Goal: Transaction & Acquisition: Purchase product/service

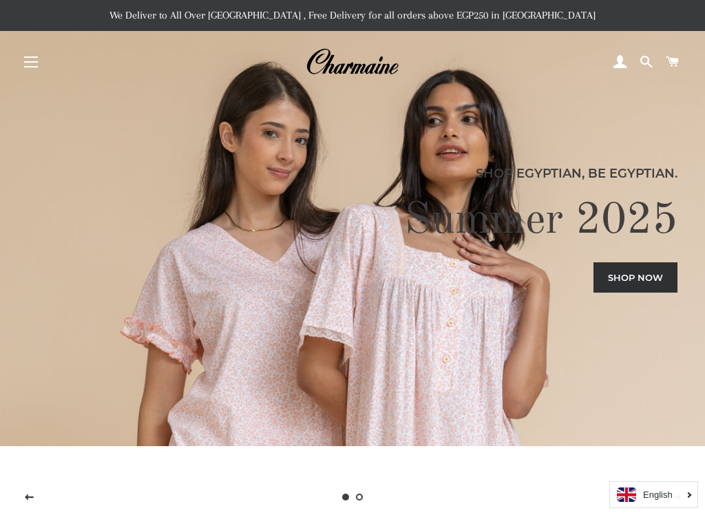
click at [657, 273] on link "Shop now" at bounding box center [635, 277] width 84 height 30
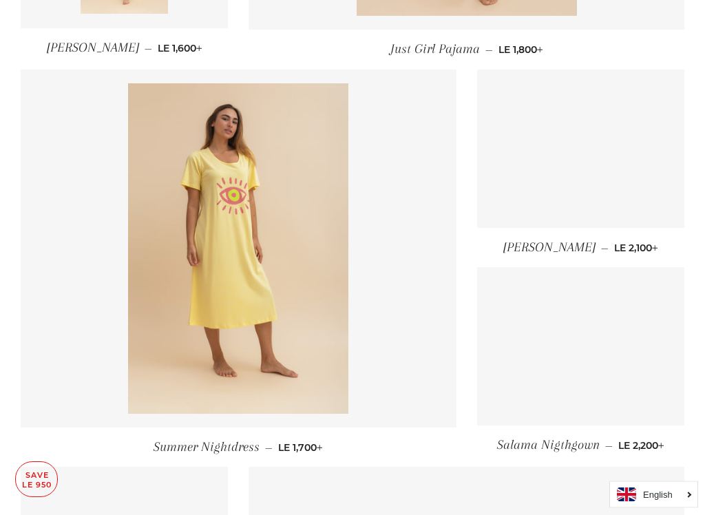
scroll to position [1303, 0]
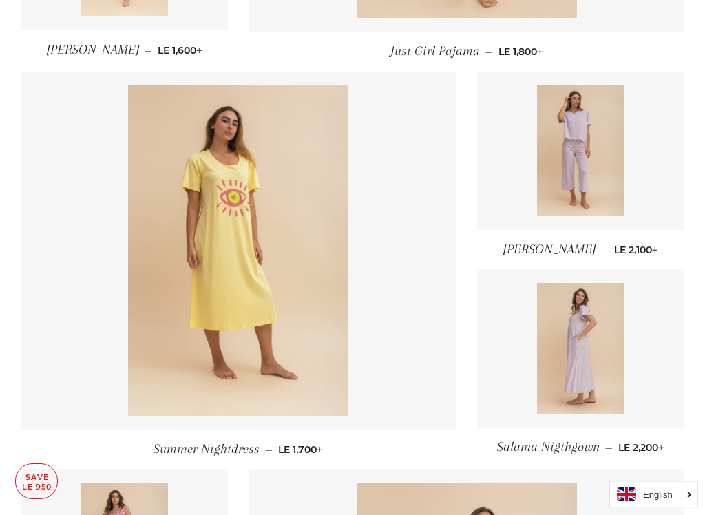
click at [609, 341] on img at bounding box center [580, 349] width 87 height 131
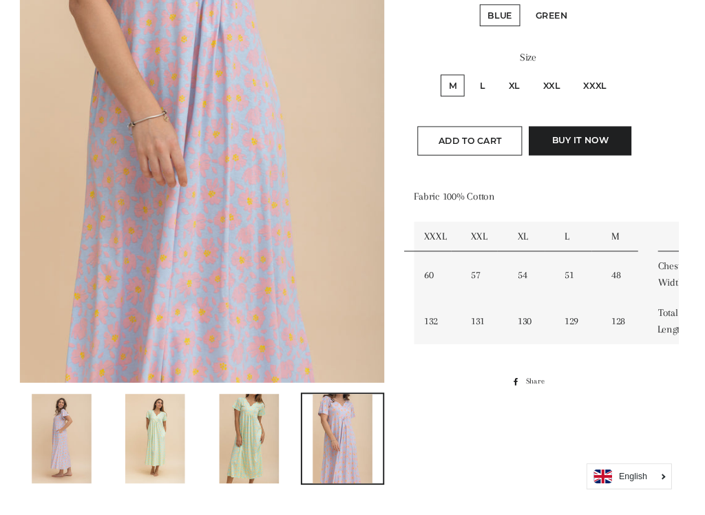
scroll to position [319, 0]
click at [170, 445] on img at bounding box center [161, 455] width 62 height 93
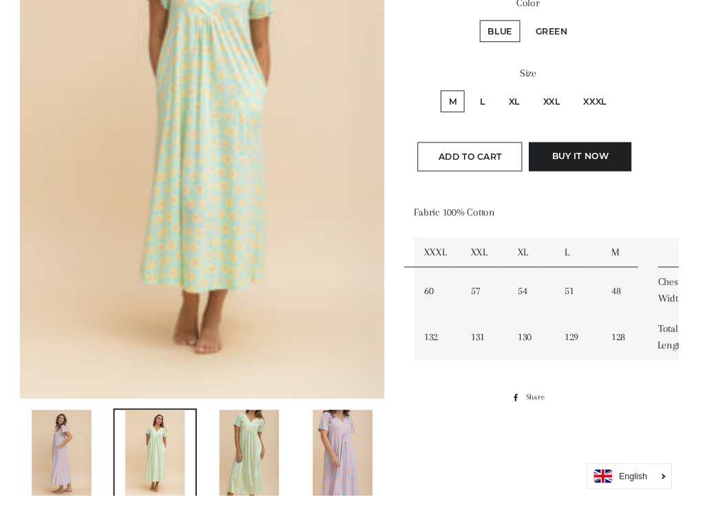
scroll to position [300, 0]
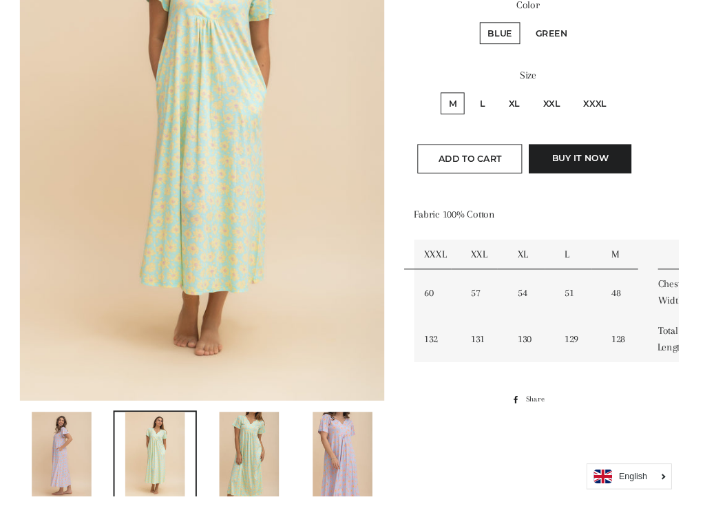
click at [266, 445] on img at bounding box center [259, 473] width 62 height 93
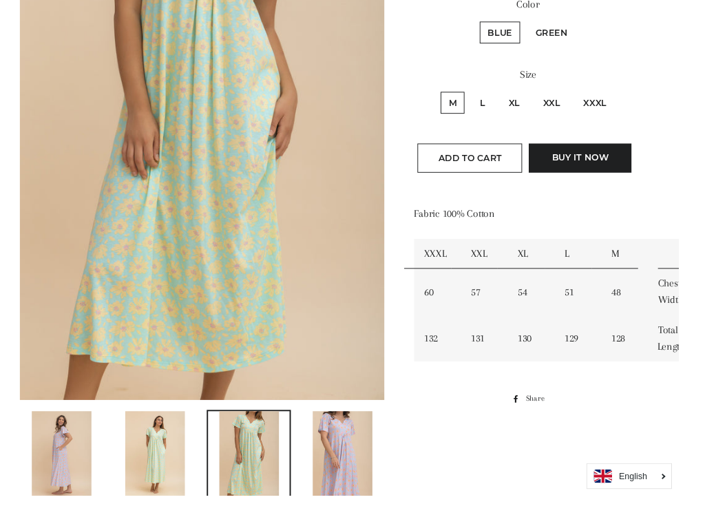
click at [190, 445] on img at bounding box center [161, 473] width 62 height 93
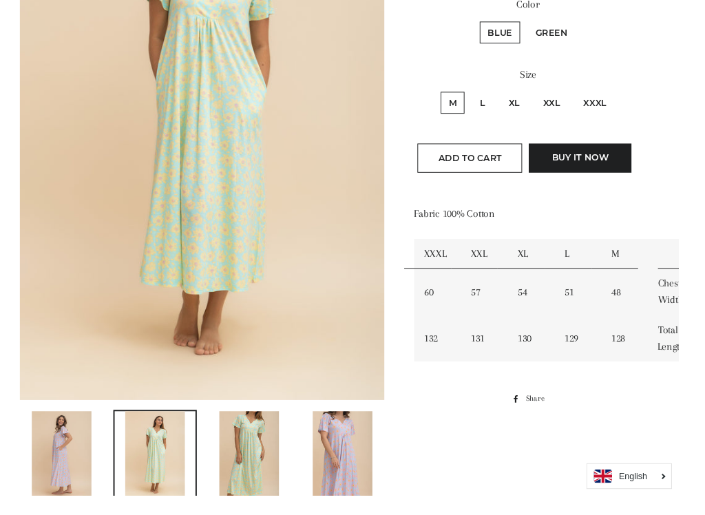
click at [281, 445] on img at bounding box center [259, 473] width 62 height 93
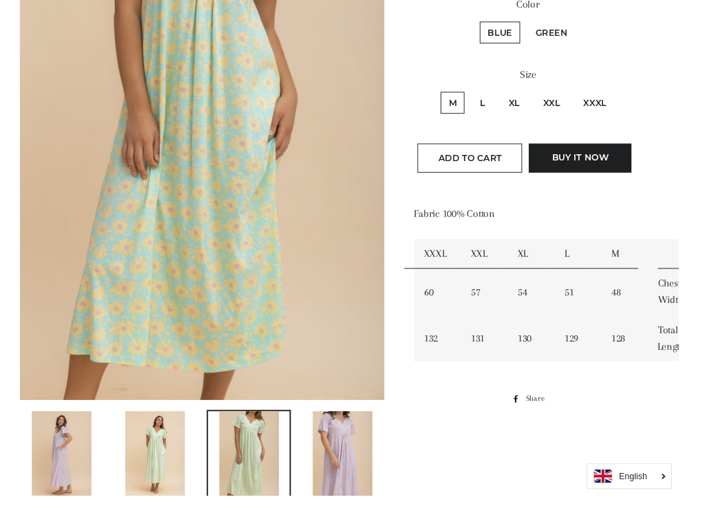
click at [191, 445] on img at bounding box center [161, 473] width 62 height 93
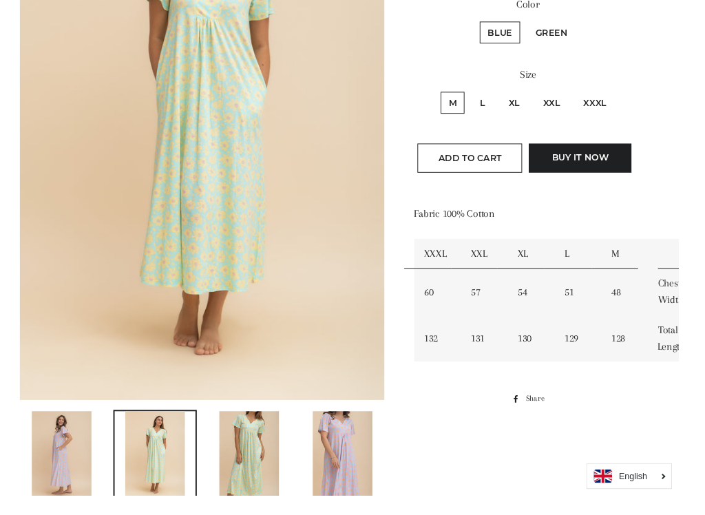
click at [377, 445] on img at bounding box center [356, 473] width 62 height 93
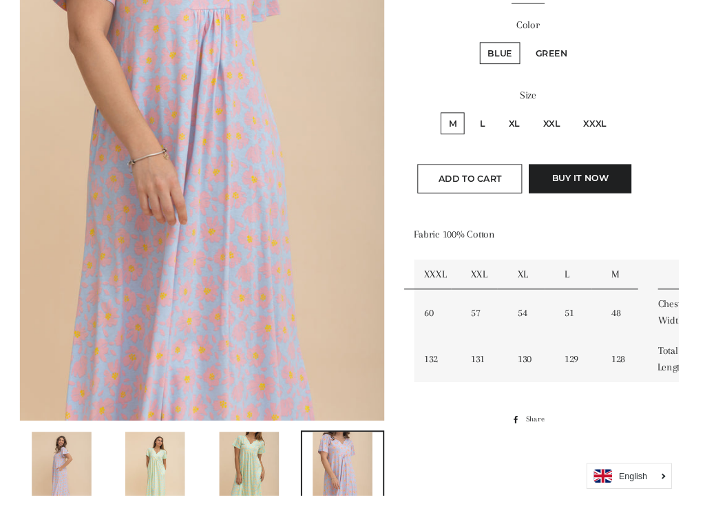
scroll to position [283, 0]
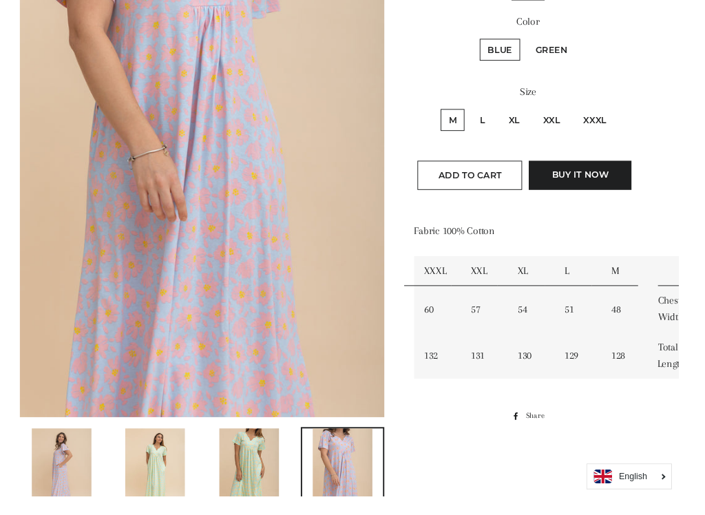
click at [61, 445] on img at bounding box center [64, 491] width 62 height 93
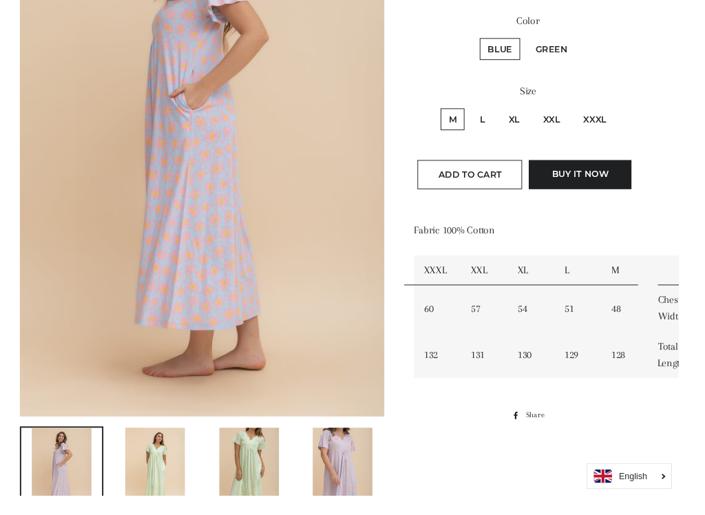
click at [368, 445] on img at bounding box center [356, 491] width 62 height 93
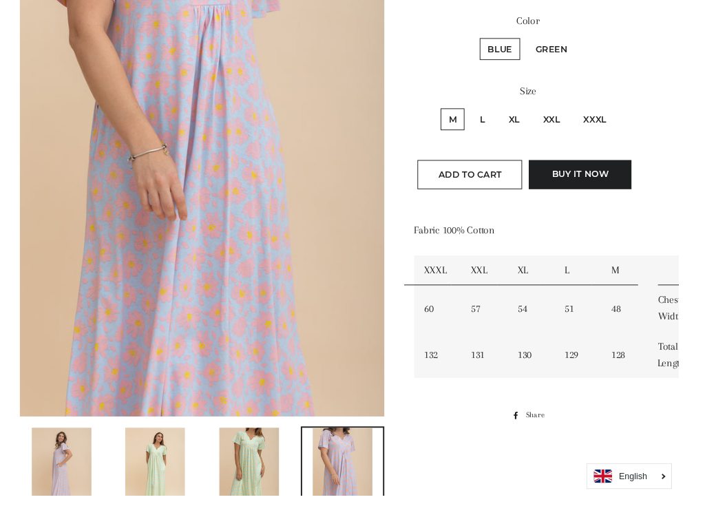
click at [176, 445] on img at bounding box center [161, 491] width 62 height 93
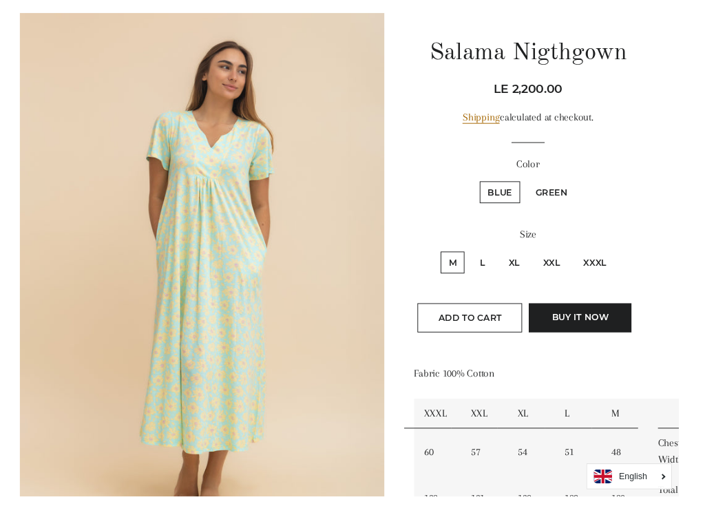
scroll to position [132, 0]
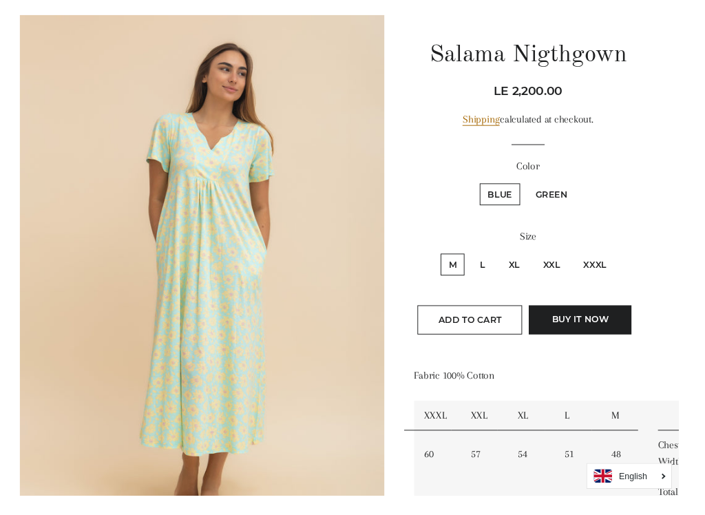
click at [542, 273] on label "XL" at bounding box center [534, 275] width 28 height 23
click at [518, 262] on input "XL" at bounding box center [518, 262] width 1 height 1
radio input "true"
click at [526, 338] on button "Add to Cart" at bounding box center [488, 332] width 109 height 30
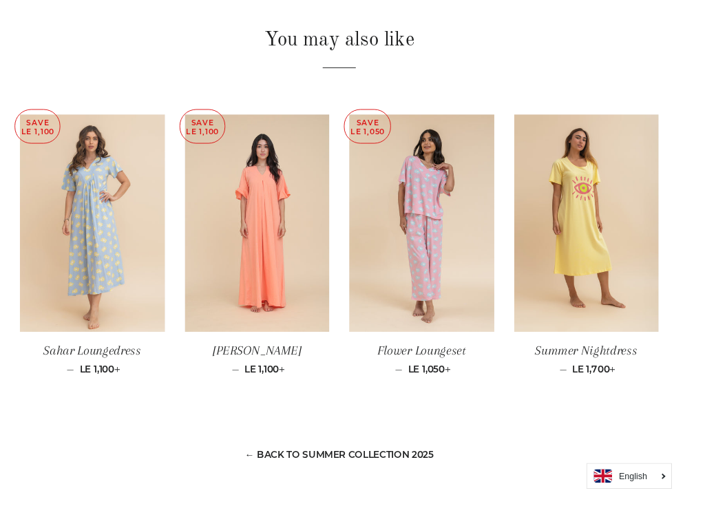
scroll to position [885, 0]
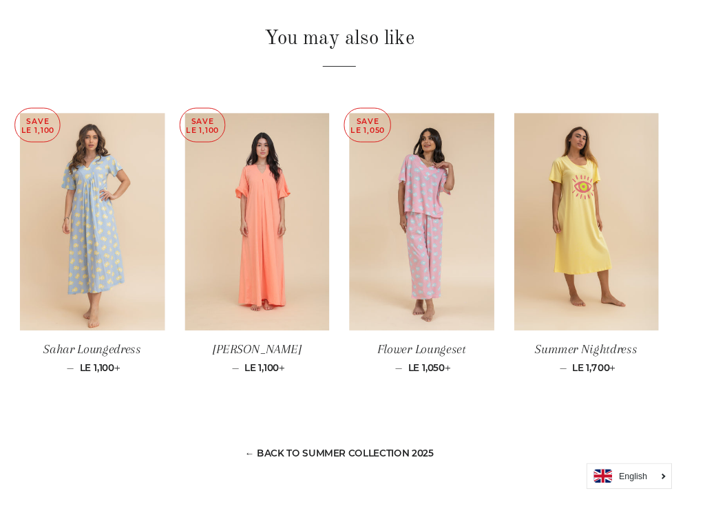
click at [304, 288] on img at bounding box center [267, 231] width 151 height 226
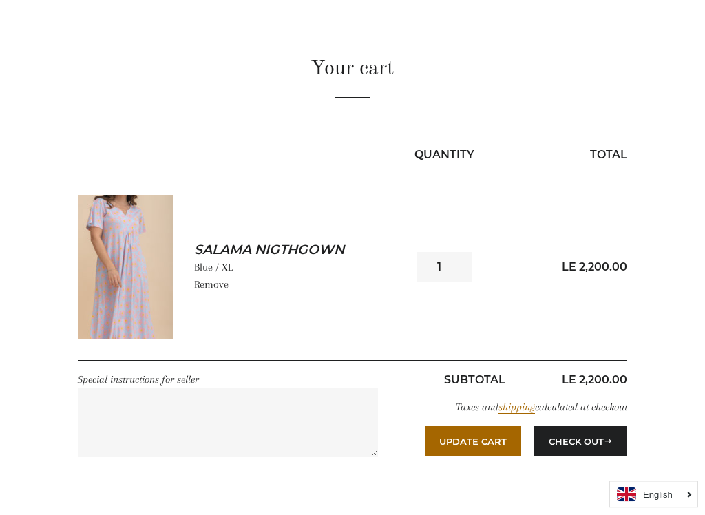
scroll to position [76, 0]
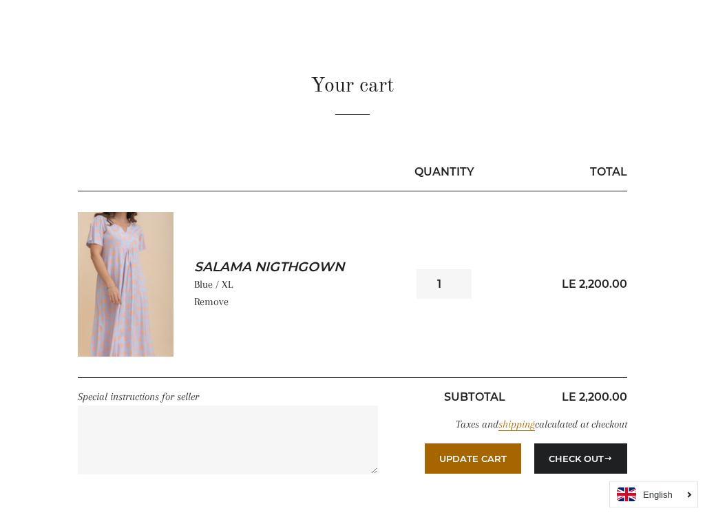
click at [150, 319] on img at bounding box center [126, 285] width 96 height 144
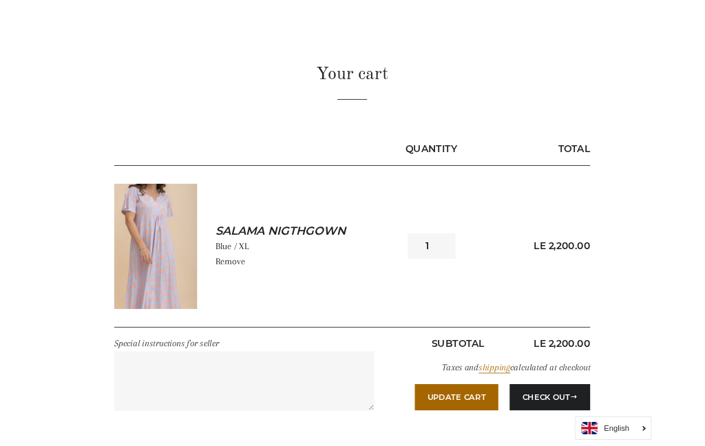
scroll to position [115, 0]
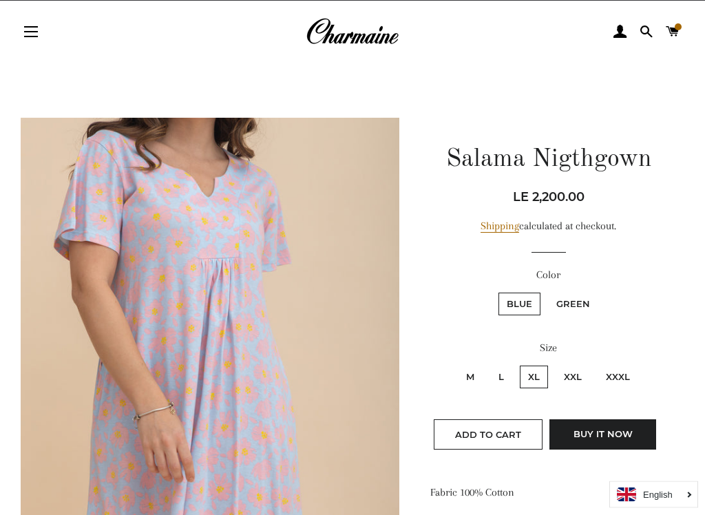
scroll to position [30, 0]
click at [266, 224] on img at bounding box center [210, 402] width 379 height 568
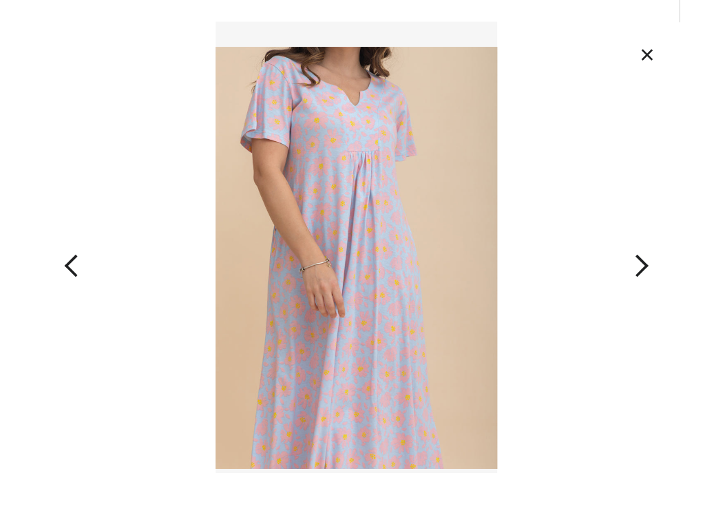
scroll to position [29, 0]
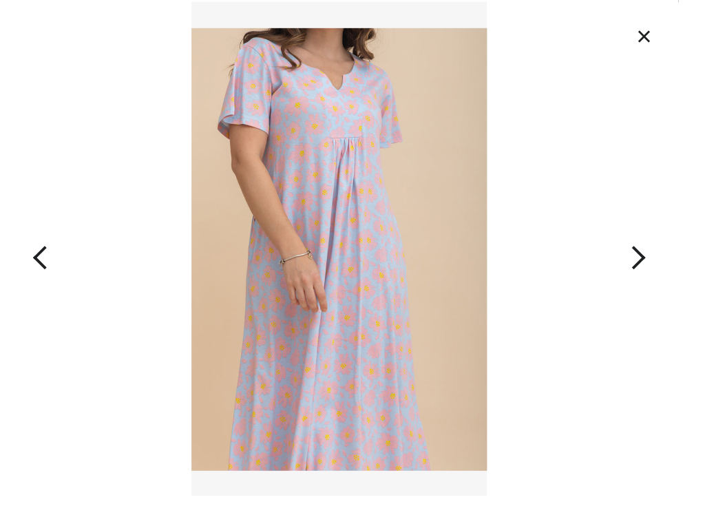
click at [660, 46] on button "×" at bounding box center [669, 37] width 30 height 30
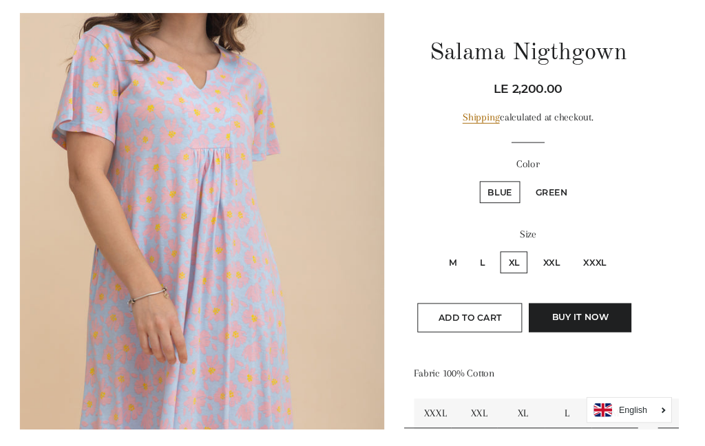
scroll to position [111, 0]
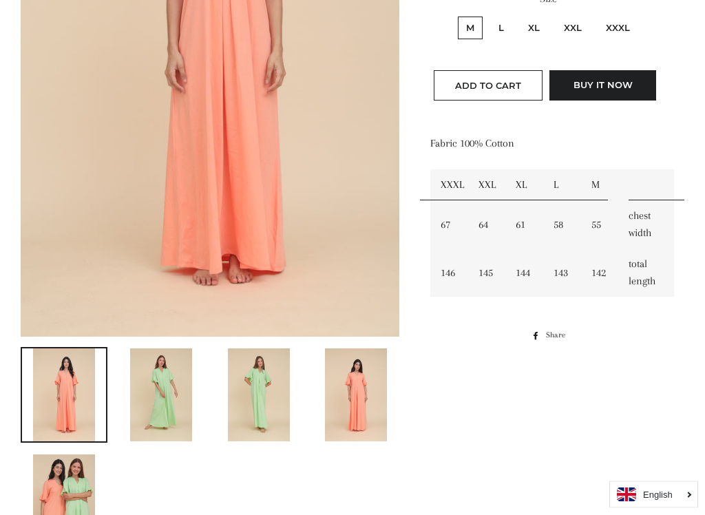
scroll to position [391, 0]
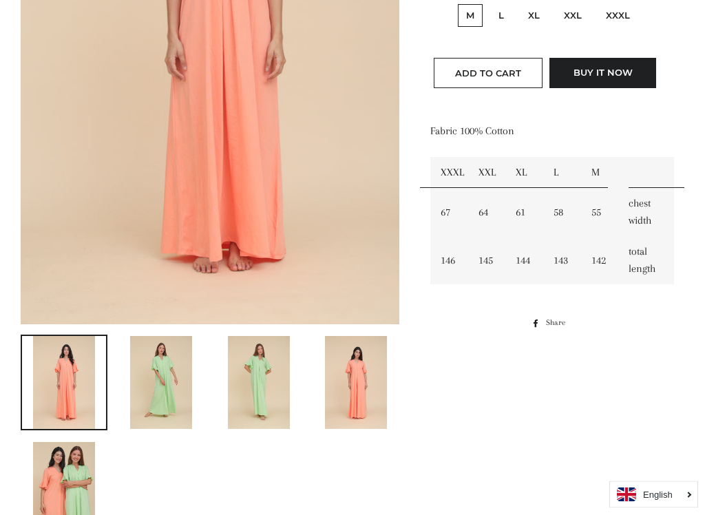
click at [169, 375] on img at bounding box center [161, 383] width 62 height 93
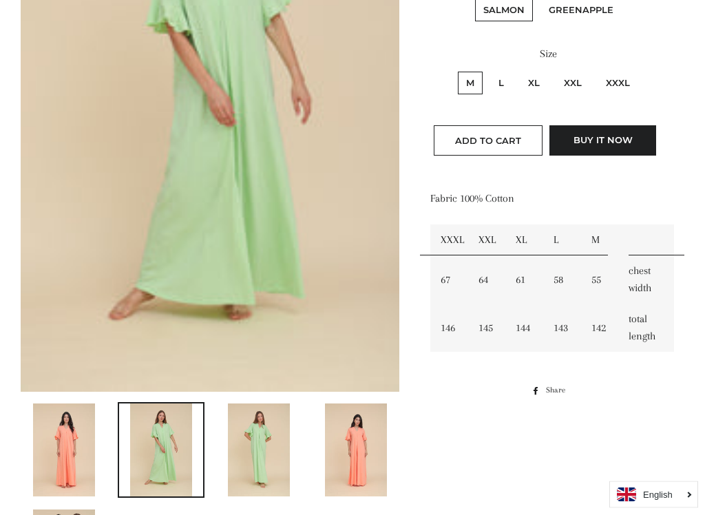
scroll to position [324, 0]
click at [279, 430] on img at bounding box center [259, 450] width 62 height 93
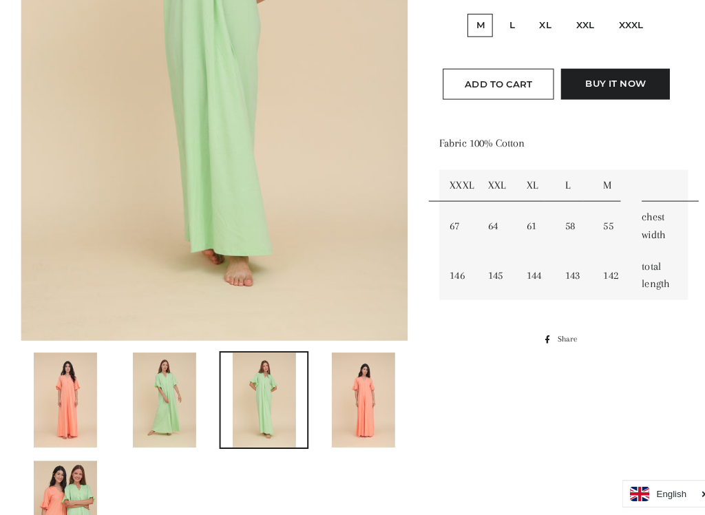
scroll to position [374, 0]
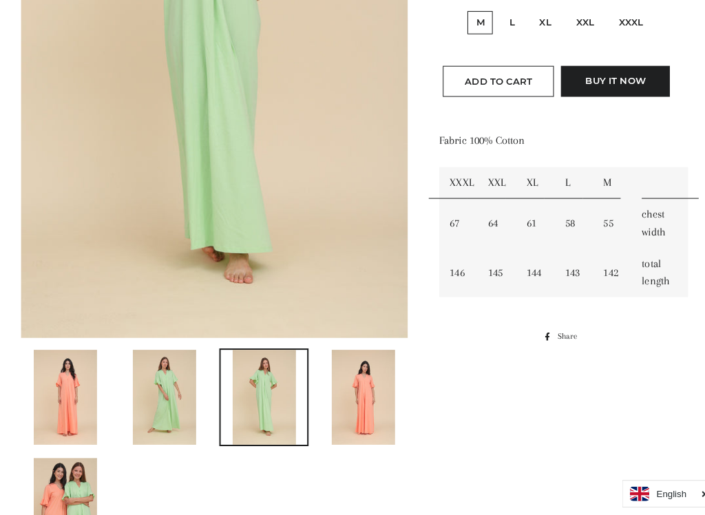
click at [65, 355] on img at bounding box center [64, 400] width 62 height 93
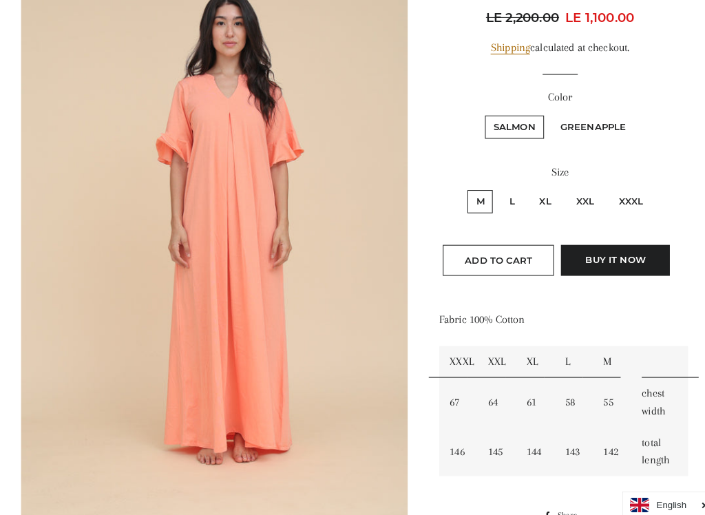
scroll to position [205, 0]
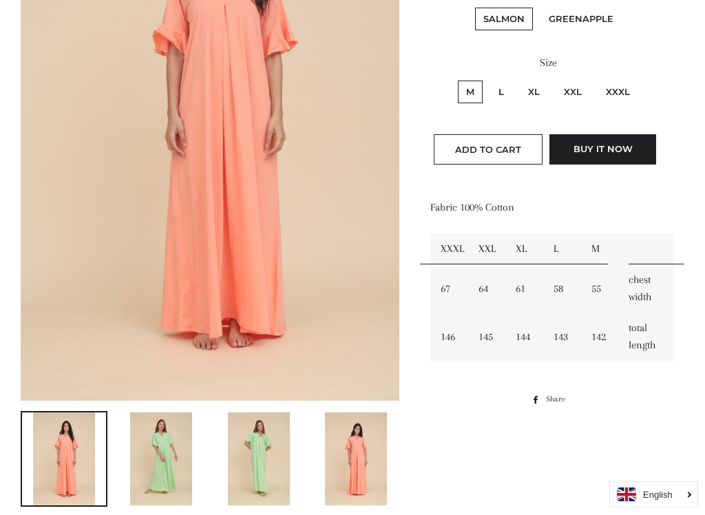
click at [185, 439] on img at bounding box center [161, 459] width 62 height 93
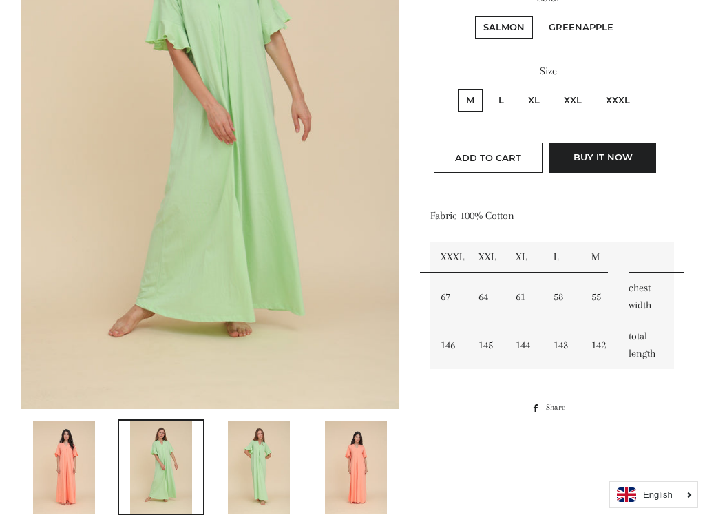
scroll to position [303, 0]
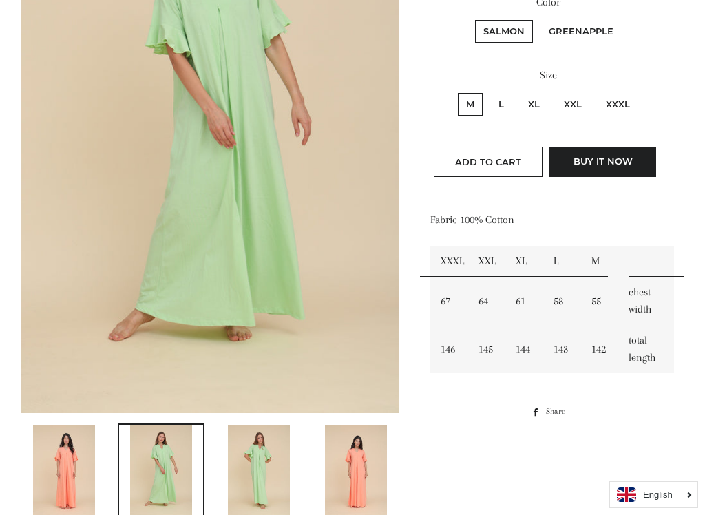
click at [85, 445] on img at bounding box center [64, 471] width 62 height 93
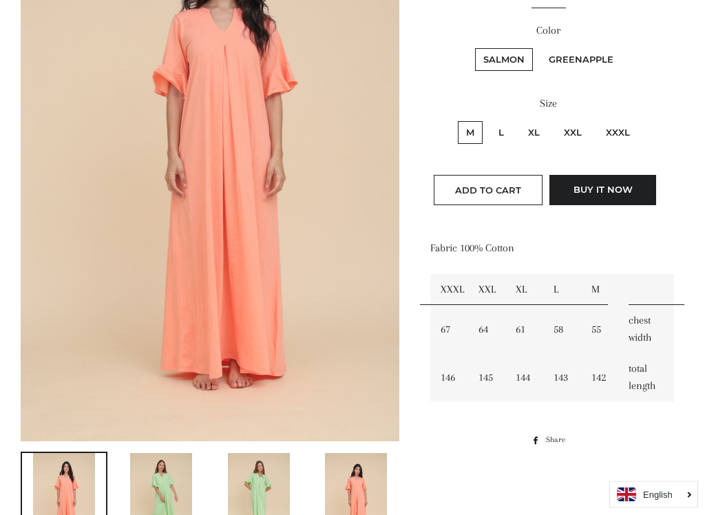
scroll to position [291, 0]
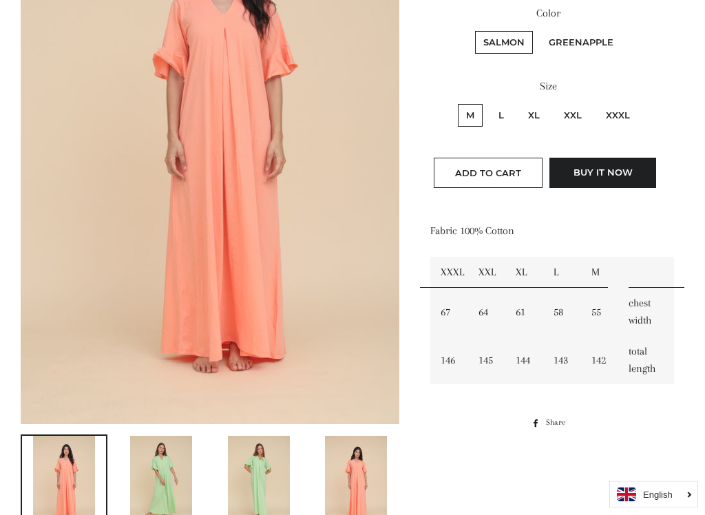
click at [187, 445] on img at bounding box center [161, 482] width 62 height 93
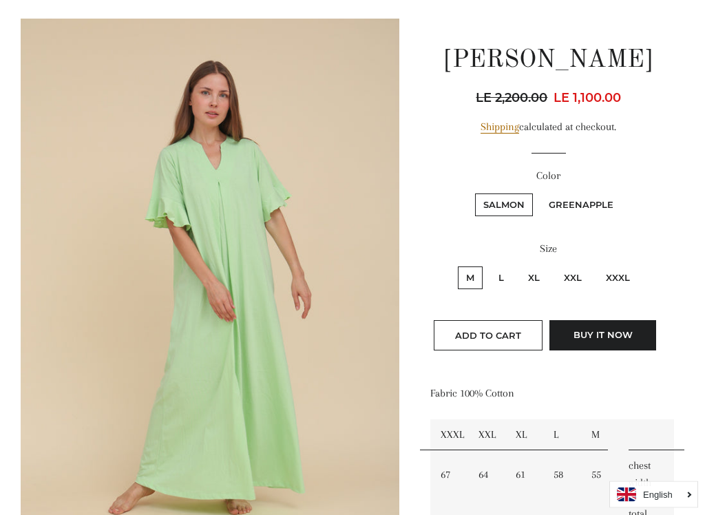
scroll to position [130, 0]
click at [547, 276] on label "XL" at bounding box center [534, 277] width 28 height 23
click at [518, 264] on input "XL" at bounding box center [518, 264] width 1 height 1
radio input "true"
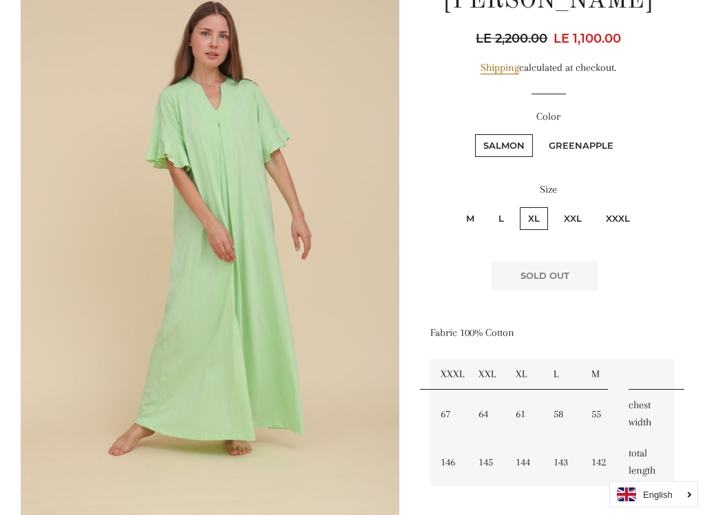
scroll to position [187, 0]
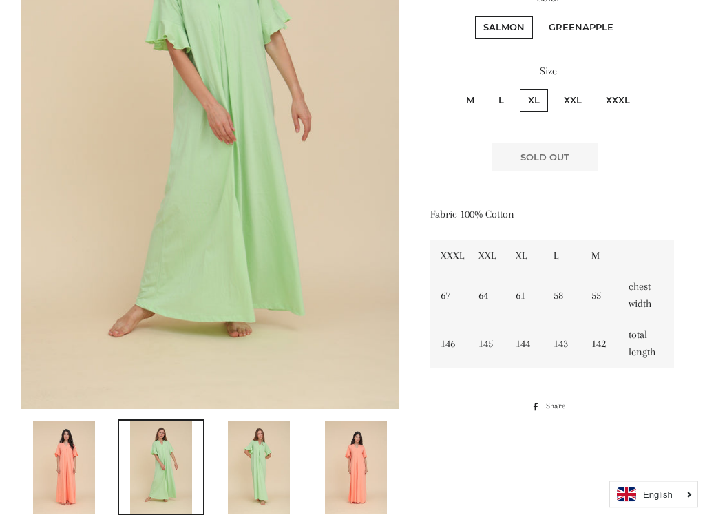
click at [75, 445] on img at bounding box center [64, 467] width 62 height 93
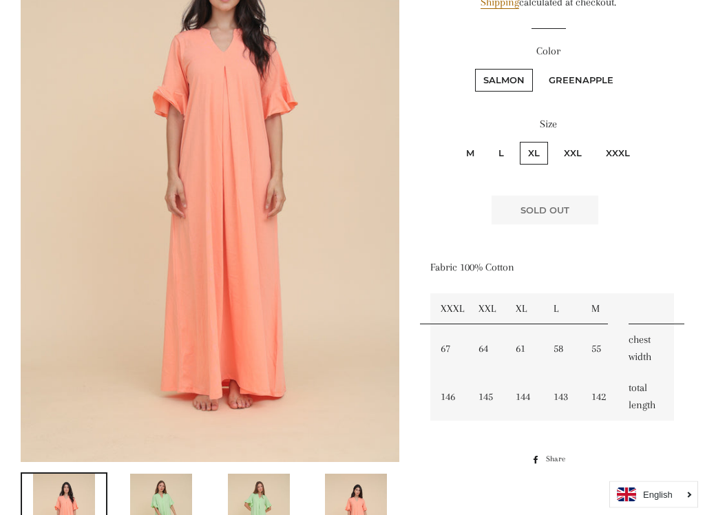
scroll to position [260, 0]
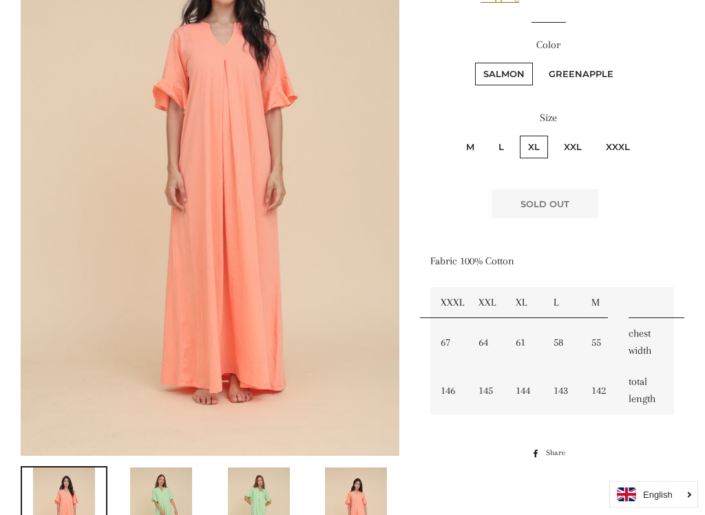
click at [162, 445] on img at bounding box center [161, 514] width 62 height 93
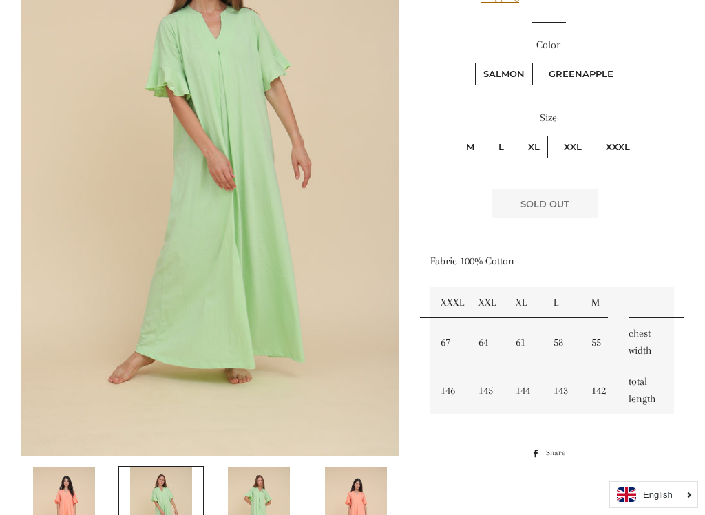
click at [90, 445] on img at bounding box center [64, 513] width 62 height 93
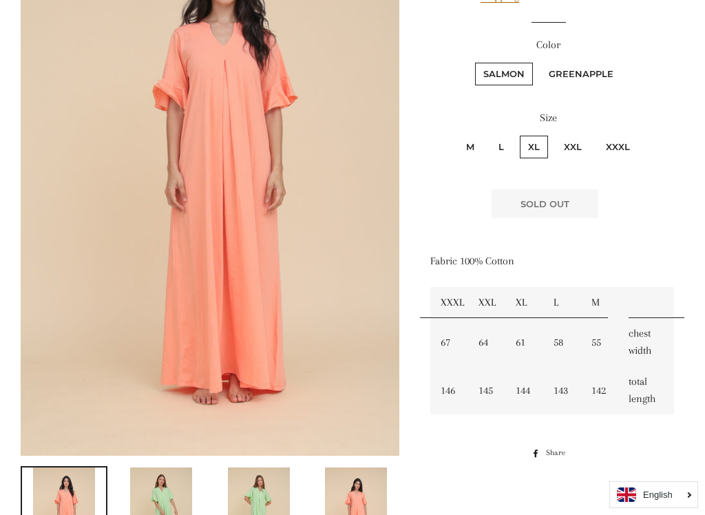
click at [155, 445] on img at bounding box center [161, 513] width 62 height 93
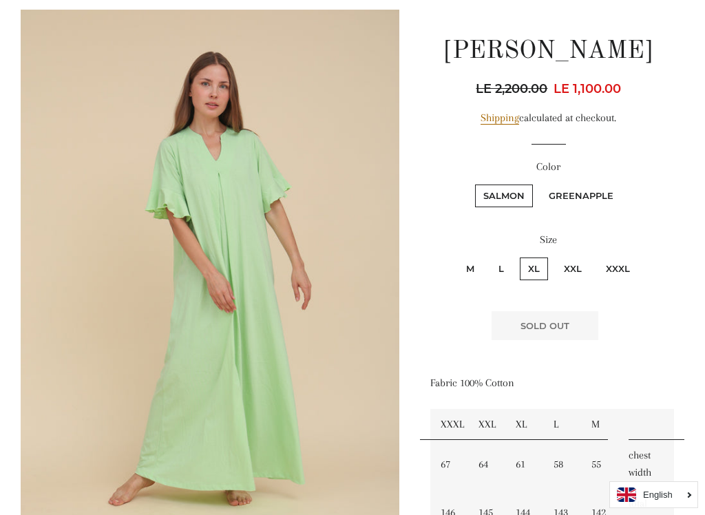
scroll to position [140, 0]
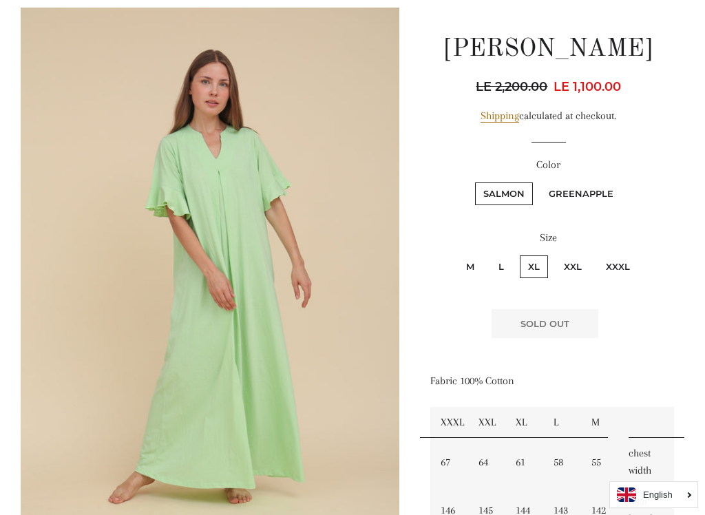
click at [653, 284] on fieldset "M L XL XXL XXXL" at bounding box center [549, 273] width 234 height 40
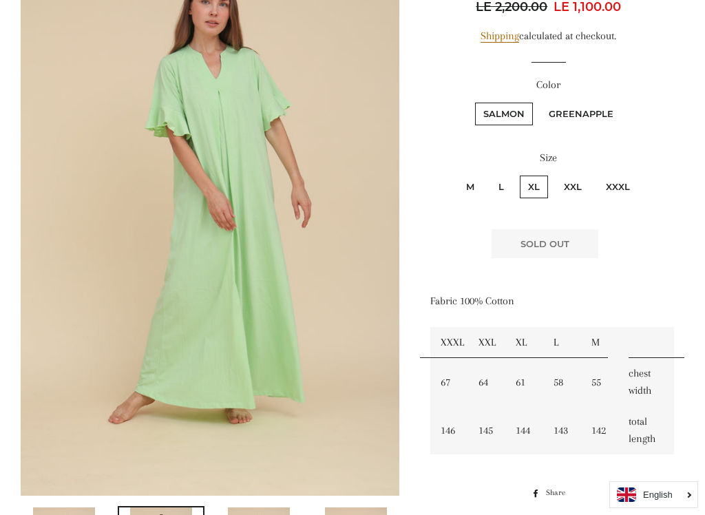
scroll to position [221, 0]
click at [543, 188] on label "XL" at bounding box center [534, 186] width 28 height 23
click at [518, 173] on input "XL" at bounding box center [518, 173] width 1 height 1
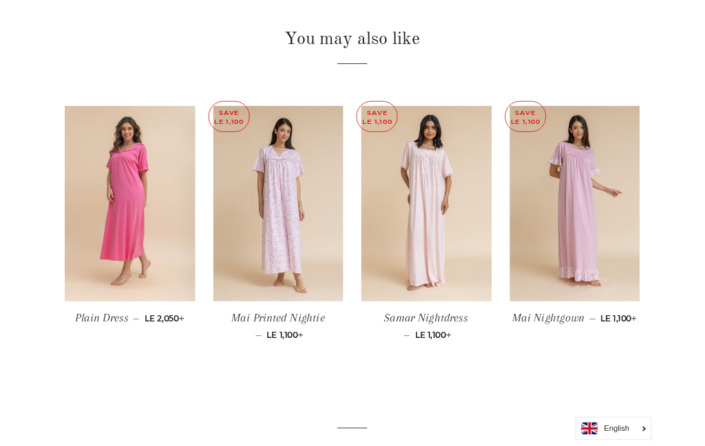
scroll to position [980, 0]
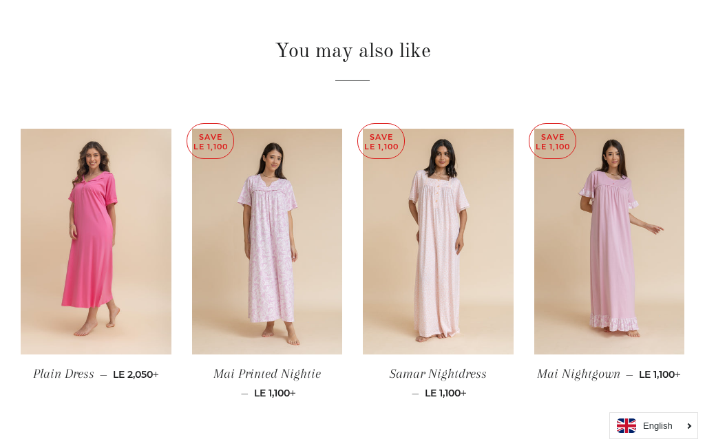
click at [317, 302] on img at bounding box center [267, 242] width 151 height 226
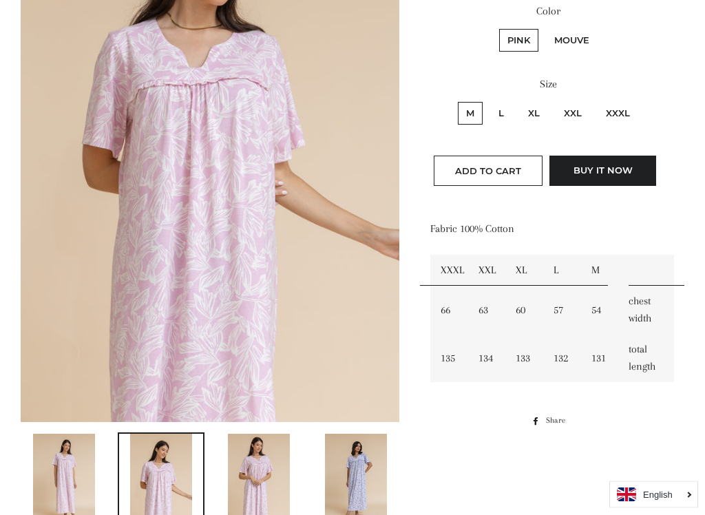
scroll to position [294, 0]
click at [545, 112] on label "XL" at bounding box center [534, 113] width 28 height 23
click at [518, 101] on input "XL" at bounding box center [518, 100] width 1 height 1
radio input "true"
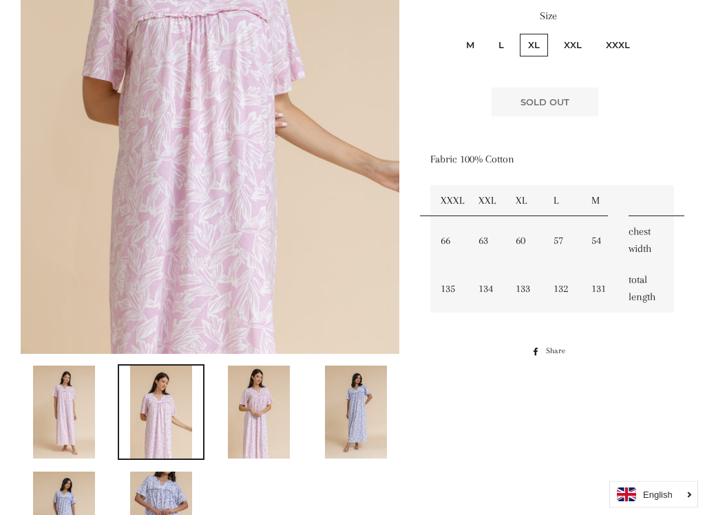
scroll to position [362, 0]
click at [264, 412] on img at bounding box center [259, 412] width 62 height 93
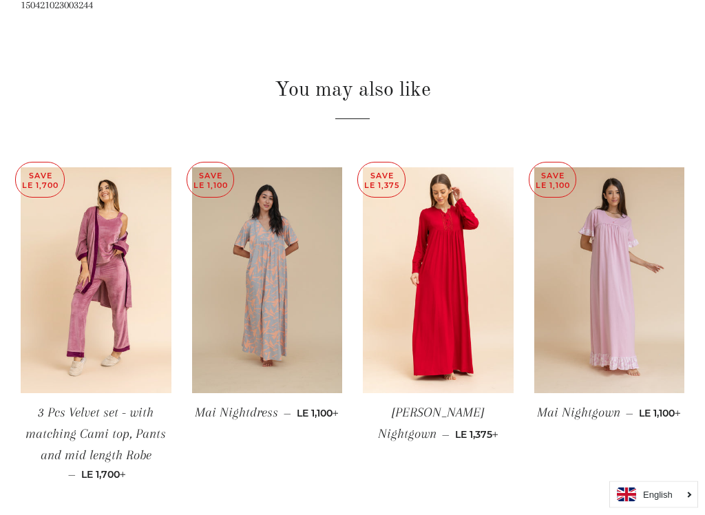
scroll to position [942, 0]
click at [311, 334] on img at bounding box center [267, 280] width 151 height 226
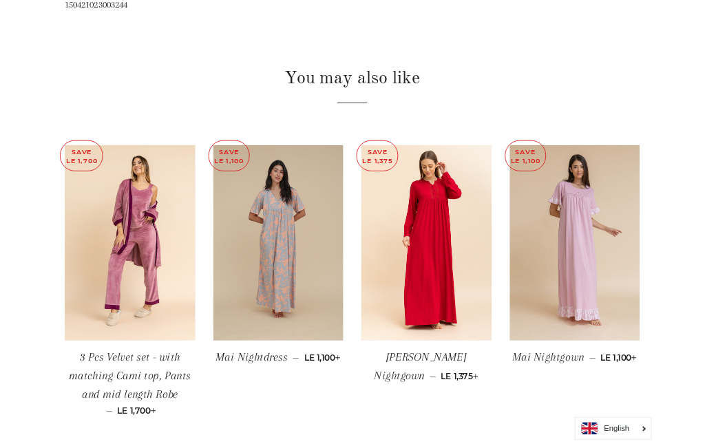
scroll to position [980, 0]
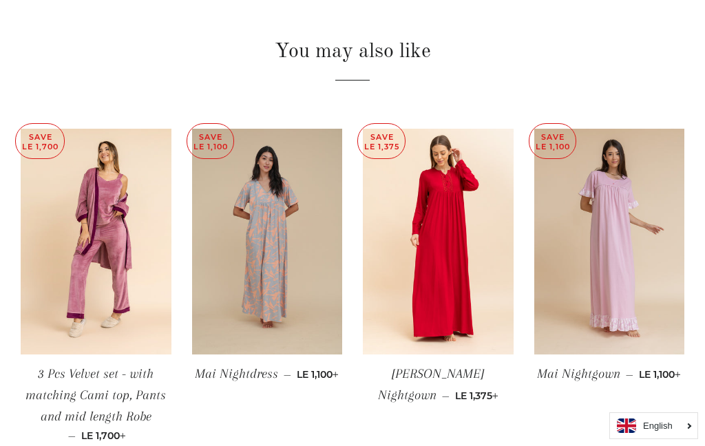
click at [467, 294] on img at bounding box center [438, 242] width 151 height 226
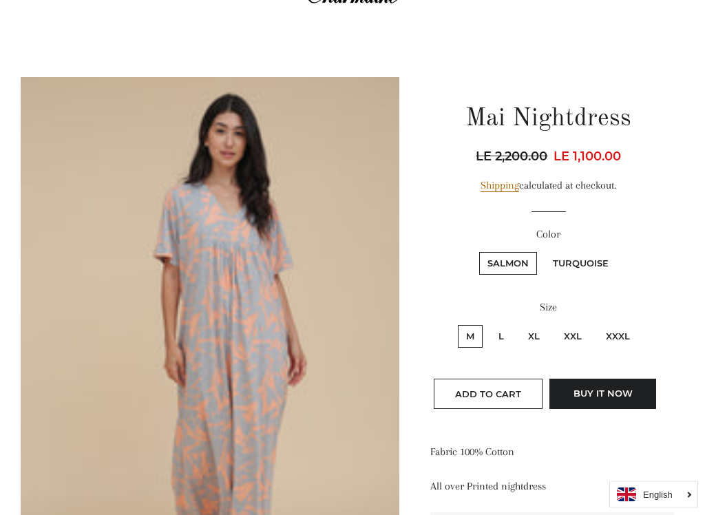
scroll to position [71, 0]
click at [539, 339] on label "XL" at bounding box center [534, 336] width 28 height 23
click at [518, 324] on input "XL" at bounding box center [518, 323] width 1 height 1
radio input "true"
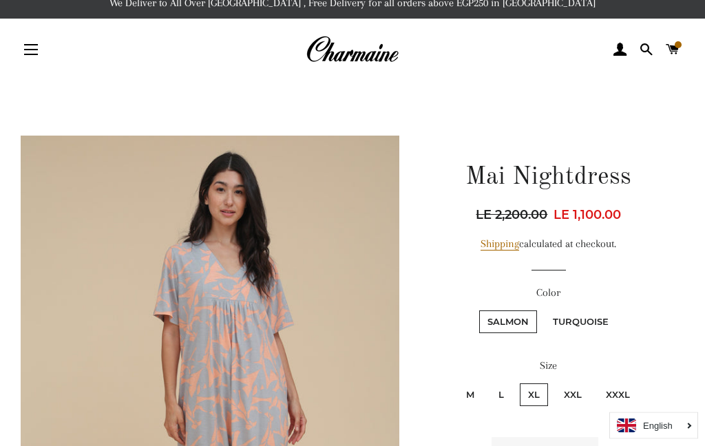
scroll to position [6, 0]
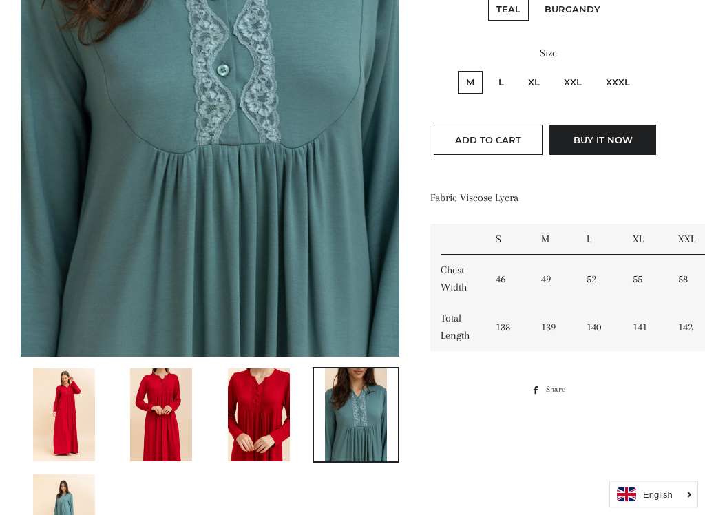
scroll to position [360, 0]
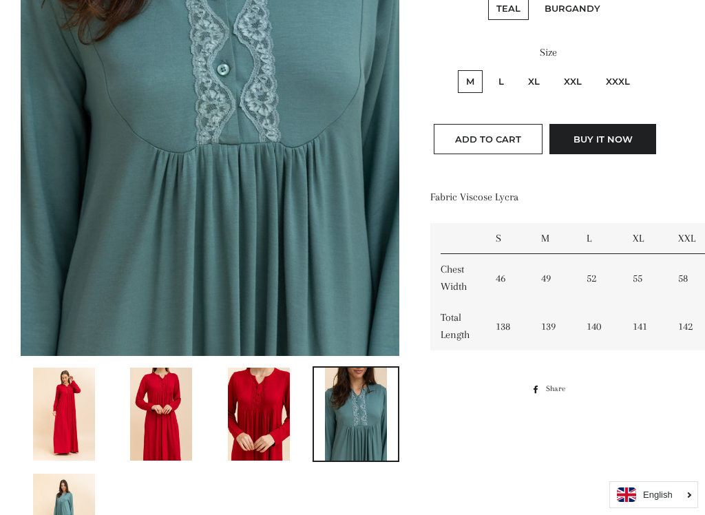
click at [540, 83] on label "XL" at bounding box center [534, 81] width 28 height 23
click at [518, 69] on input "XL" at bounding box center [518, 68] width 1 height 1
radio input "true"
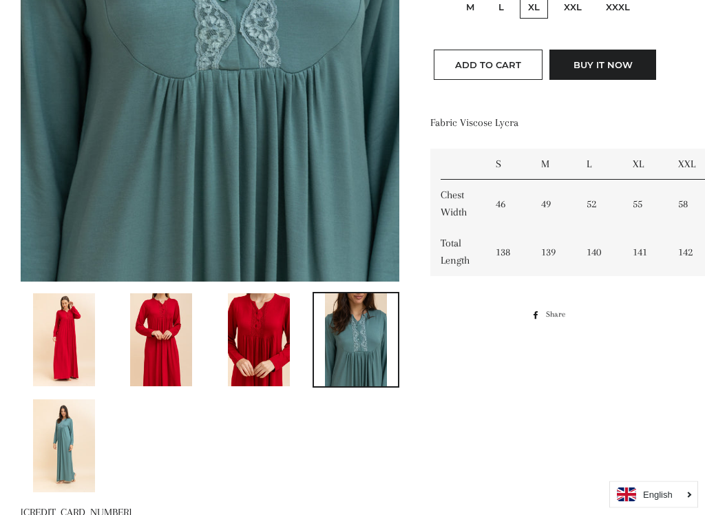
click at [81, 445] on img at bounding box center [64, 446] width 62 height 93
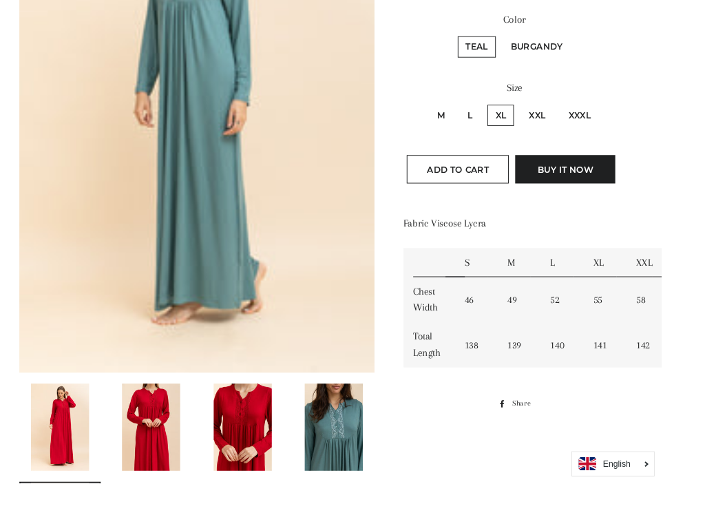
scroll to position [323, 0]
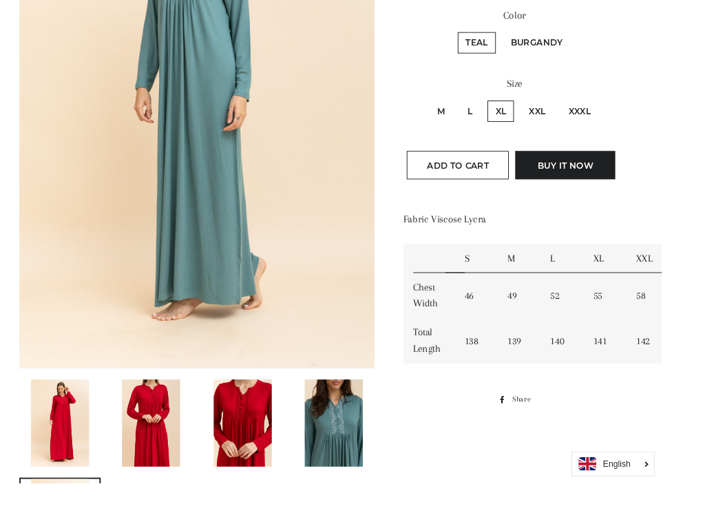
click at [258, 430] on img at bounding box center [259, 451] width 62 height 93
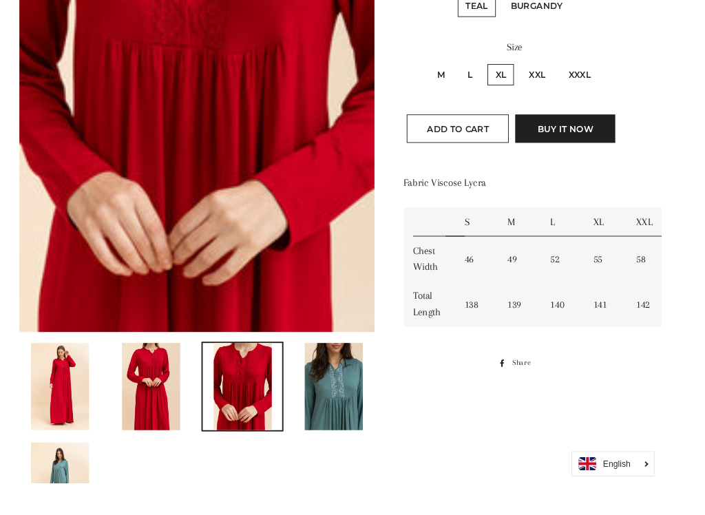
scroll to position [362, 0]
click at [355, 403] on img at bounding box center [356, 412] width 62 height 93
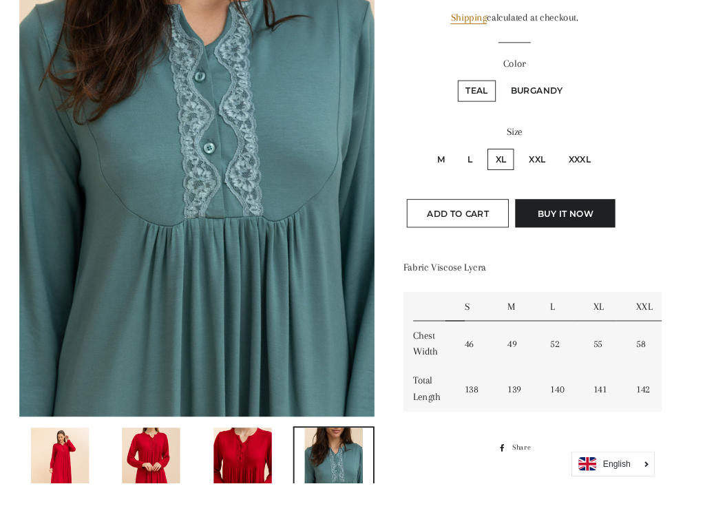
scroll to position [270, 0]
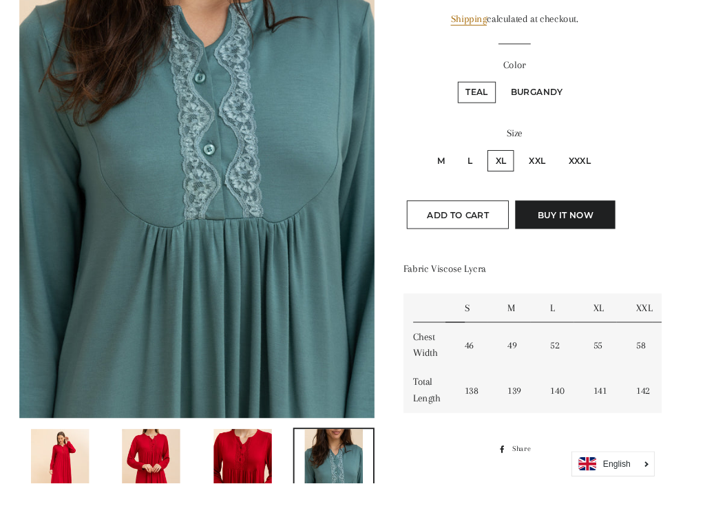
click at [257, 445] on img at bounding box center [259, 504] width 62 height 93
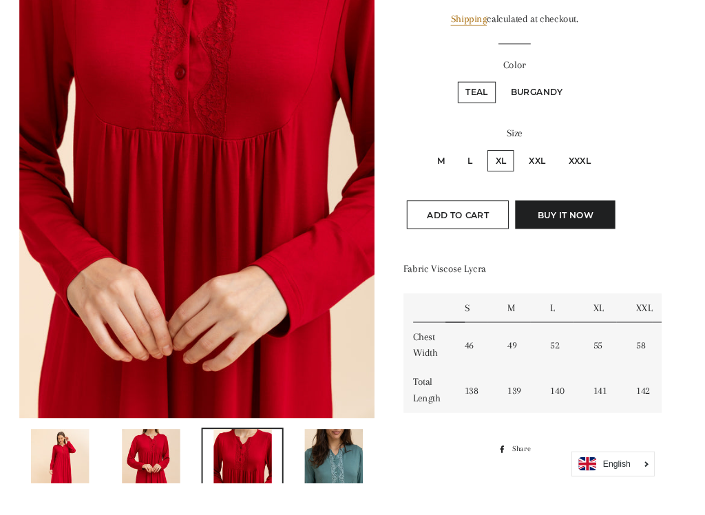
scroll to position [271, 0]
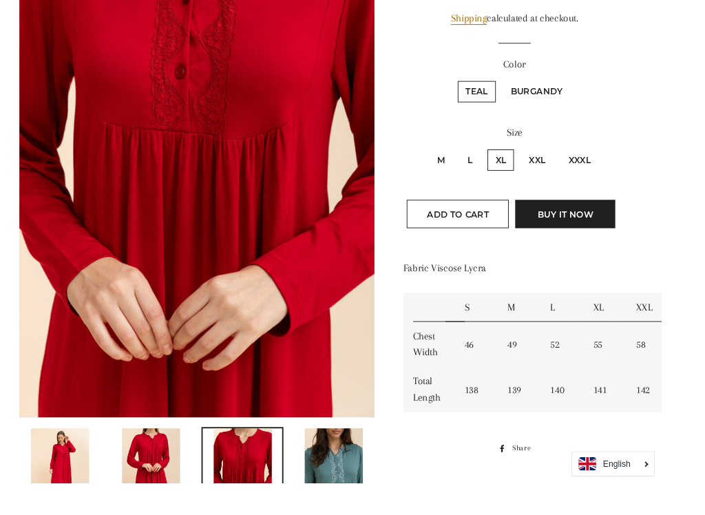
click at [353, 445] on img at bounding box center [356, 503] width 62 height 93
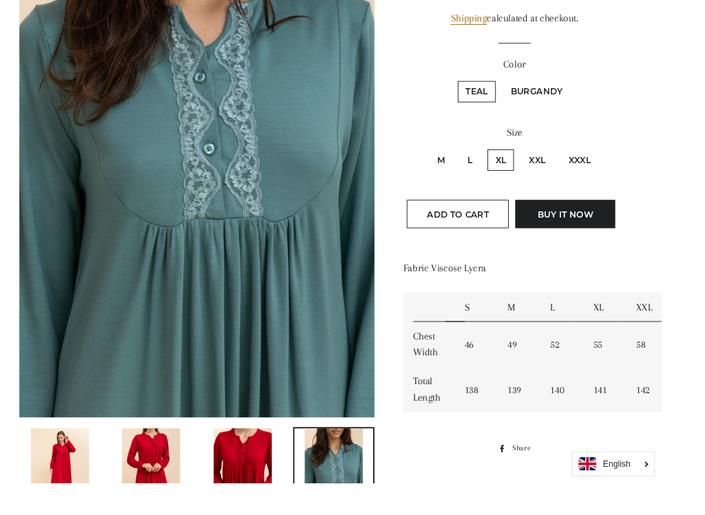
click at [511, 239] on button "Add to Cart" at bounding box center [488, 228] width 109 height 30
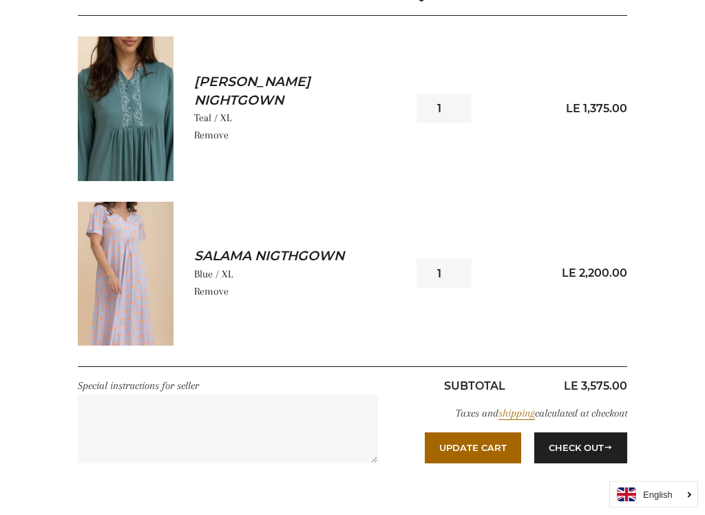
scroll to position [252, 0]
click at [162, 277] on img at bounding box center [126, 274] width 96 height 144
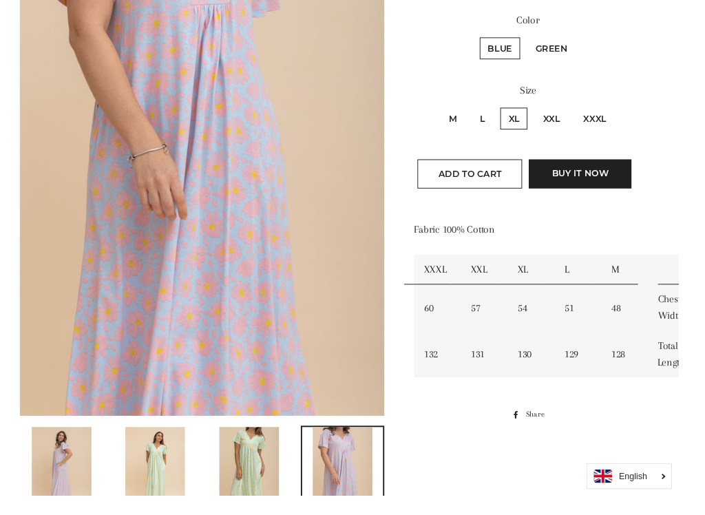
scroll to position [284, 0]
click at [162, 445] on img at bounding box center [161, 489] width 62 height 93
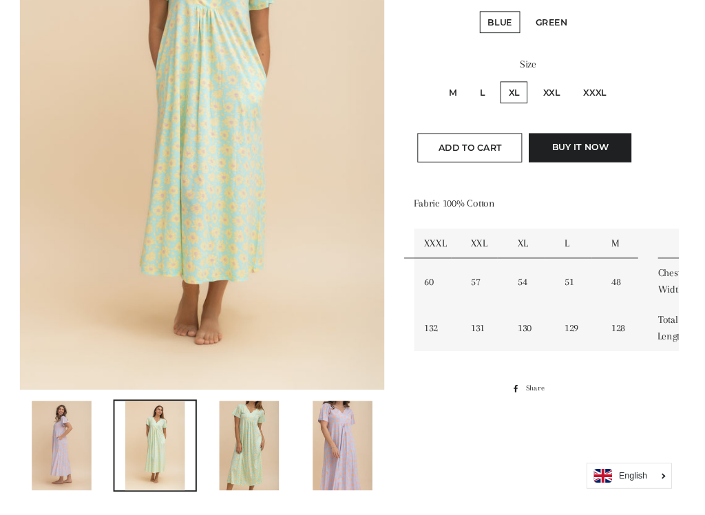
scroll to position [336, 0]
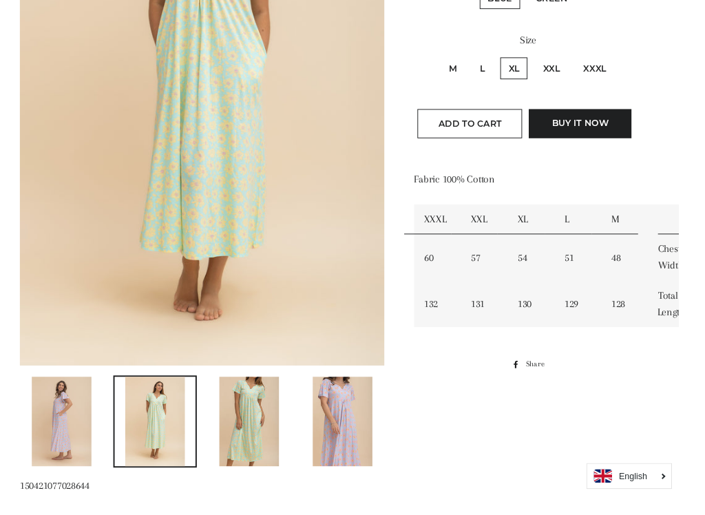
click at [53, 417] on img at bounding box center [64, 438] width 62 height 93
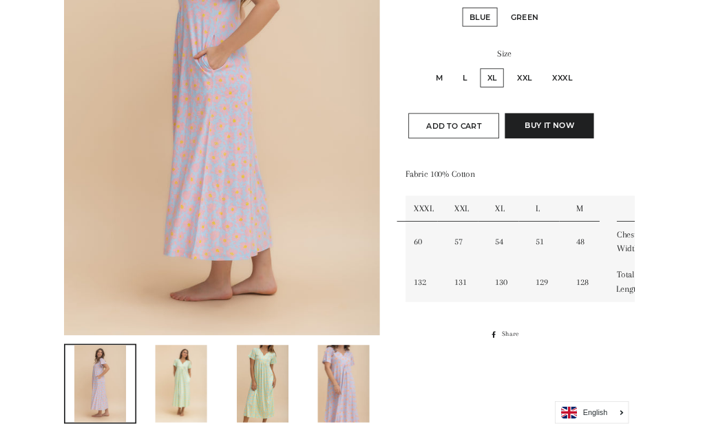
scroll to position [315, 0]
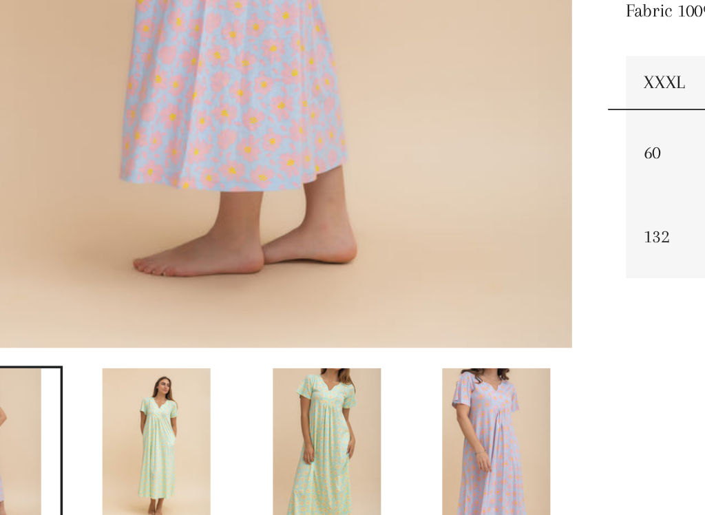
click at [130, 413] on img at bounding box center [161, 459] width 62 height 93
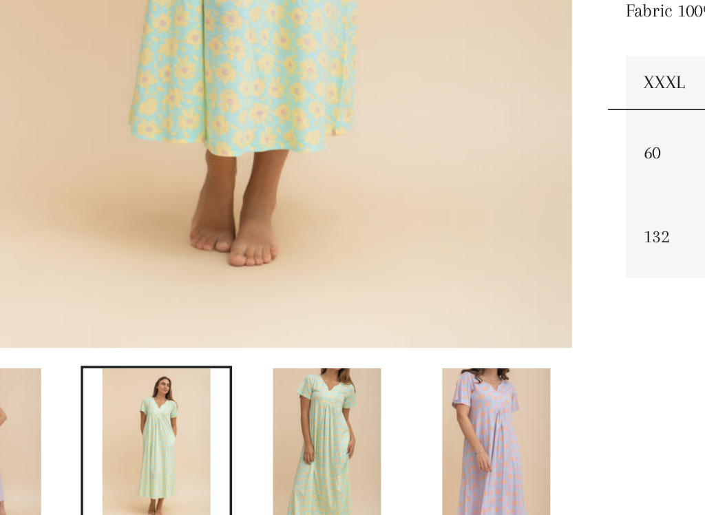
click at [228, 413] on img at bounding box center [259, 459] width 62 height 93
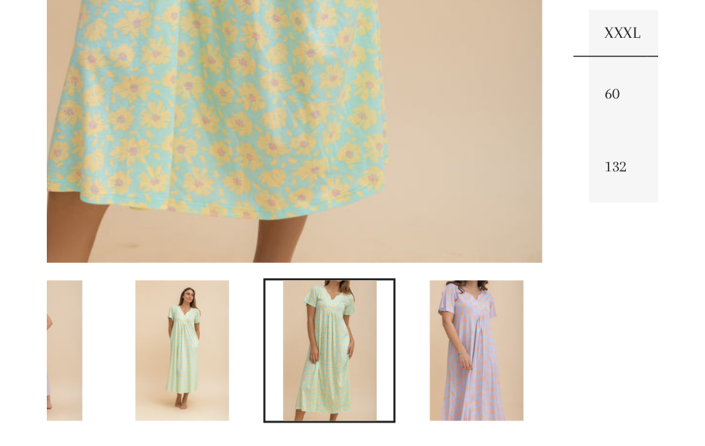
scroll to position [323, 0]
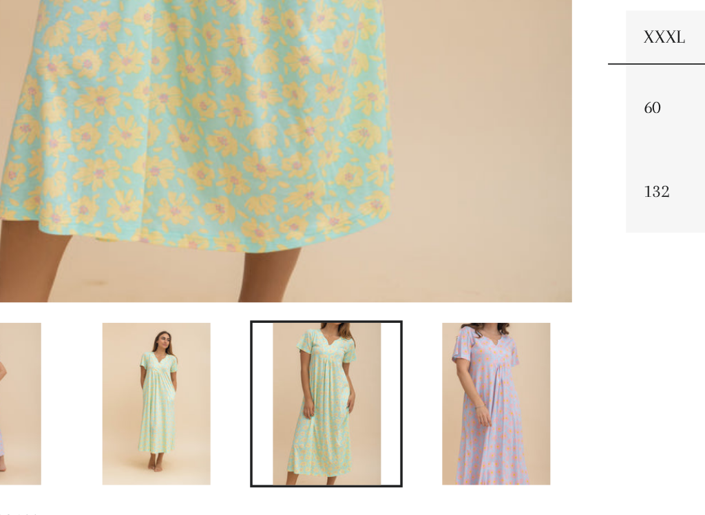
click at [130, 405] on img at bounding box center [161, 451] width 62 height 93
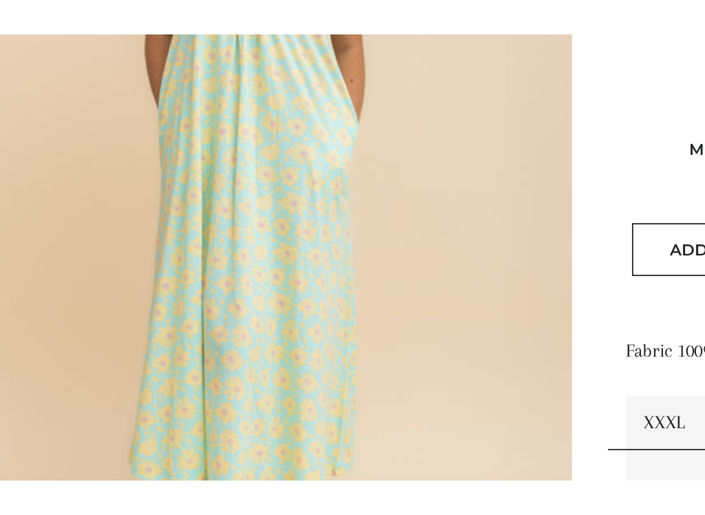
scroll to position [304, 0]
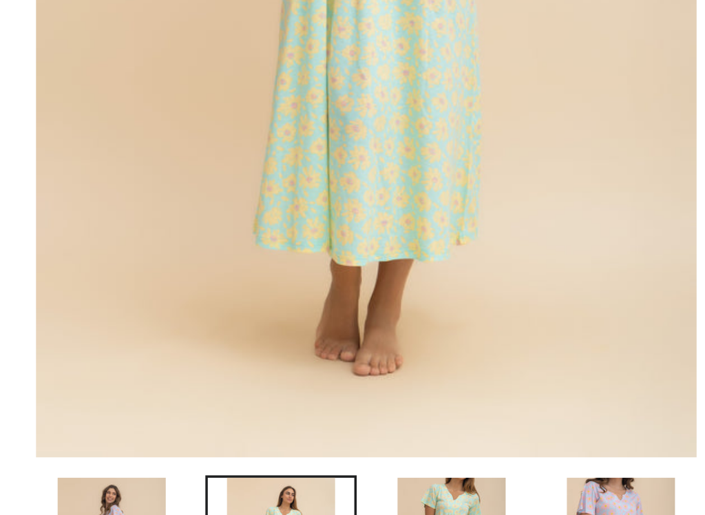
click at [82, 424] on img at bounding box center [64, 470] width 62 height 93
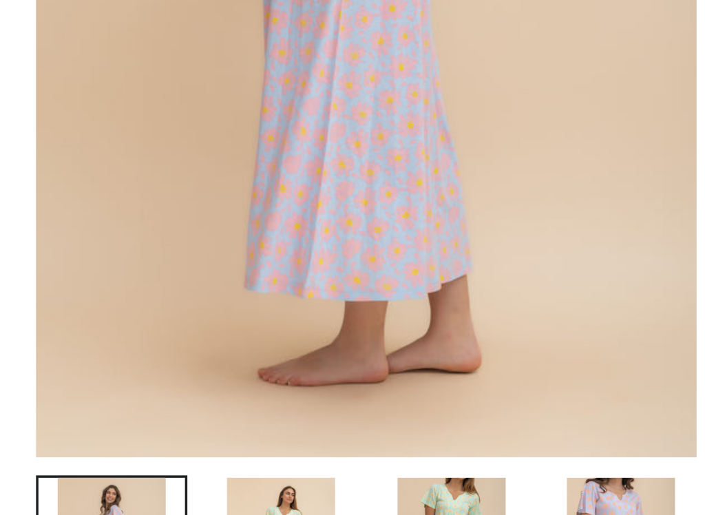
click at [180, 424] on img at bounding box center [161, 470] width 62 height 93
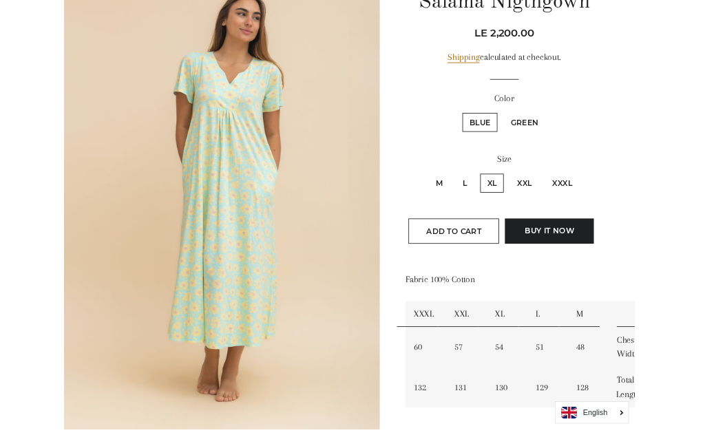
scroll to position [187, 0]
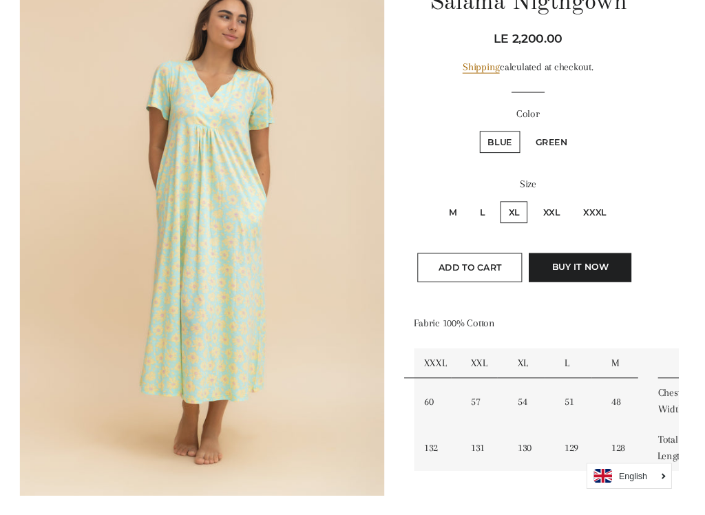
click at [503, 280] on span "Add to Cart" at bounding box center [488, 278] width 66 height 11
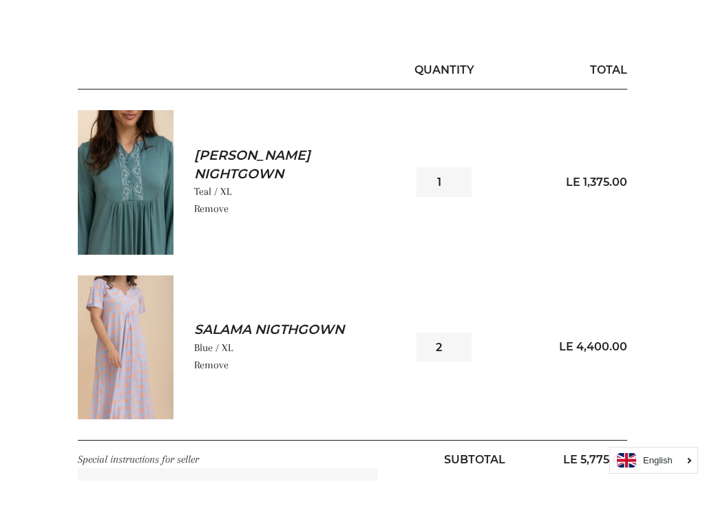
scroll to position [189, 0]
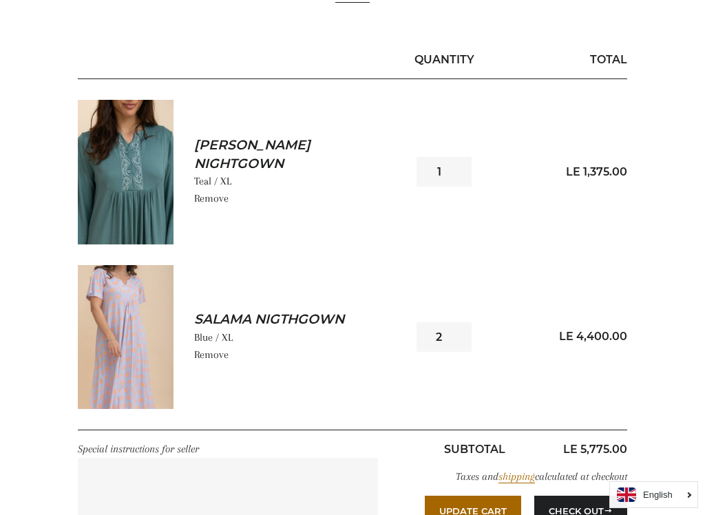
click at [531, 330] on div "LE 4,400.00" at bounding box center [553, 337] width 147 height 30
click at [483, 324] on div "LE 4,400.00" at bounding box center [553, 337] width 147 height 30
click at [282, 328] on link "Salama Nigthgown" at bounding box center [289, 319] width 191 height 19
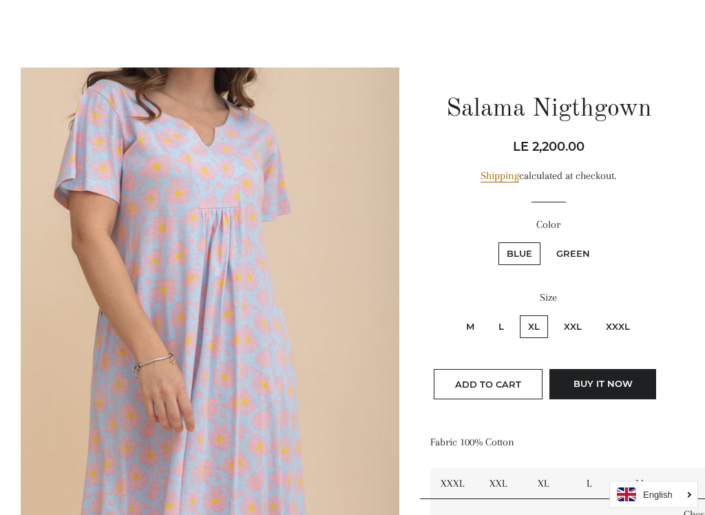
scroll to position [81, 0]
click at [580, 249] on label "Green" at bounding box center [573, 253] width 50 height 23
click at [547, 241] on input "Green" at bounding box center [546, 240] width 1 height 1
radio input "true"
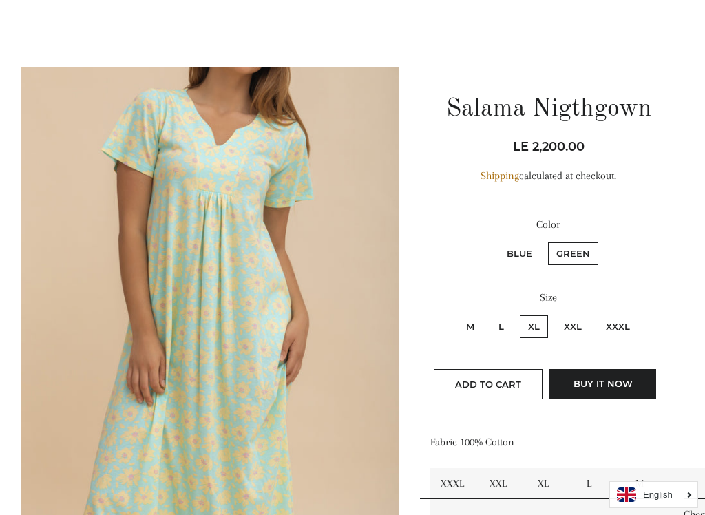
click at [516, 375] on button "Add to Cart" at bounding box center [488, 384] width 109 height 30
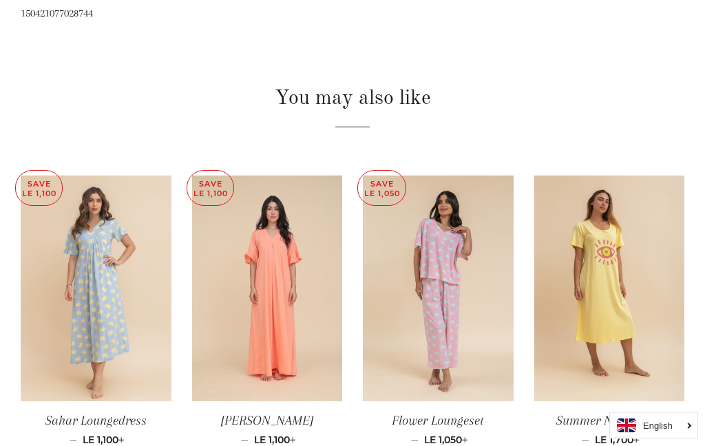
scroll to position [837, 0]
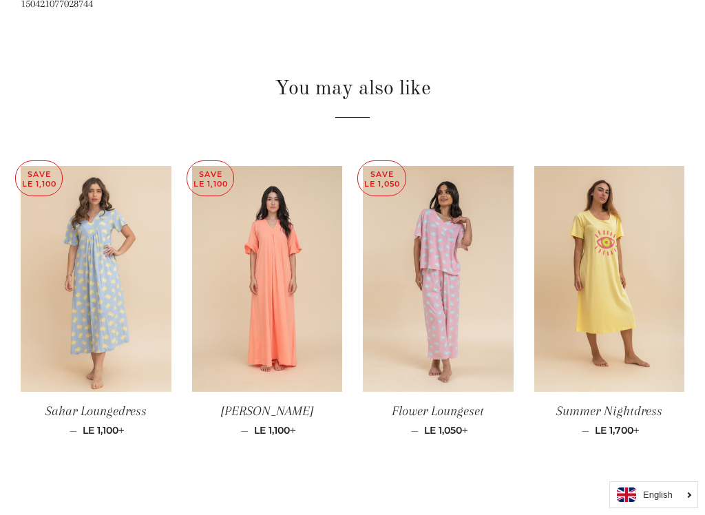
click at [141, 320] on img at bounding box center [96, 279] width 151 height 226
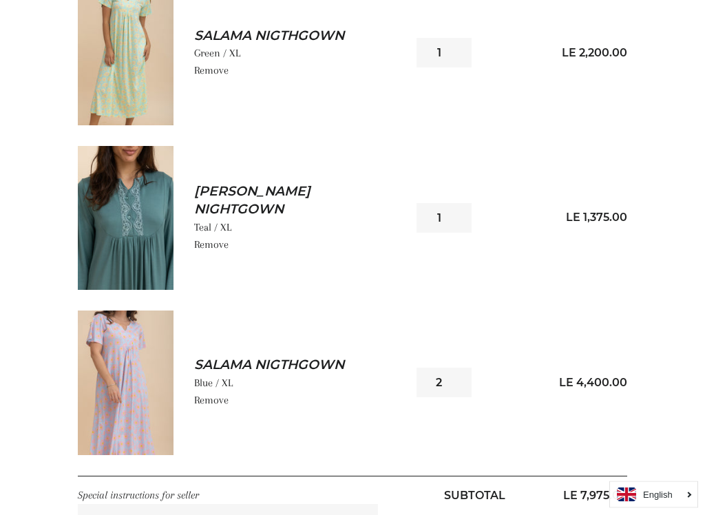
scroll to position [315, 0]
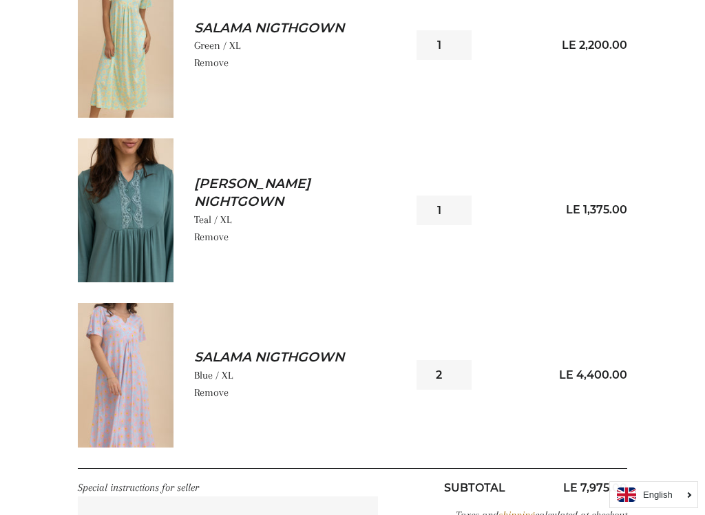
click at [224, 392] on link "Remove" at bounding box center [211, 392] width 34 height 12
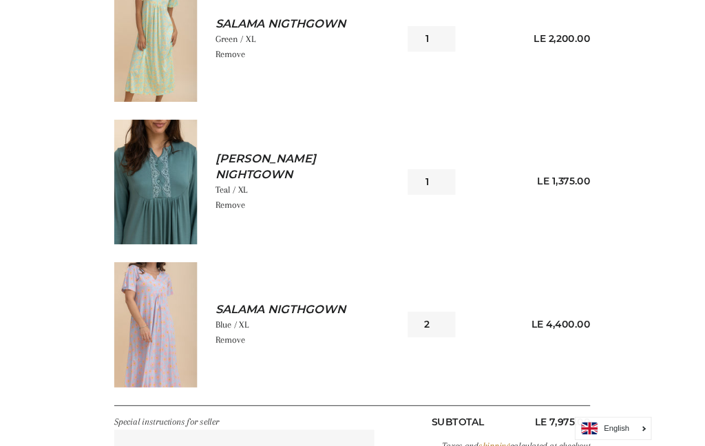
scroll to position [0, 0]
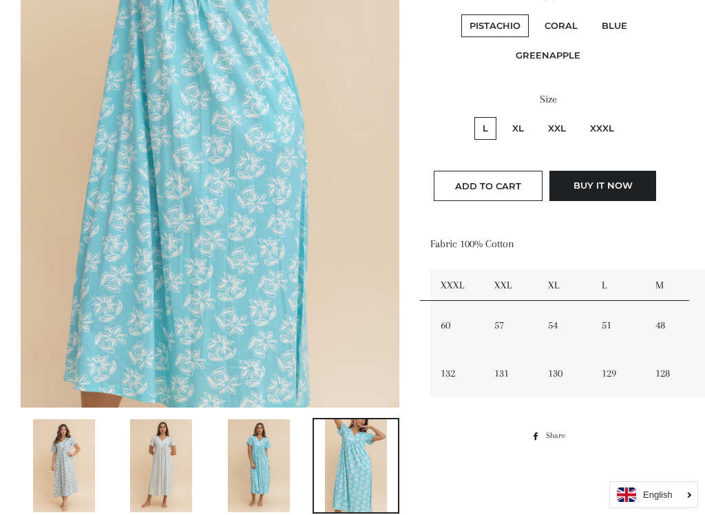
scroll to position [308, 0]
click at [529, 122] on label "XL" at bounding box center [518, 129] width 28 height 23
click at [503, 116] on input "XL" at bounding box center [502, 116] width 1 height 1
radio input "true"
click at [170, 445] on img at bounding box center [161, 466] width 62 height 93
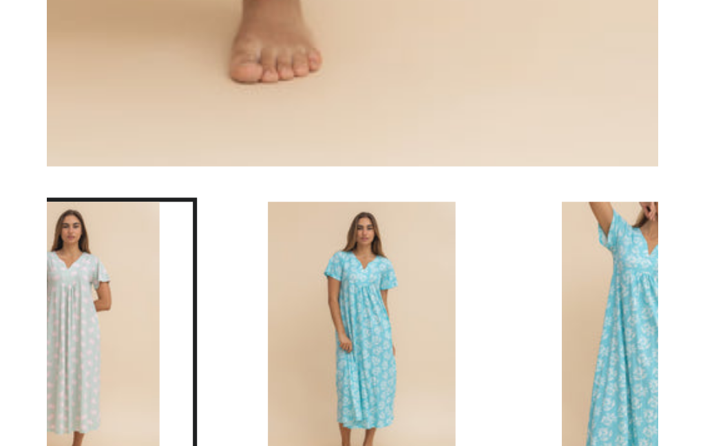
scroll to position [295, 0]
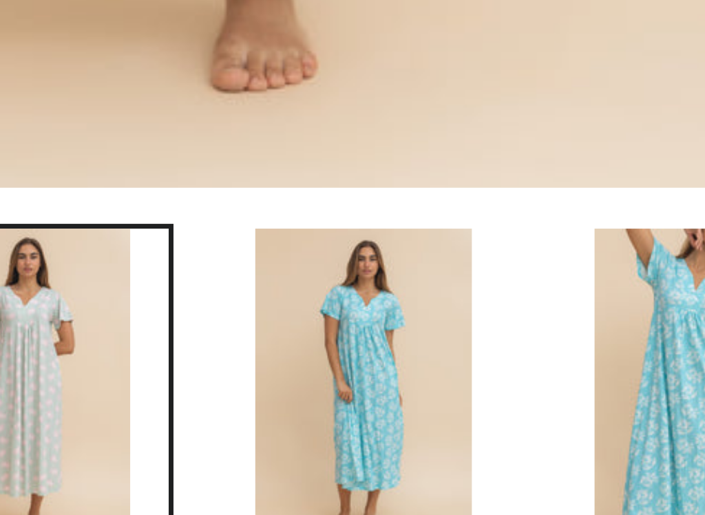
click at [228, 433] on img at bounding box center [259, 479] width 62 height 93
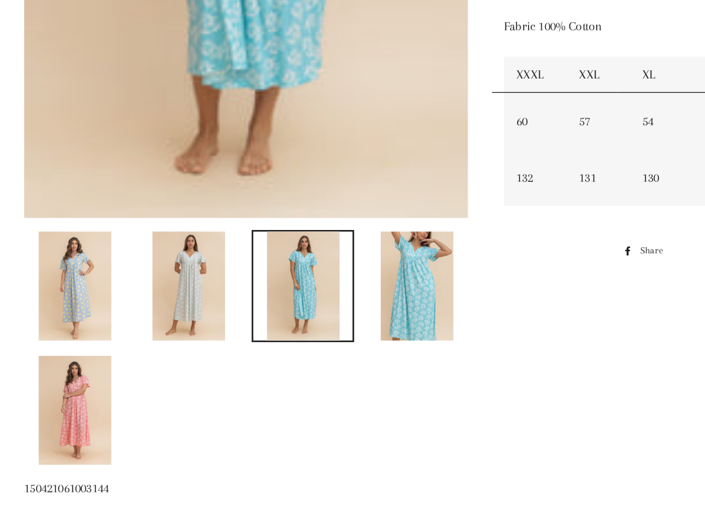
scroll to position [525, 0]
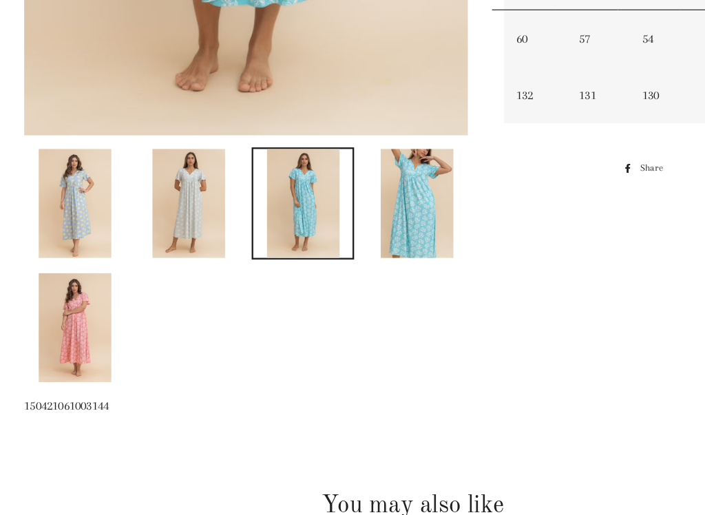
click at [170, 202] on img at bounding box center [161, 248] width 62 height 93
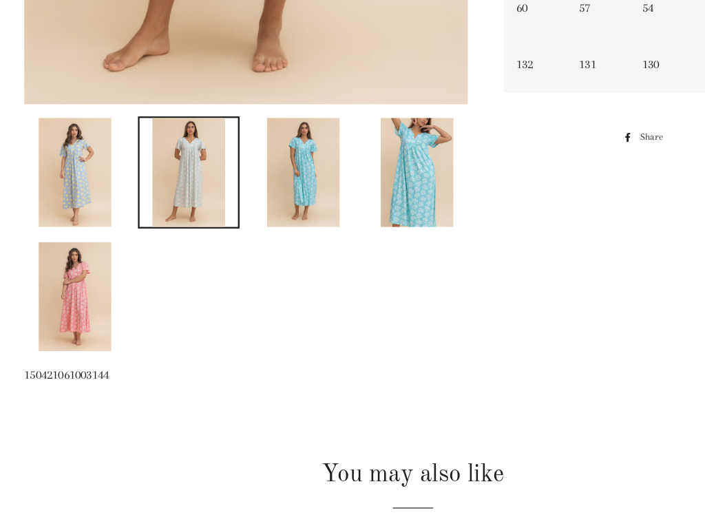
scroll to position [565, 0]
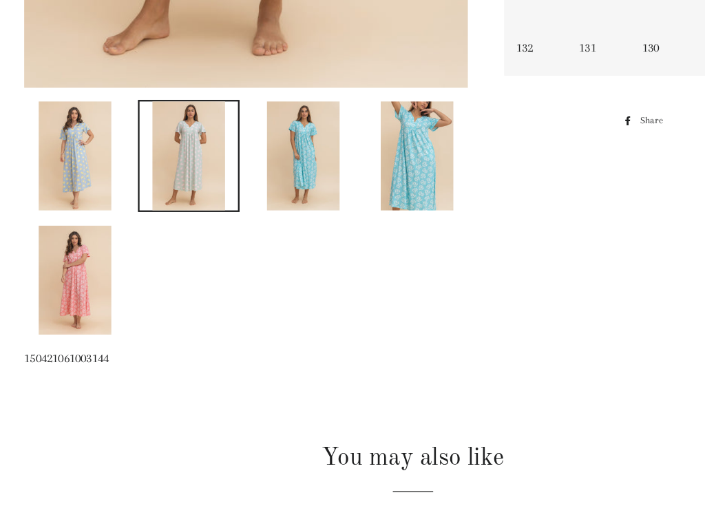
click at [83, 268] on img at bounding box center [64, 314] width 62 height 93
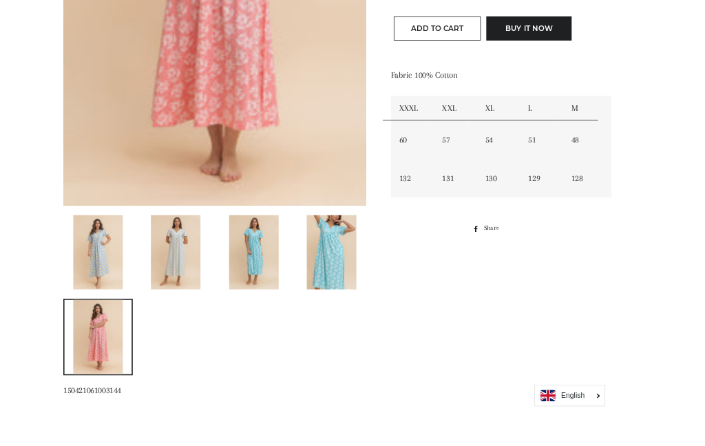
scroll to position [456, 0]
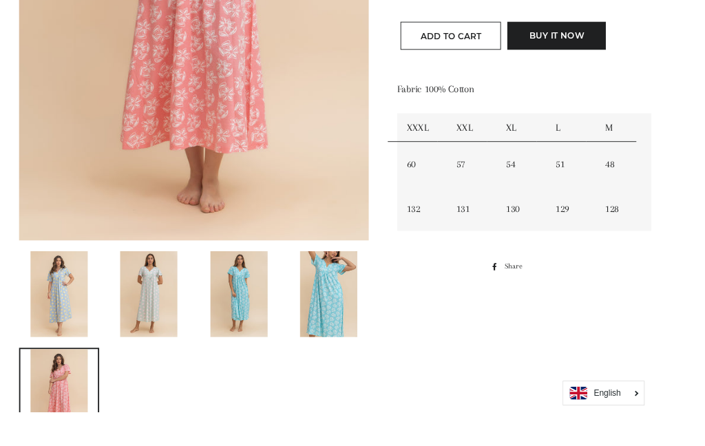
click at [171, 302] on img at bounding box center [161, 318] width 62 height 93
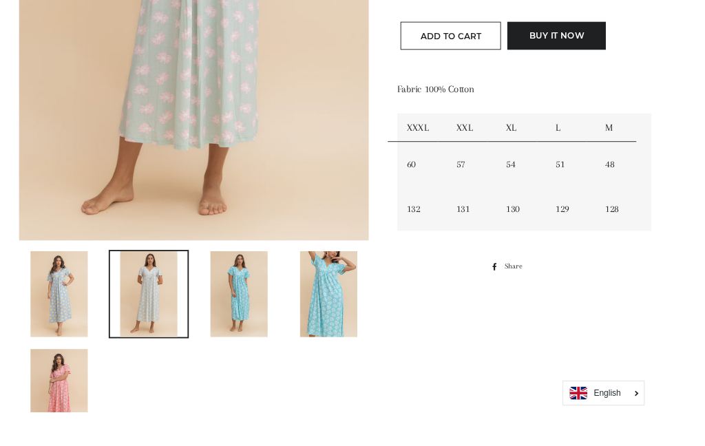
click at [65, 392] on img at bounding box center [64, 424] width 62 height 93
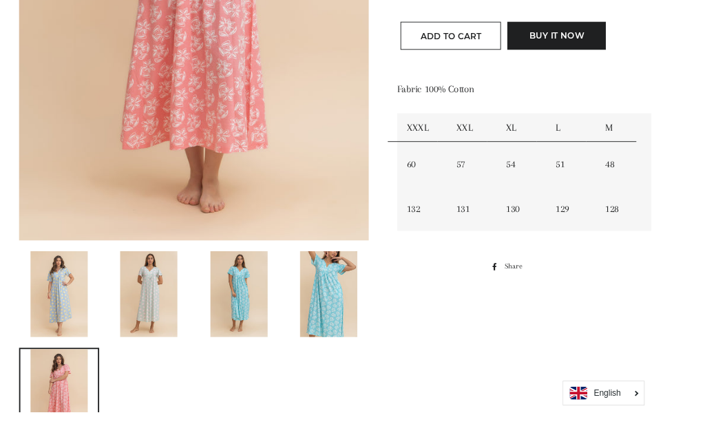
click at [170, 290] on img at bounding box center [161, 318] width 62 height 93
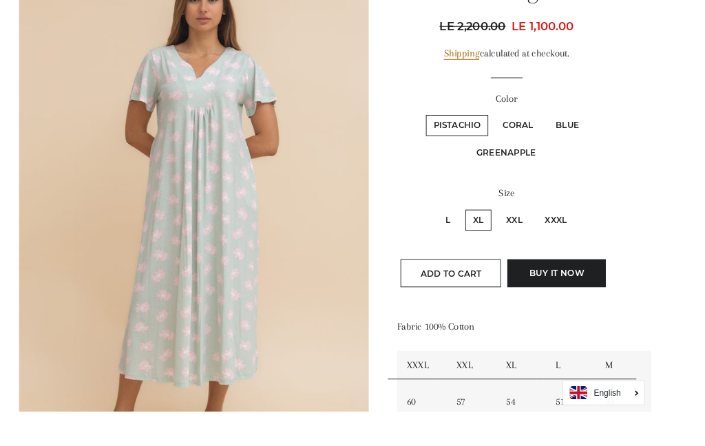
scroll to position [196, 0]
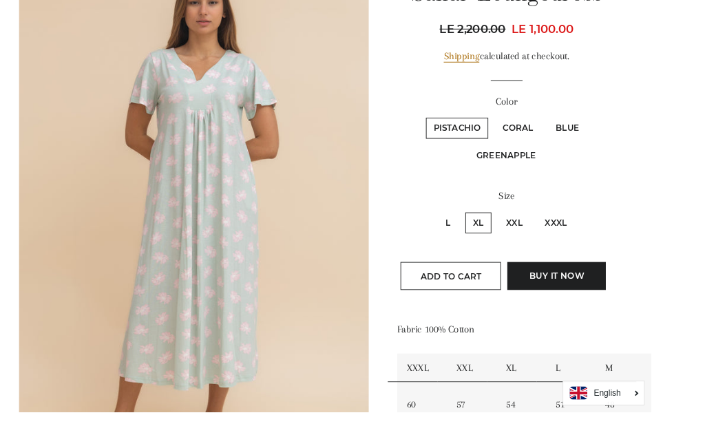
click at [500, 298] on span "Add to Cart" at bounding box center [488, 298] width 66 height 11
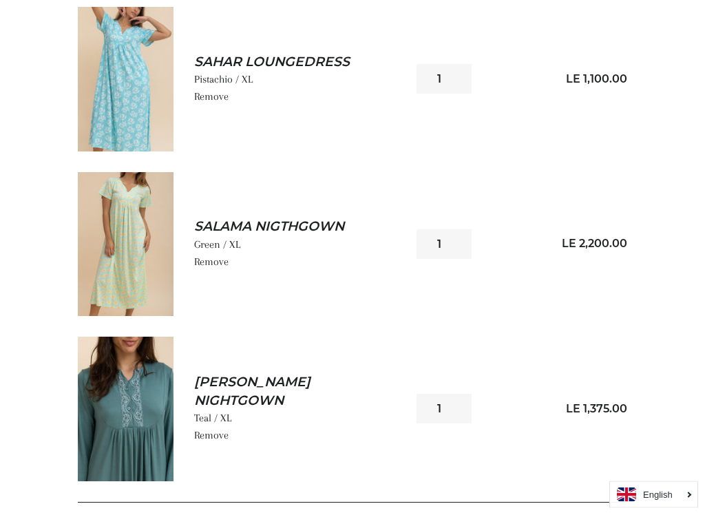
scroll to position [285, 0]
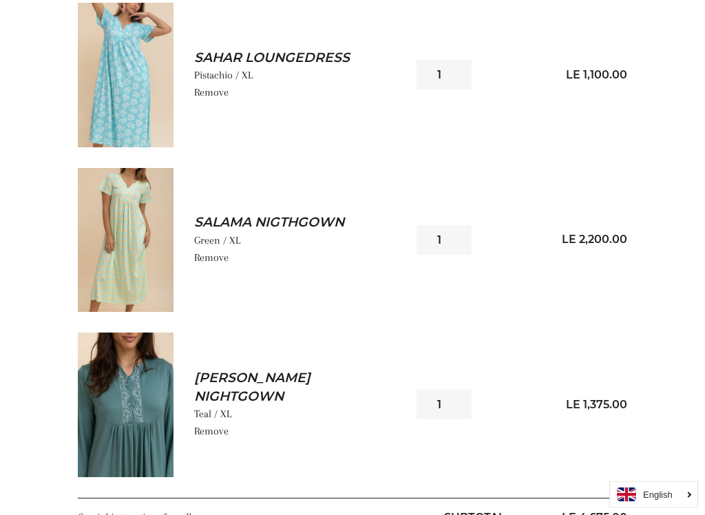
click at [138, 108] on img at bounding box center [126, 75] width 96 height 144
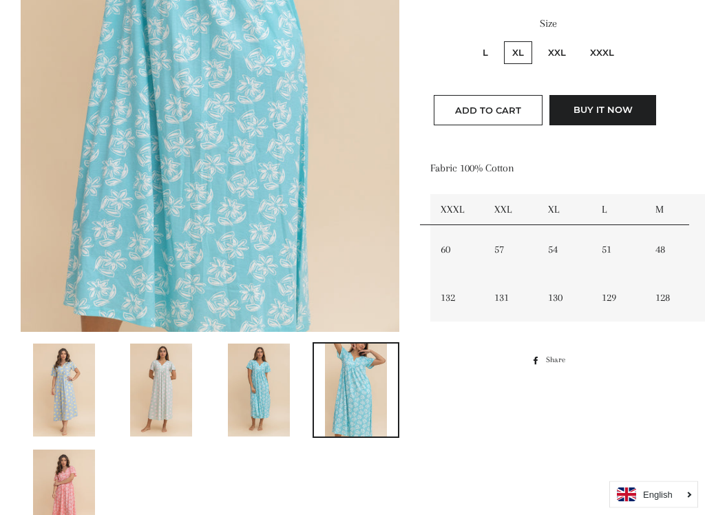
scroll to position [385, 0]
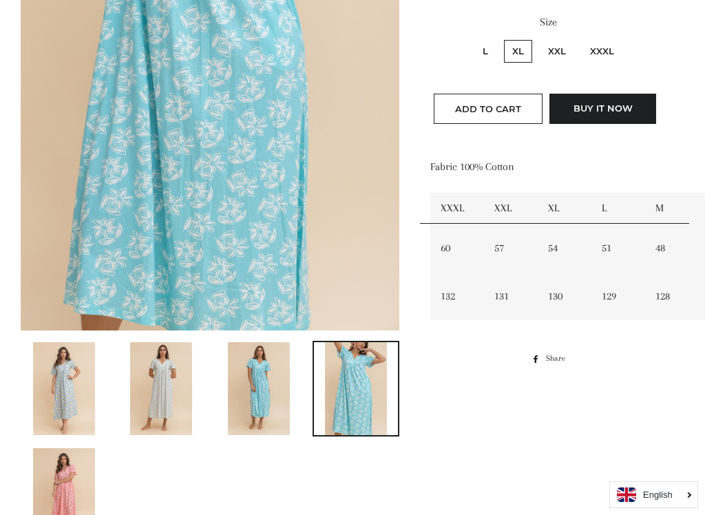
click at [180, 394] on img at bounding box center [161, 388] width 62 height 93
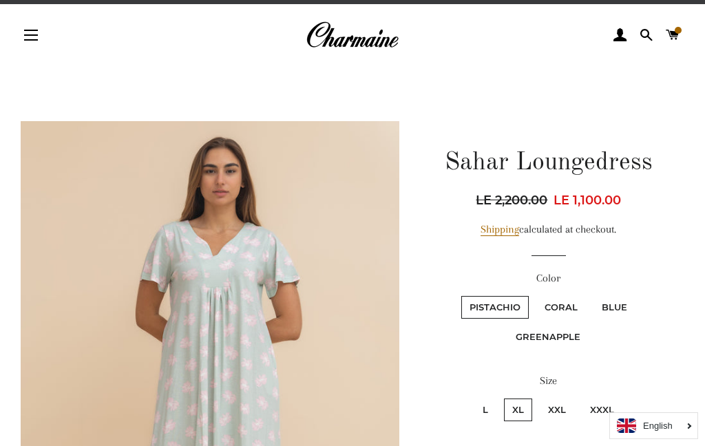
scroll to position [0, 0]
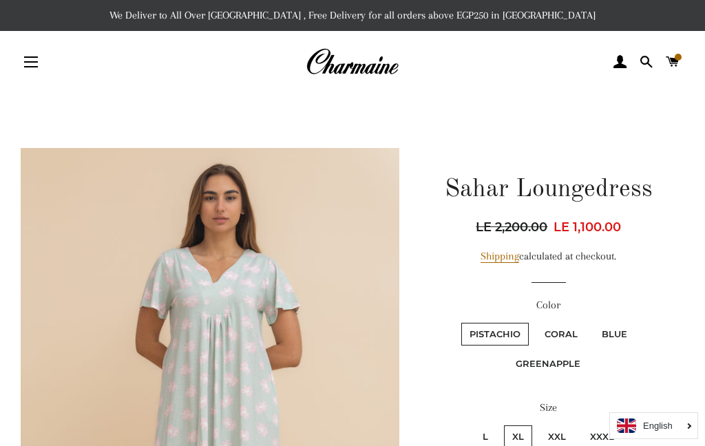
click at [684, 56] on link "Cart" at bounding box center [672, 61] width 23 height 41
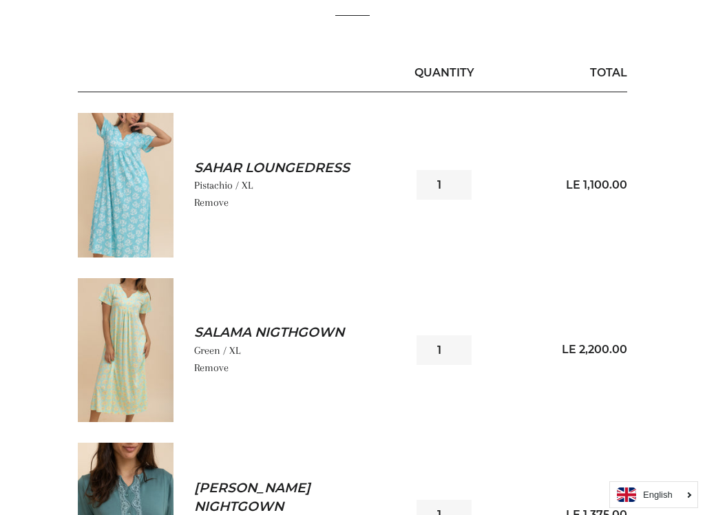
scroll to position [175, 0]
click at [160, 299] on img at bounding box center [126, 351] width 96 height 144
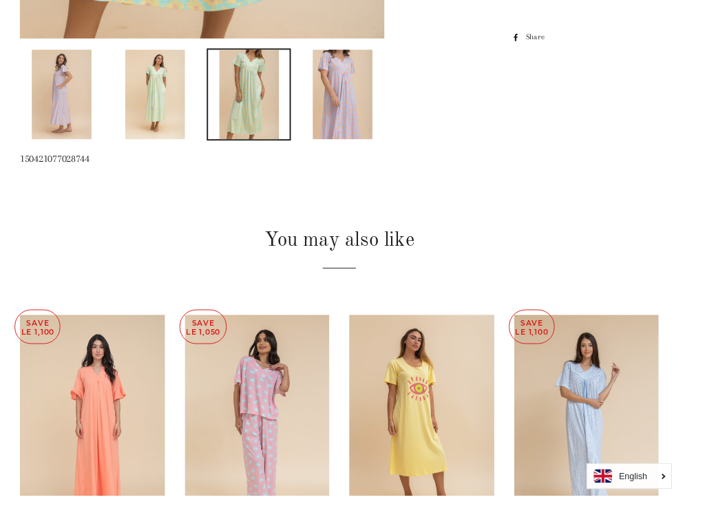
scroll to position [693, 0]
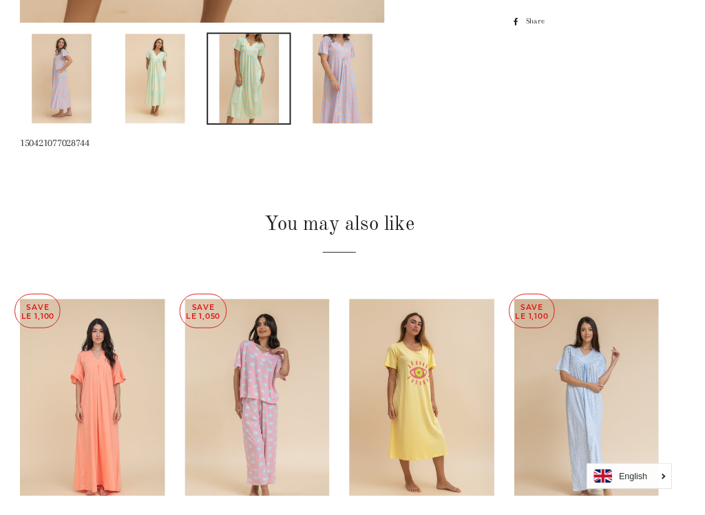
click at [620, 406] on img at bounding box center [609, 423] width 151 height 226
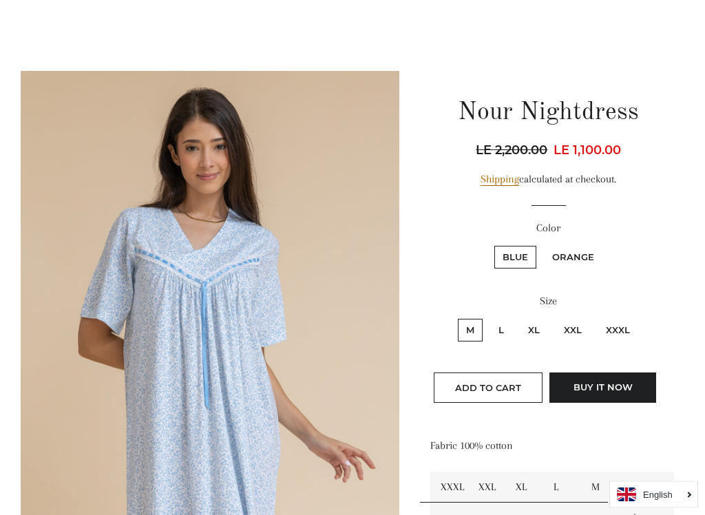
scroll to position [77, 0]
click at [538, 330] on label "XL" at bounding box center [534, 330] width 28 height 23
click at [518, 317] on input "XL" at bounding box center [518, 317] width 1 height 1
radio input "true"
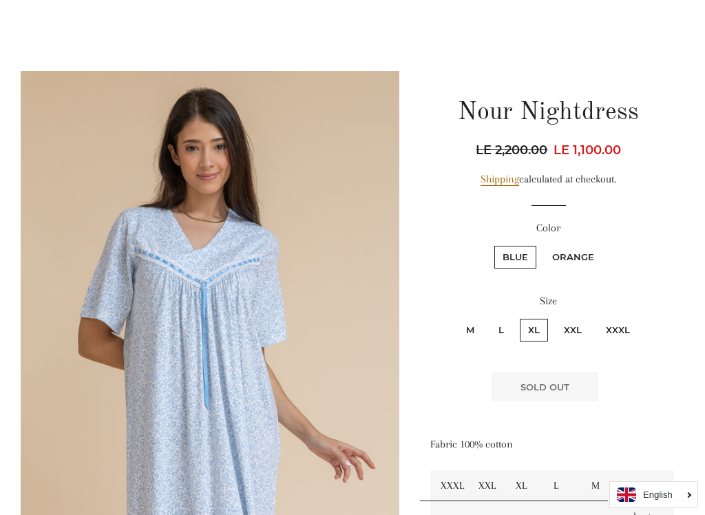
click at [580, 256] on label "Orange" at bounding box center [573, 257] width 59 height 23
click at [542, 244] on input "Orange" at bounding box center [542, 244] width 1 height 1
radio input "true"
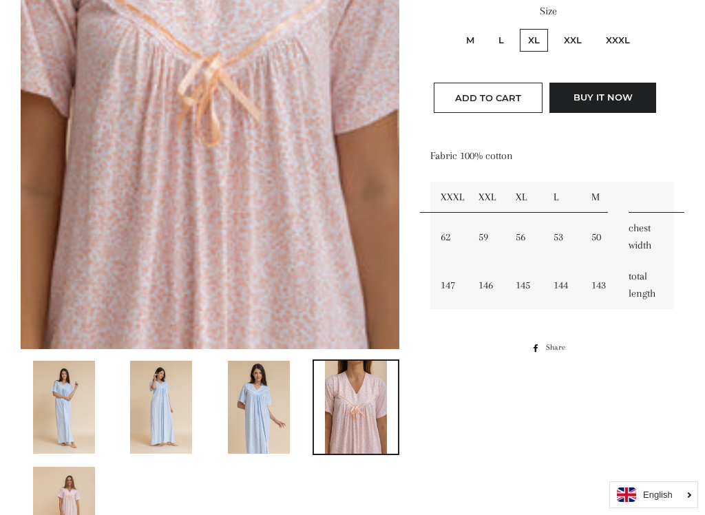
scroll to position [363, 0]
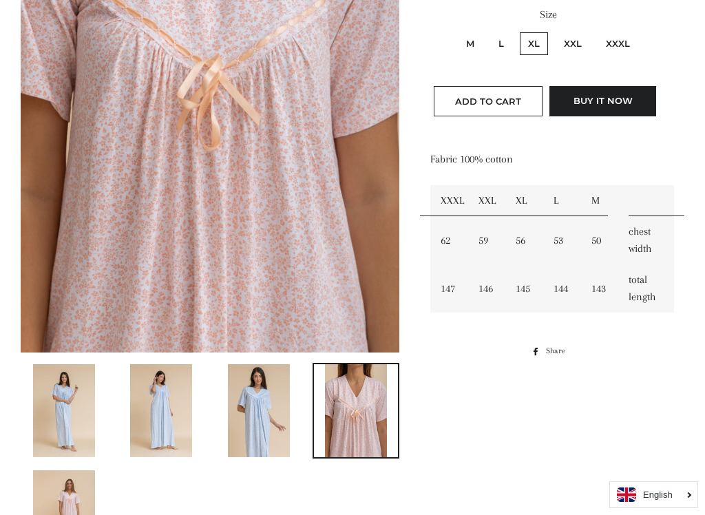
click at [85, 381] on img at bounding box center [64, 410] width 62 height 93
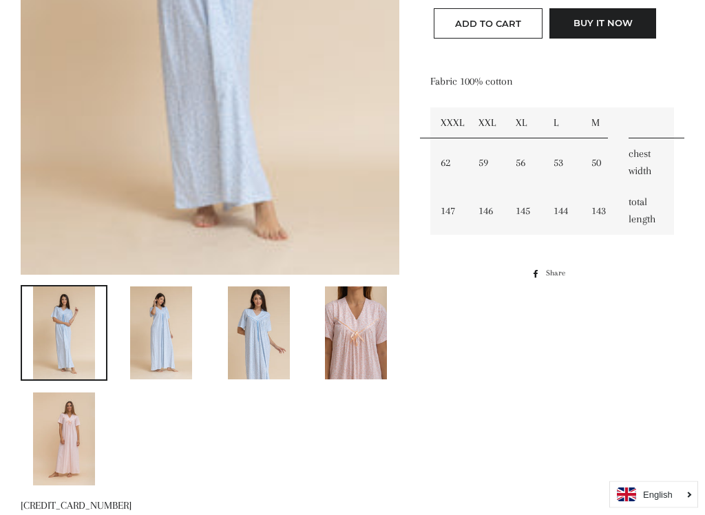
scroll to position [453, 0]
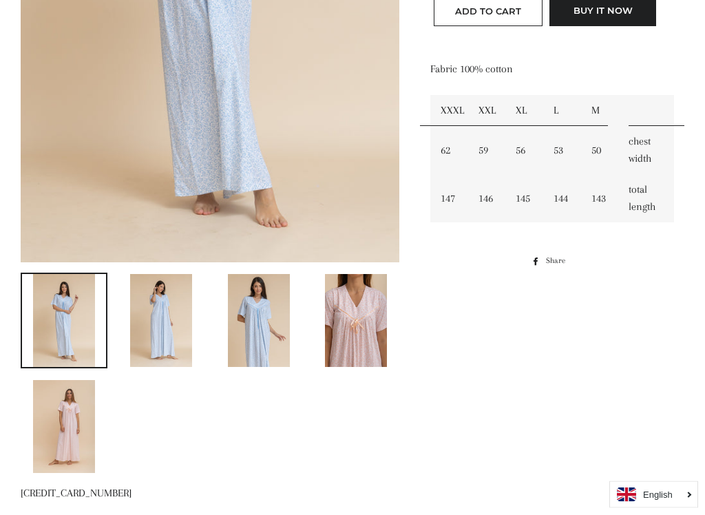
click at [76, 406] on img at bounding box center [64, 427] width 62 height 93
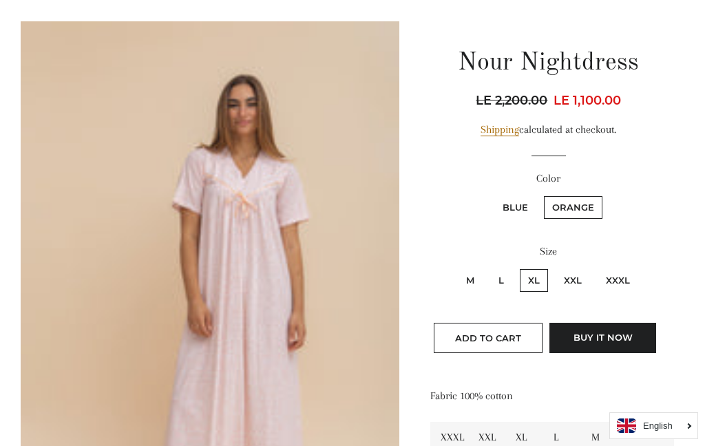
scroll to position [123, 0]
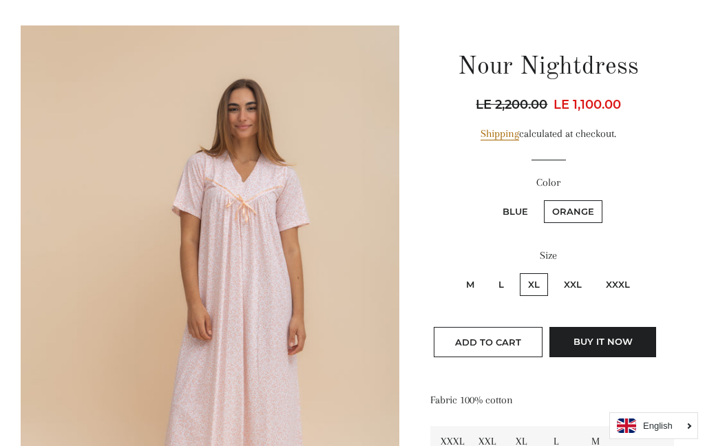
click at [507, 339] on span "Add to Cart" at bounding box center [488, 342] width 66 height 11
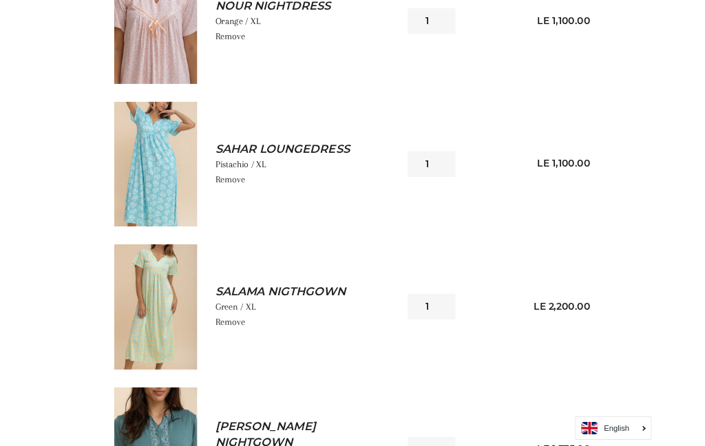
scroll to position [337, 0]
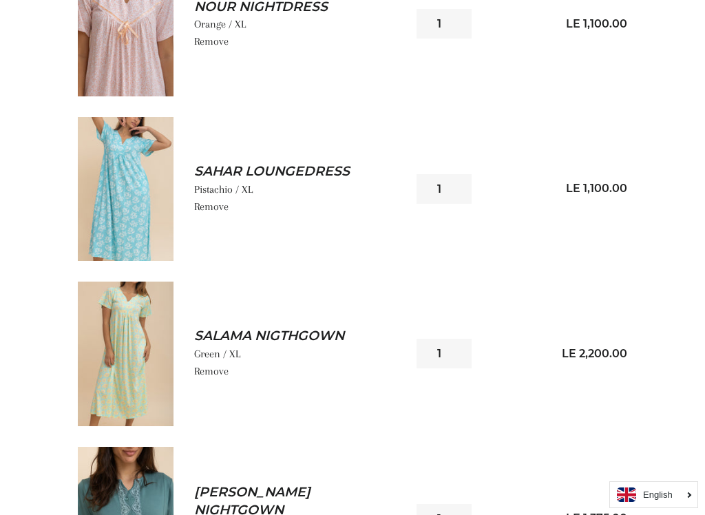
click at [148, 302] on img at bounding box center [126, 354] width 96 height 144
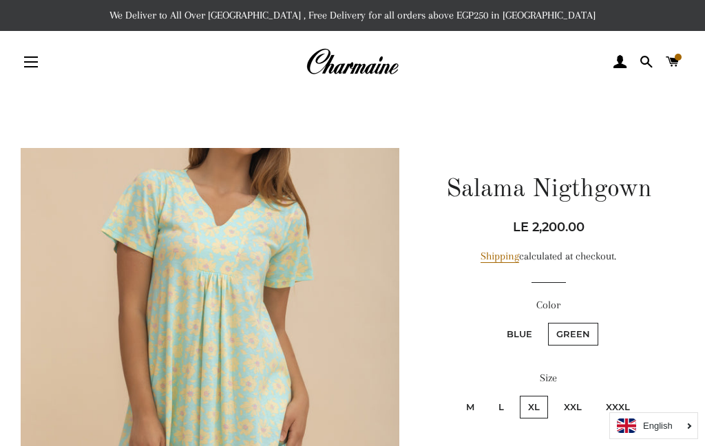
click at [684, 56] on link "Cart" at bounding box center [672, 61] width 23 height 41
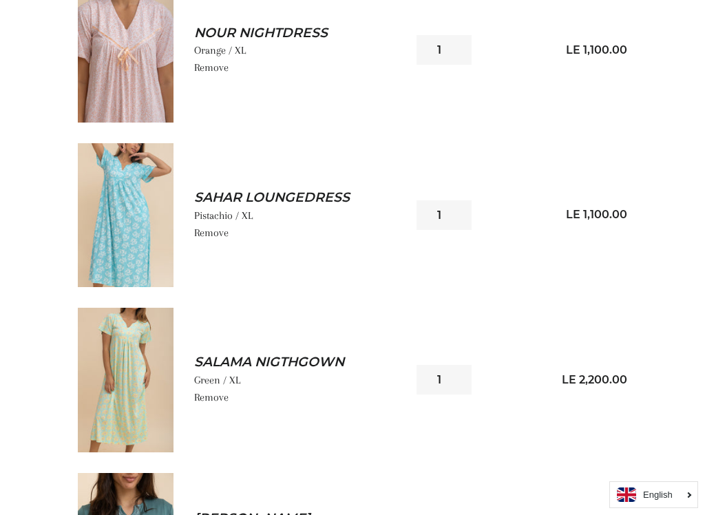
scroll to position [311, 0]
click at [146, 167] on img at bounding box center [126, 214] width 96 height 144
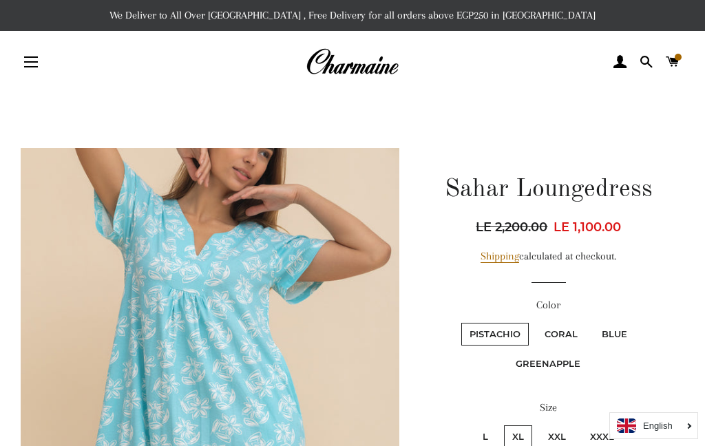
click at [676, 53] on span at bounding box center [672, 62] width 13 height 21
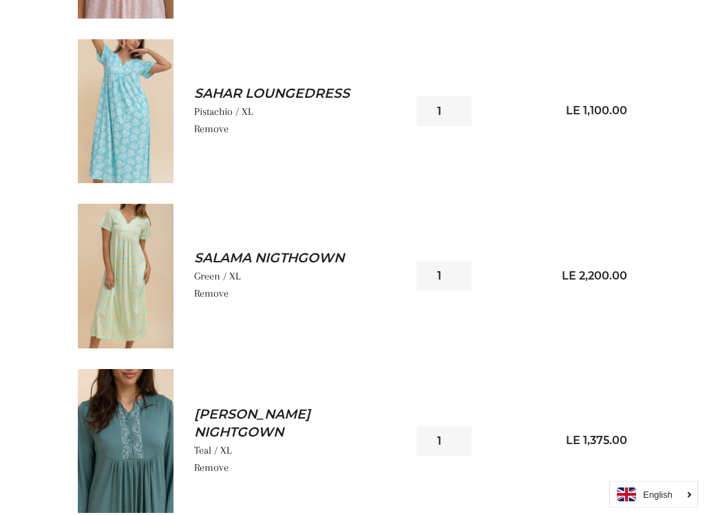
scroll to position [416, 0]
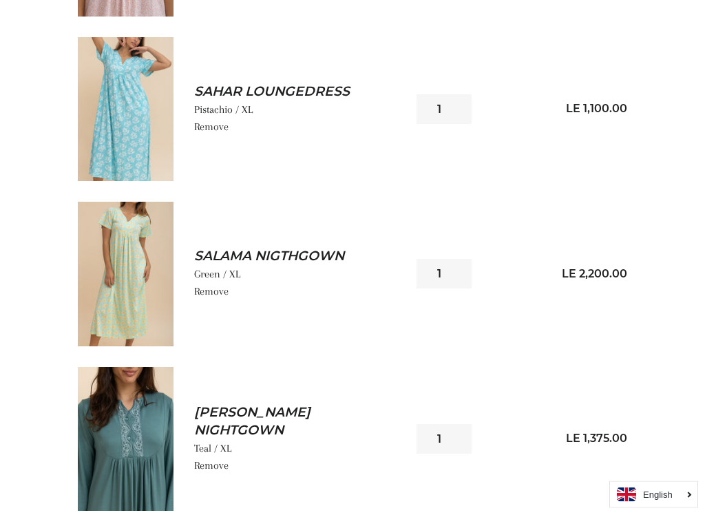
click at [216, 288] on link "Remove" at bounding box center [211, 292] width 34 height 12
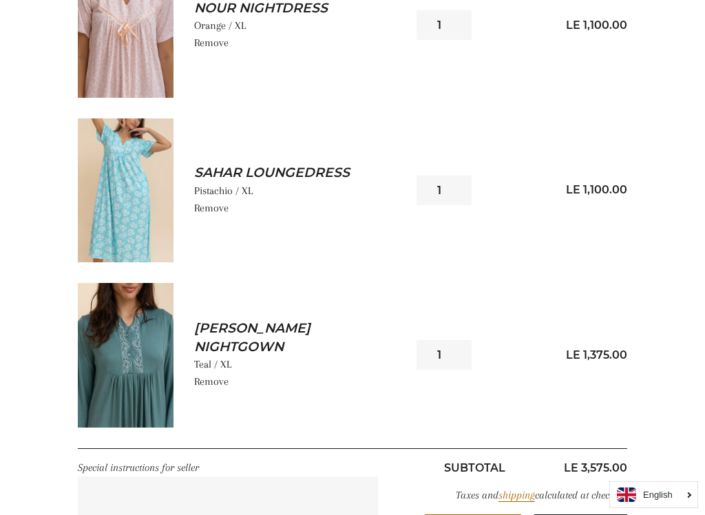
scroll to position [330, 0]
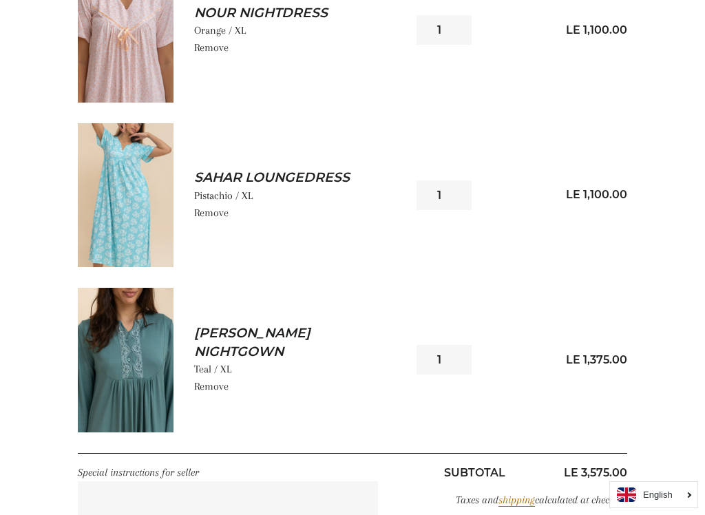
click at [155, 344] on img at bounding box center [126, 360] width 96 height 144
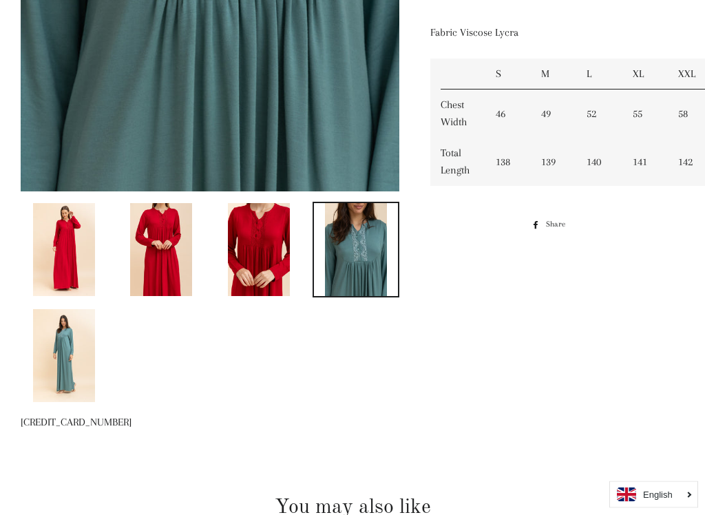
scroll to position [525, 0]
click at [58, 355] on img at bounding box center [64, 355] width 62 height 93
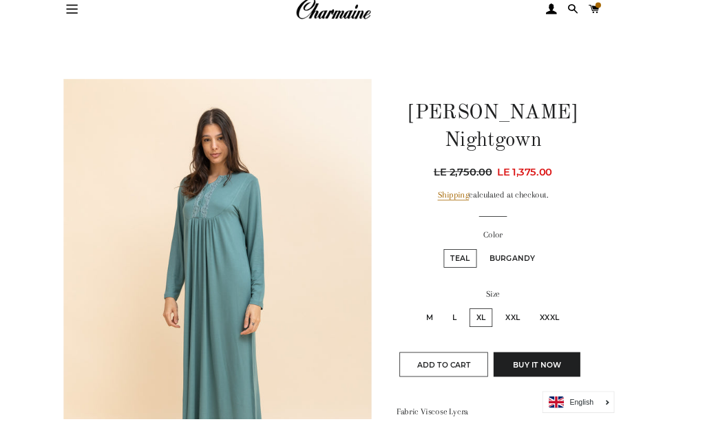
scroll to position [0, 0]
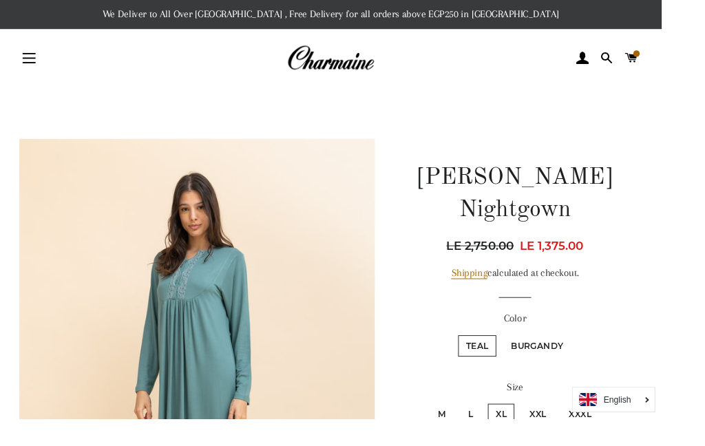
click at [679, 63] on span at bounding box center [672, 62] width 13 height 21
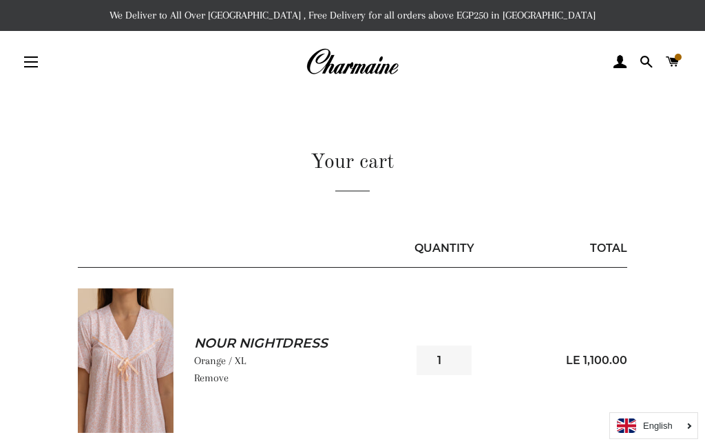
click at [44, 63] on button "Site navigation" at bounding box center [31, 62] width 34 height 34
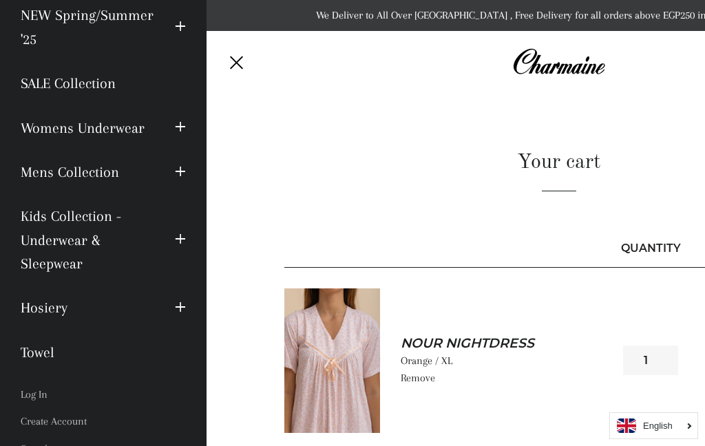
scroll to position [96, 0]
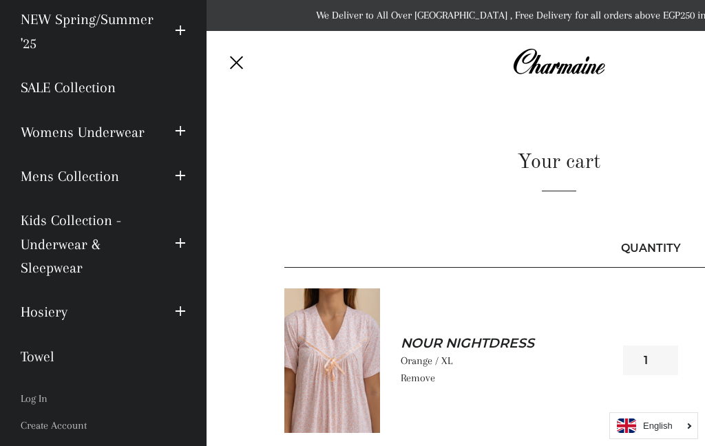
click at [190, 306] on button "Expand submenu Hosiery Collapse submenu Hosiery" at bounding box center [181, 312] width 32 height 38
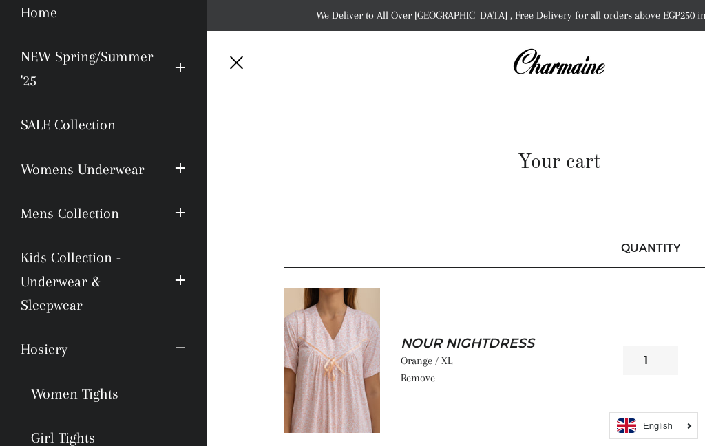
scroll to position [53, 0]
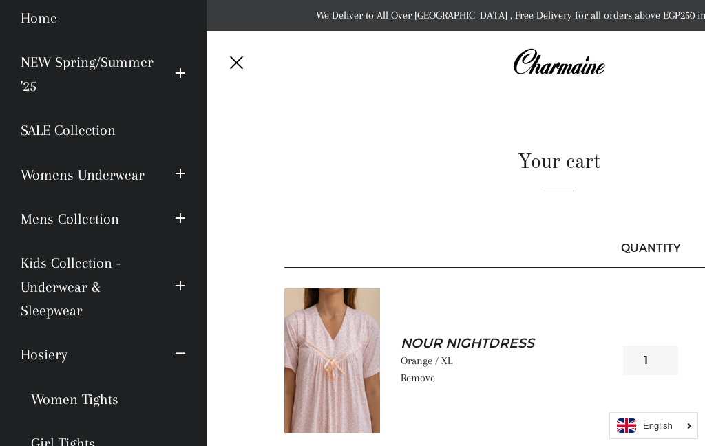
click at [183, 282] on span "button" at bounding box center [180, 286] width 11 height 17
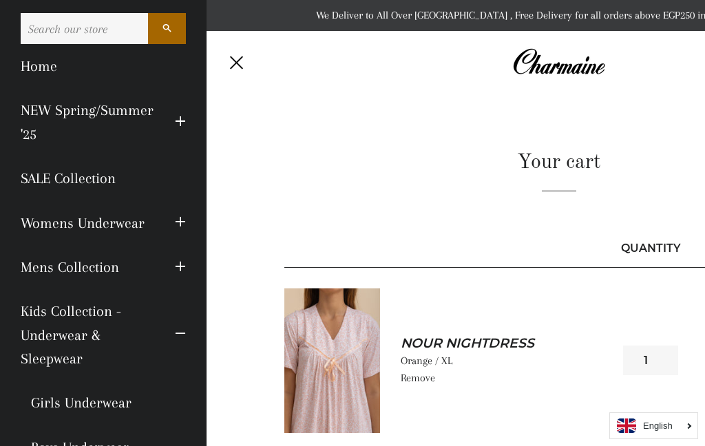
scroll to position [4, 0]
click at [178, 224] on span "button" at bounding box center [180, 223] width 11 height 17
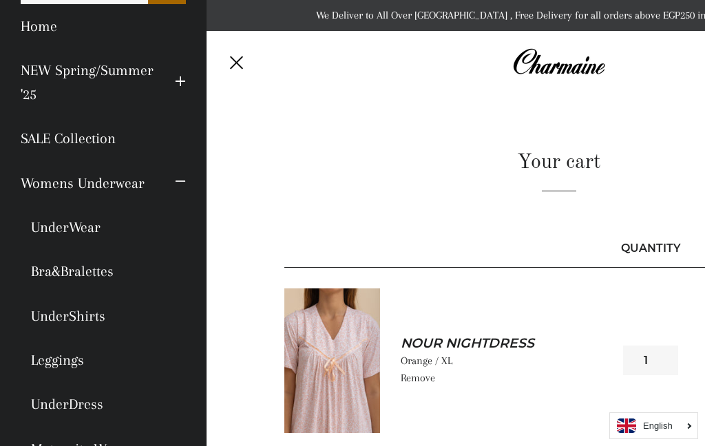
scroll to position [49, 0]
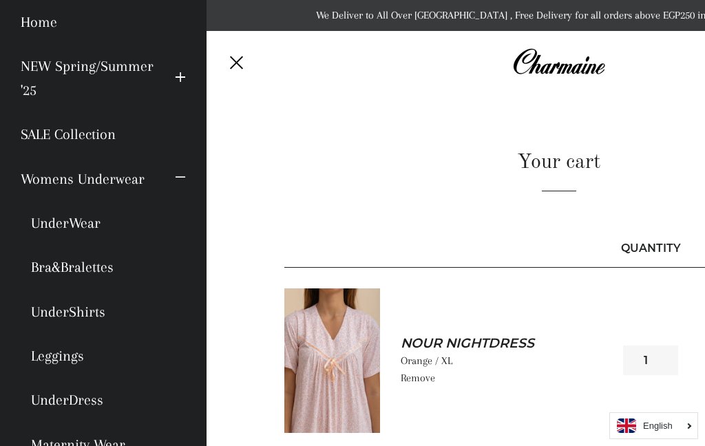
click at [83, 220] on link "UnderWear" at bounding box center [103, 223] width 186 height 44
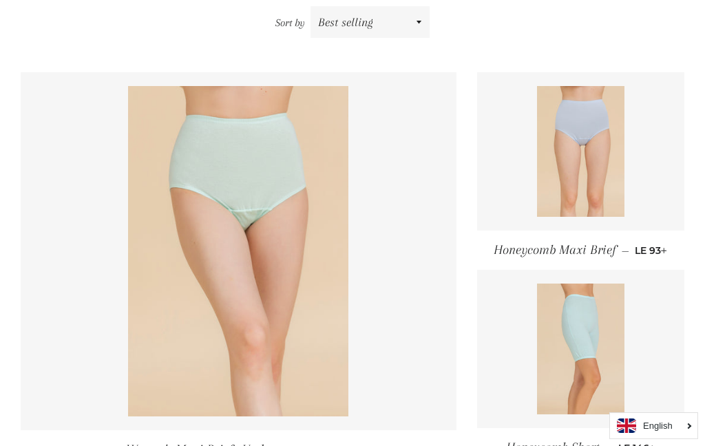
scroll to position [197, 0]
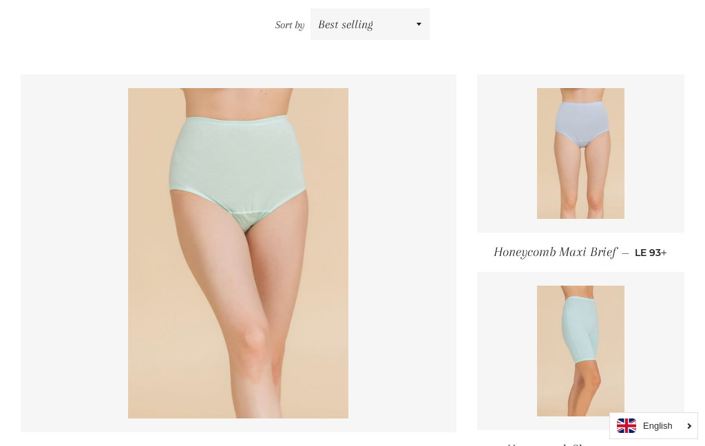
click at [292, 324] on img at bounding box center [238, 253] width 220 height 330
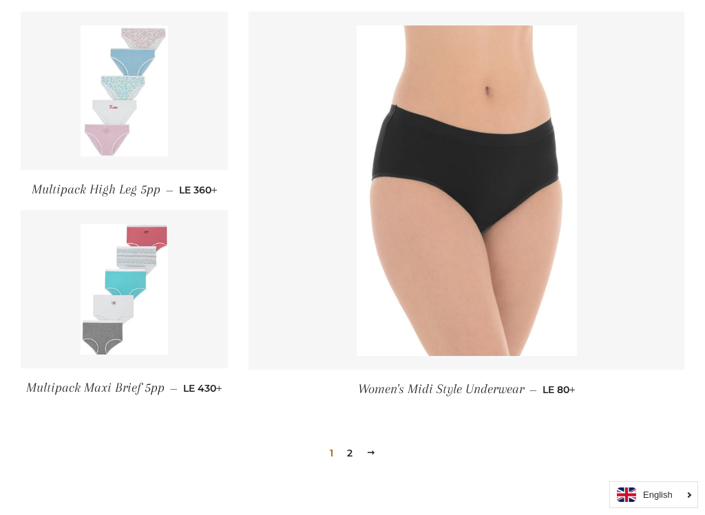
scroll to position [1501, 0]
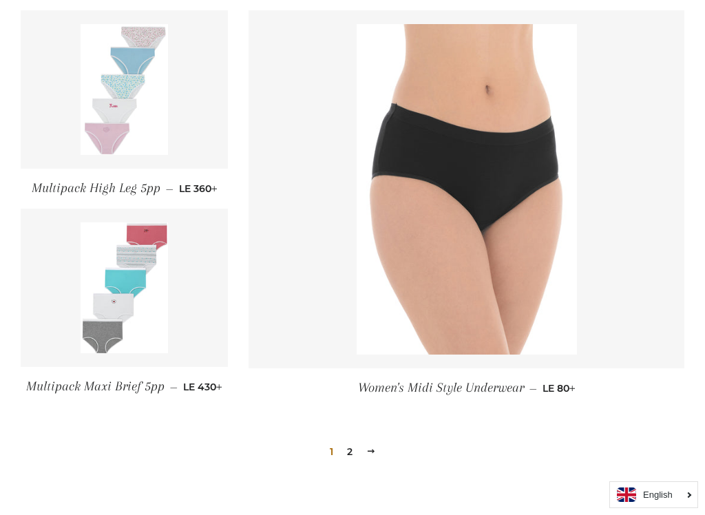
click at [154, 302] on img at bounding box center [124, 287] width 87 height 131
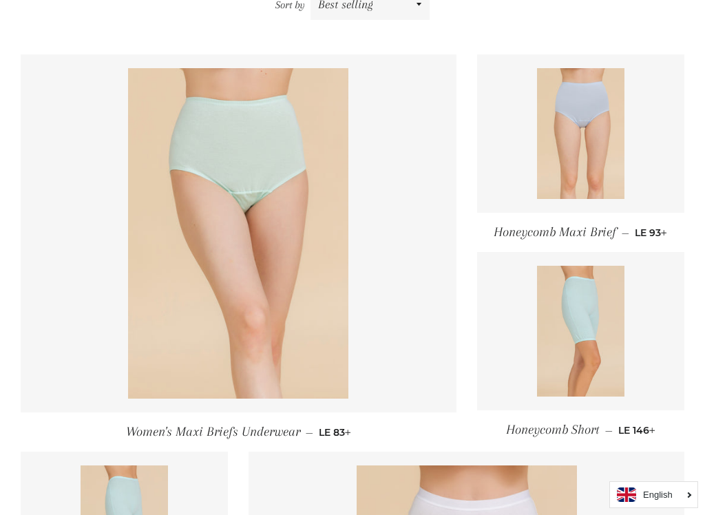
scroll to position [218, 0]
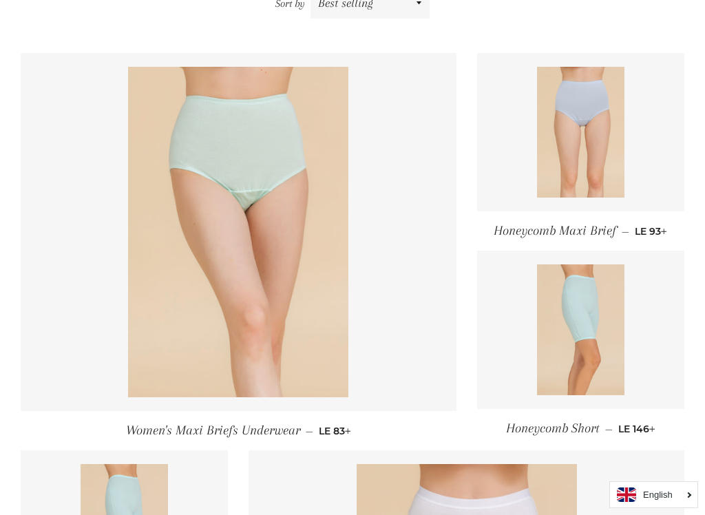
click at [304, 339] on img at bounding box center [238, 232] width 220 height 330
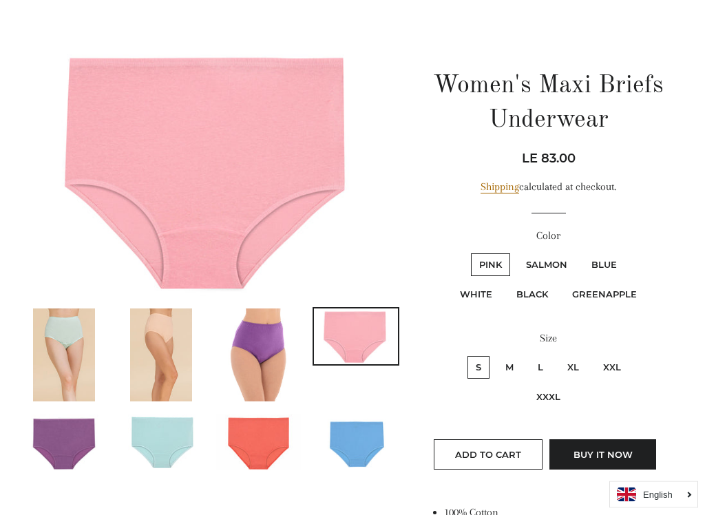
scroll to position [104, 0]
click at [77, 328] on img at bounding box center [64, 354] width 62 height 93
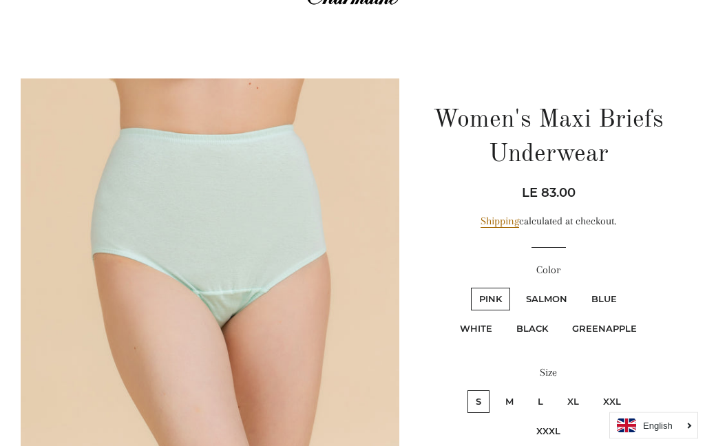
scroll to position [0, 0]
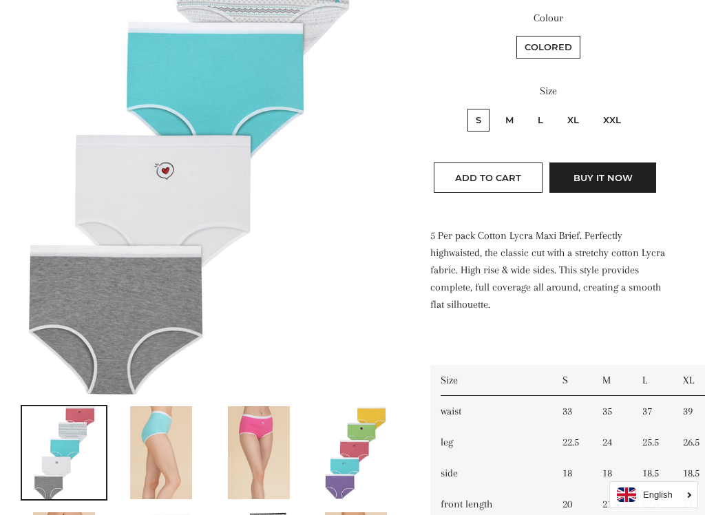
scroll to position [327, 0]
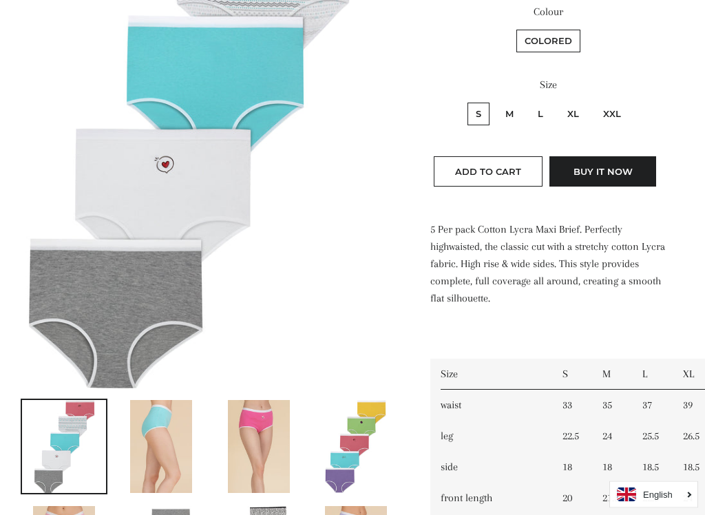
click at [156, 445] on img at bounding box center [161, 447] width 62 height 93
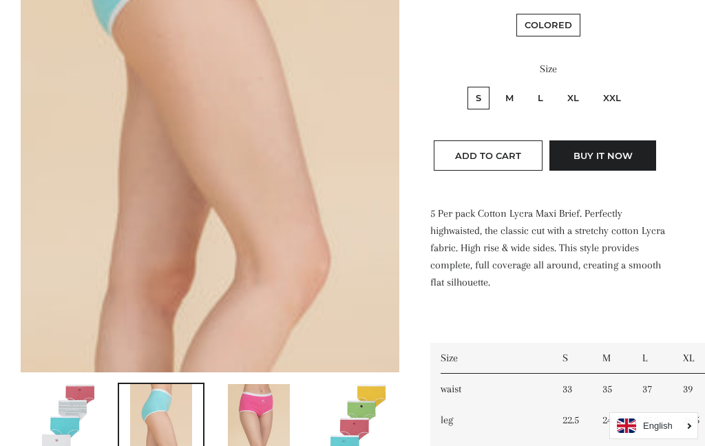
scroll to position [343, 0]
click at [264, 412] on img at bounding box center [259, 431] width 62 height 93
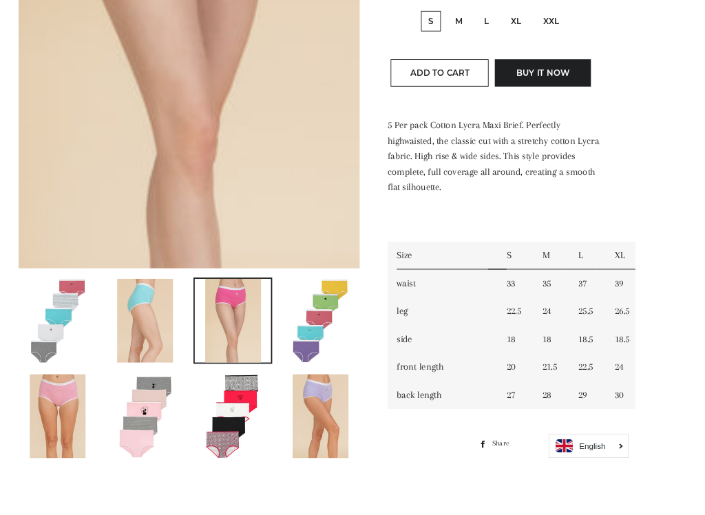
scroll to position [423, 0]
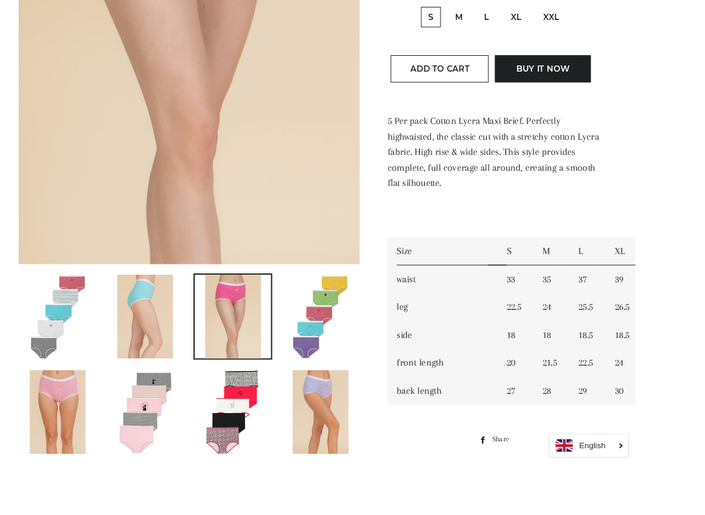
click at [74, 316] on img at bounding box center [64, 351] width 62 height 93
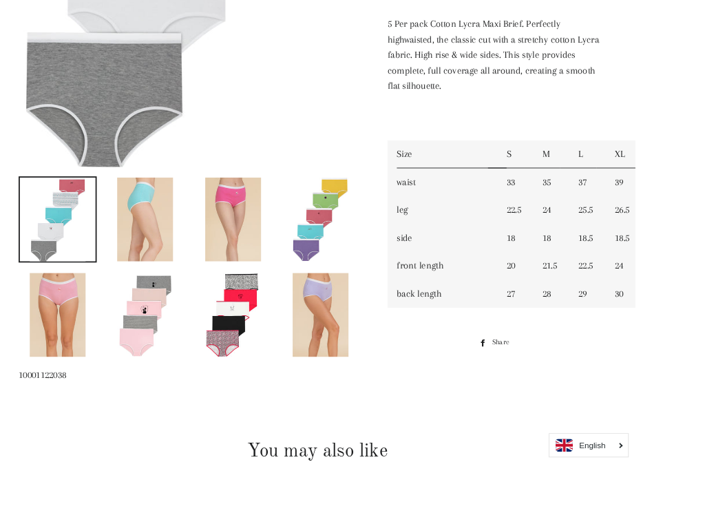
scroll to position [531, 0]
click at [279, 328] on img at bounding box center [259, 349] width 62 height 93
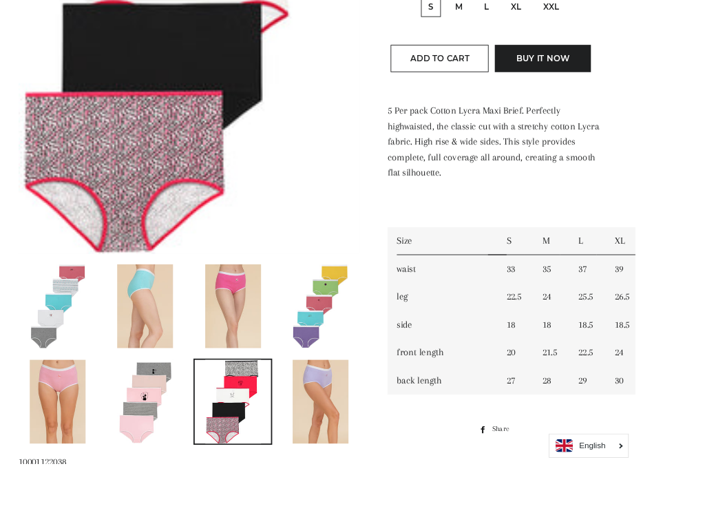
scroll to position [436, 0]
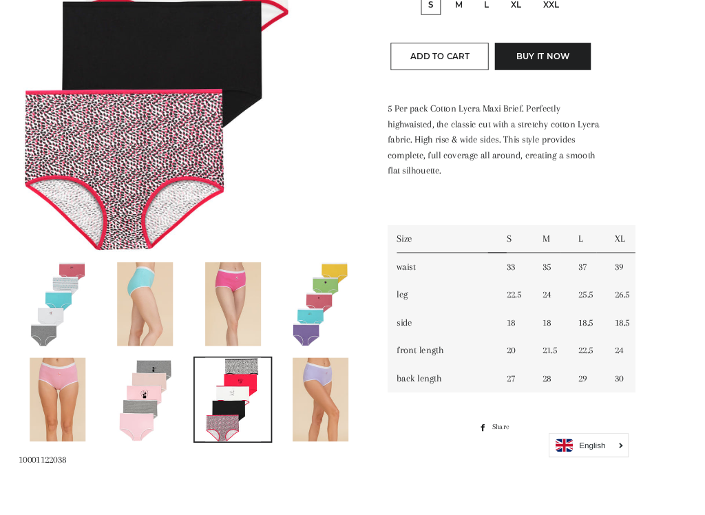
click at [287, 436] on img at bounding box center [259, 443] width 62 height 93
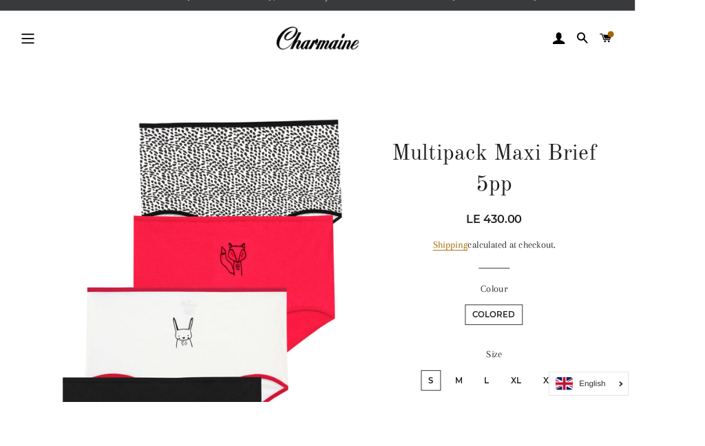
scroll to position [0, 0]
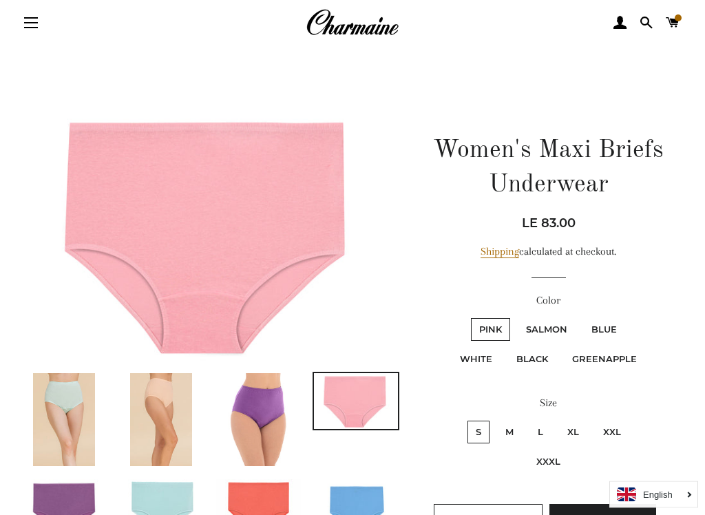
scroll to position [39, 0]
click at [74, 401] on img at bounding box center [64, 419] width 62 height 93
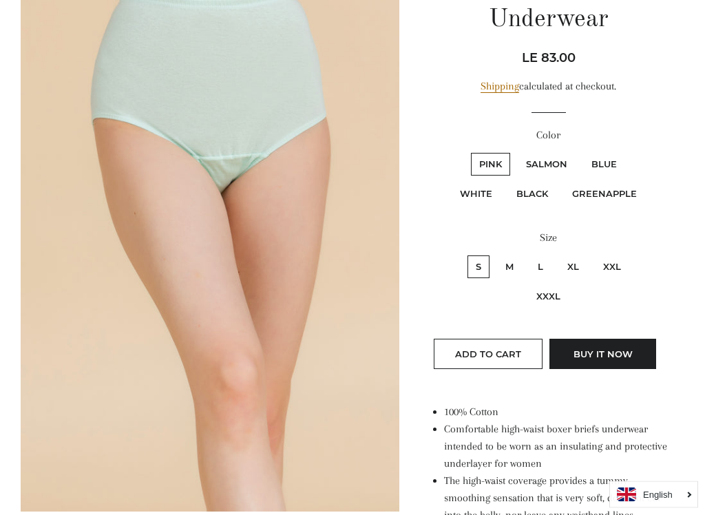
scroll to position [206, 0]
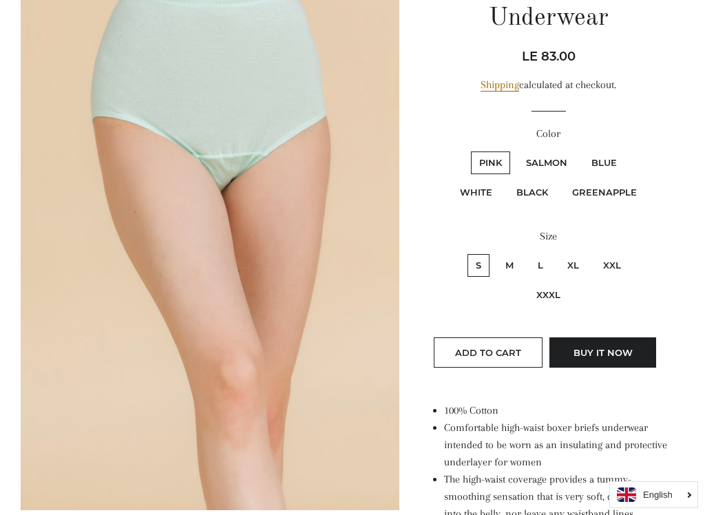
click at [622, 257] on label "XXL" at bounding box center [612, 265] width 34 height 23
click at [593, 253] on input "XXL" at bounding box center [593, 252] width 1 height 1
radio input "true"
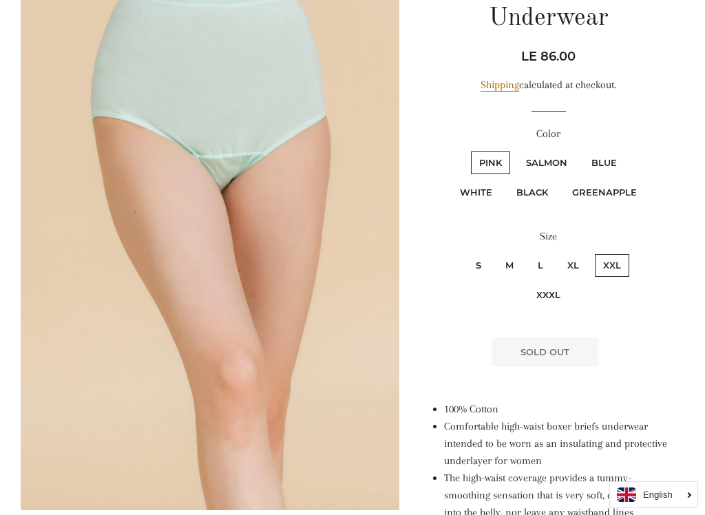
click at [551, 154] on label "Salmon" at bounding box center [547, 162] width 58 height 23
click at [516, 150] on input "Salmon" at bounding box center [516, 149] width 1 height 1
radio input "true"
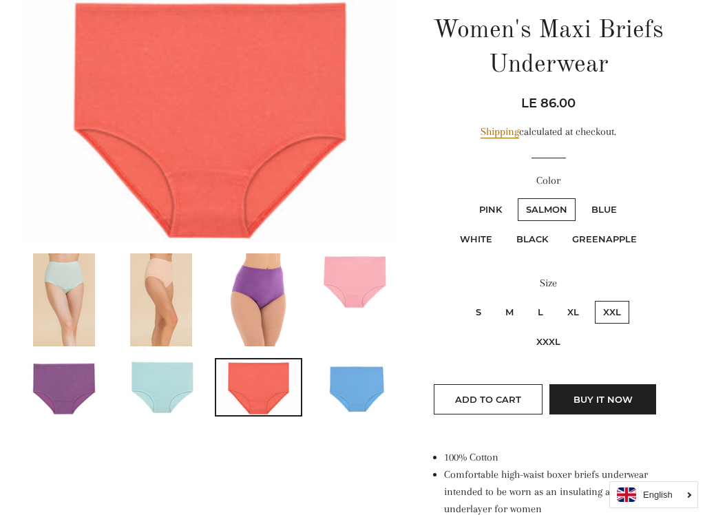
scroll to position [156, 0]
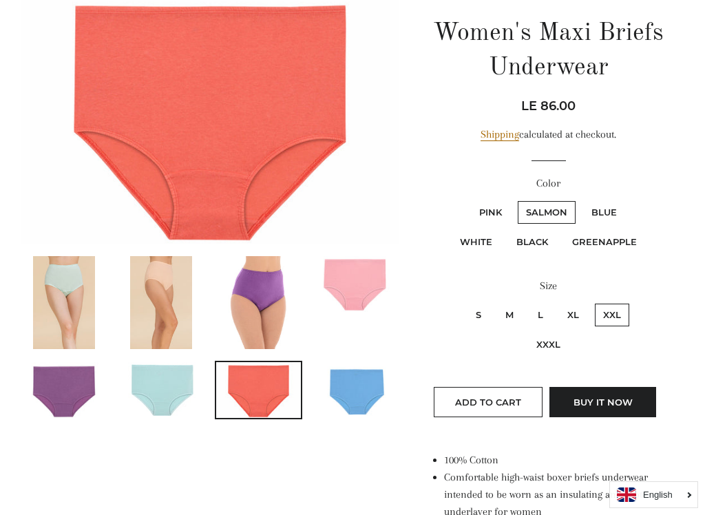
click at [613, 207] on label "Blue" at bounding box center [604, 212] width 42 height 23
click at [582, 200] on input "Blue" at bounding box center [581, 199] width 1 height 1
radio input "true"
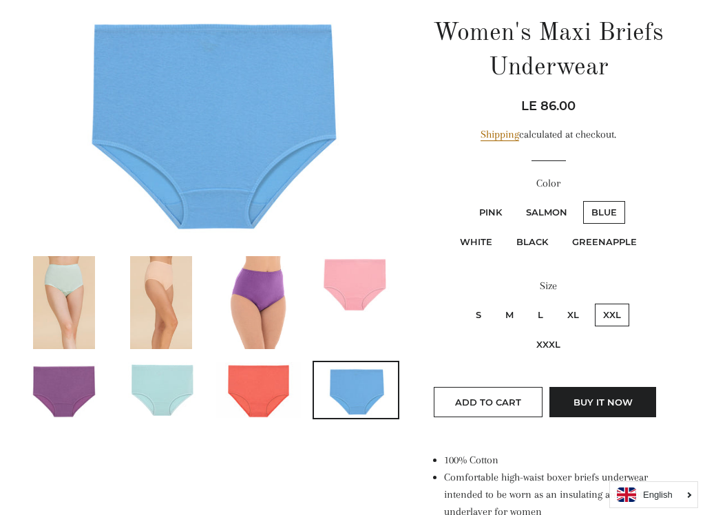
click at [492, 240] on label "White" at bounding box center [476, 242] width 49 height 23
click at [628, 200] on input "White" at bounding box center [628, 199] width 1 height 1
radio input "true"
click at [541, 233] on label "Black" at bounding box center [532, 242] width 48 height 23
click at [507, 229] on input "Black" at bounding box center [506, 229] width 1 height 1
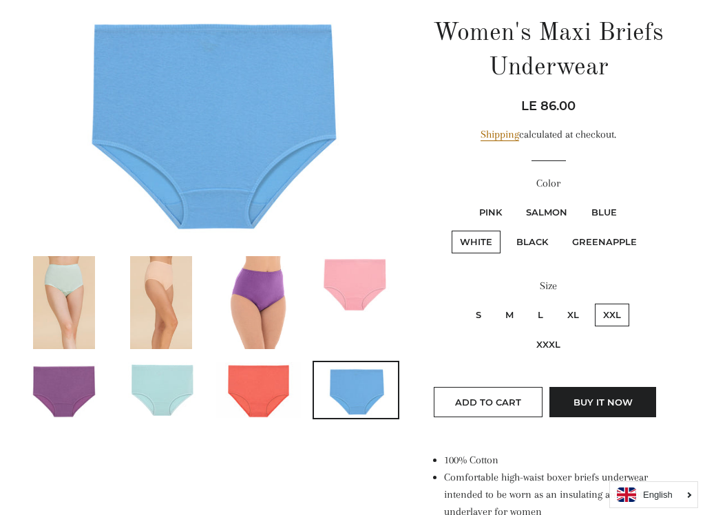
radio input "true"
click at [548, 231] on label "Black" at bounding box center [532, 242] width 48 height 23
click at [507, 229] on input "Black" at bounding box center [506, 229] width 1 height 1
click at [615, 231] on label "Greenapple" at bounding box center [604, 242] width 81 height 23
click at [562, 229] on input "Greenapple" at bounding box center [562, 229] width 1 height 1
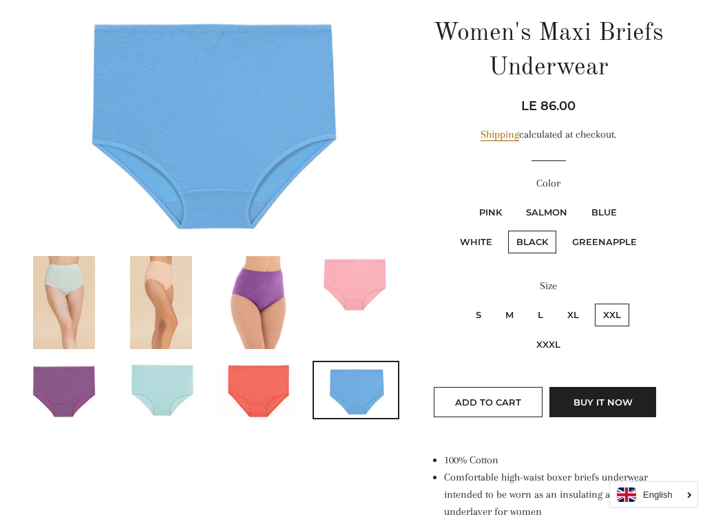
radio input "true"
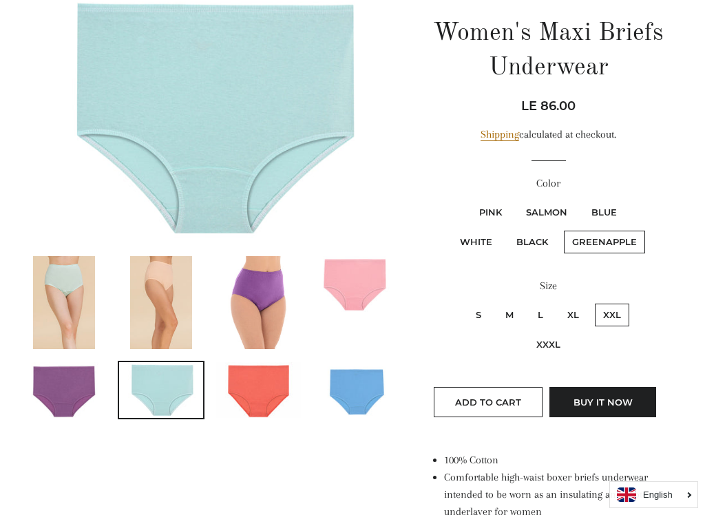
click at [507, 393] on button "Add to Cart" at bounding box center [488, 402] width 109 height 30
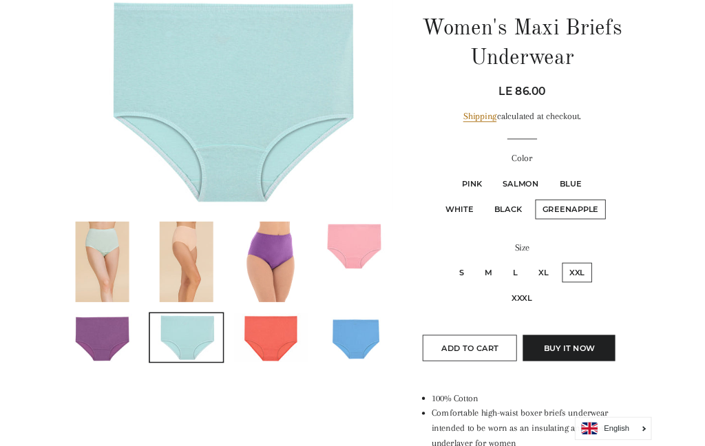
scroll to position [156, 0]
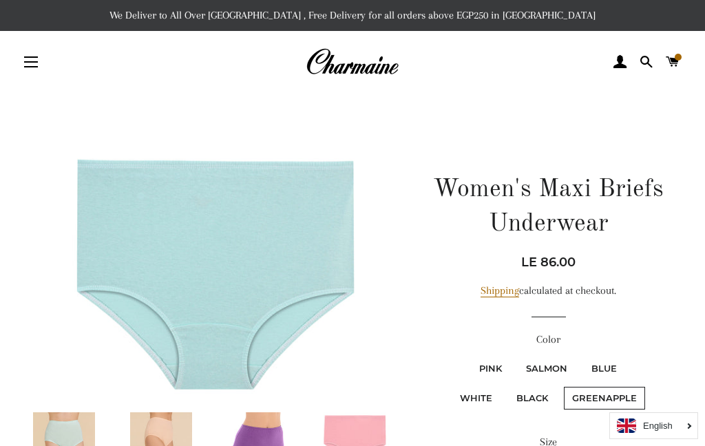
scroll to position [195, 0]
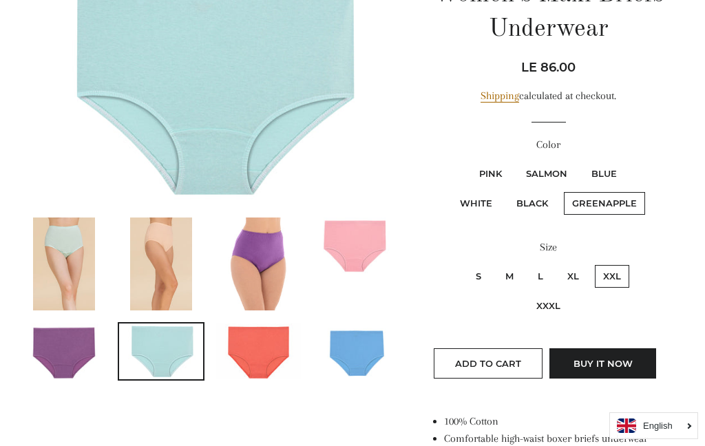
click at [557, 165] on label "Salmon" at bounding box center [547, 173] width 58 height 23
click at [516, 161] on input "Salmon" at bounding box center [516, 160] width 1 height 1
radio input "true"
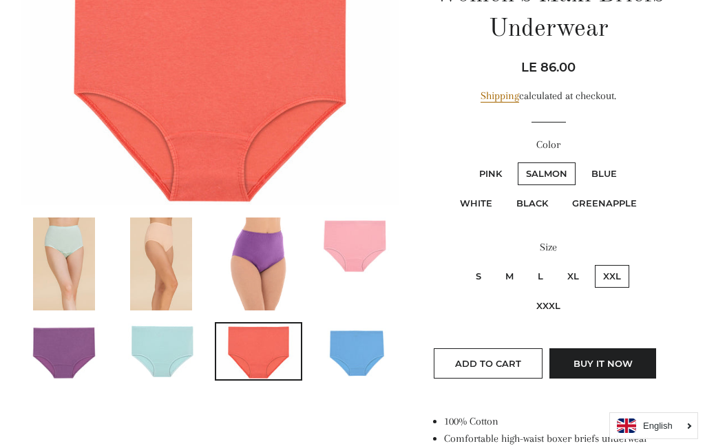
click at [500, 162] on label "Pink" at bounding box center [490, 173] width 39 height 23
click at [469, 161] on input "Pink" at bounding box center [469, 160] width 1 height 1
radio input "true"
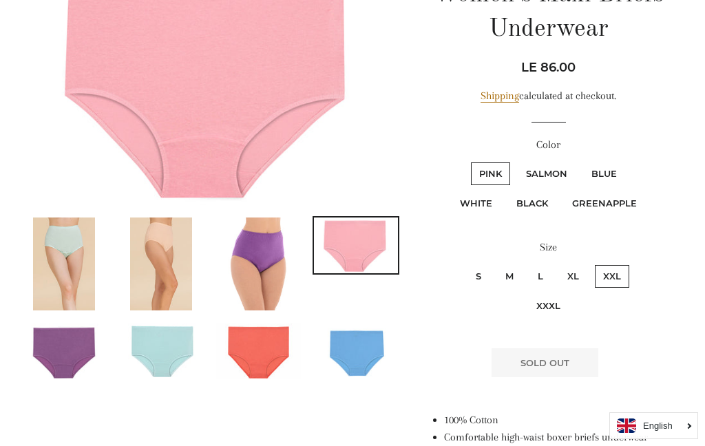
click at [556, 162] on label "Salmon" at bounding box center [547, 173] width 58 height 23
click at [516, 161] on input "Salmon" at bounding box center [516, 160] width 1 height 1
radio input "true"
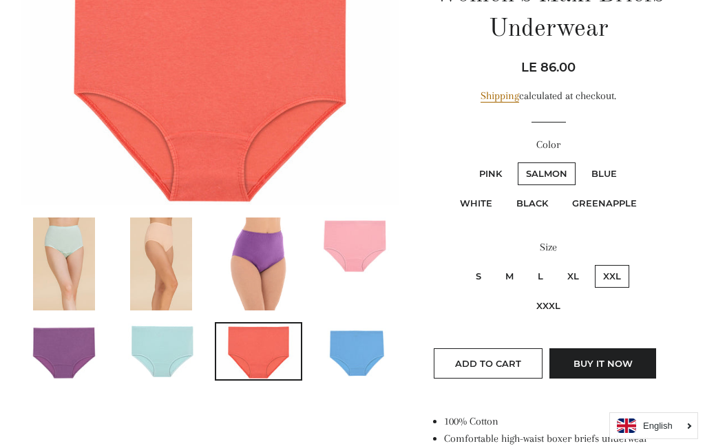
click at [608, 156] on div "Color Pink Salmon Blue White Black Greenapple" at bounding box center [548, 183] width 237 height 94
click at [610, 167] on label "Blue" at bounding box center [604, 173] width 42 height 23
click at [582, 161] on input "Blue" at bounding box center [581, 160] width 1 height 1
radio input "true"
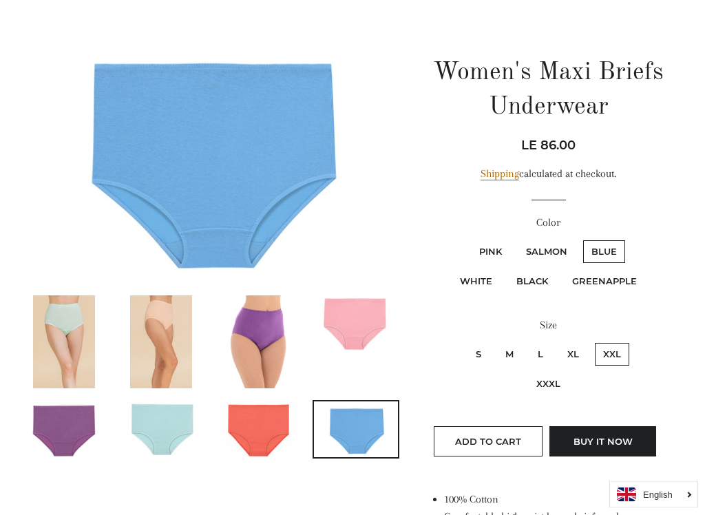
scroll to position [133, 0]
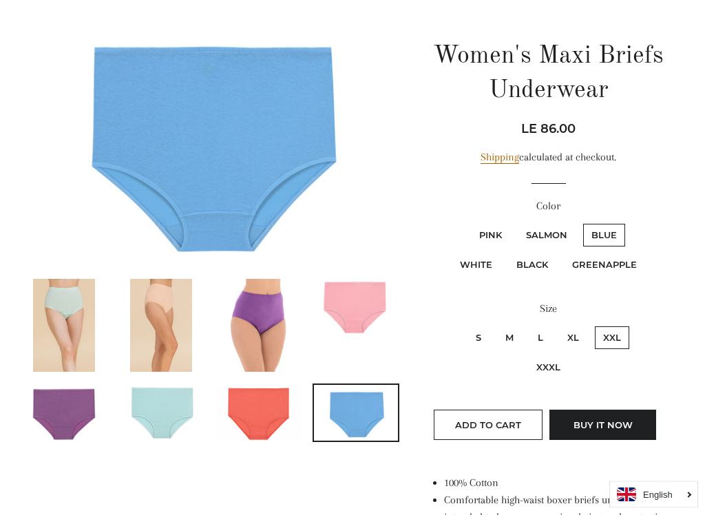
click at [508, 429] on span "Add to Cart" at bounding box center [488, 425] width 66 height 11
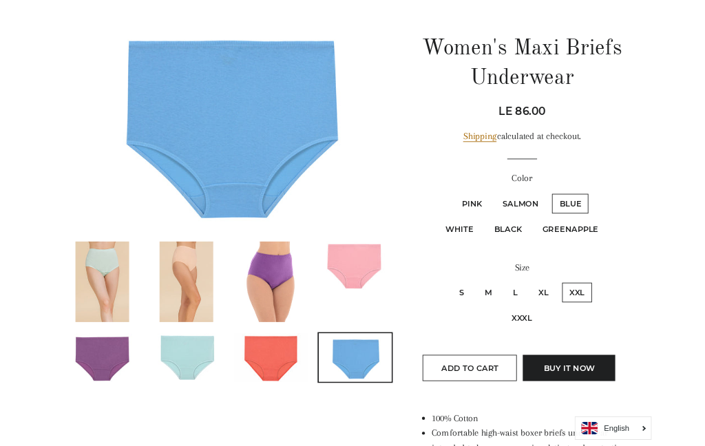
scroll to position [172, 0]
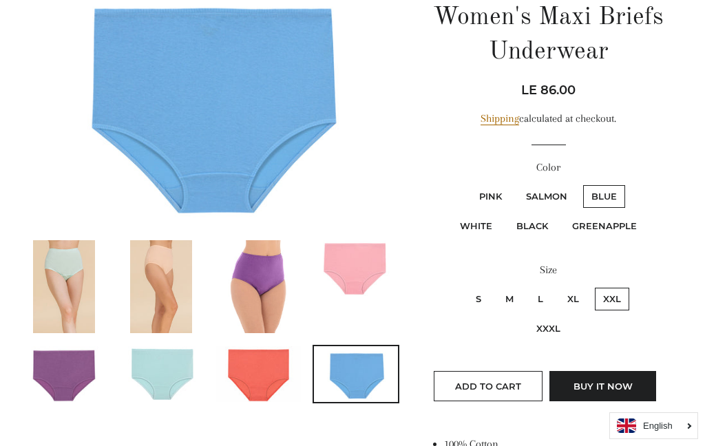
click at [624, 223] on label "Greenapple" at bounding box center [604, 226] width 81 height 23
click at [562, 213] on input "Greenapple" at bounding box center [562, 213] width 1 height 1
radio input "true"
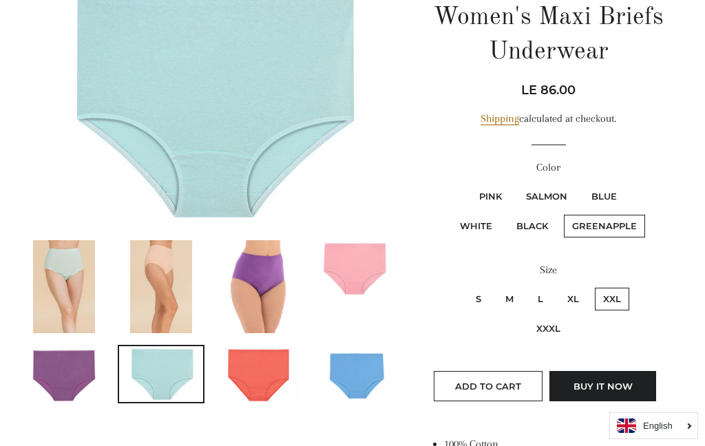
click at [618, 186] on label "Blue" at bounding box center [604, 196] width 42 height 23
click at [582, 184] on input "Blue" at bounding box center [581, 183] width 1 height 1
radio input "true"
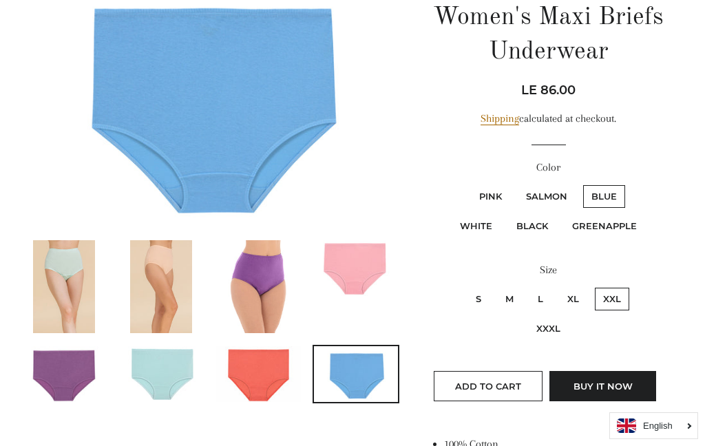
click at [507, 187] on label "Pink" at bounding box center [490, 196] width 39 height 23
click at [469, 184] on input "Pink" at bounding box center [469, 183] width 1 height 1
radio input "true"
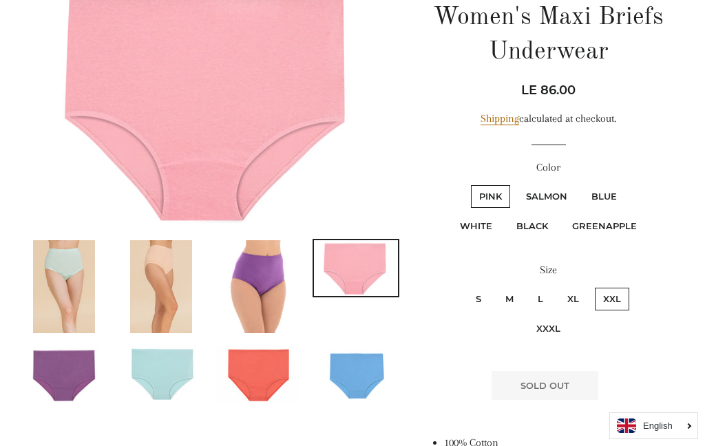
click at [562, 191] on label "Salmon" at bounding box center [547, 196] width 58 height 23
click at [516, 184] on input "Salmon" at bounding box center [516, 183] width 1 height 1
radio input "true"
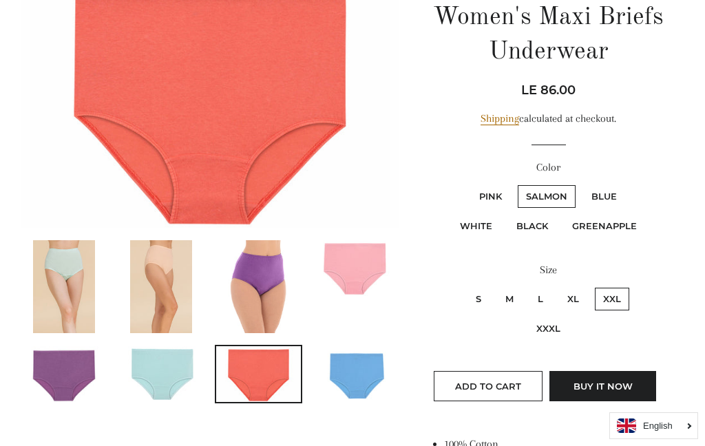
click at [489, 222] on label "White" at bounding box center [476, 226] width 49 height 23
click at [628, 184] on input "White" at bounding box center [628, 183] width 1 height 1
radio input "true"
click at [485, 224] on label "White" at bounding box center [476, 226] width 49 height 23
click at [628, 184] on input "White" at bounding box center [628, 183] width 1 height 1
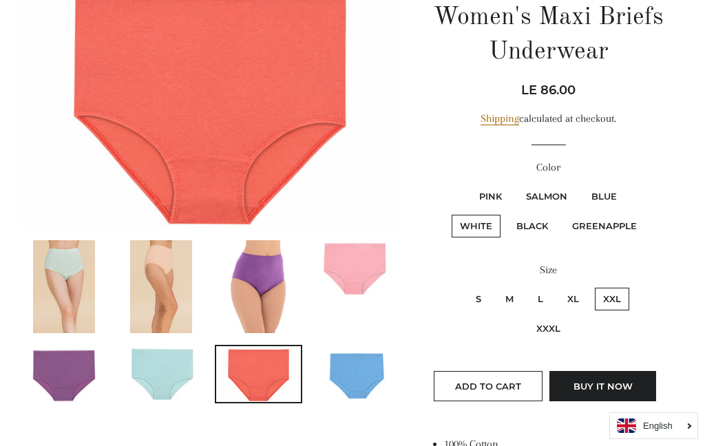
click at [495, 218] on label "White" at bounding box center [476, 226] width 49 height 23
click at [628, 184] on input "White" at bounding box center [628, 183] width 1 height 1
click at [491, 215] on label "White" at bounding box center [476, 226] width 49 height 23
click at [628, 184] on input "White" at bounding box center [628, 183] width 1 height 1
click at [496, 219] on label "White" at bounding box center [476, 226] width 49 height 23
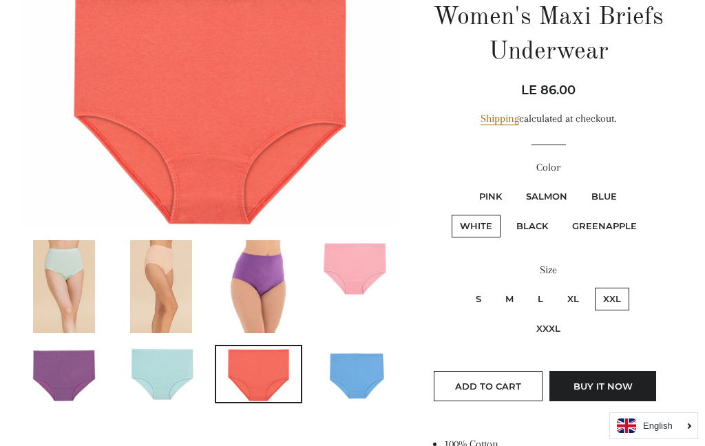
click at [628, 184] on input "White" at bounding box center [628, 183] width 1 height 1
click at [545, 220] on label "Black" at bounding box center [532, 226] width 48 height 23
click at [507, 213] on input "Black" at bounding box center [506, 213] width 1 height 1
radio input "true"
click at [543, 217] on label "Black" at bounding box center [532, 226] width 48 height 23
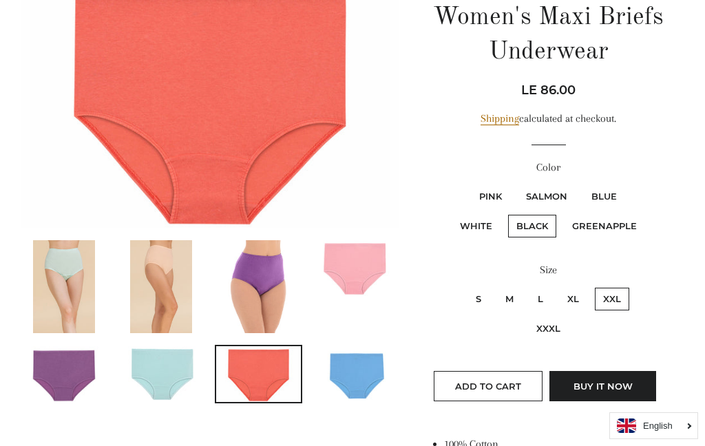
click at [507, 213] on input "Black" at bounding box center [506, 213] width 1 height 1
click at [543, 215] on label "Black" at bounding box center [532, 226] width 48 height 23
click at [507, 213] on input "Black" at bounding box center [506, 213] width 1 height 1
click at [607, 219] on label "Greenapple" at bounding box center [604, 226] width 81 height 23
click at [562, 213] on input "Greenapple" at bounding box center [562, 213] width 1 height 1
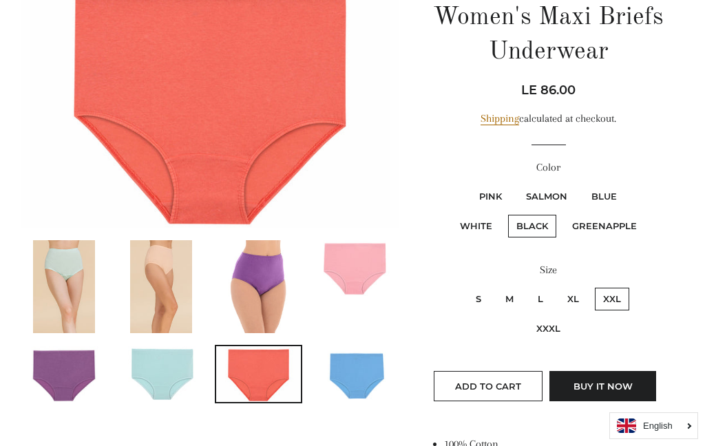
radio input "true"
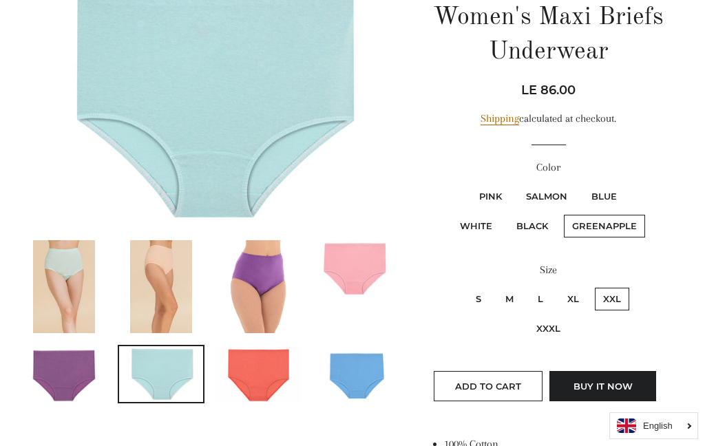
click at [534, 219] on label "Black" at bounding box center [532, 226] width 48 height 23
click at [507, 213] on input "Black" at bounding box center [506, 213] width 1 height 1
radio input "true"
click at [489, 215] on label "White" at bounding box center [476, 226] width 49 height 23
click at [628, 184] on input "White" at bounding box center [628, 183] width 1 height 1
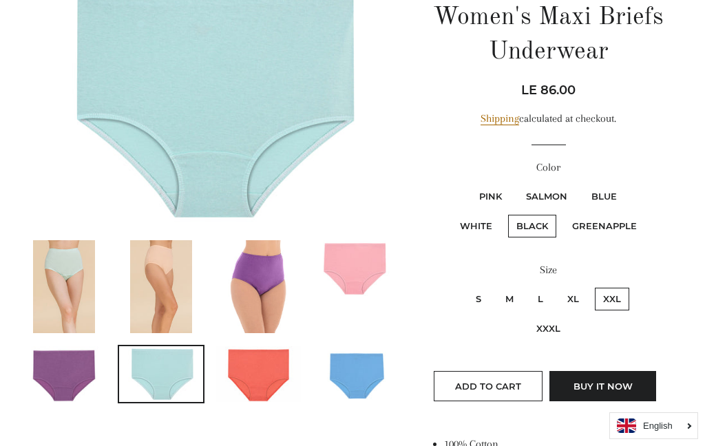
radio input "true"
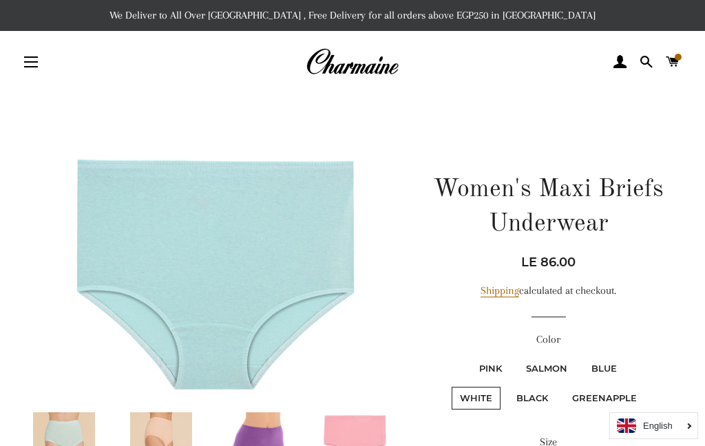
click at [684, 55] on link "Cart" at bounding box center [672, 61] width 23 height 41
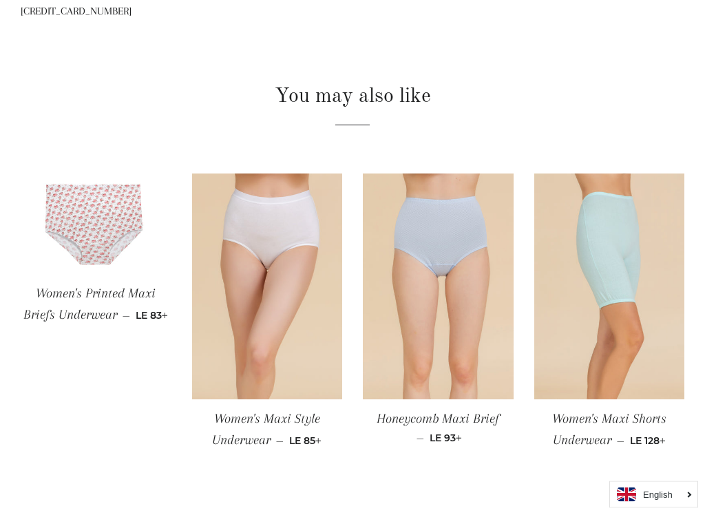
scroll to position [1081, 0]
click at [116, 237] on img at bounding box center [96, 223] width 151 height 101
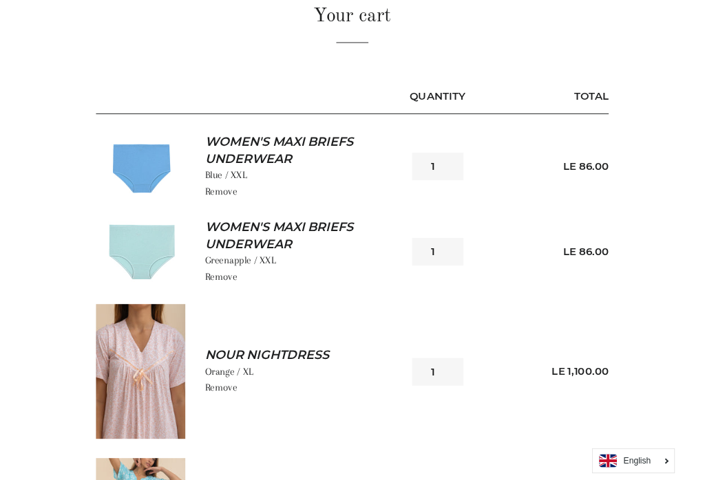
scroll to position [146, 0]
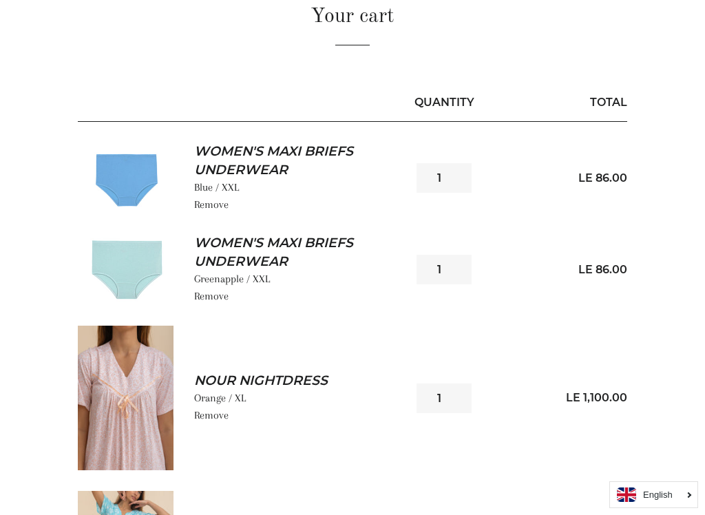
click at [441, 266] on input "1" at bounding box center [443, 270] width 55 height 30
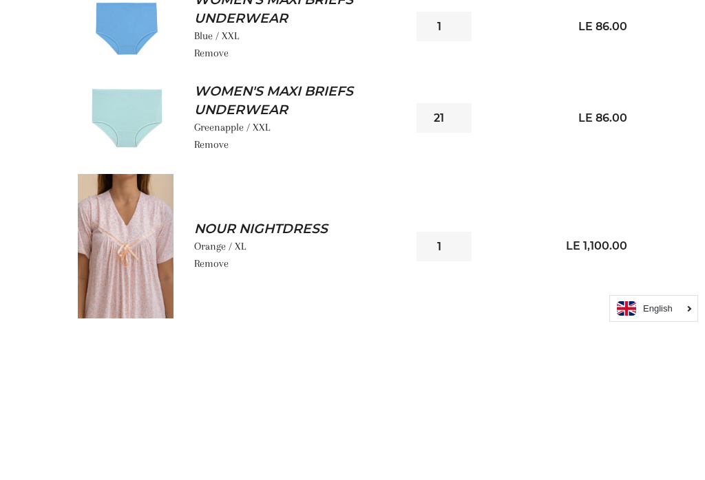
click at [462, 255] on input "21" at bounding box center [443, 270] width 55 height 30
type input "2"
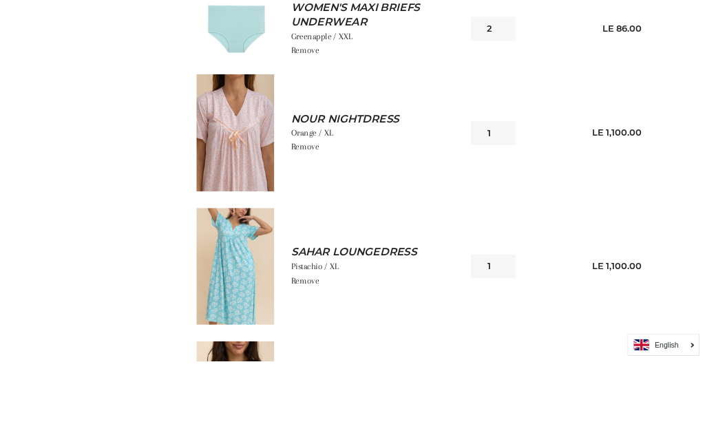
scroll to position [491, 0]
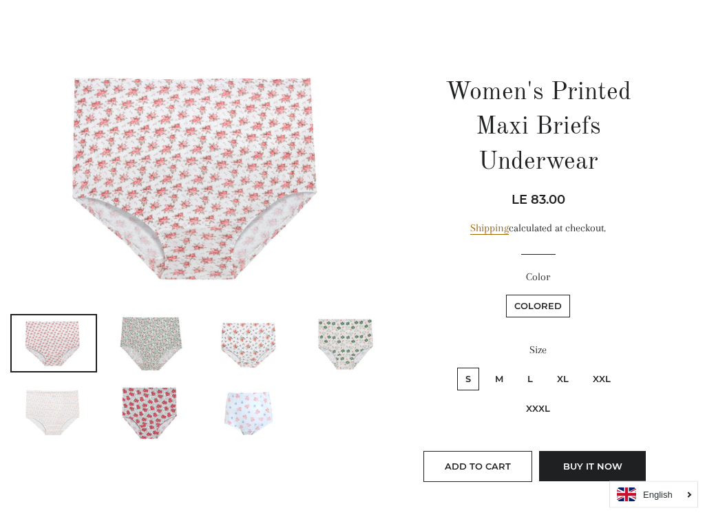
scroll to position [102, 10]
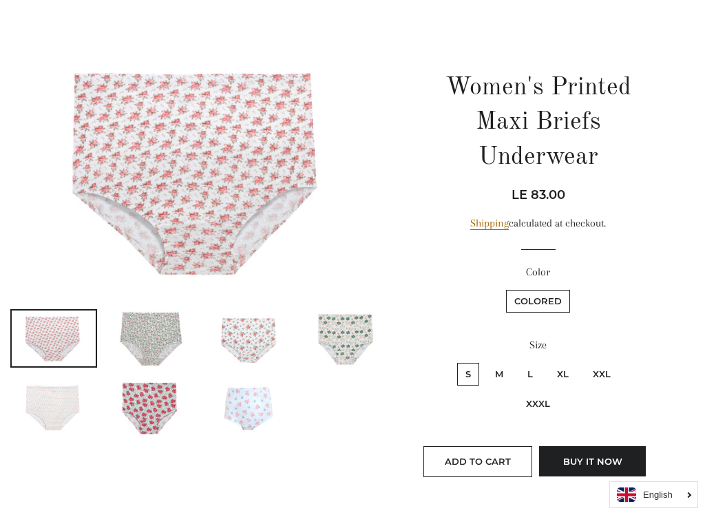
click at [568, 367] on label "XL" at bounding box center [563, 374] width 28 height 23
click at [547, 361] on input "XL" at bounding box center [547, 361] width 1 height 1
radio input "true"
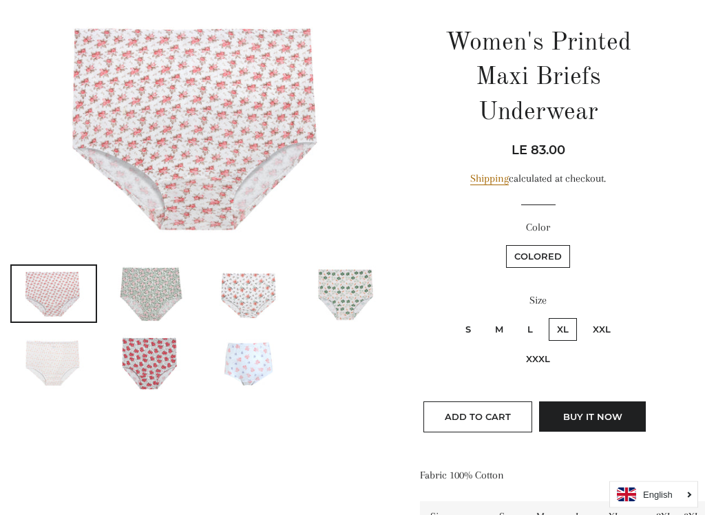
scroll to position [146, 10]
click at [264, 284] on img at bounding box center [248, 294] width 84 height 56
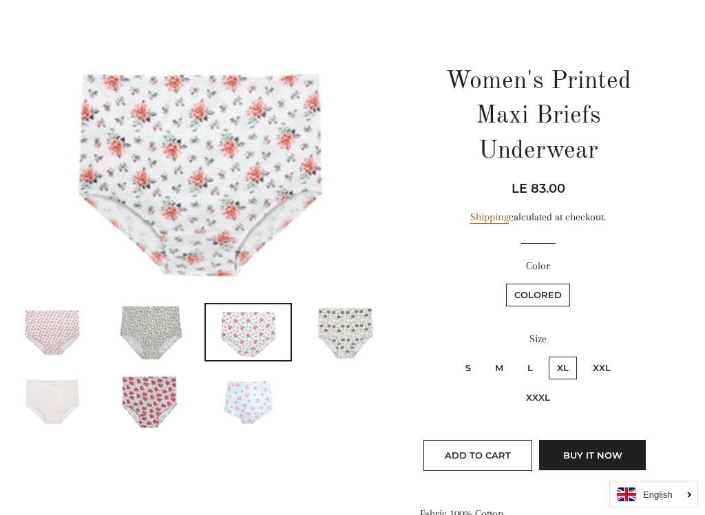
scroll to position [107, 10]
click at [499, 445] on button "Add to Cart" at bounding box center [477, 456] width 109 height 30
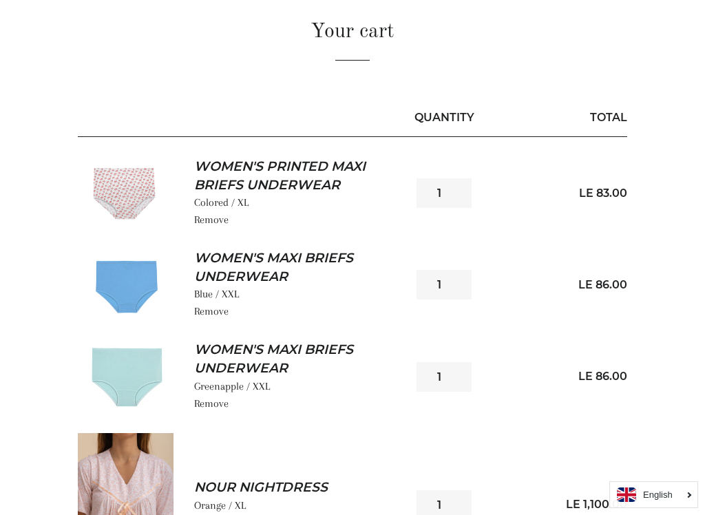
scroll to position [134, 0]
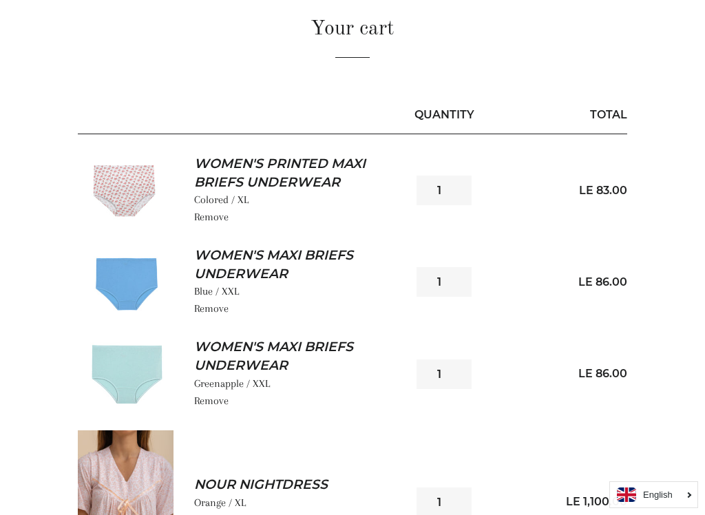
click at [209, 302] on link "Remove" at bounding box center [211, 308] width 34 height 12
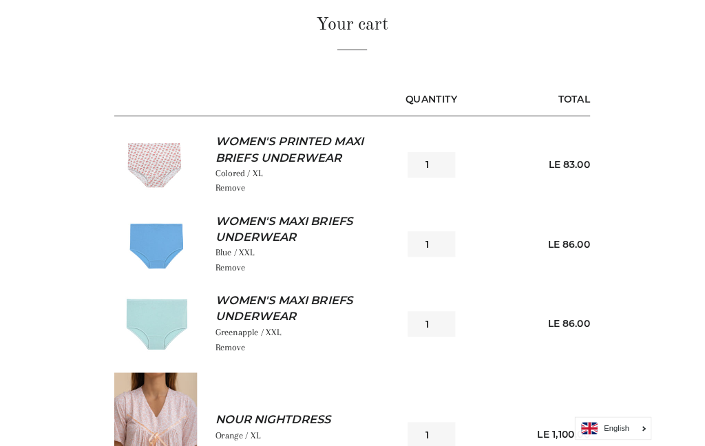
scroll to position [172, 0]
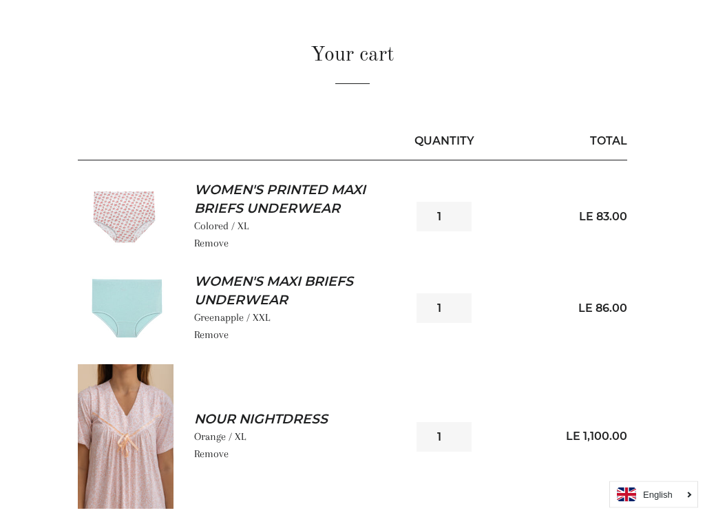
scroll to position [105, 0]
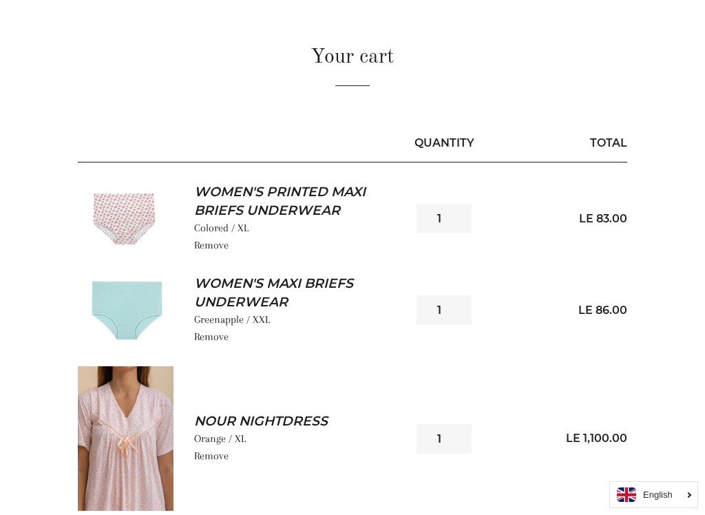
click at [149, 303] on img at bounding box center [126, 310] width 96 height 64
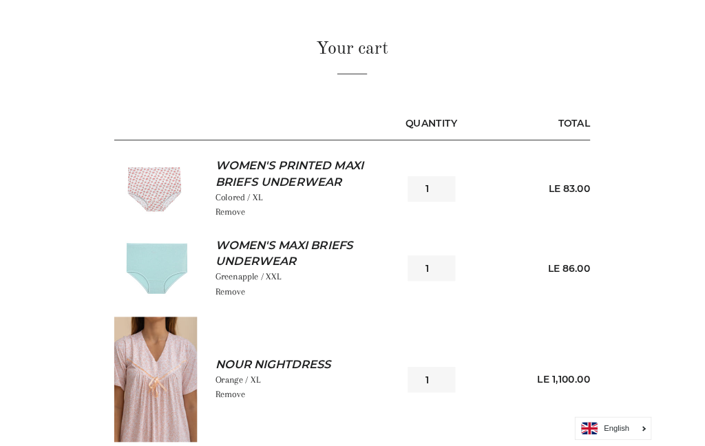
scroll to position [144, 0]
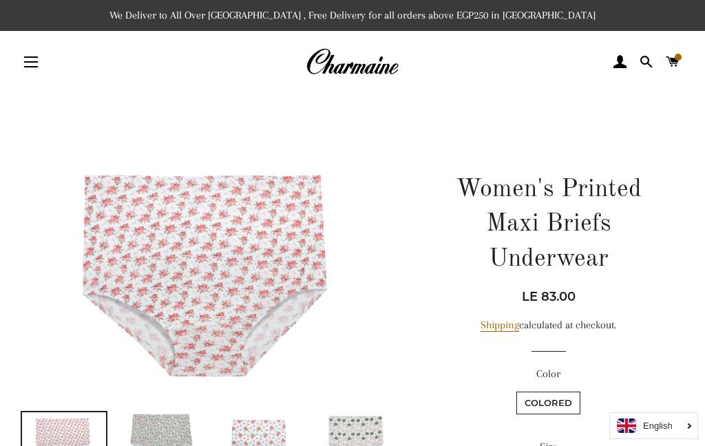
scroll to position [146, 10]
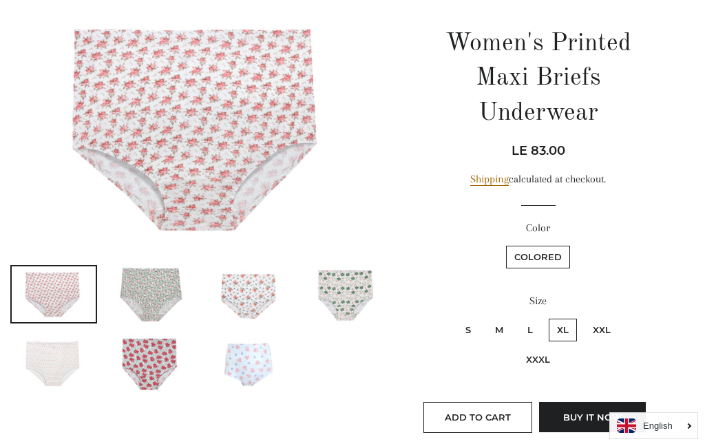
click at [59, 346] on img at bounding box center [54, 363] width 84 height 56
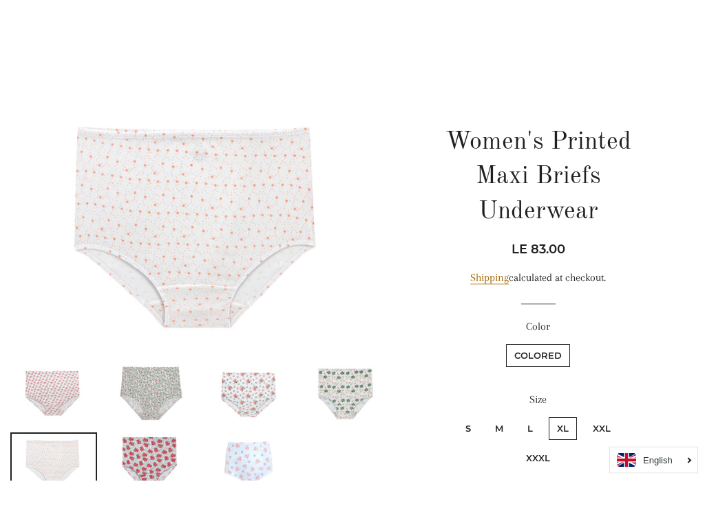
scroll to position [83, 10]
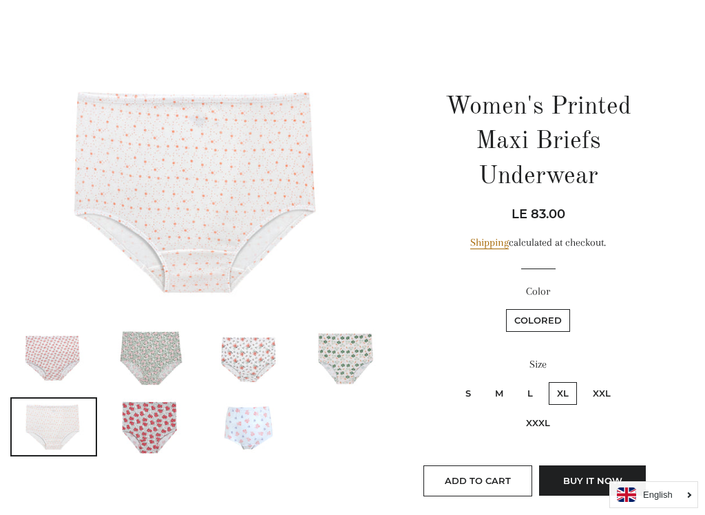
click at [164, 333] on img at bounding box center [151, 358] width 84 height 56
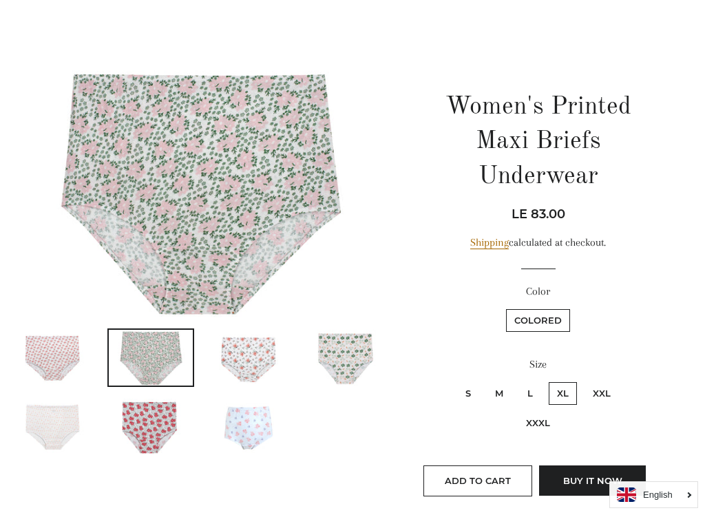
click at [358, 335] on img at bounding box center [346, 358] width 84 height 56
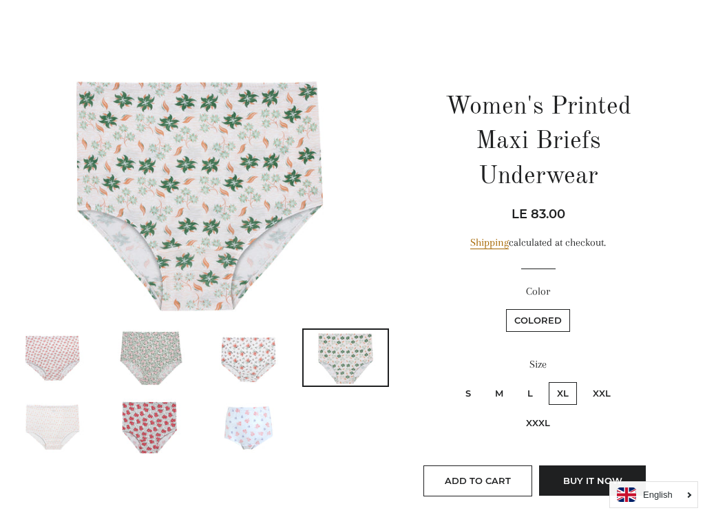
click at [271, 414] on img at bounding box center [248, 427] width 84 height 56
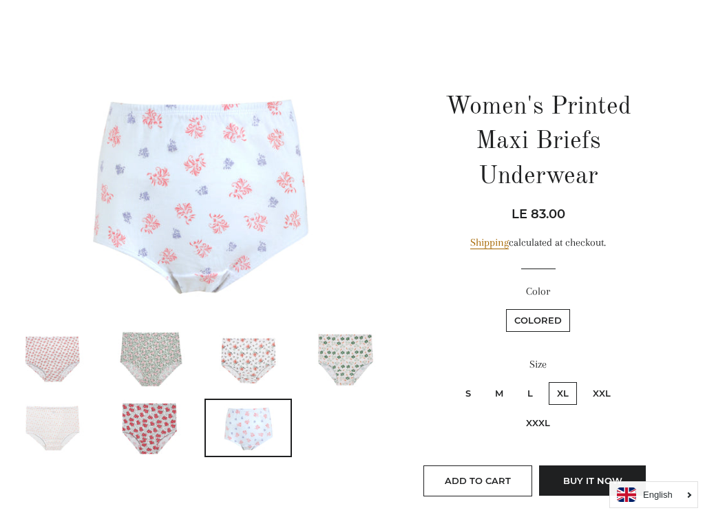
click at [265, 348] on img at bounding box center [248, 358] width 84 height 56
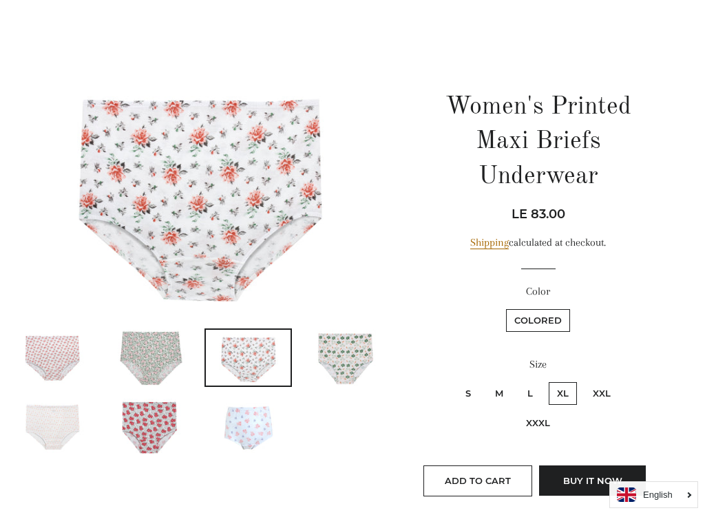
click at [255, 415] on img at bounding box center [248, 427] width 84 height 56
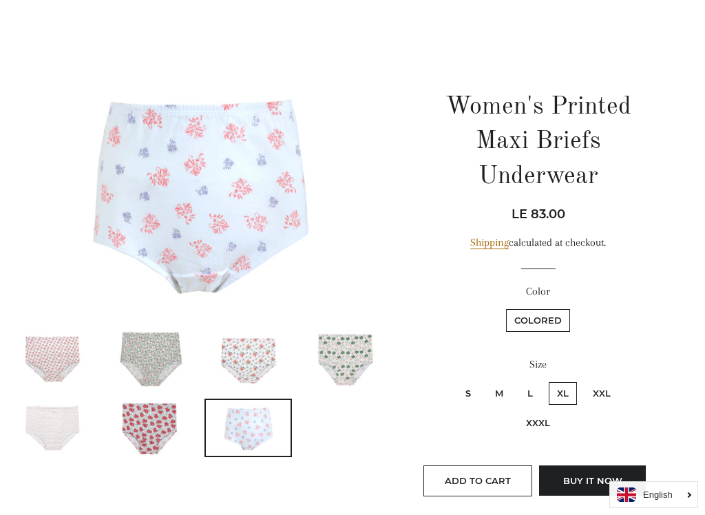
click at [59, 418] on img at bounding box center [54, 428] width 84 height 56
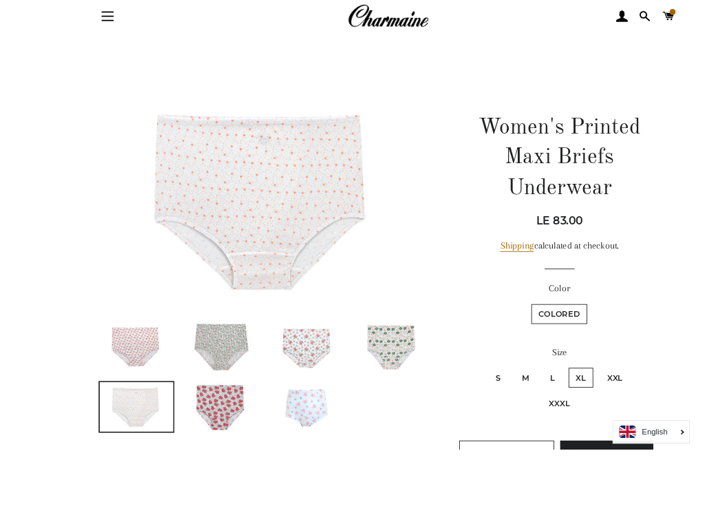
scroll to position [103, 0]
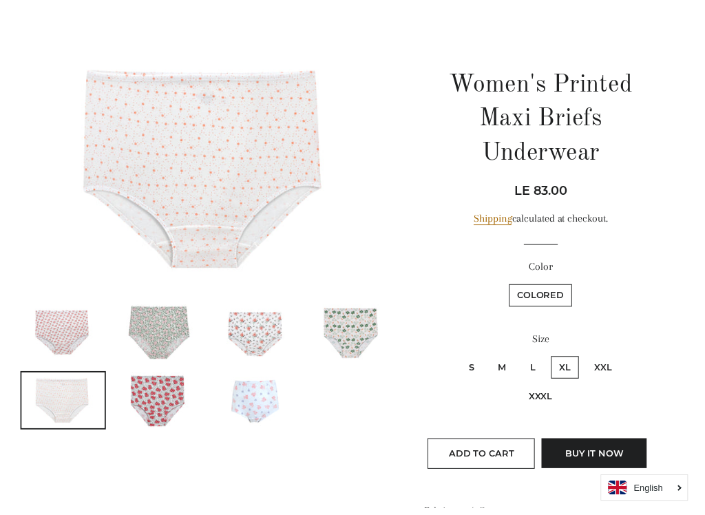
click at [267, 403] on img at bounding box center [258, 406] width 84 height 56
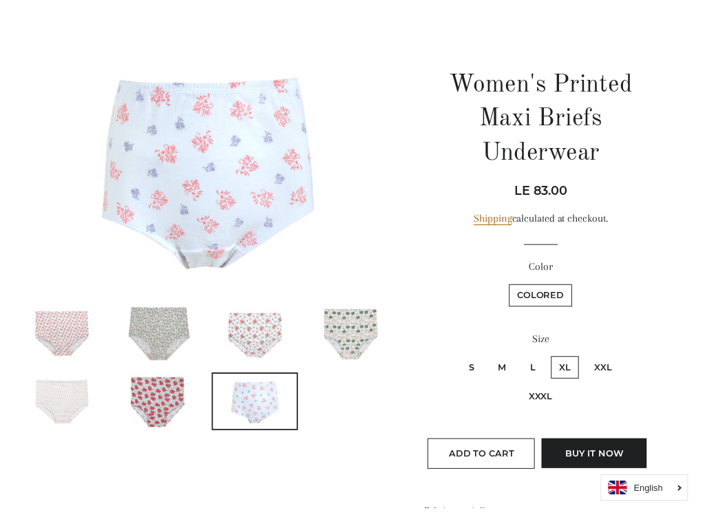
scroll to position [77, 0]
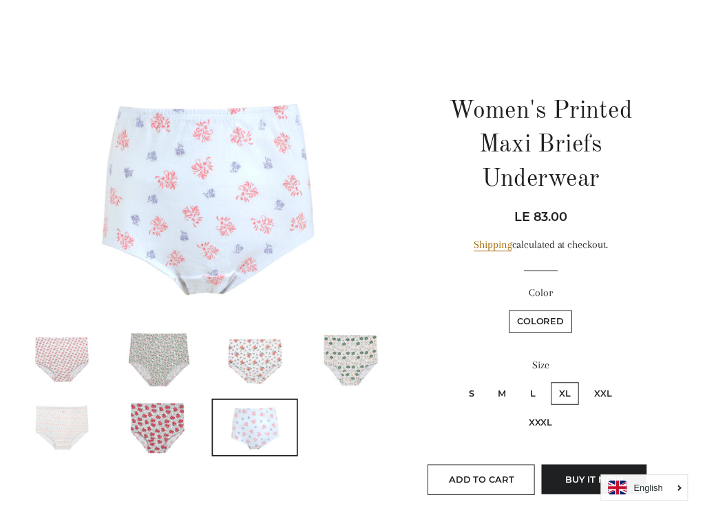
click at [276, 355] on img at bounding box center [258, 364] width 84 height 56
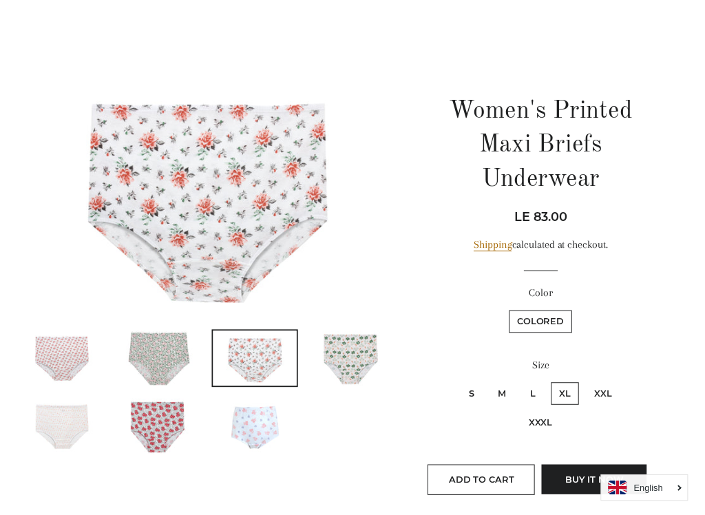
click at [269, 428] on img at bounding box center [258, 432] width 84 height 56
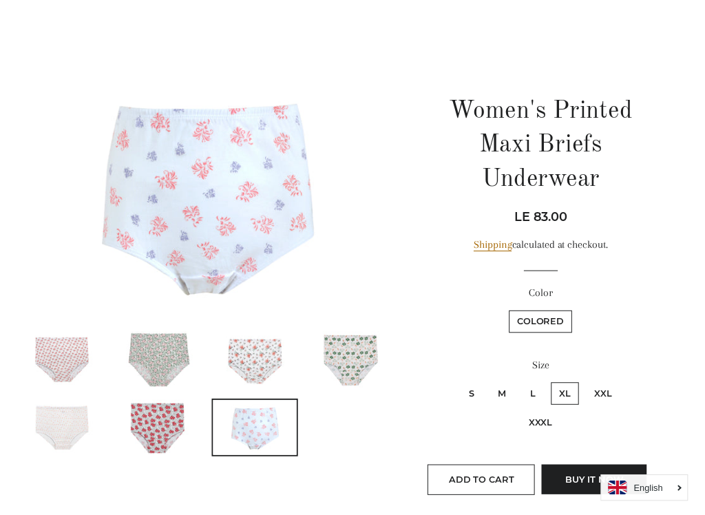
click at [76, 421] on img at bounding box center [64, 433] width 84 height 56
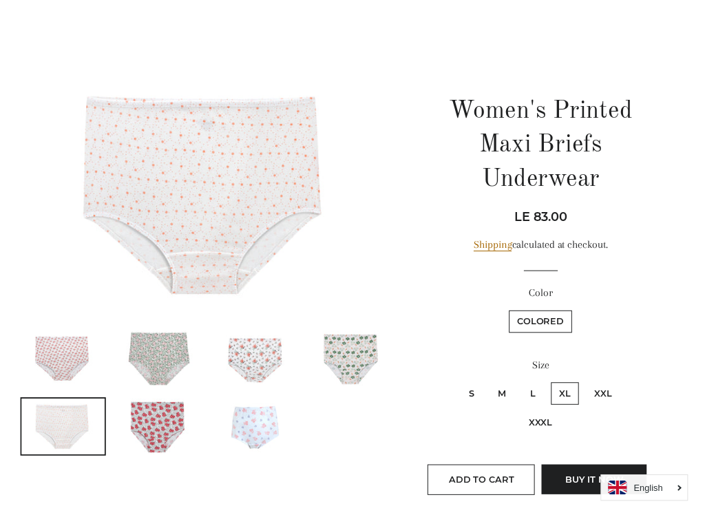
click at [264, 425] on img at bounding box center [258, 432] width 84 height 56
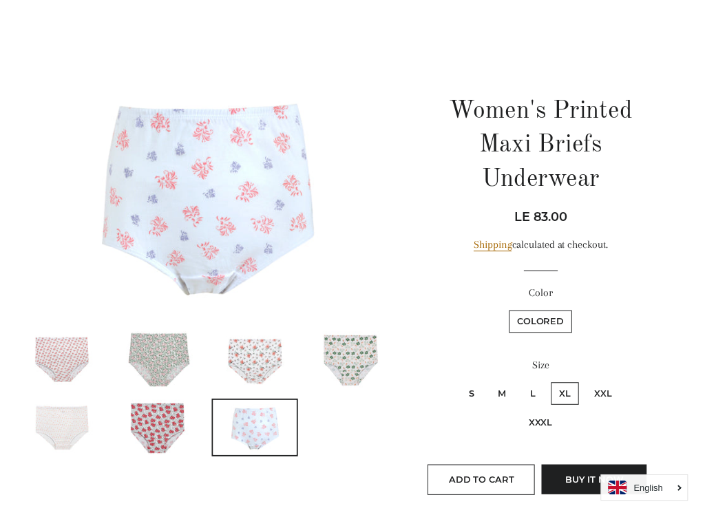
click at [274, 355] on img at bounding box center [258, 364] width 84 height 56
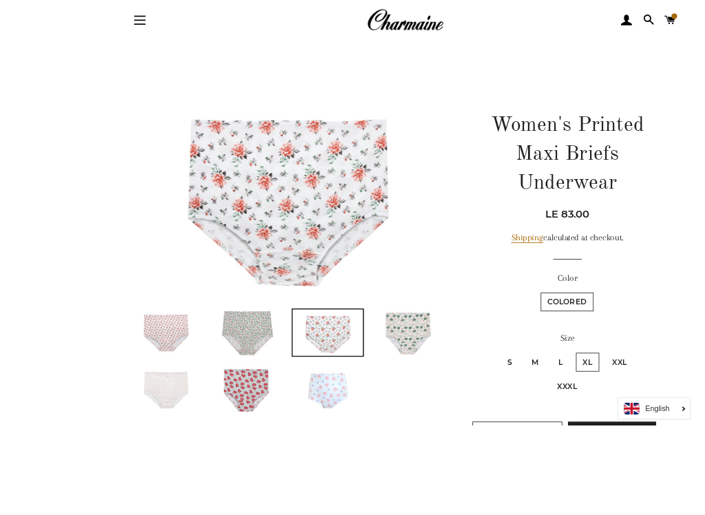
scroll to position [76, 0]
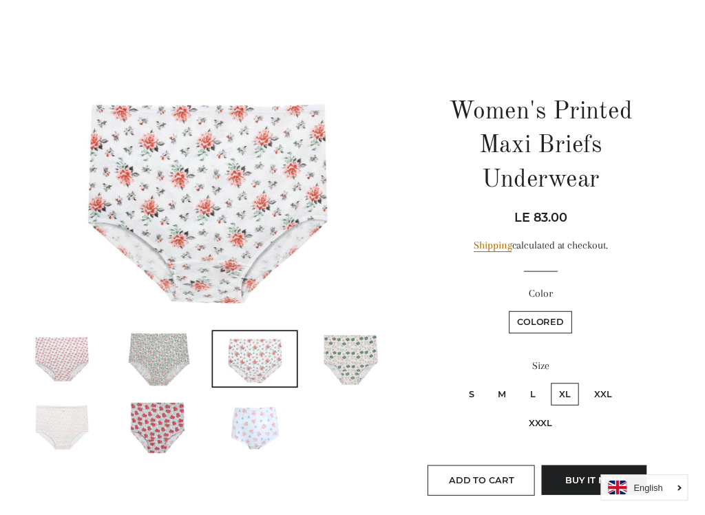
click at [270, 421] on img at bounding box center [258, 433] width 84 height 56
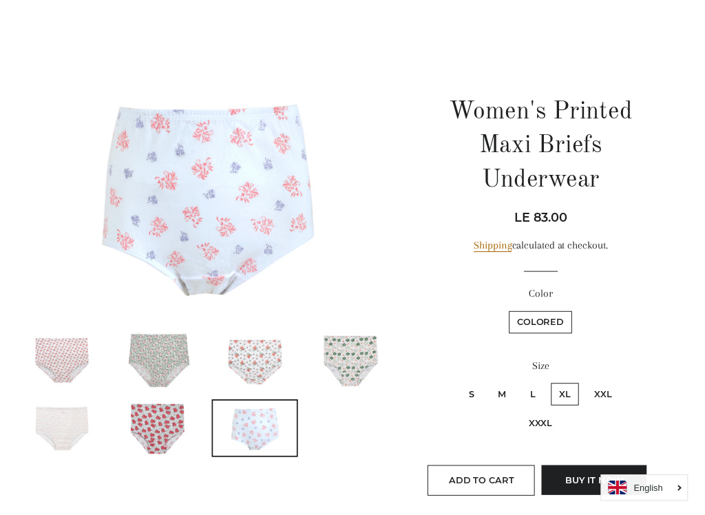
click at [94, 436] on img at bounding box center [64, 434] width 84 height 56
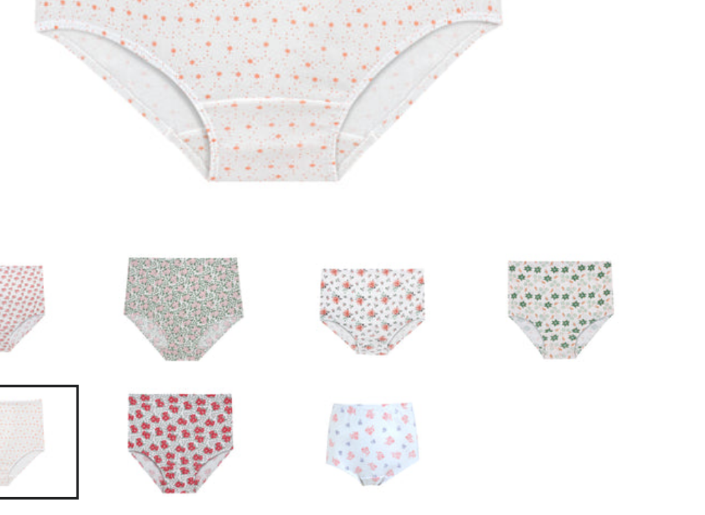
click at [216, 405] on img at bounding box center [258, 433] width 84 height 56
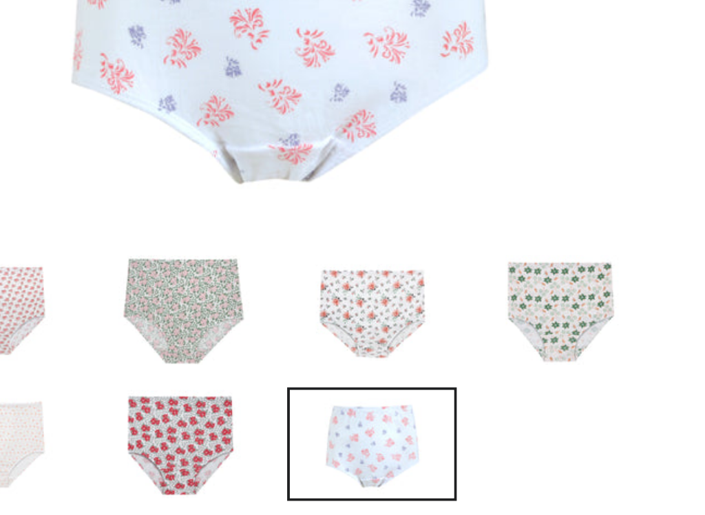
click at [22, 406] on img at bounding box center [64, 434] width 84 height 56
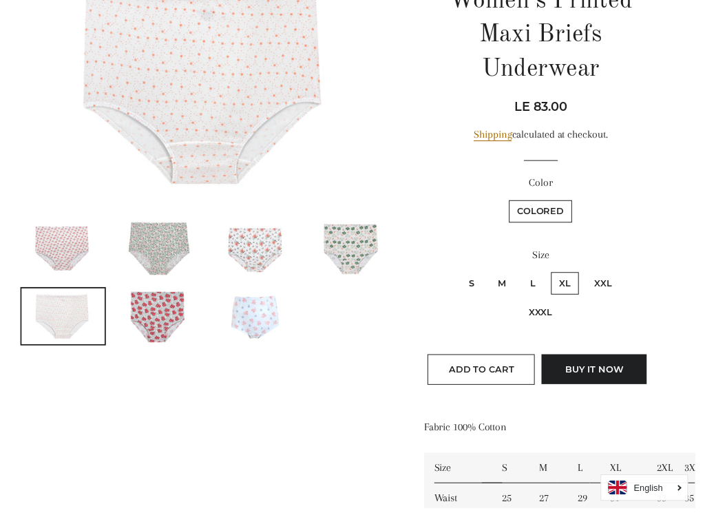
scroll to position [189, 0]
click at [623, 288] on label "XXL" at bounding box center [612, 286] width 34 height 23
click at [593, 274] on input "XXL" at bounding box center [593, 273] width 1 height 1
radio input "true"
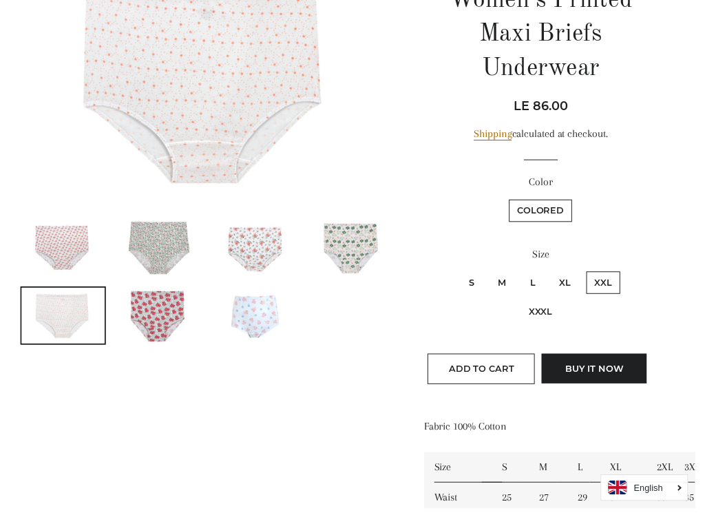
click at [619, 286] on label "XXL" at bounding box center [612, 286] width 34 height 23
click at [593, 274] on input "XXL" at bounding box center [593, 273] width 1 height 1
click at [514, 368] on span "Add to Cart" at bounding box center [488, 373] width 66 height 11
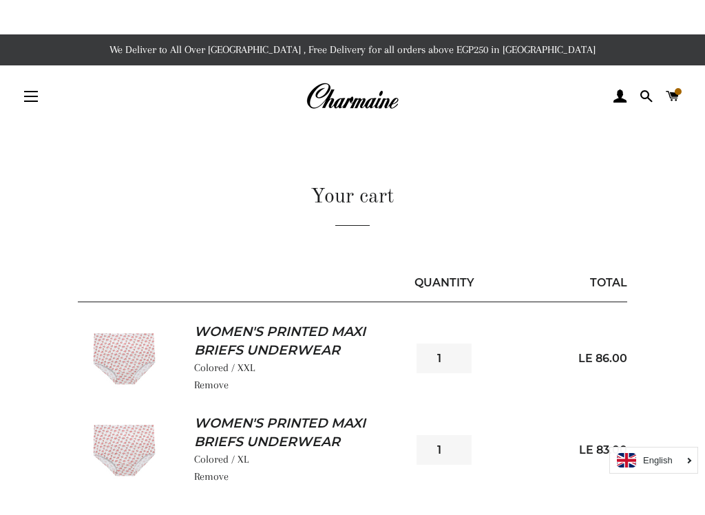
scroll to position [1, 0]
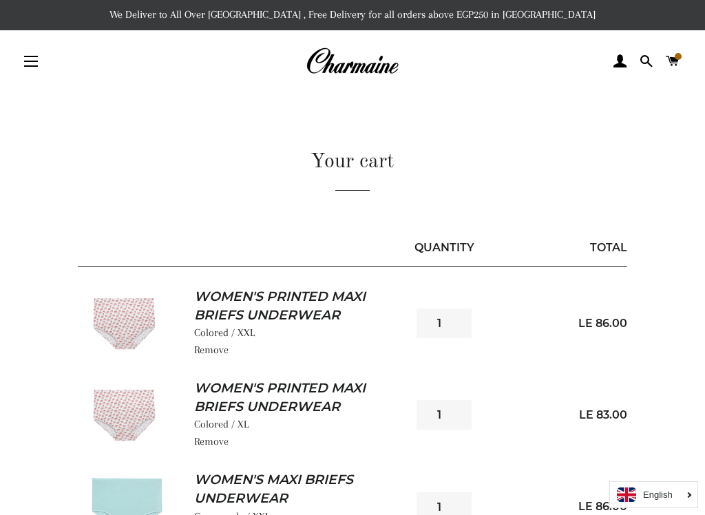
click at [326, 404] on link "Women's Printed Maxi Briefs Underwear" at bounding box center [289, 397] width 191 height 36
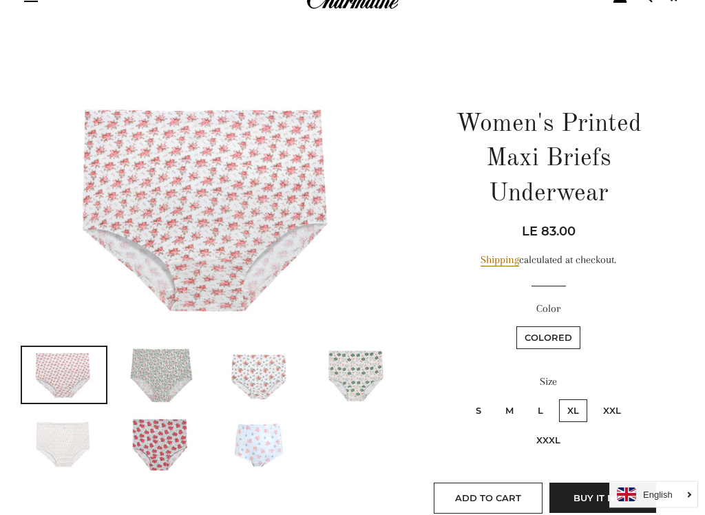
scroll to position [65, 0]
click at [611, 410] on label "XXL" at bounding box center [612, 410] width 34 height 23
click at [593, 398] on input "XXL" at bounding box center [593, 397] width 1 height 1
radio input "true"
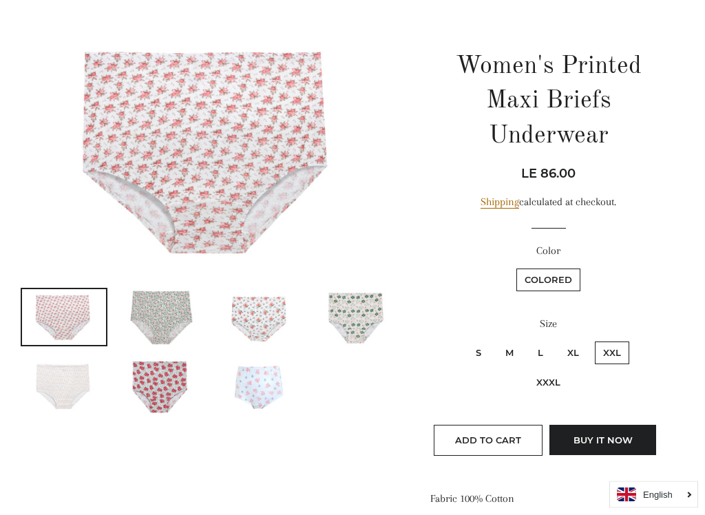
scroll to position [123, 0]
click at [498, 438] on span "Add to Cart" at bounding box center [488, 439] width 66 height 11
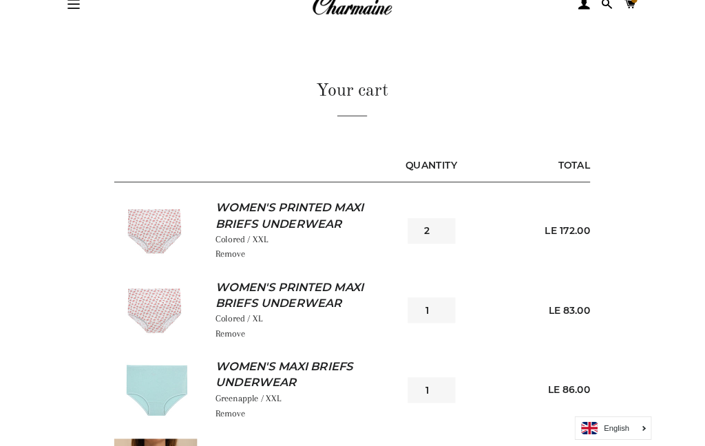
scroll to position [79, 0]
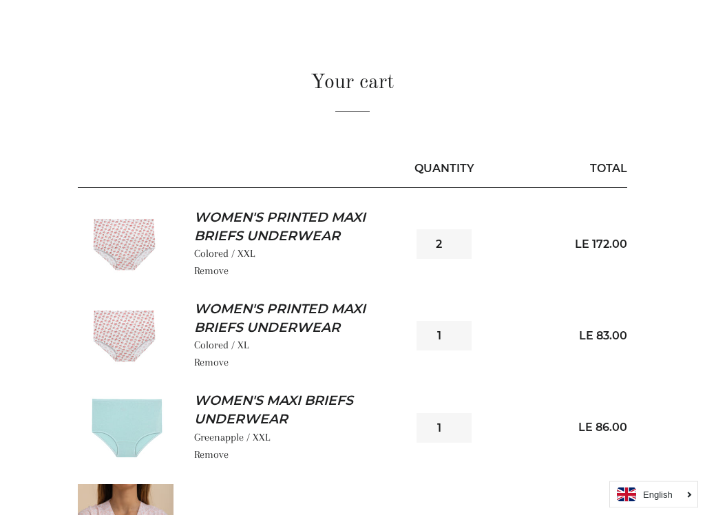
click at [374, 334] on link "Women's Printed Maxi Briefs Underwear" at bounding box center [289, 319] width 191 height 36
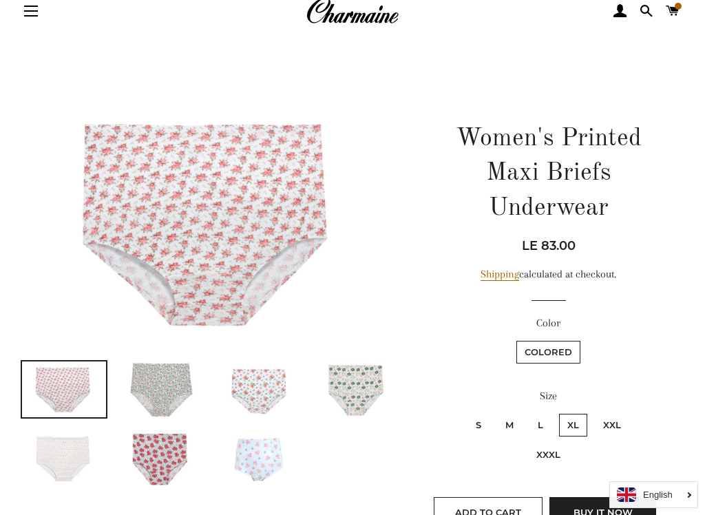
scroll to position [54, 0]
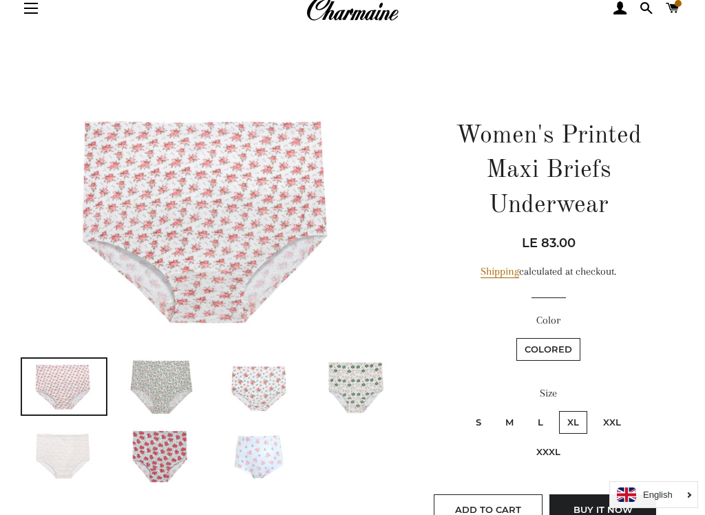
click at [66, 445] on img at bounding box center [64, 455] width 84 height 56
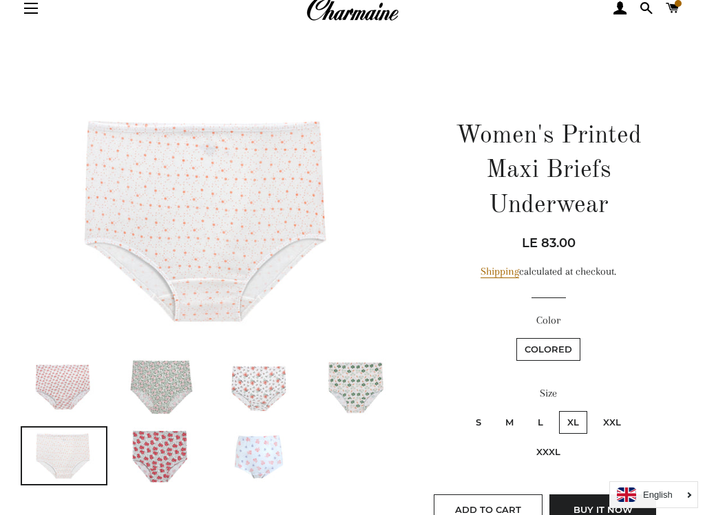
click at [608, 418] on label "XXL" at bounding box center [612, 422] width 34 height 23
click at [593, 410] on input "XXL" at bounding box center [593, 409] width 1 height 1
radio input "true"
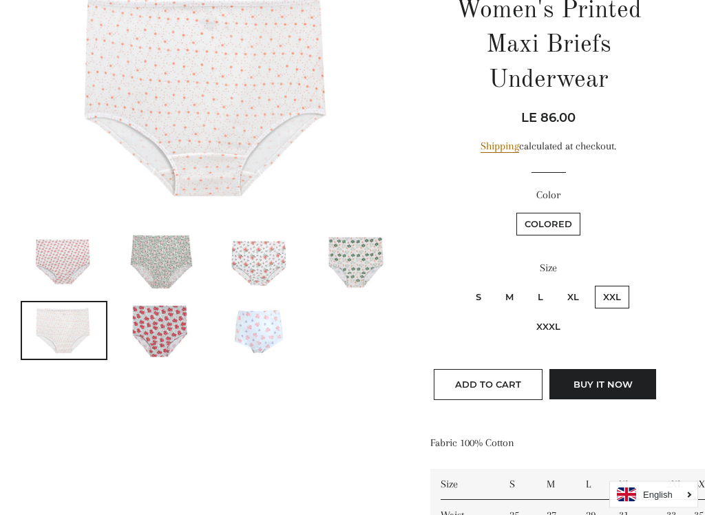
scroll to position [180, 0]
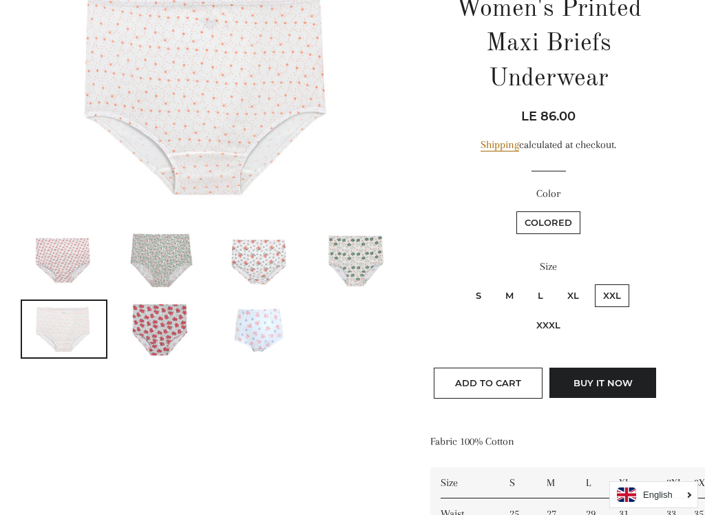
click at [617, 293] on label "XXL" at bounding box center [612, 295] width 34 height 23
click at [593, 283] on input "XXL" at bounding box center [593, 282] width 1 height 1
click at [500, 380] on span "Add to Cart" at bounding box center [488, 382] width 66 height 11
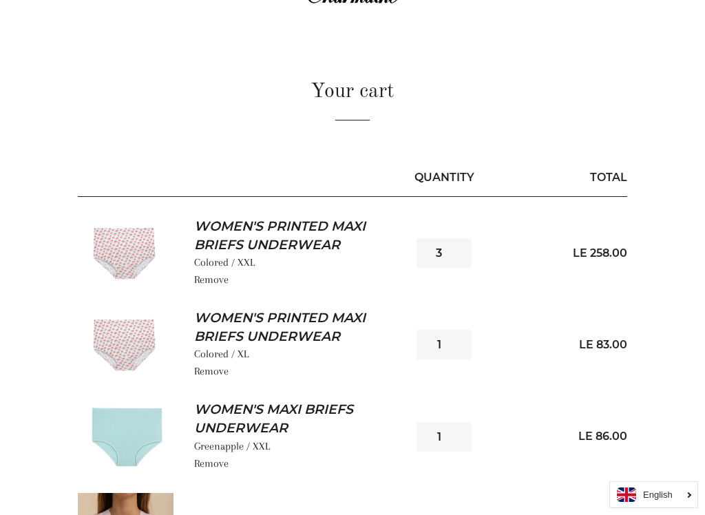
scroll to position [81, 0]
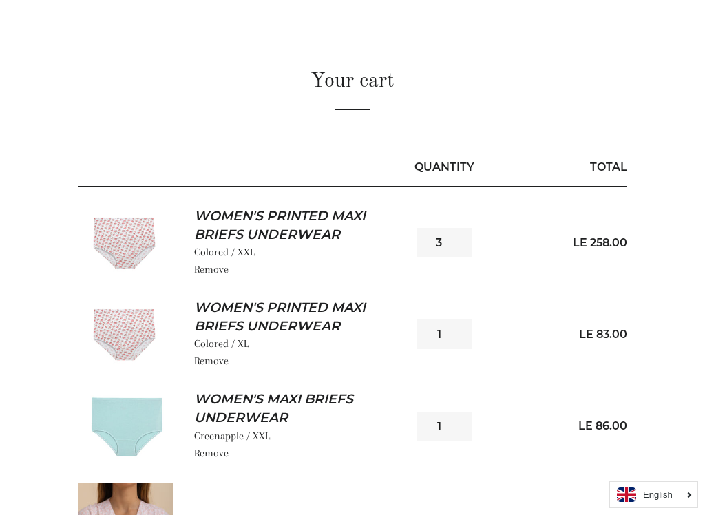
click at [220, 363] on link "Remove" at bounding box center [211, 361] width 34 height 12
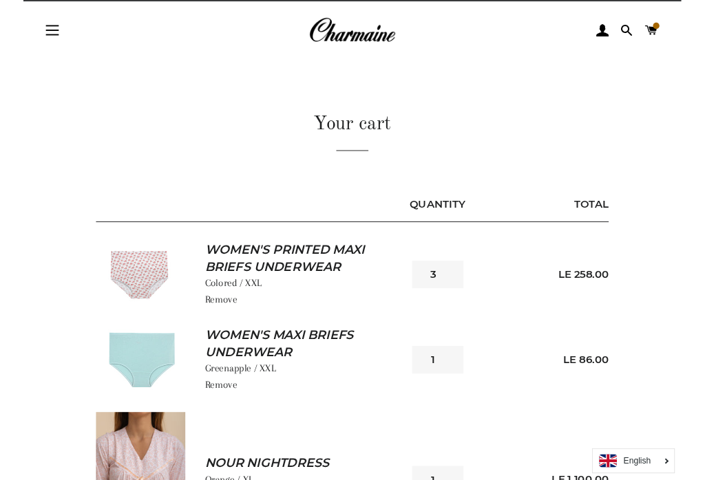
scroll to position [30, 0]
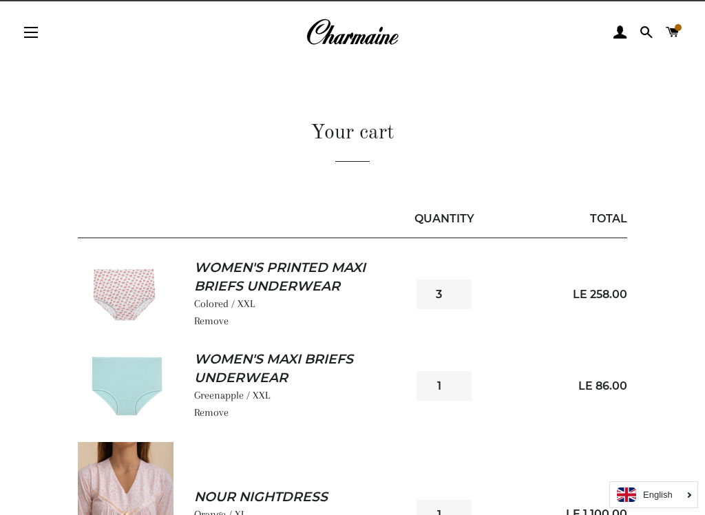
click at [450, 294] on input "3" at bounding box center [443, 294] width 55 height 30
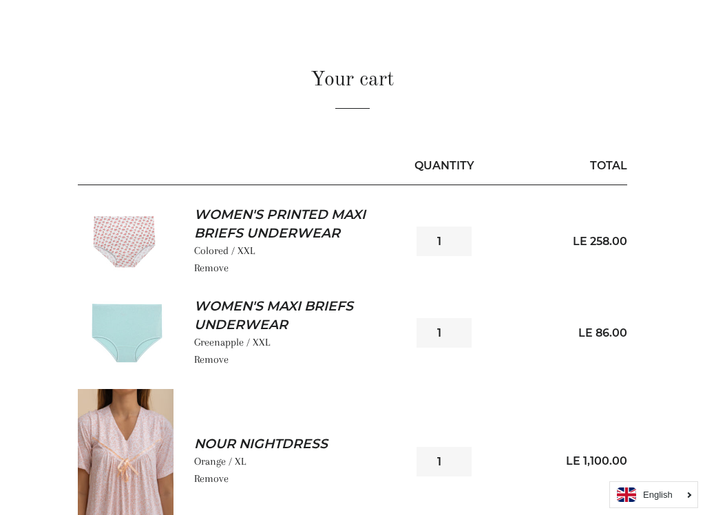
scroll to position [72, 0]
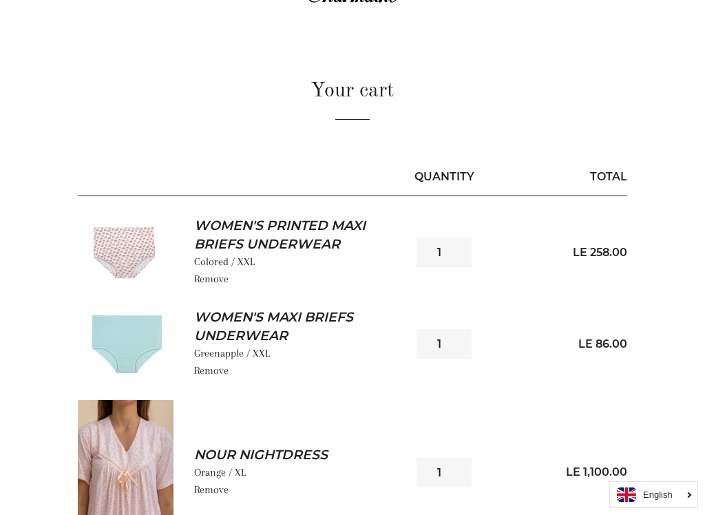
type input "1"
click at [133, 239] on img at bounding box center [126, 252] width 96 height 64
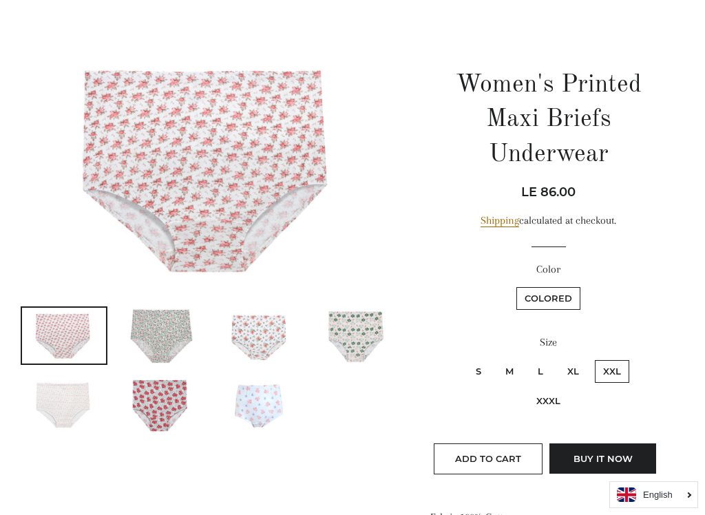
scroll to position [105, 0]
click at [497, 445] on span "Add to Cart" at bounding box center [488, 457] width 66 height 11
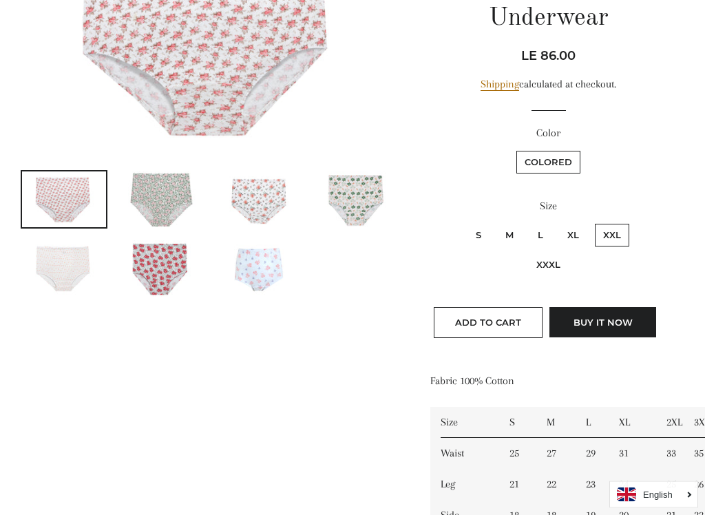
scroll to position [241, 0]
click at [502, 319] on span "Add to Cart" at bounding box center [488, 322] width 66 height 11
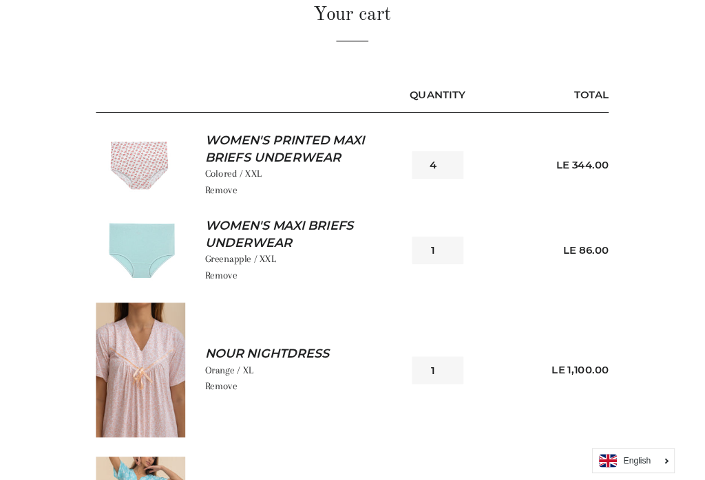
scroll to position [148, 0]
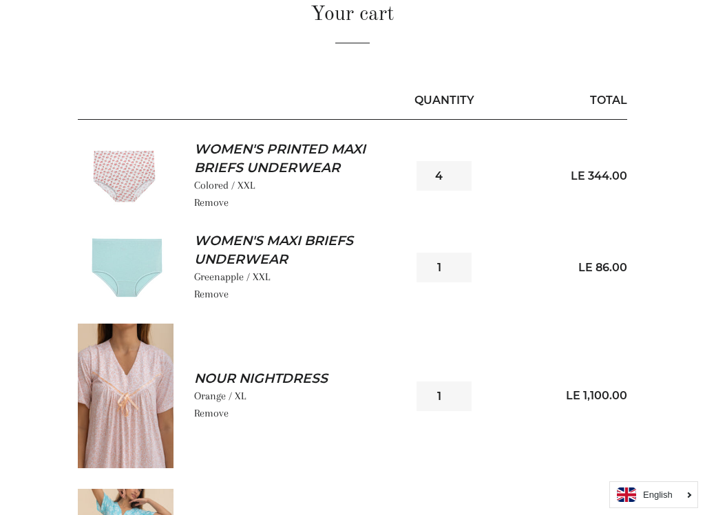
click at [452, 172] on input "4" at bounding box center [443, 176] width 55 height 30
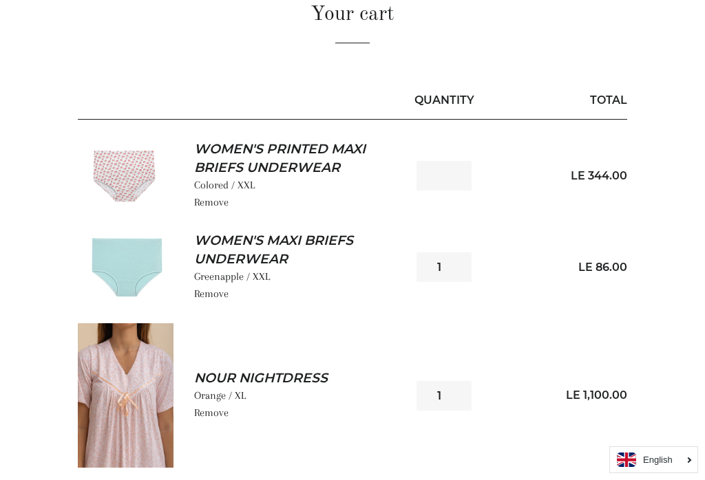
click at [221, 202] on link "Remove" at bounding box center [211, 202] width 34 height 12
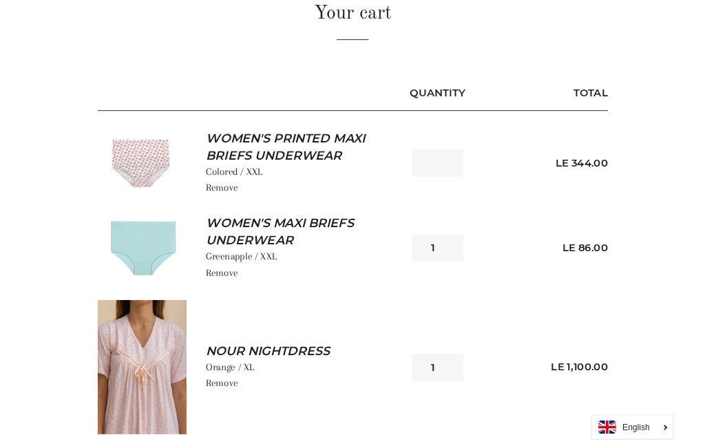
scroll to position [187, 0]
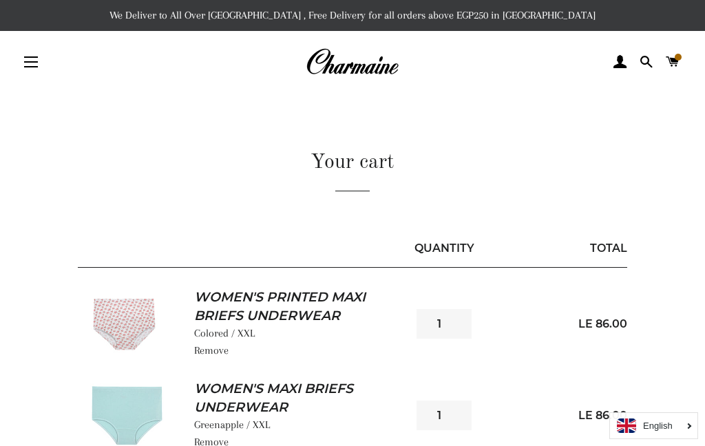
click at [145, 348] on img at bounding box center [126, 324] width 96 height 64
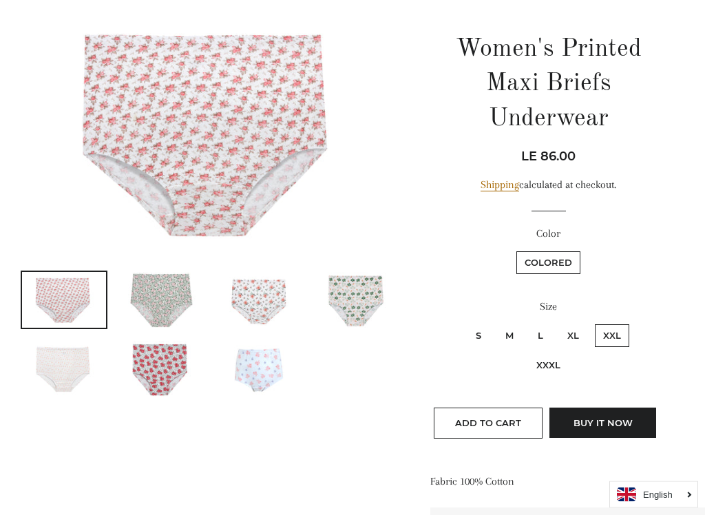
scroll to position [139, 0]
click at [78, 362] on img at bounding box center [64, 370] width 84 height 56
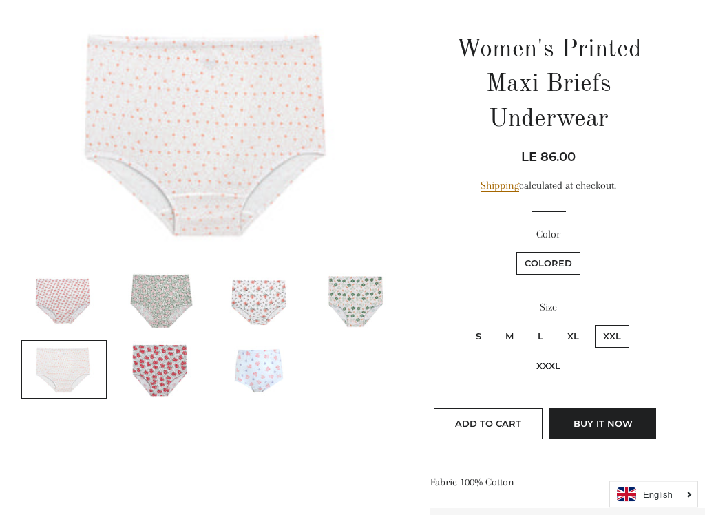
scroll to position [140, 0]
click at [506, 414] on button "Add to Cart" at bounding box center [488, 423] width 109 height 30
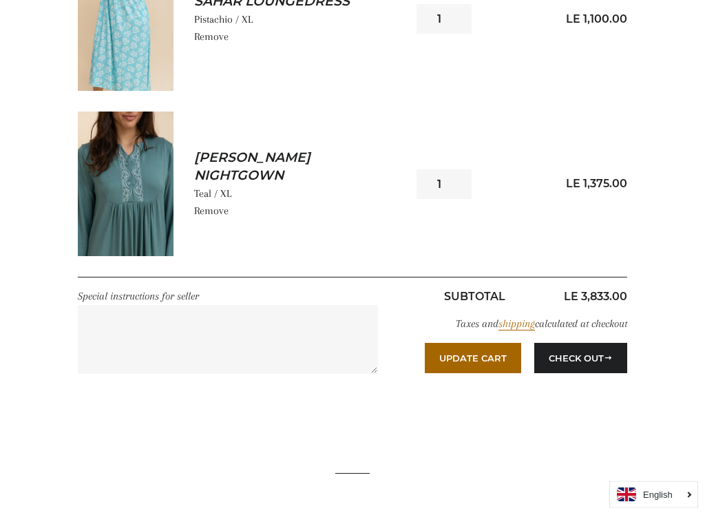
scroll to position [703, 0]
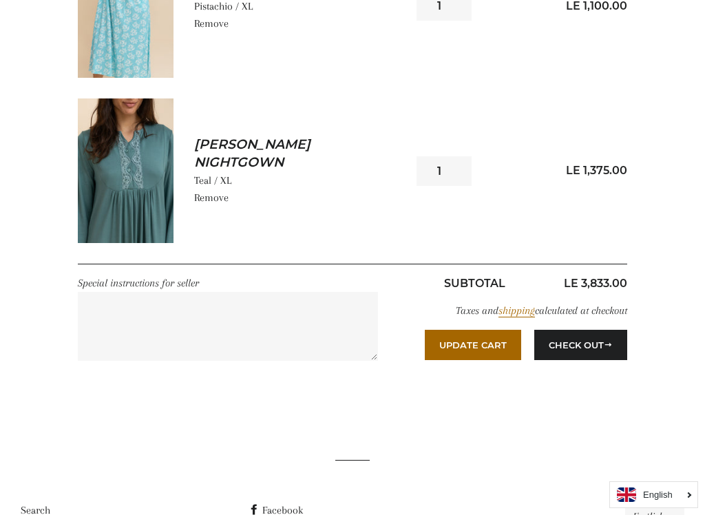
click at [490, 348] on button "Update Cart" at bounding box center [473, 345] width 96 height 30
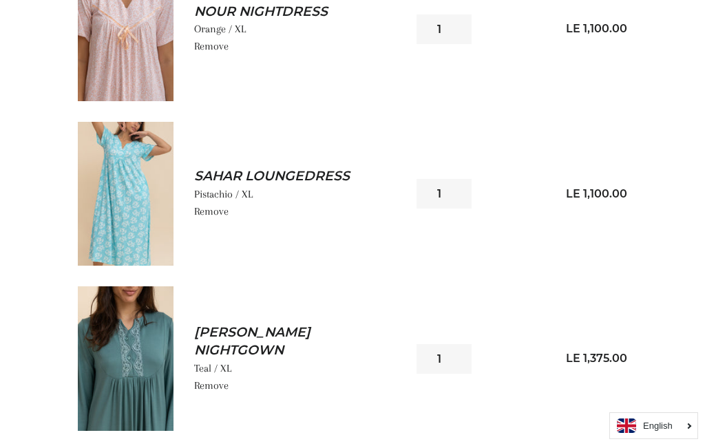
scroll to position [511, 0]
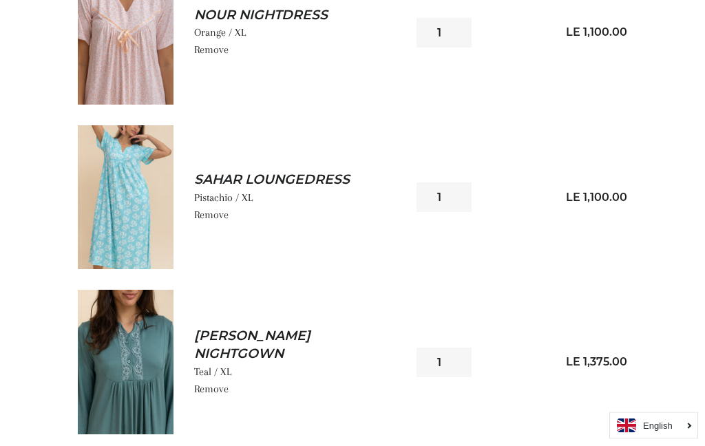
click at [147, 237] on img at bounding box center [126, 198] width 96 height 144
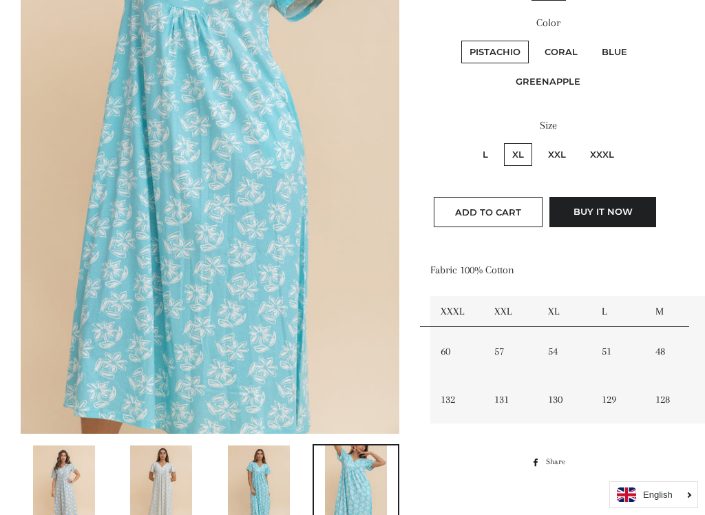
scroll to position [322, 0]
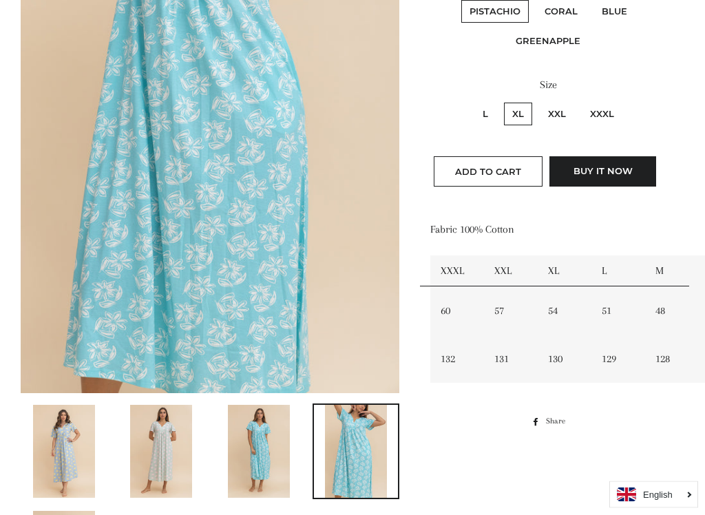
click at [272, 445] on img at bounding box center [259, 451] width 62 height 93
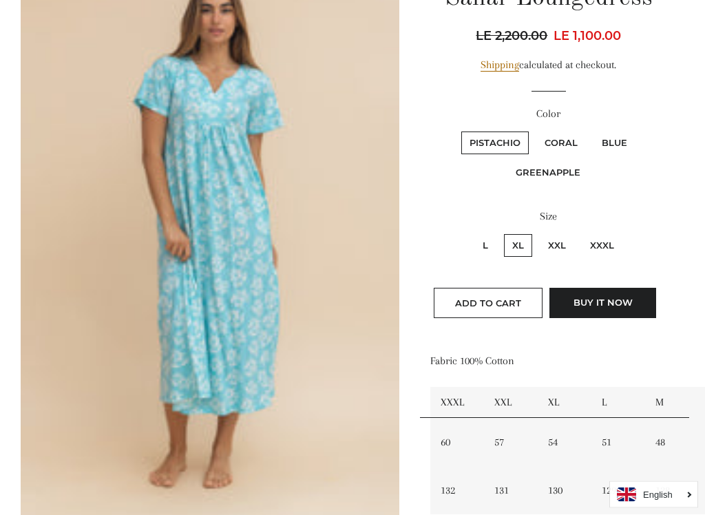
scroll to position [191, 0]
click at [558, 246] on label "XXL" at bounding box center [557, 245] width 34 height 23
click at [538, 233] on input "XXL" at bounding box center [538, 232] width 1 height 1
radio input "true"
click at [532, 247] on label "XL" at bounding box center [518, 245] width 28 height 23
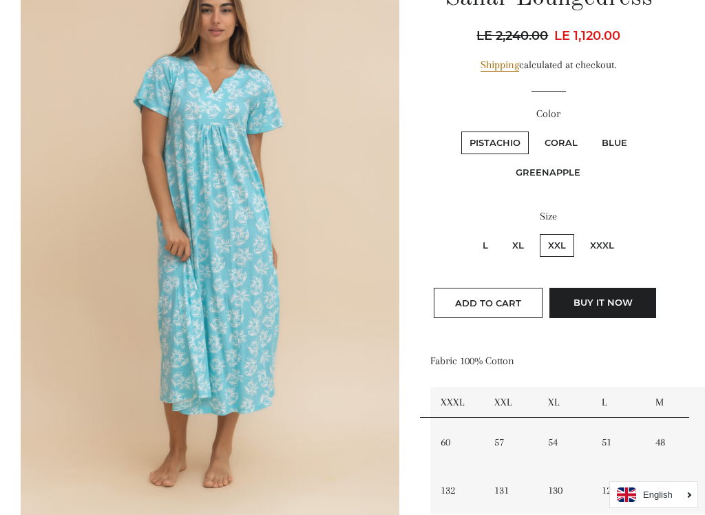
click at [503, 233] on input "XL" at bounding box center [502, 232] width 1 height 1
radio input "true"
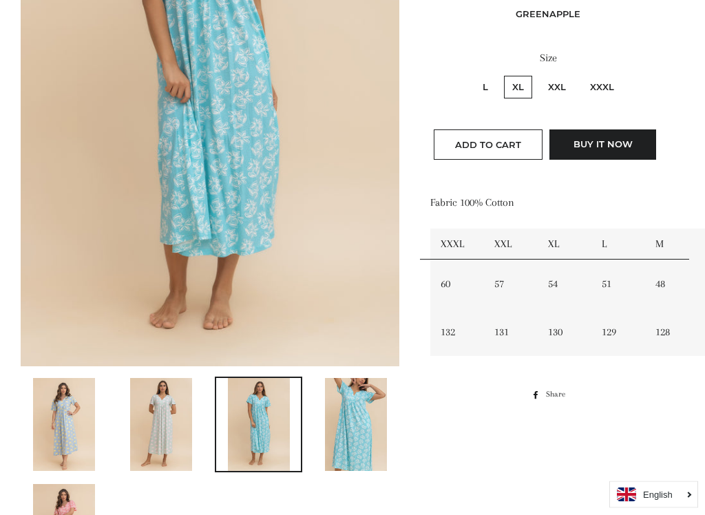
scroll to position [350, 0]
click at [359, 421] on img at bounding box center [356, 424] width 62 height 93
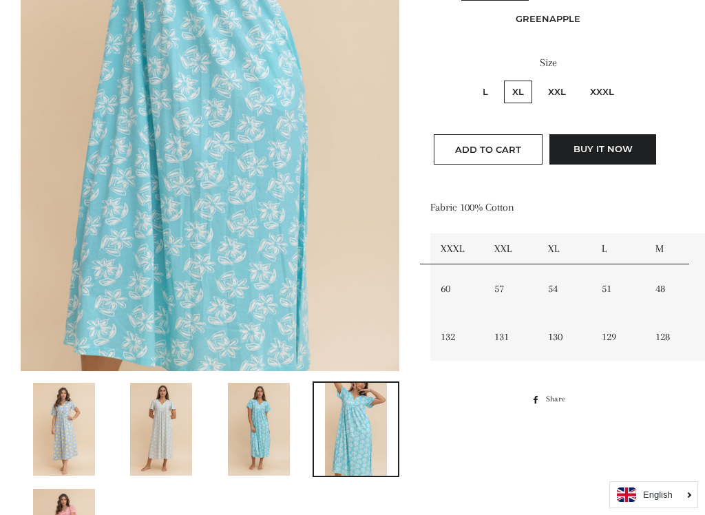
scroll to position [330, 0]
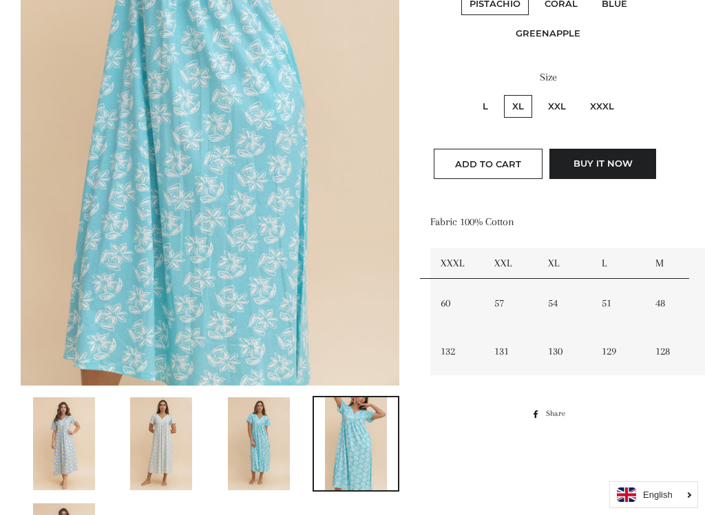
click at [275, 443] on img at bounding box center [259, 443] width 62 height 93
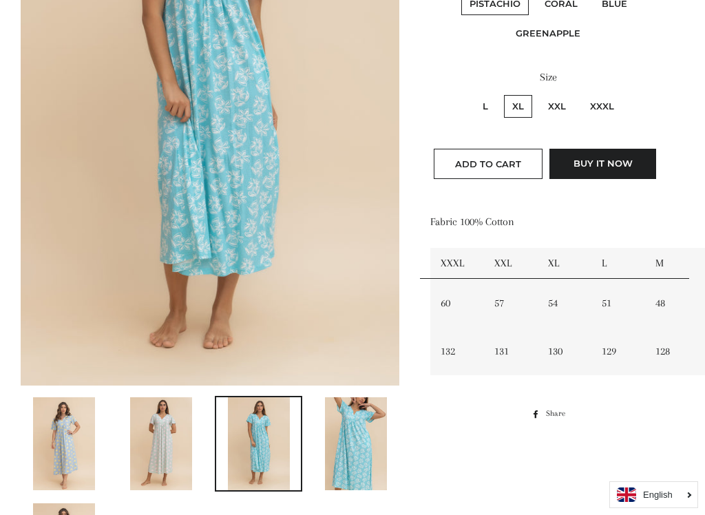
click at [178, 443] on img at bounding box center [161, 443] width 62 height 93
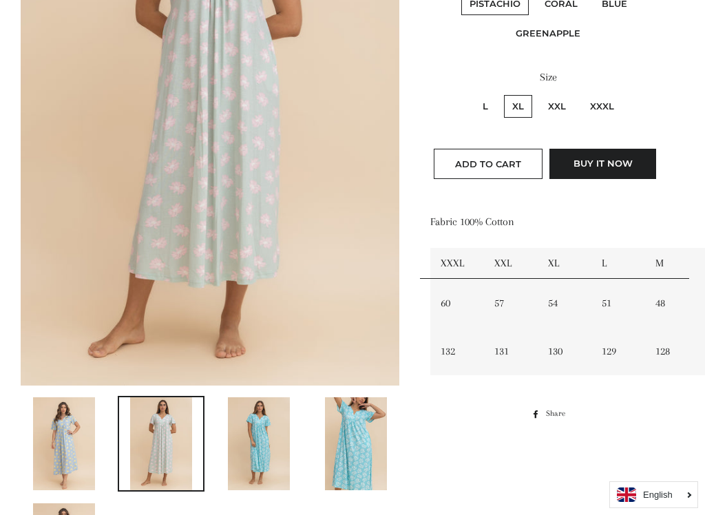
click at [505, 169] on button "Add to Cart" at bounding box center [488, 164] width 109 height 30
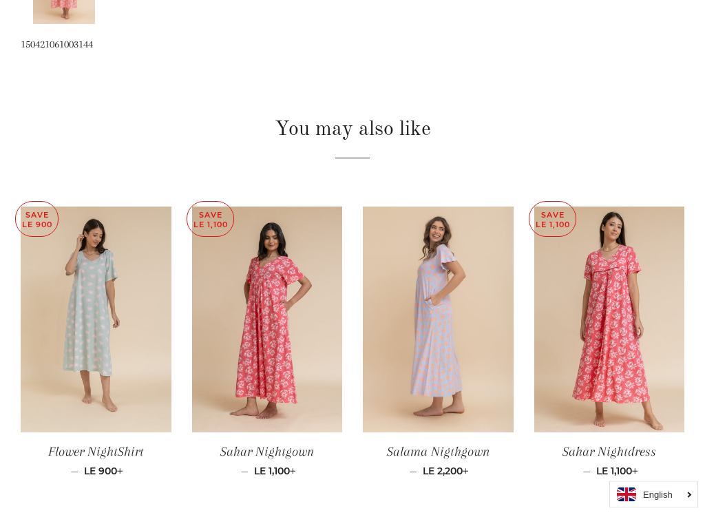
scroll to position [902, 0]
click at [628, 319] on img at bounding box center [609, 320] width 151 height 226
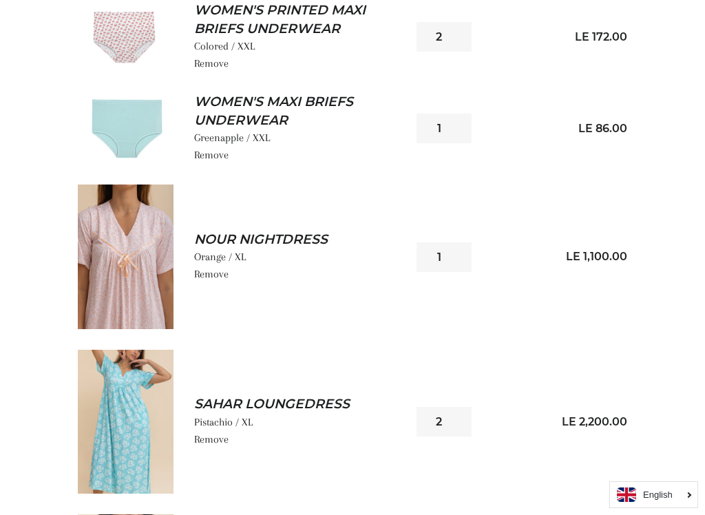
scroll to position [306, 0]
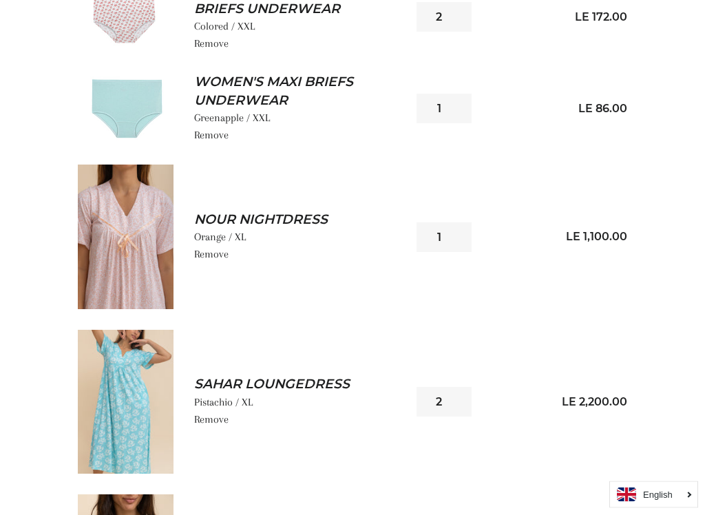
click at [465, 392] on input "2" at bounding box center [443, 403] width 55 height 30
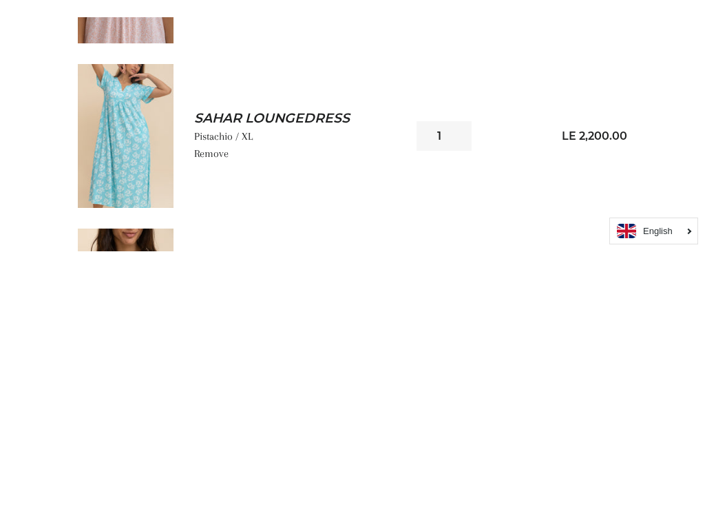
scroll to position [590, 0]
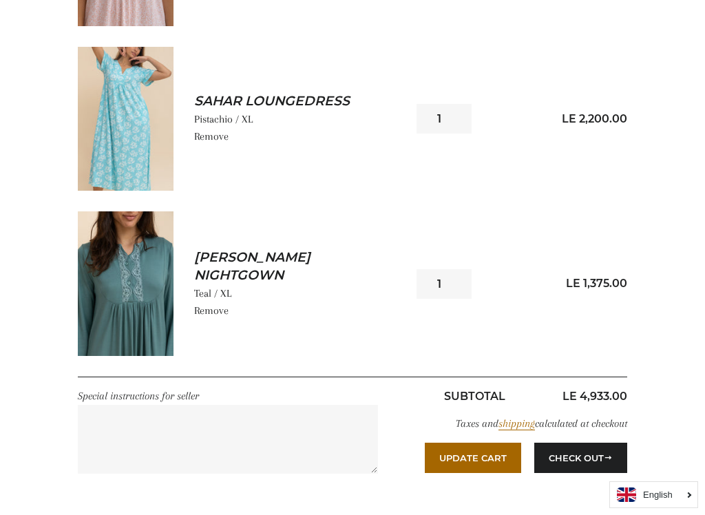
type input "1"
click at [489, 445] on button "Update Cart" at bounding box center [473, 458] width 96 height 30
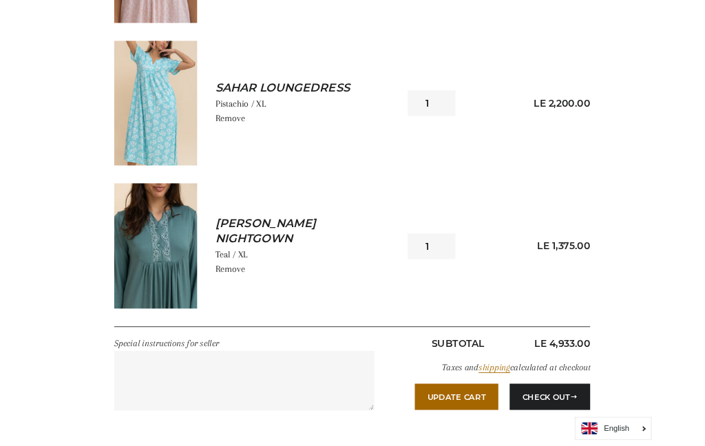
scroll to position [628, 0]
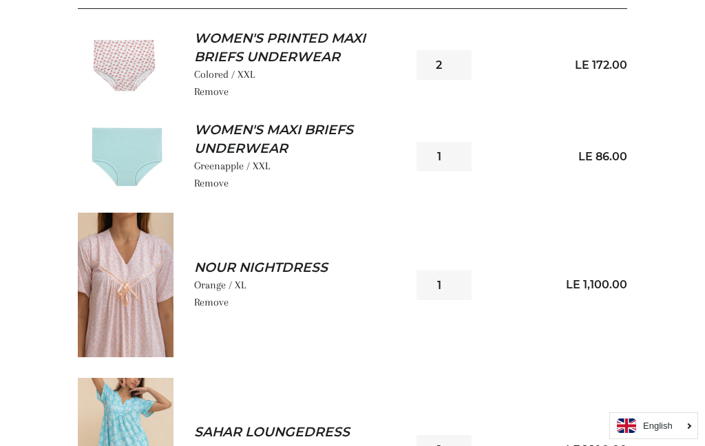
scroll to position [253, 0]
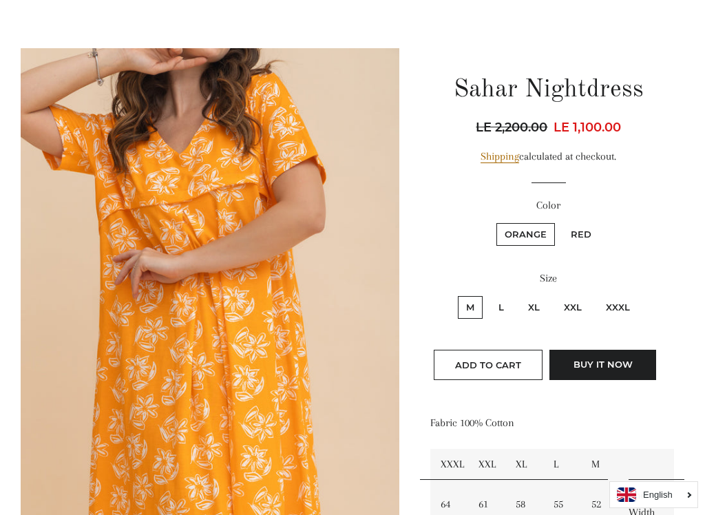
scroll to position [103, 0]
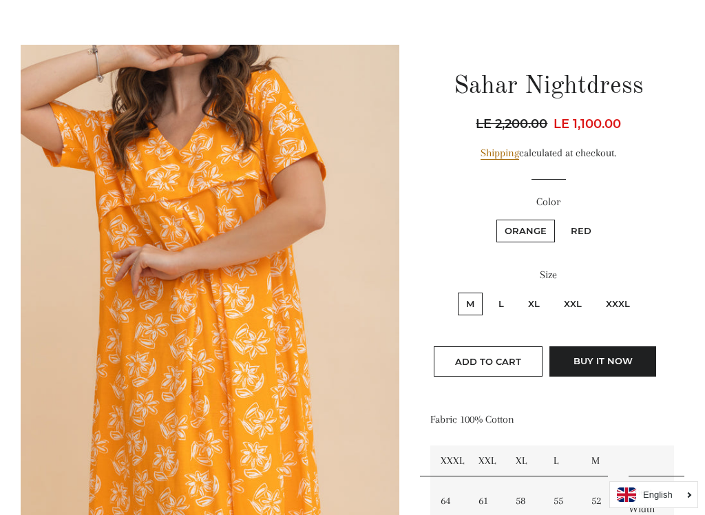
click at [532, 305] on label "XL" at bounding box center [534, 304] width 28 height 23
click at [518, 291] on input "XL" at bounding box center [518, 290] width 1 height 1
radio input "true"
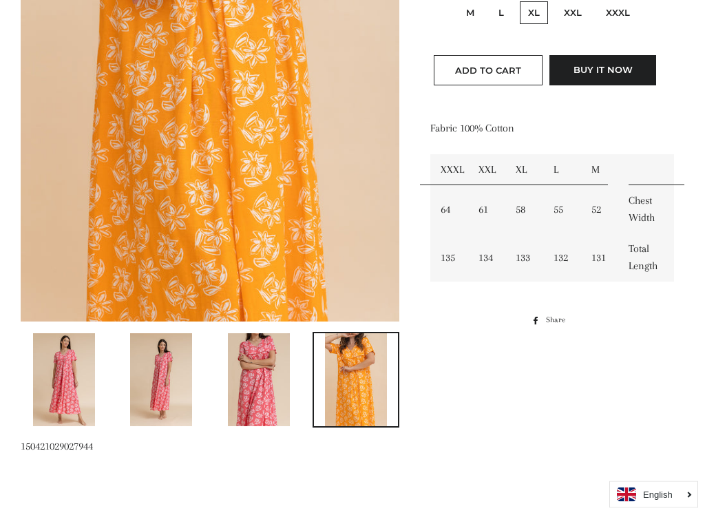
scroll to position [394, 0]
click at [173, 389] on img at bounding box center [161, 379] width 62 height 93
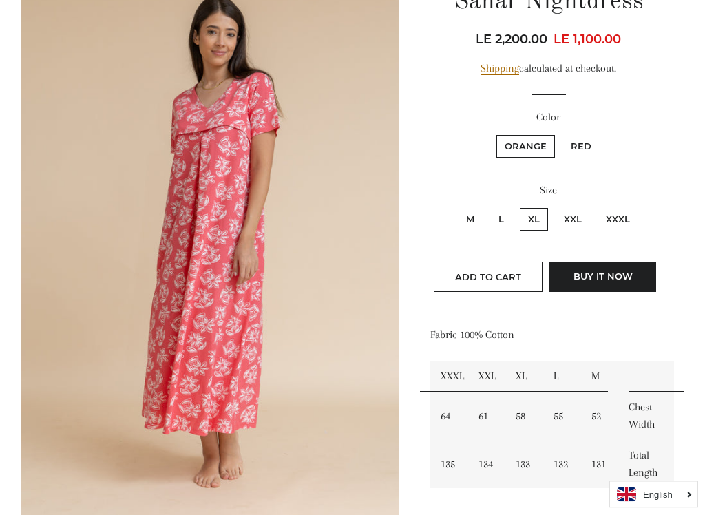
scroll to position [184, 0]
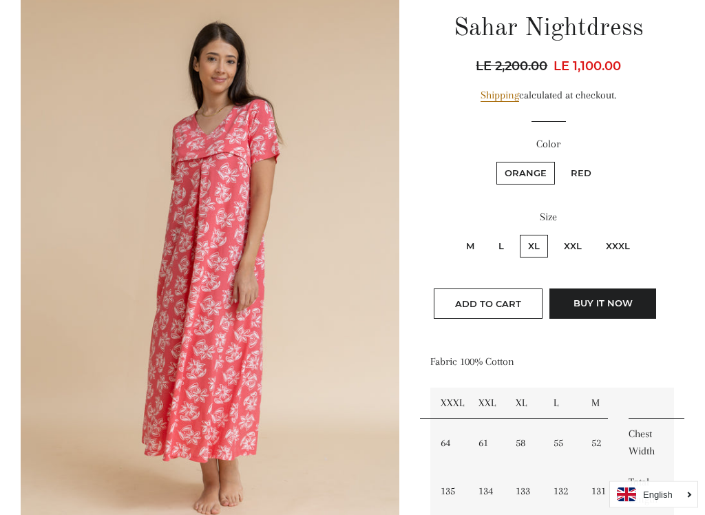
click at [313, 350] on img at bounding box center [210, 272] width 379 height 568
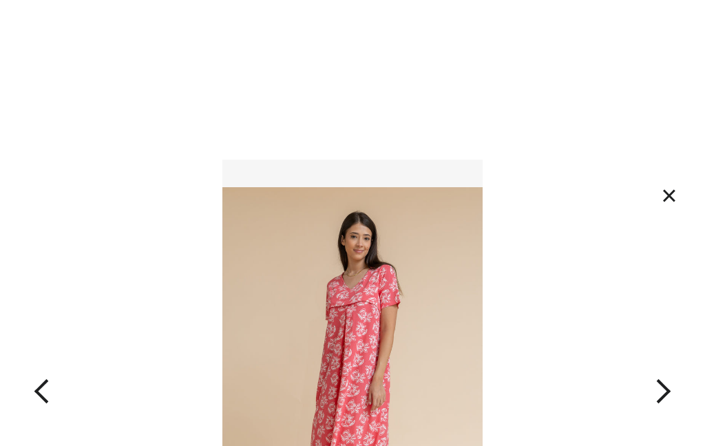
scroll to position [0, 0]
click at [675, 201] on button "×" at bounding box center [669, 197] width 30 height 30
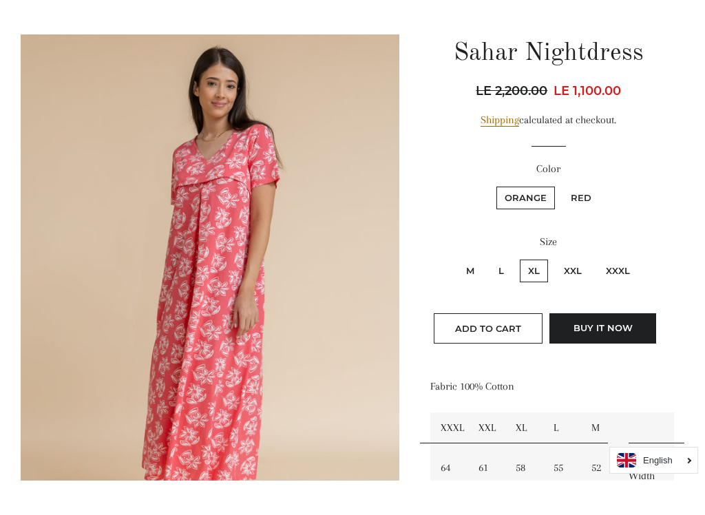
scroll to position [170, 0]
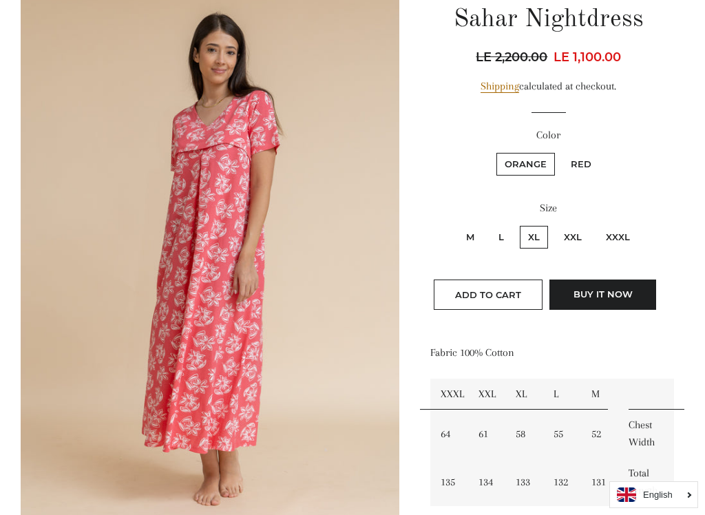
click at [586, 154] on label "Red" at bounding box center [580, 164] width 37 height 23
click at [561, 151] on input "Red" at bounding box center [560, 151] width 1 height 1
radio input "true"
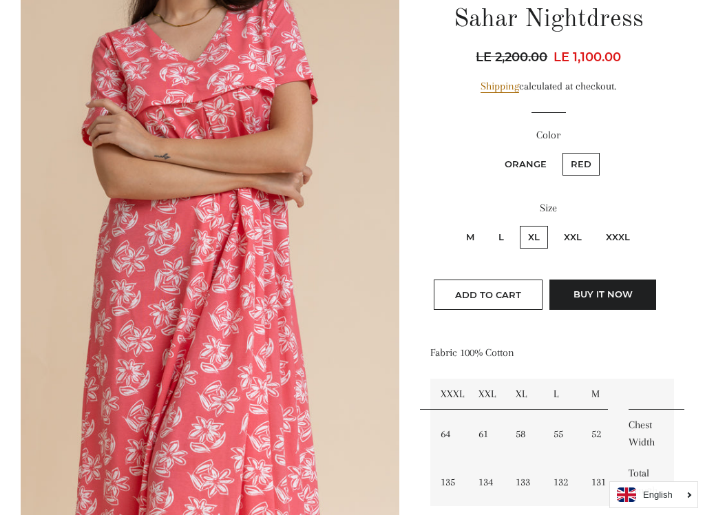
click at [529, 159] on label "Orange" at bounding box center [525, 164] width 59 height 23
click at [495, 151] on input "Orange" at bounding box center [494, 151] width 1 height 1
radio input "true"
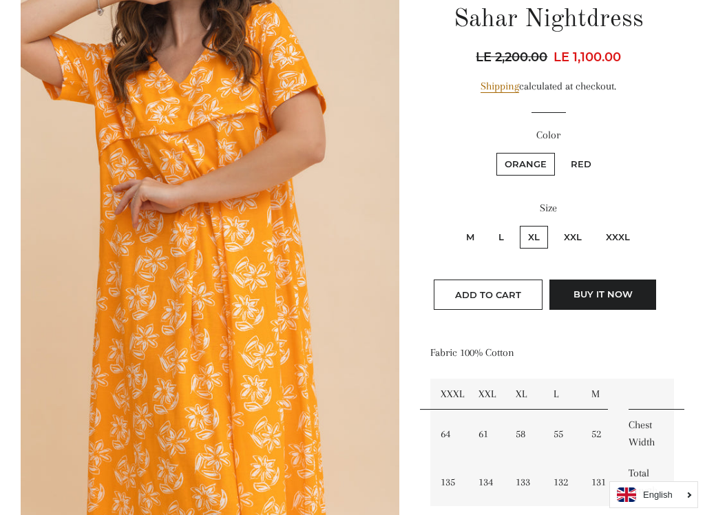
click at [587, 165] on label "Red" at bounding box center [580, 164] width 37 height 23
click at [561, 151] on input "Red" at bounding box center [560, 151] width 1 height 1
radio input "true"
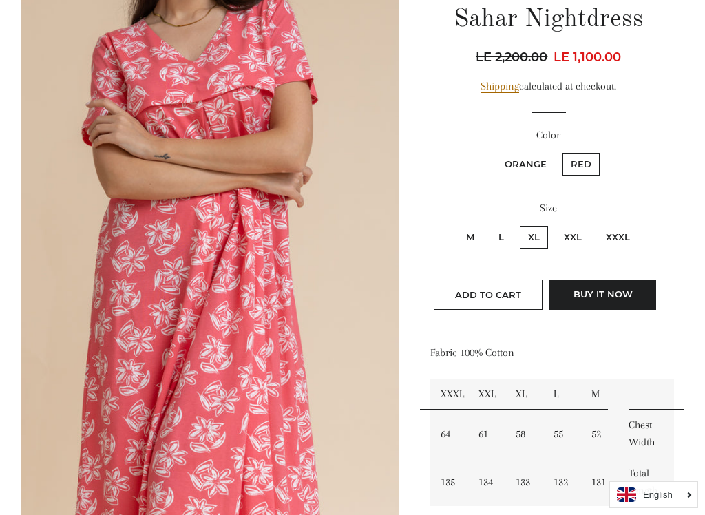
click at [527, 158] on label "Orange" at bounding box center [525, 164] width 59 height 23
click at [495, 151] on input "Orange" at bounding box center [494, 151] width 1 height 1
radio input "true"
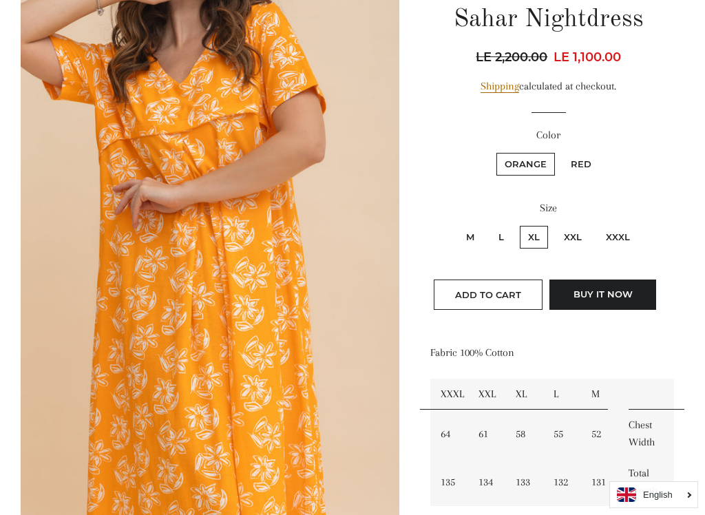
click at [584, 155] on label "Red" at bounding box center [580, 164] width 37 height 23
click at [561, 151] on input "Red" at bounding box center [560, 151] width 1 height 1
radio input "true"
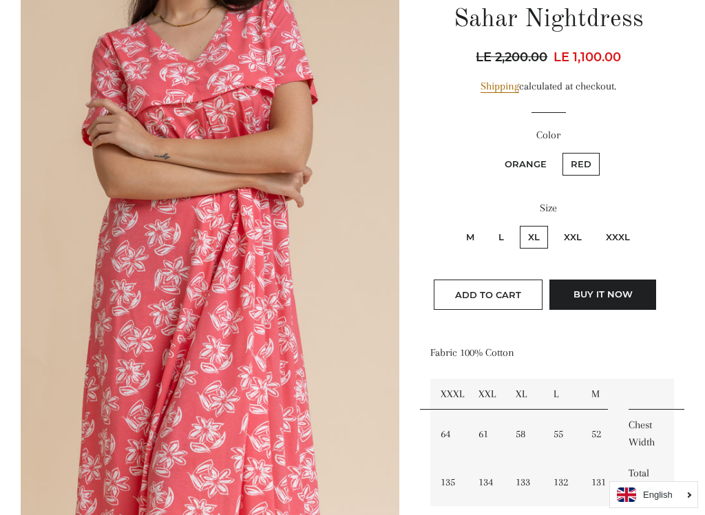
click at [529, 158] on label "Orange" at bounding box center [525, 164] width 59 height 23
click at [495, 151] on input "Orange" at bounding box center [494, 151] width 1 height 1
radio input "true"
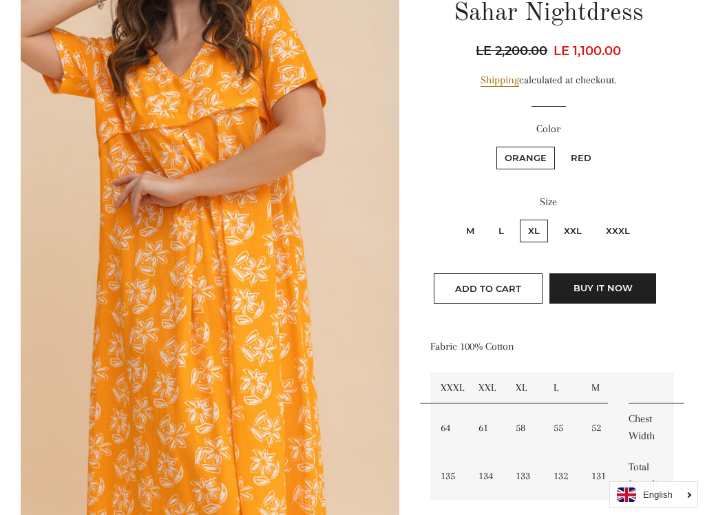
scroll to position [177, 0]
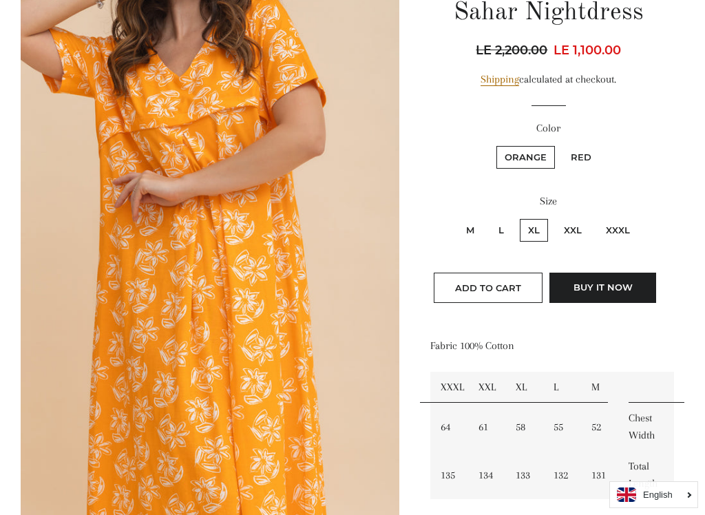
click at [590, 147] on label "Red" at bounding box center [580, 157] width 37 height 23
click at [561, 145] on input "Red" at bounding box center [560, 144] width 1 height 1
radio input "true"
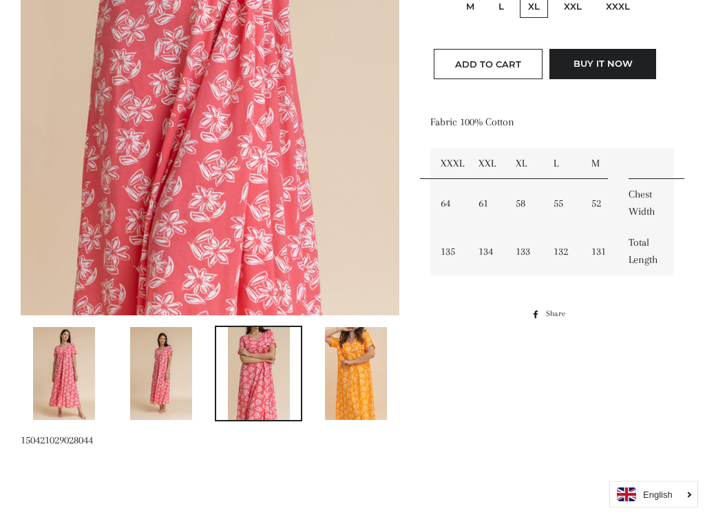
scroll to position [403, 0]
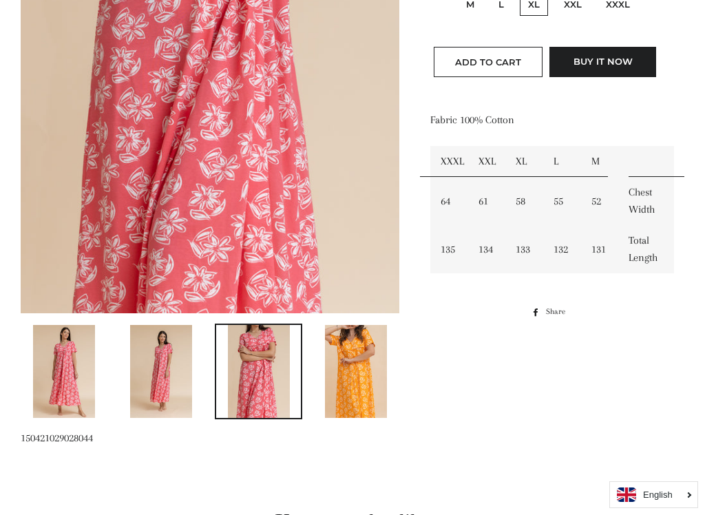
click at [503, 54] on button "Add to Cart" at bounding box center [488, 62] width 109 height 30
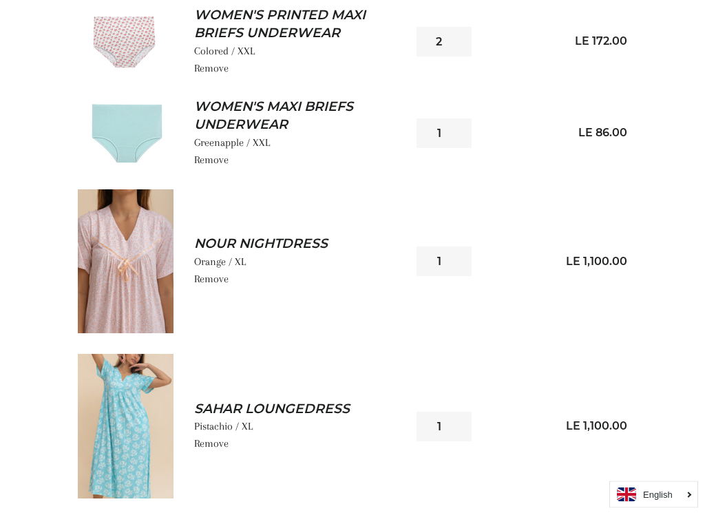
scroll to position [447, 0]
click at [154, 420] on img at bounding box center [126, 426] width 96 height 144
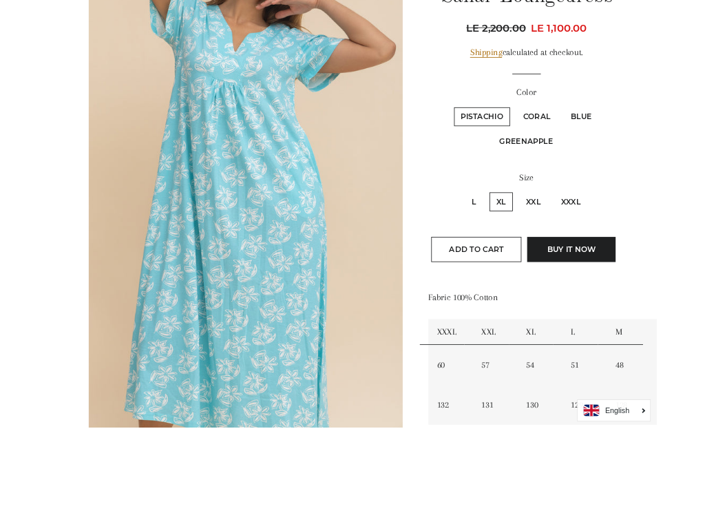
scroll to position [293, 0]
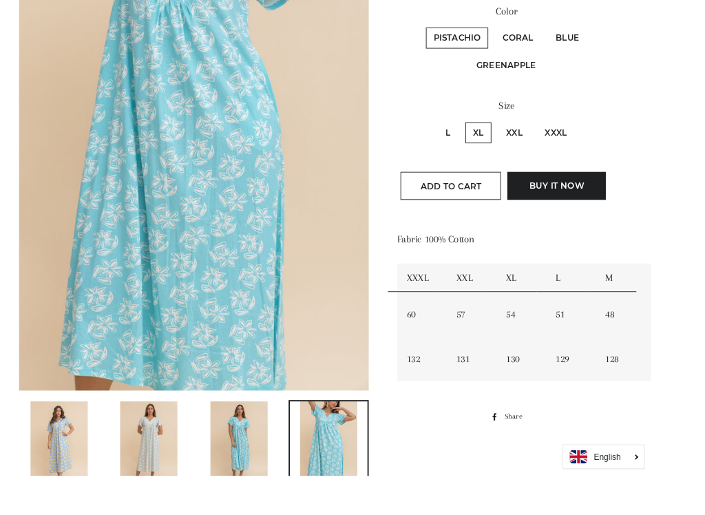
click at [173, 445] on img at bounding box center [161, 480] width 62 height 93
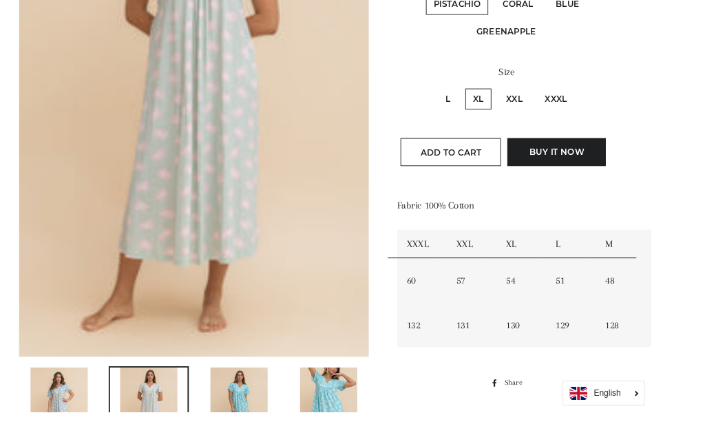
scroll to position [326, 0]
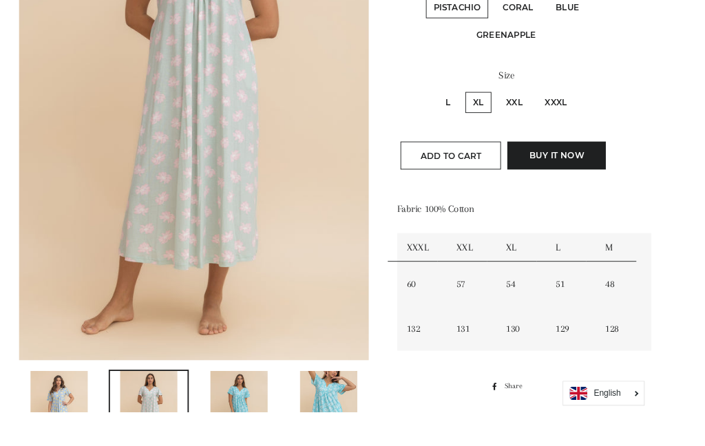
click at [495, 163] on span "Add to Cart" at bounding box center [488, 168] width 66 height 11
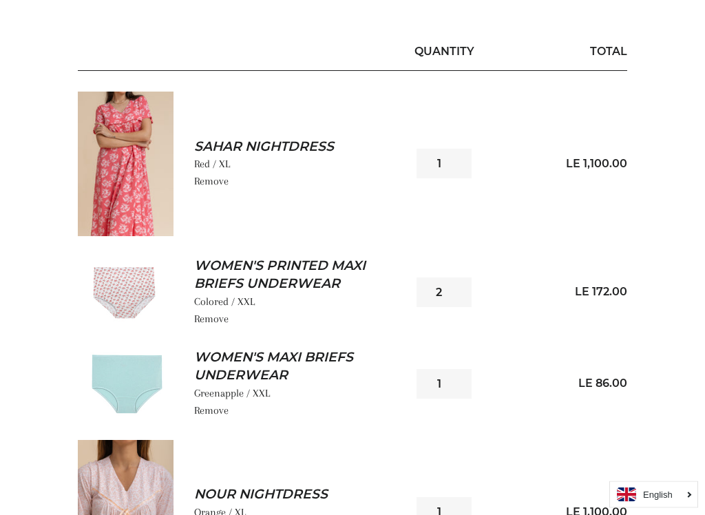
scroll to position [198, 0]
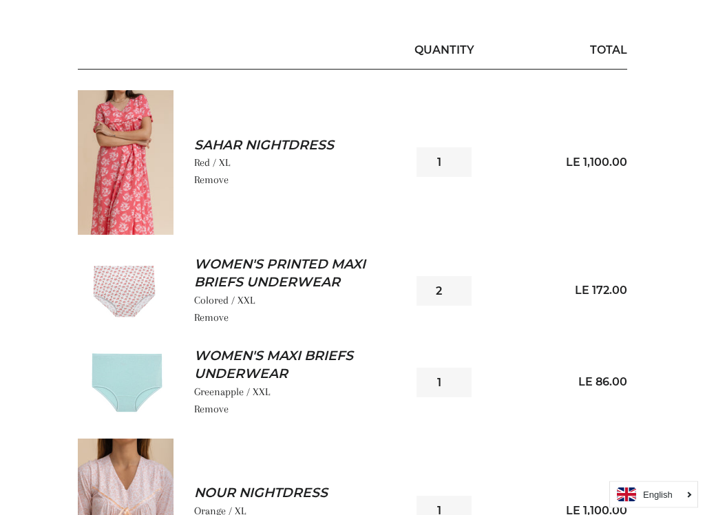
click at [163, 164] on img at bounding box center [126, 163] width 96 height 144
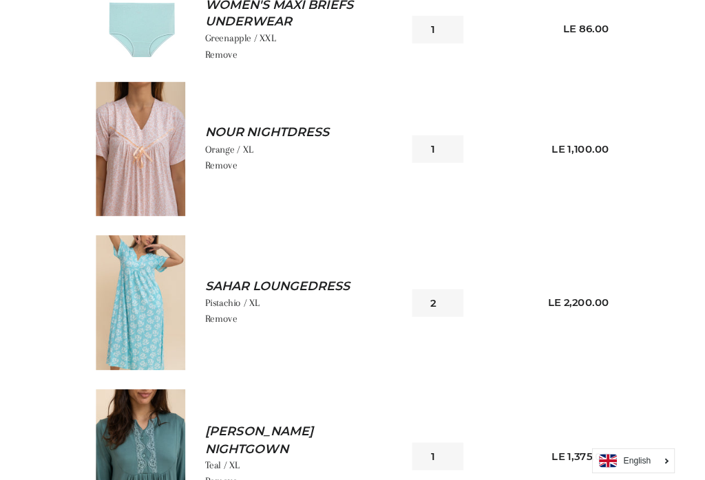
scroll to position [551, 0]
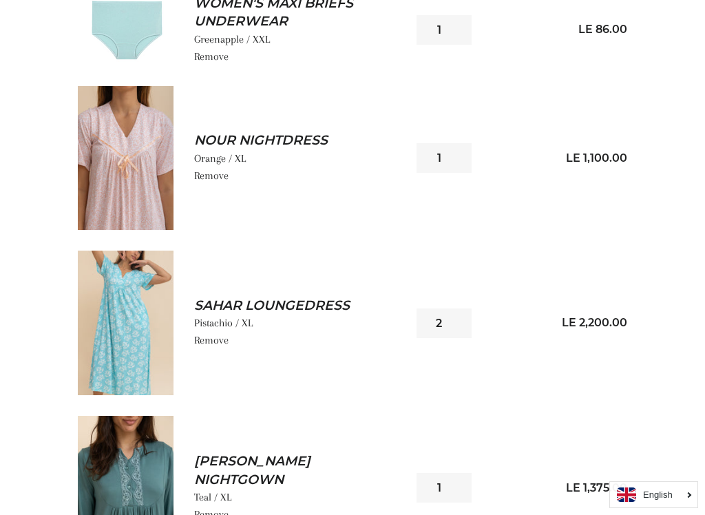
click at [452, 311] on input "2" at bounding box center [443, 323] width 55 height 30
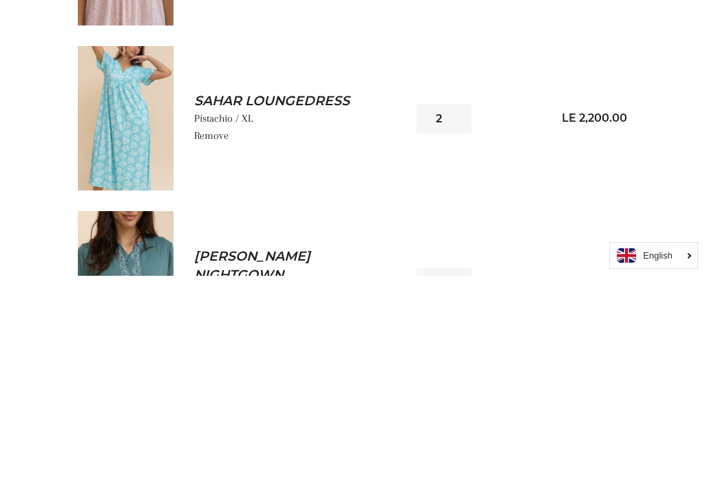
click at [465, 308] on input "2" at bounding box center [443, 323] width 55 height 30
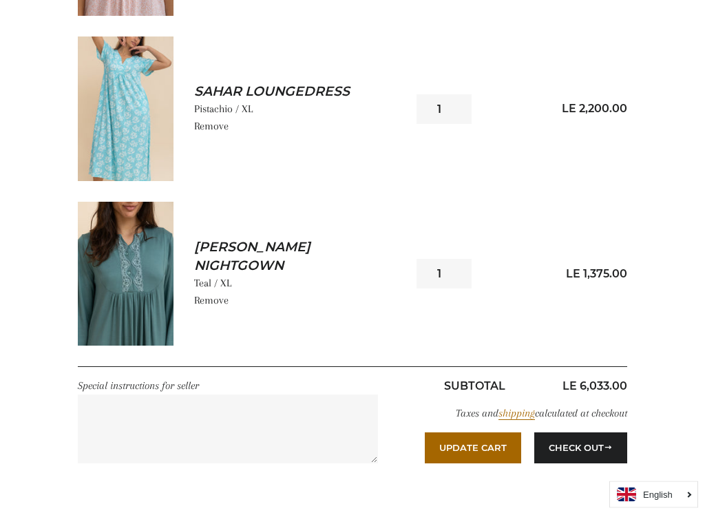
scroll to position [765, 0]
type input "1"
click at [489, 443] on button "Update Cart" at bounding box center [473, 447] width 96 height 30
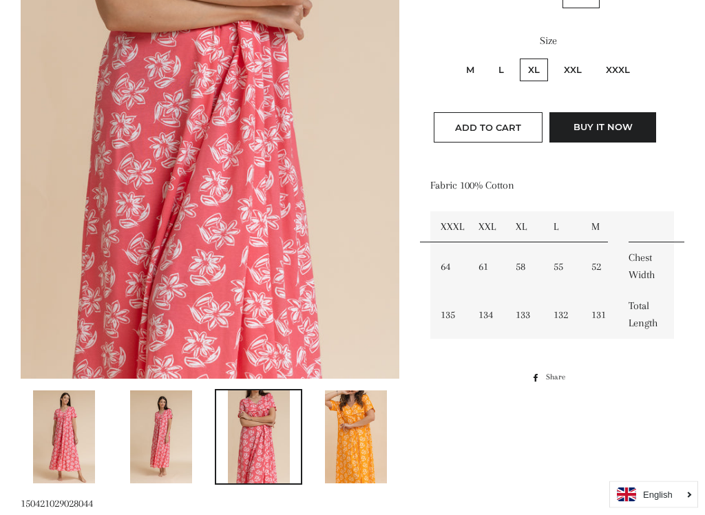
scroll to position [338, 0]
click at [186, 432] on img at bounding box center [161, 436] width 62 height 93
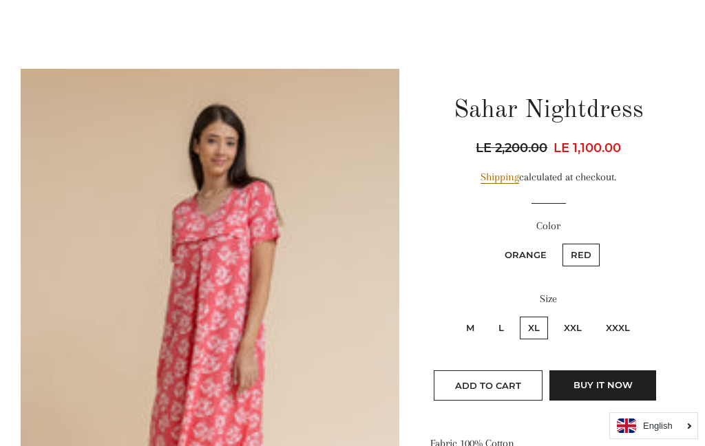
scroll to position [0, 0]
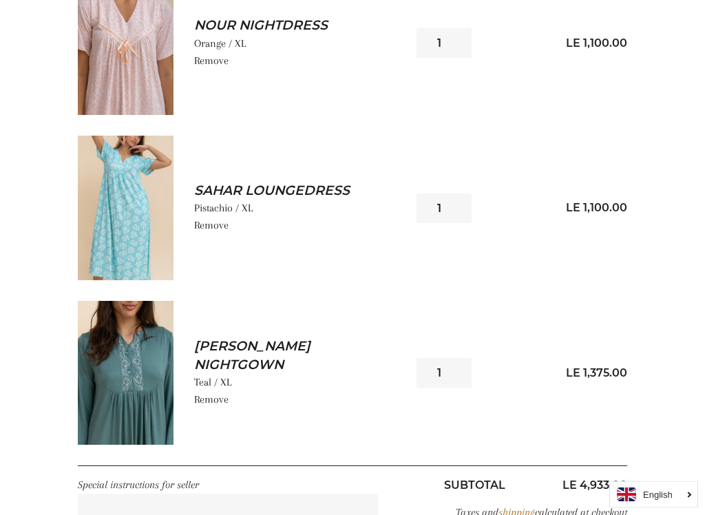
scroll to position [667, 0]
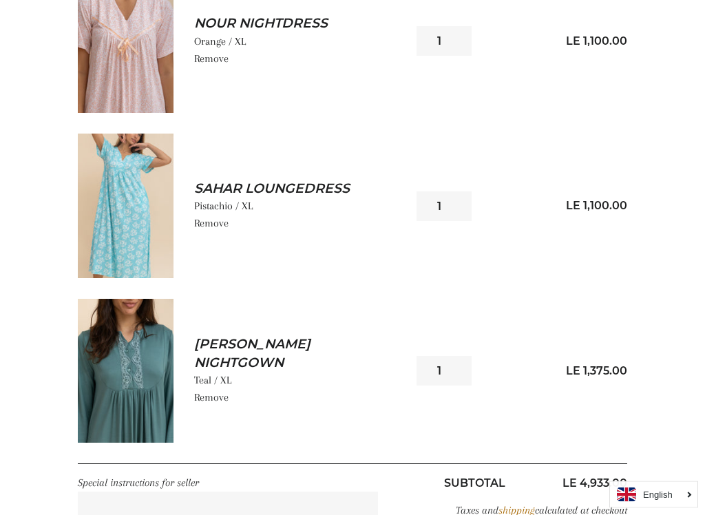
click at [158, 360] on img at bounding box center [126, 371] width 96 height 144
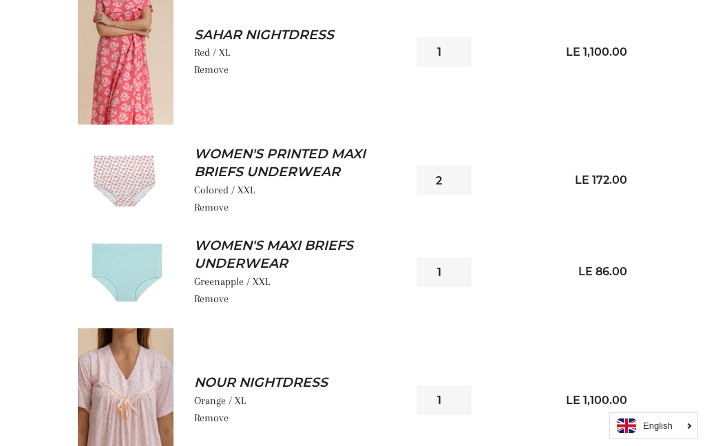
scroll to position [308, 0]
click at [265, 178] on link "Women's Printed Maxi Briefs Underwear" at bounding box center [289, 164] width 191 height 36
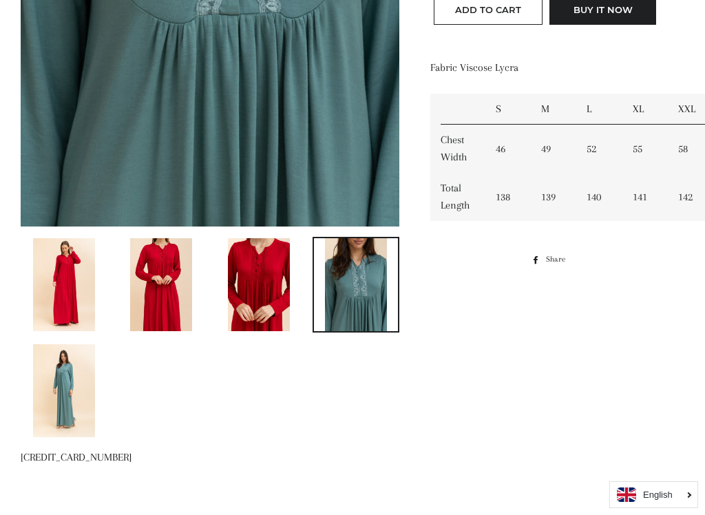
scroll to position [489, 0]
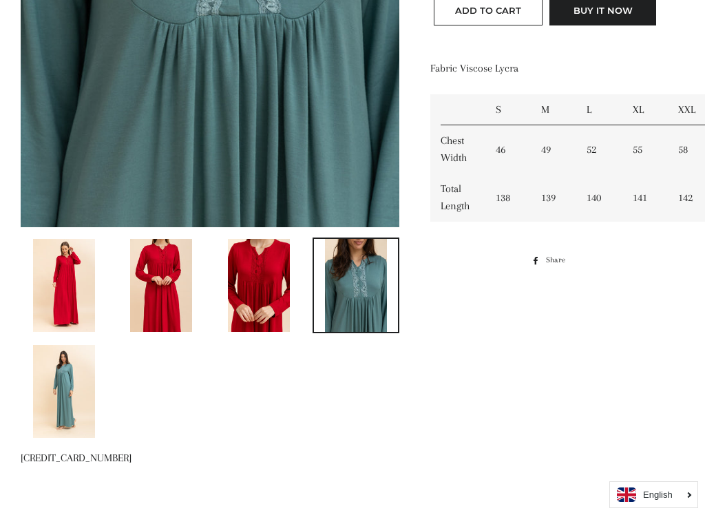
click at [85, 391] on img at bounding box center [64, 391] width 62 height 93
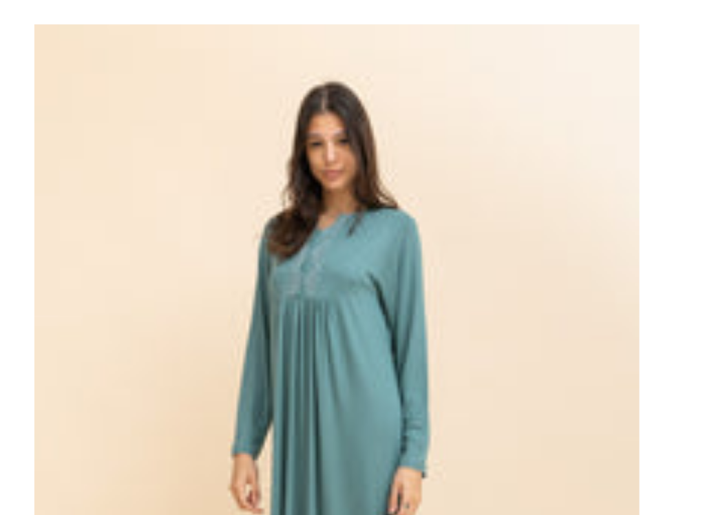
scroll to position [39, 0]
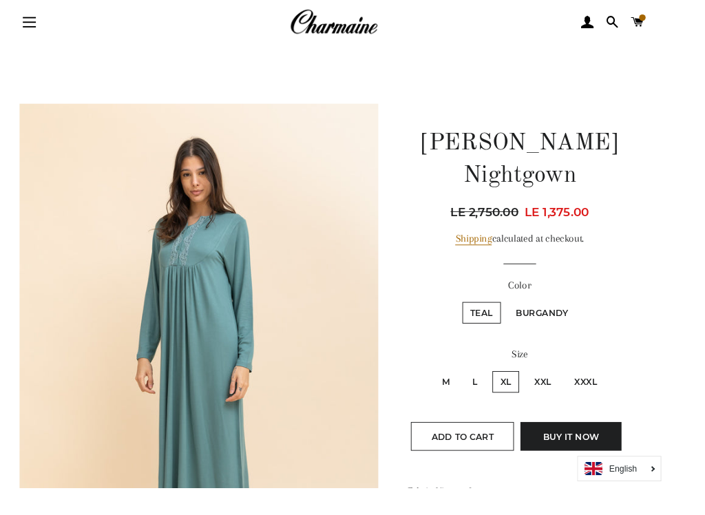
click at [33, 413] on img at bounding box center [210, 393] width 379 height 568
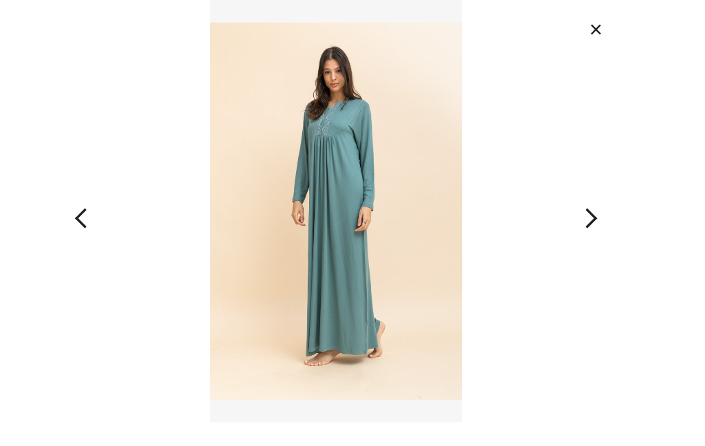
scroll to position [0, 0]
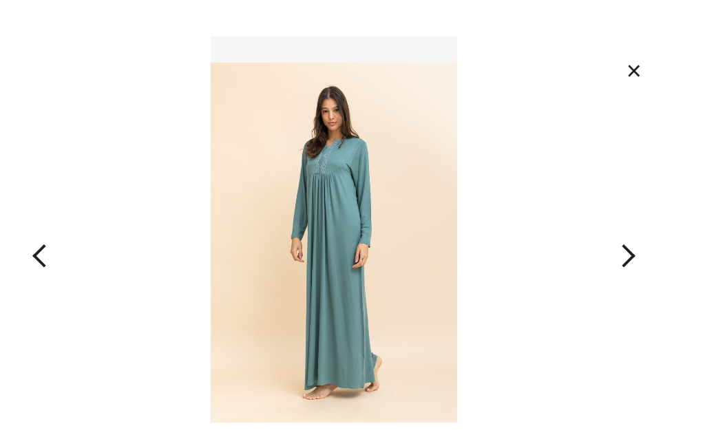
click at [683, 61] on button "×" at bounding box center [669, 74] width 30 height 30
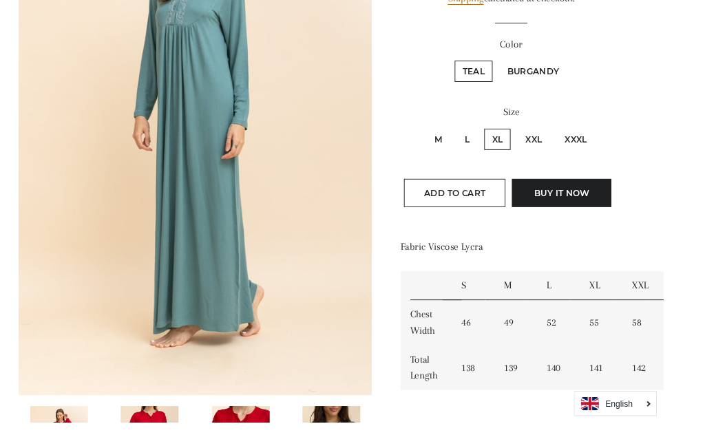
scroll to position [296, 7]
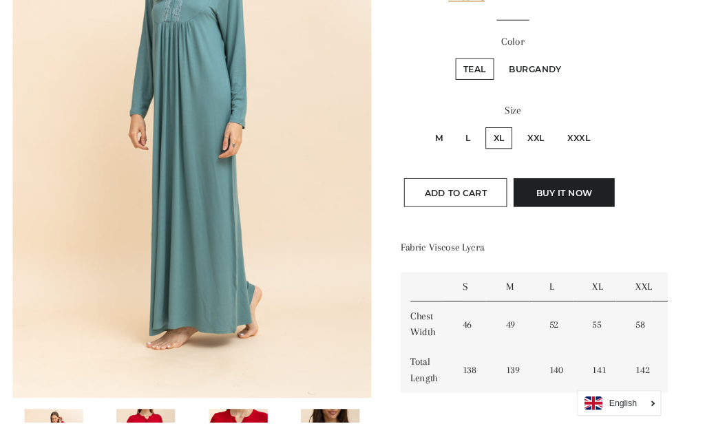
click at [583, 130] on div "Size M L XL XXL XXXL" at bounding box center [541, 140] width 237 height 64
click at [575, 145] on label "XXL" at bounding box center [566, 145] width 34 height 23
click at [547, 133] on input "XXL" at bounding box center [547, 132] width 1 height 1
radio input "true"
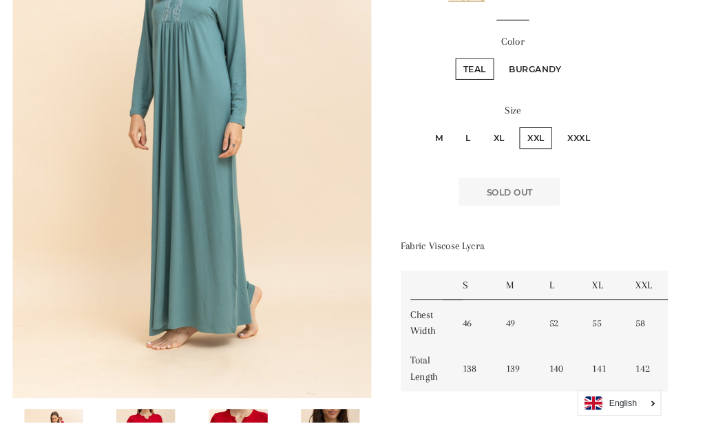
click at [571, 144] on label "XXL" at bounding box center [566, 145] width 34 height 23
click at [547, 133] on input "XXL" at bounding box center [547, 132] width 1 height 1
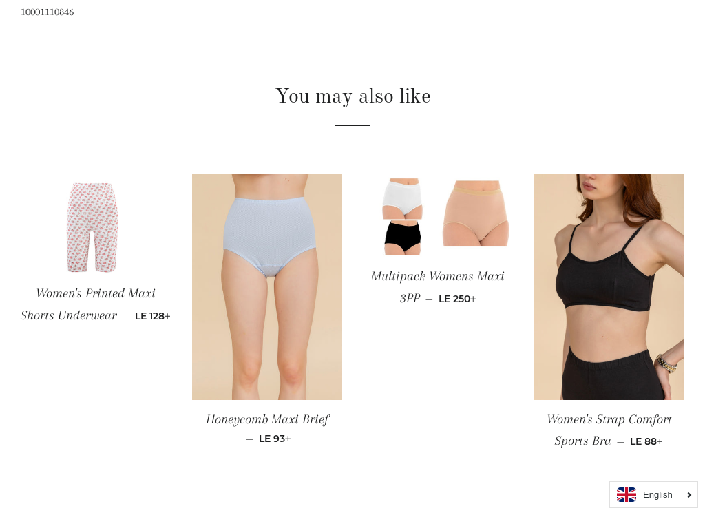
scroll to position [914, 10]
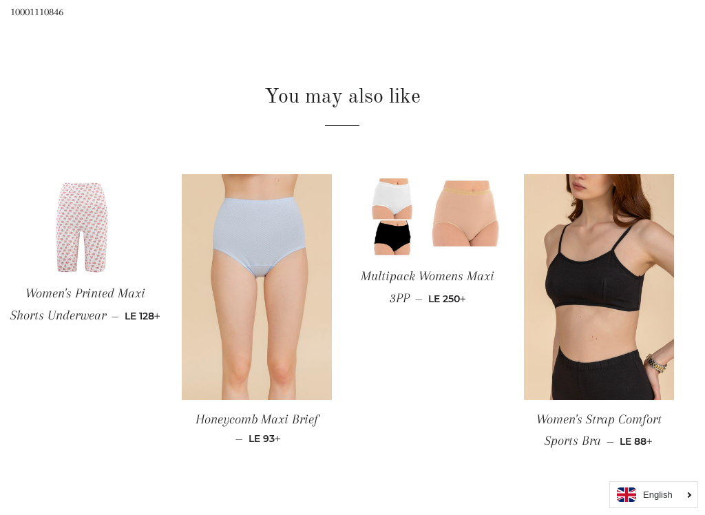
click at [473, 236] on img at bounding box center [427, 215] width 151 height 83
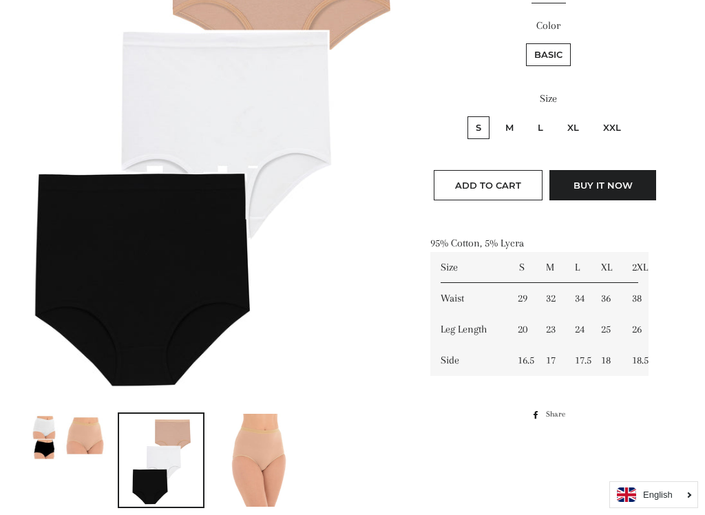
scroll to position [317, 0]
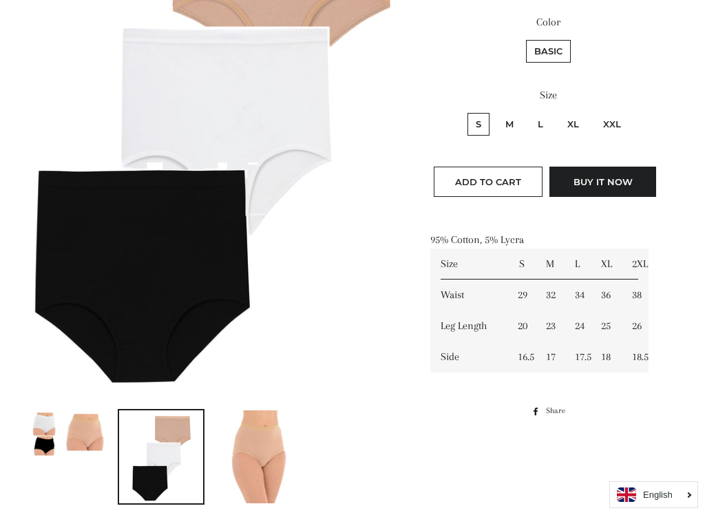
click at [94, 438] on img at bounding box center [64, 433] width 84 height 47
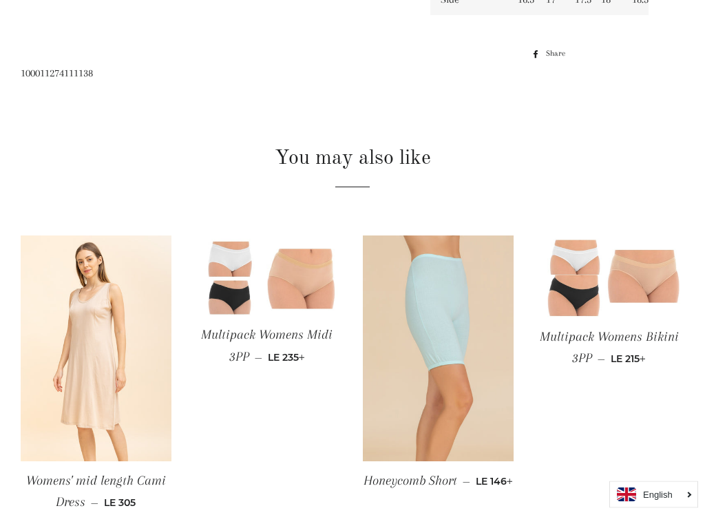
scroll to position [675, 0]
click at [306, 296] on img at bounding box center [267, 275] width 151 height 80
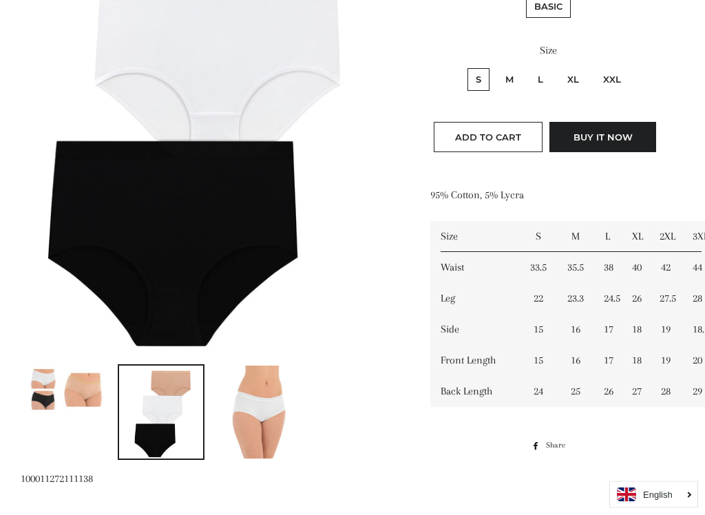
click at [92, 390] on img at bounding box center [64, 388] width 84 height 45
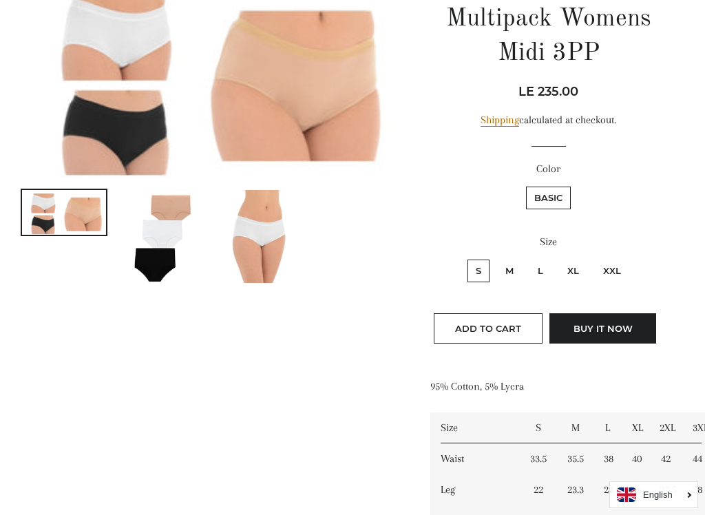
scroll to position [172, 0]
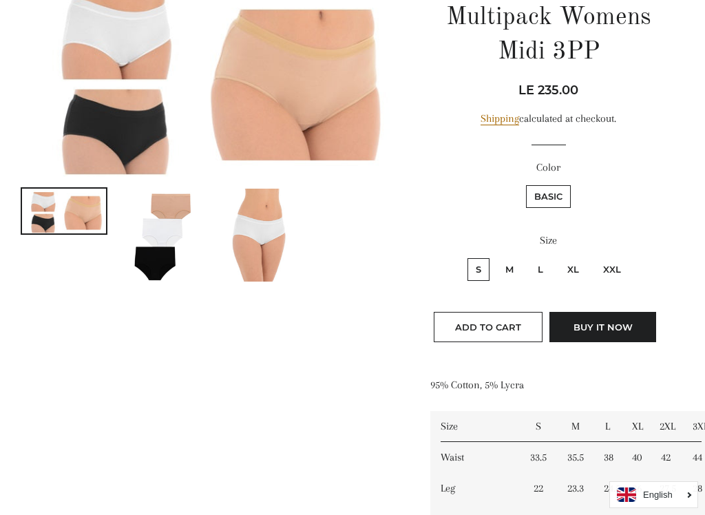
click at [269, 229] on img at bounding box center [259, 235] width 62 height 93
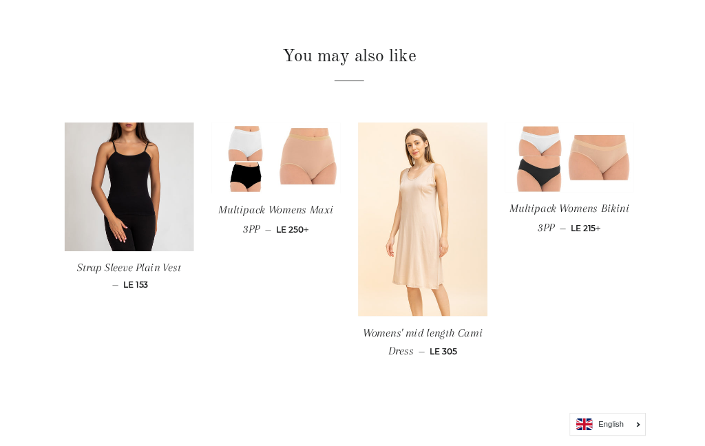
scroll to position [853, 0]
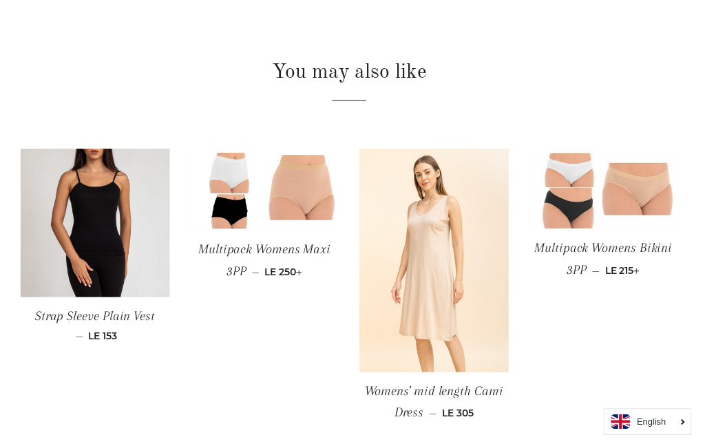
click at [646, 192] on img at bounding box center [609, 191] width 151 height 82
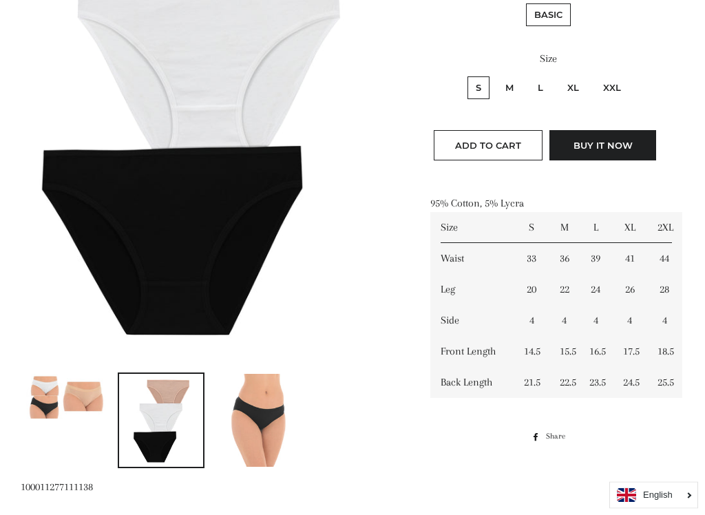
scroll to position [355, 0]
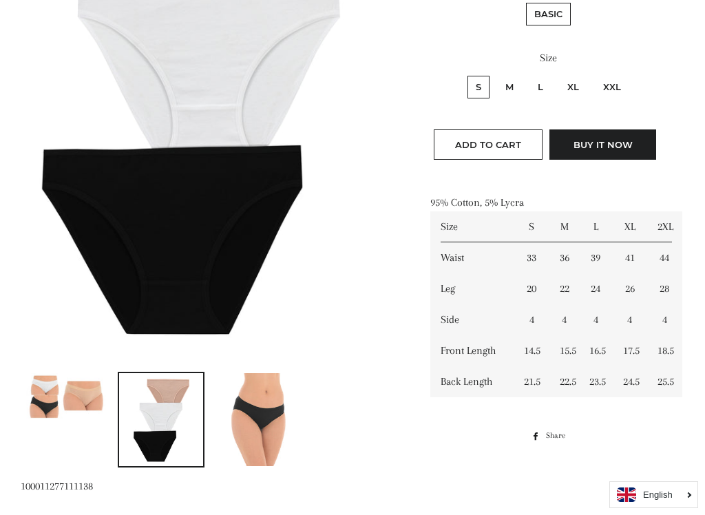
click at [84, 402] on img at bounding box center [64, 395] width 84 height 45
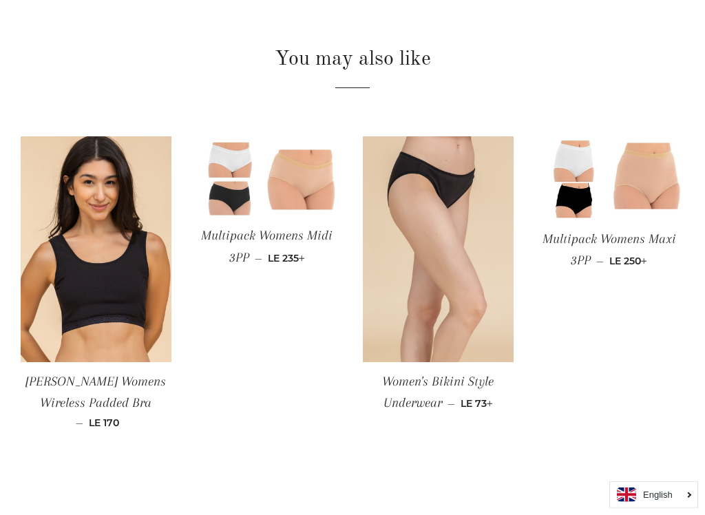
scroll to position [838, 0]
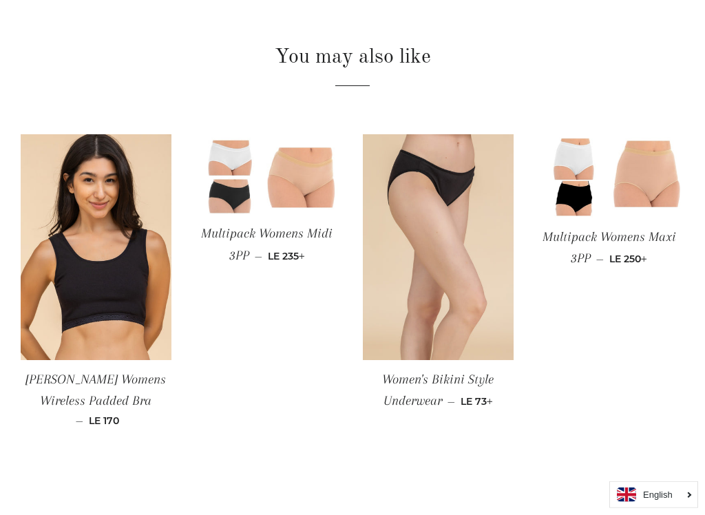
click at [285, 184] on img at bounding box center [267, 174] width 151 height 80
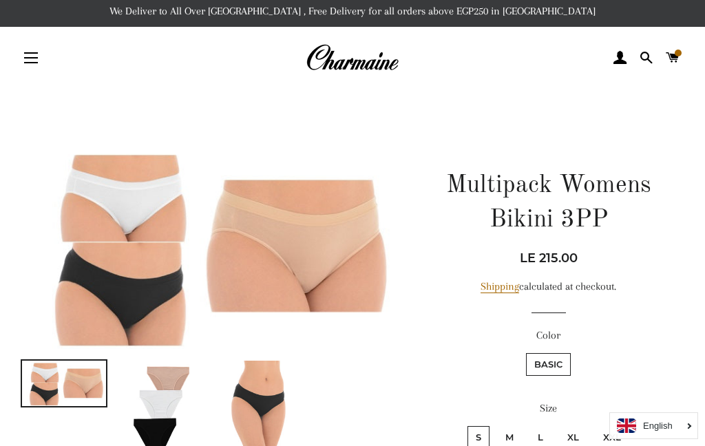
scroll to position [0, 0]
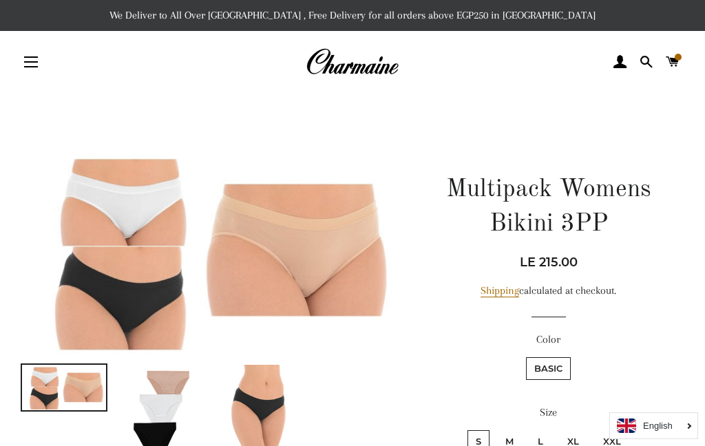
click at [34, 54] on button "Site navigation" at bounding box center [31, 62] width 34 height 34
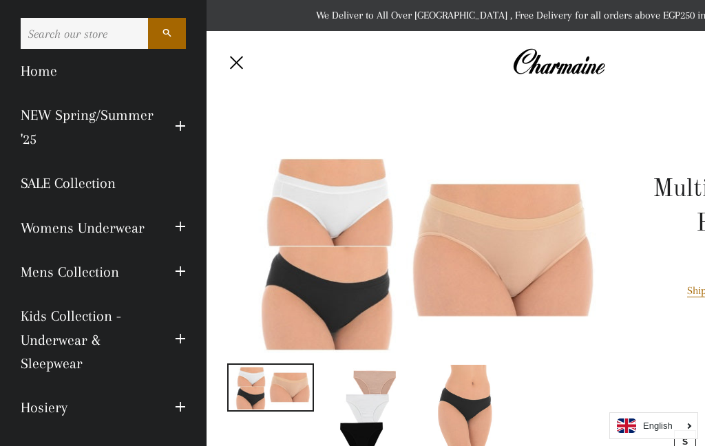
click at [189, 228] on button "Expand submenu Womens Underwear Collapse submenu Womens Underwear" at bounding box center [181, 228] width 32 height 38
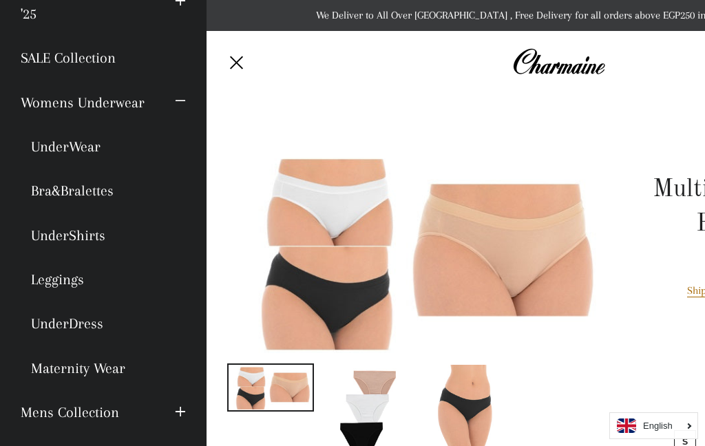
scroll to position [124, 0]
click at [82, 148] on link "UnderWear" at bounding box center [103, 148] width 186 height 44
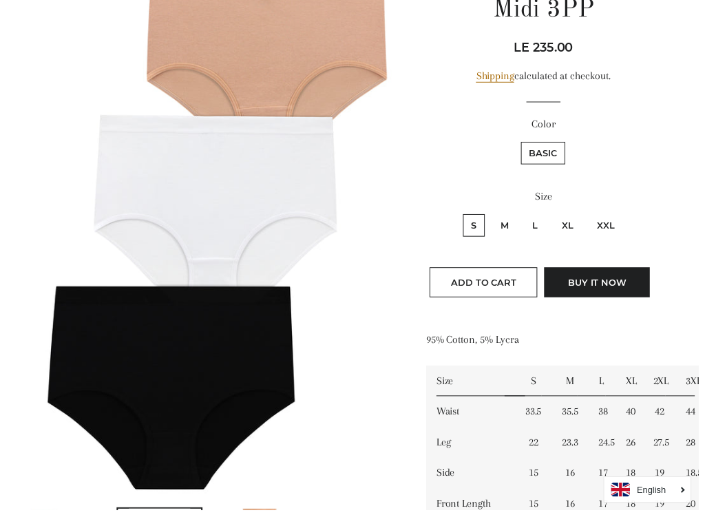
scroll to position [214, 0]
click at [555, 155] on label "Basic" at bounding box center [548, 154] width 45 height 23
click at [525, 142] on input "Basic" at bounding box center [524, 141] width 1 height 1
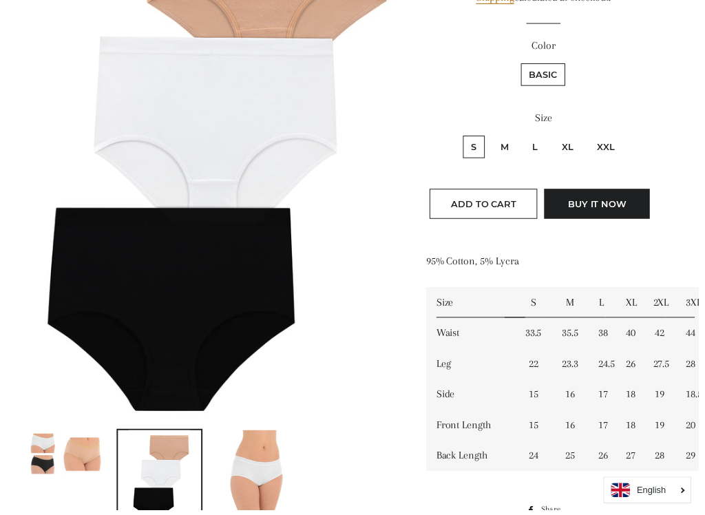
scroll to position [294, 0]
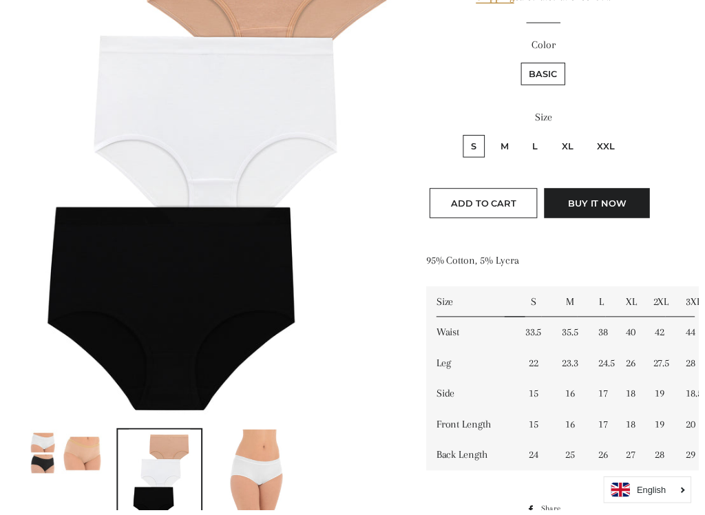
click at [565, 145] on label "XL" at bounding box center [573, 147] width 28 height 23
click at [558, 135] on input "XL" at bounding box center [557, 134] width 1 height 1
radio input "true"
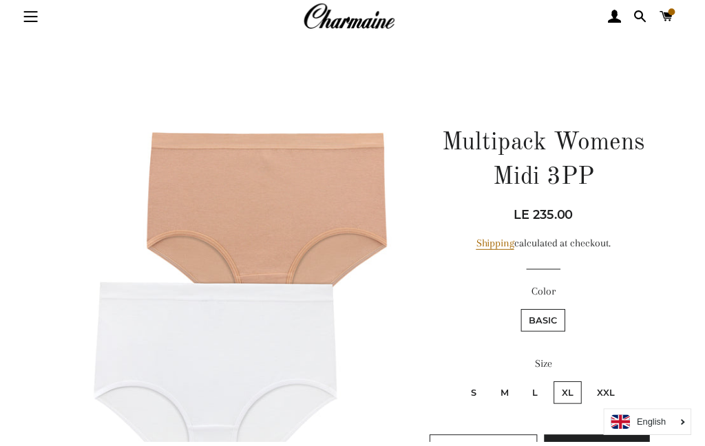
scroll to position [44, 0]
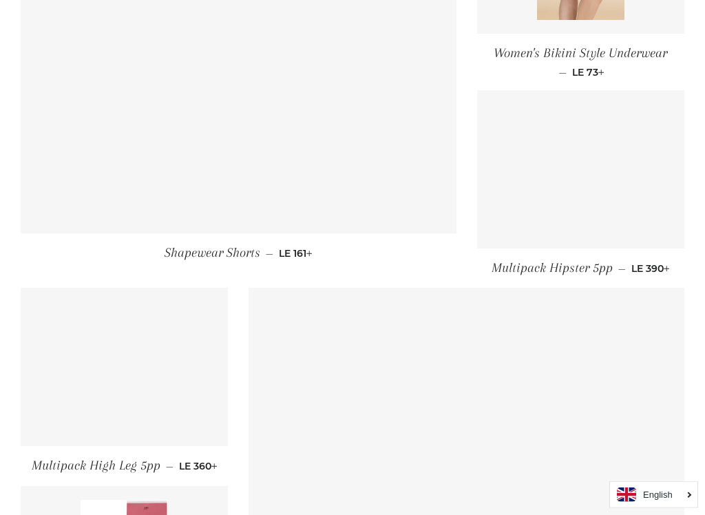
scroll to position [1224, 0]
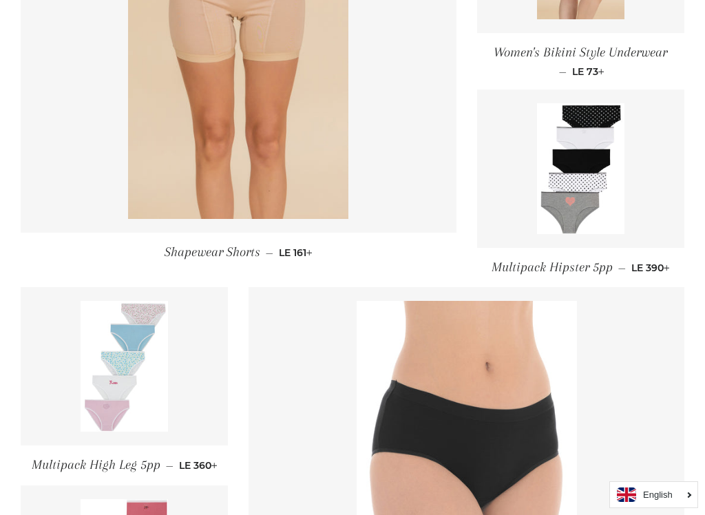
click at [178, 407] on link at bounding box center [124, 366] width 207 height 158
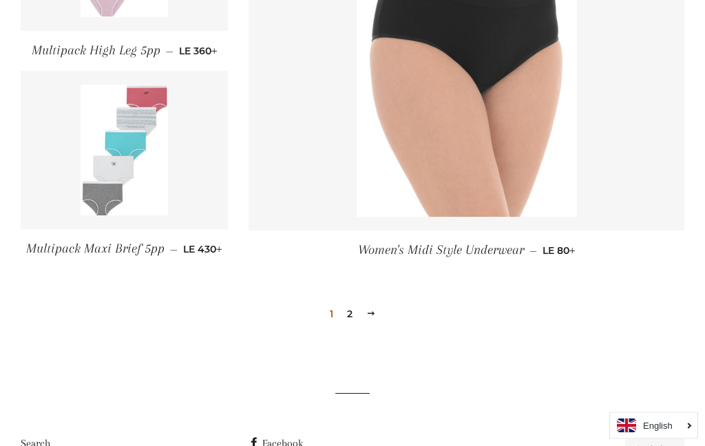
scroll to position [1642, 0]
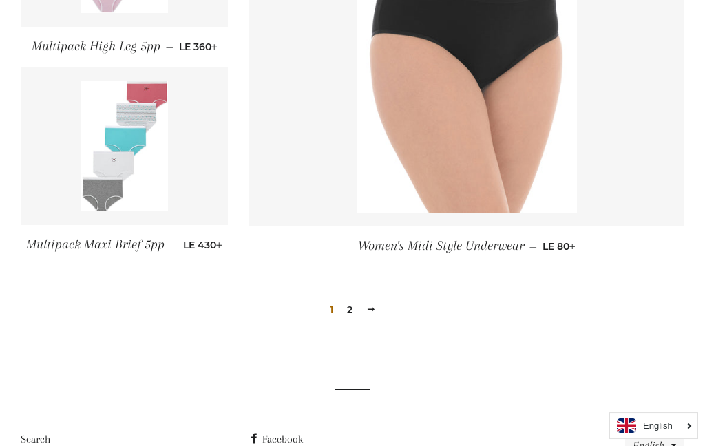
click at [378, 299] on link "Next" at bounding box center [371, 309] width 21 height 21
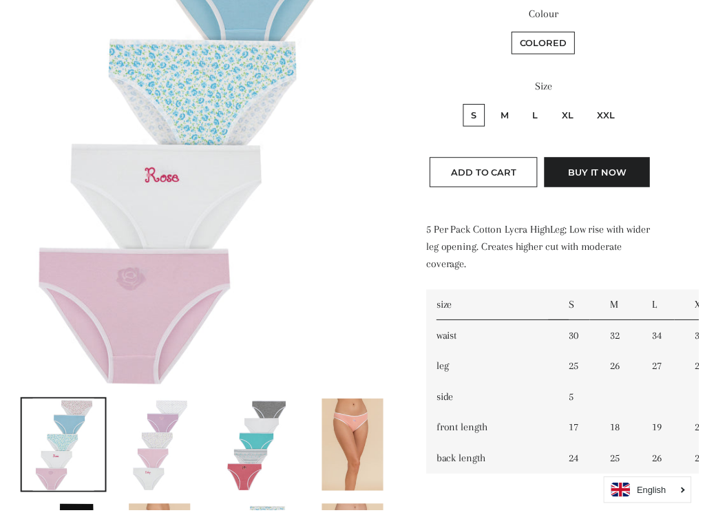
scroll to position [325, 0]
click at [362, 420] on img at bounding box center [356, 449] width 62 height 93
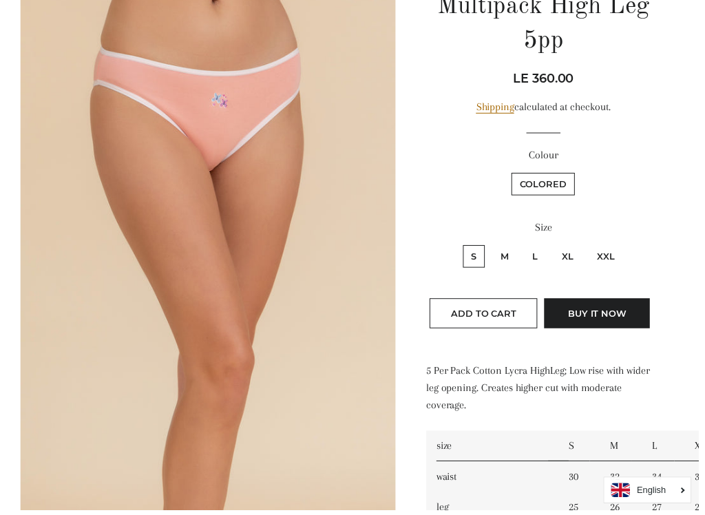
scroll to position [183, 0]
click at [578, 252] on label "XL" at bounding box center [573, 258] width 28 height 23
click at [558, 246] on input "XL" at bounding box center [557, 245] width 1 height 1
radio input "true"
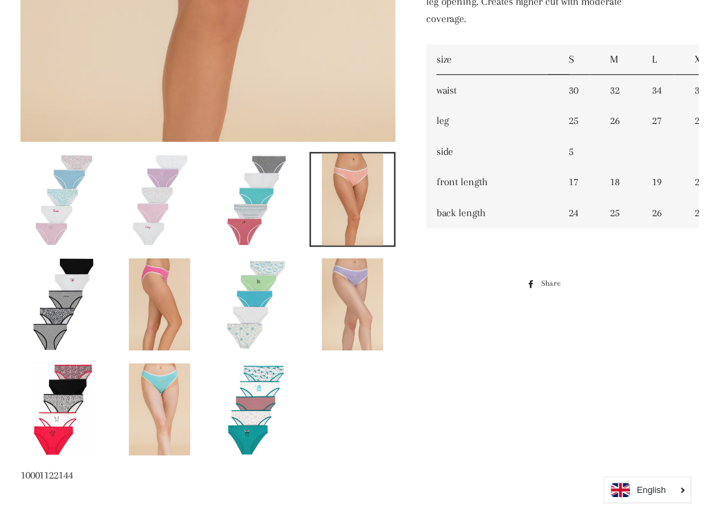
scroll to position [574, 0]
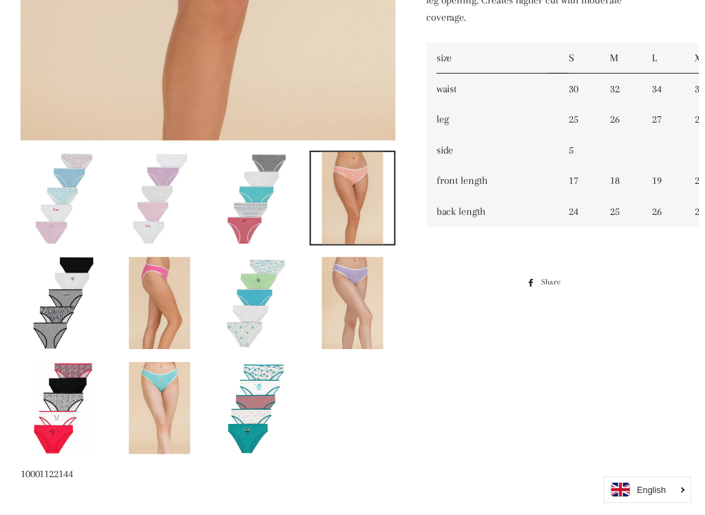
click at [271, 403] on img at bounding box center [259, 412] width 62 height 93
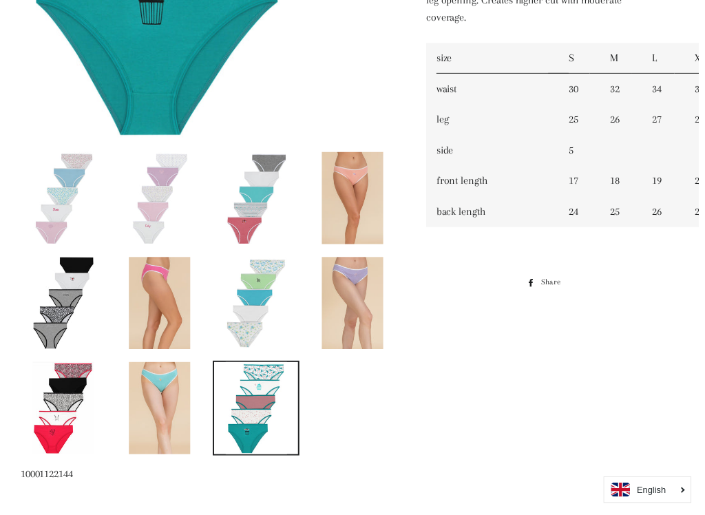
click at [71, 318] on img at bounding box center [64, 306] width 62 height 93
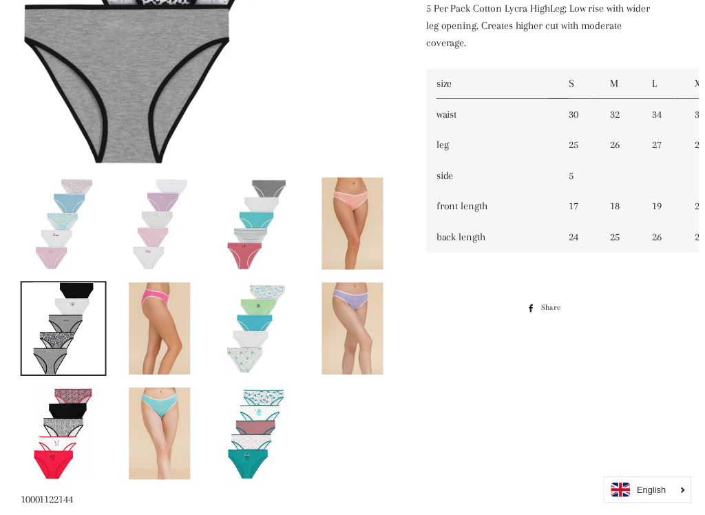
scroll to position [560, 0]
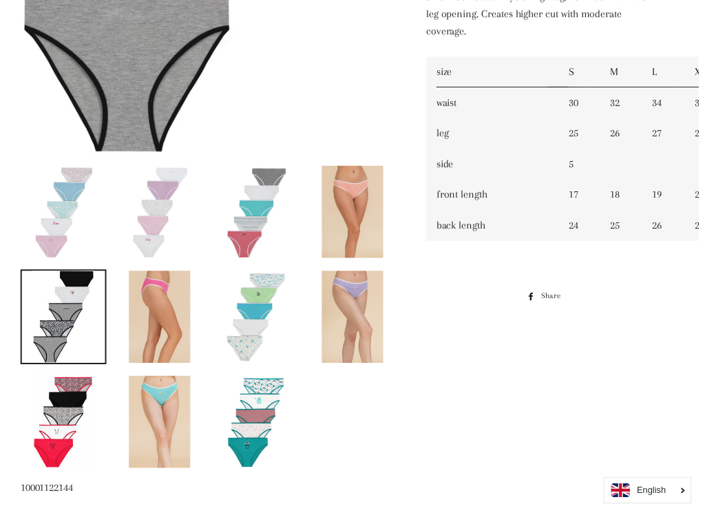
click at [273, 410] on img at bounding box center [259, 425] width 62 height 93
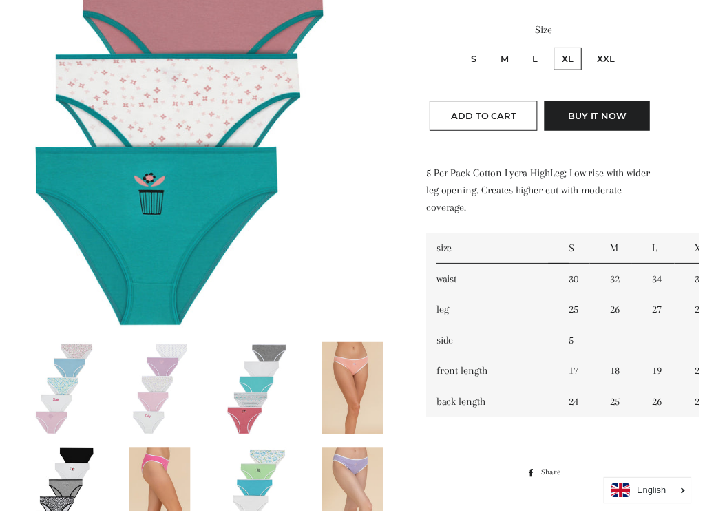
click at [271, 387] on img at bounding box center [259, 391] width 62 height 93
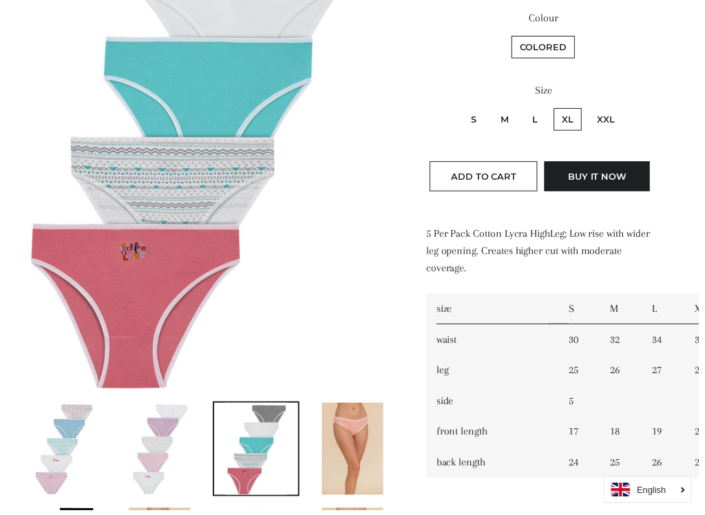
scroll to position [321, 0]
click at [182, 445] on img at bounding box center [161, 452] width 62 height 93
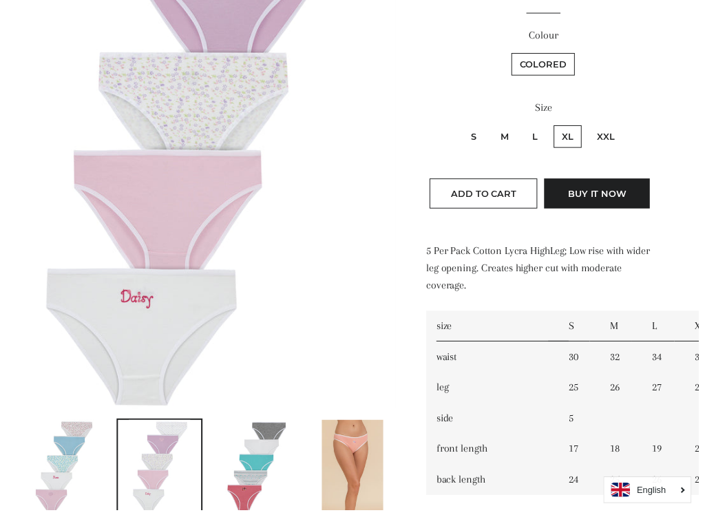
scroll to position [309, 0]
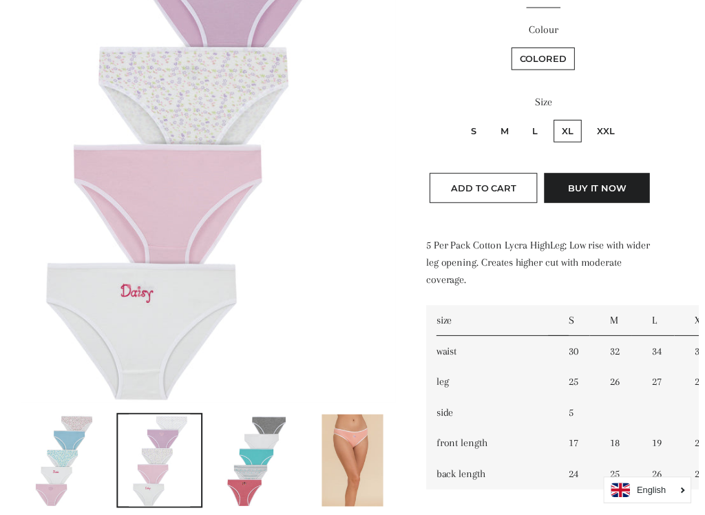
click at [78, 445] on img at bounding box center [64, 465] width 62 height 93
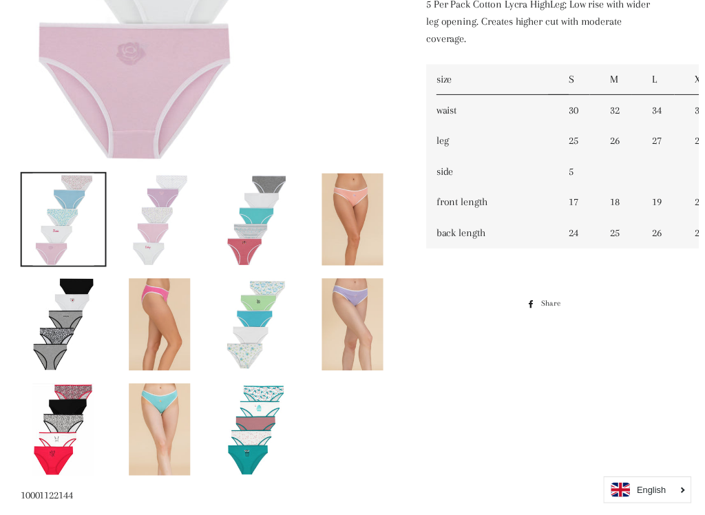
scroll to position [553, 0]
click at [270, 403] on img at bounding box center [259, 432] width 62 height 93
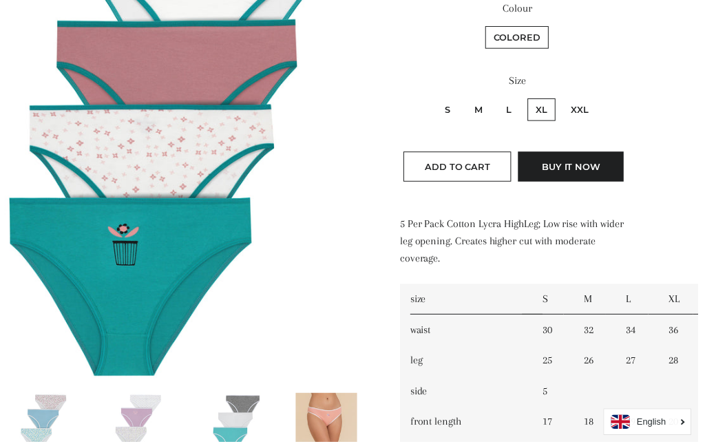
scroll to position [279, 7]
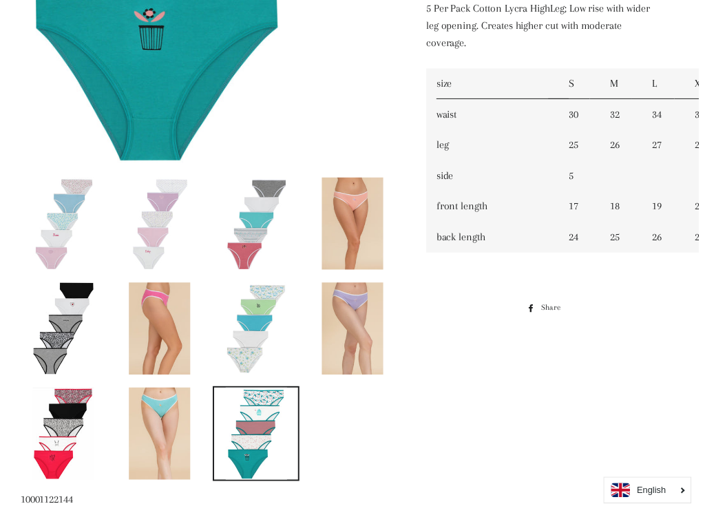
click at [263, 235] on img at bounding box center [259, 225] width 62 height 93
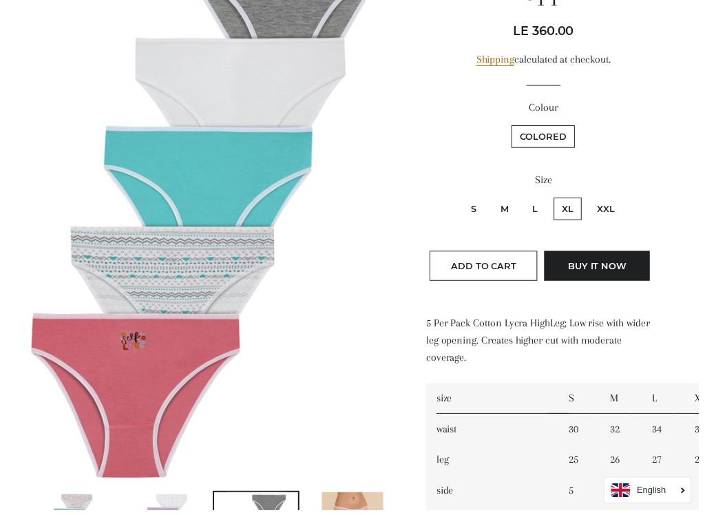
scroll to position [231, 0]
click at [628, 207] on label "XXL" at bounding box center [612, 211] width 34 height 23
click at [593, 198] on input "XXL" at bounding box center [593, 198] width 1 height 1
radio input "true"
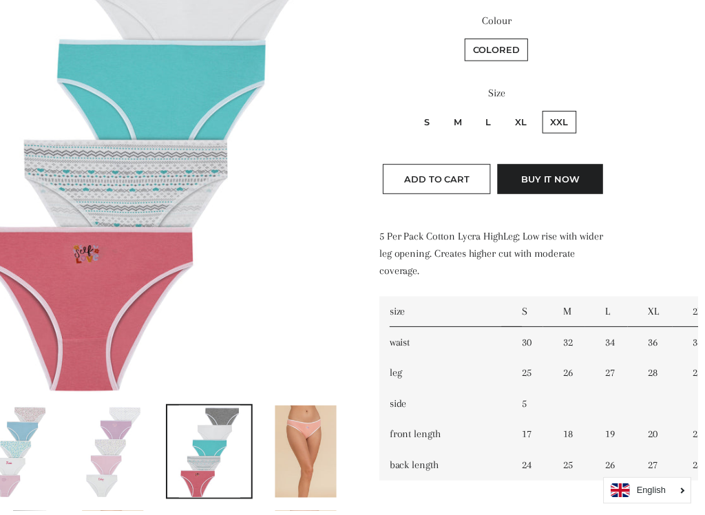
scroll to position [319, 57]
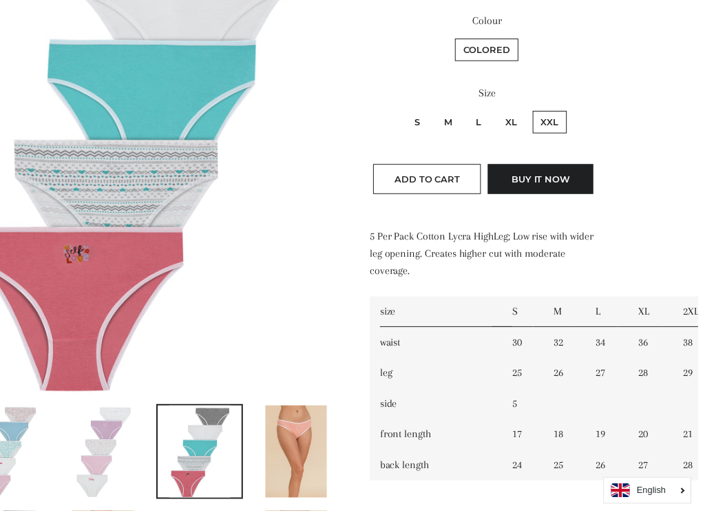
click at [455, 181] on span "Add to Cart" at bounding box center [431, 180] width 66 height 11
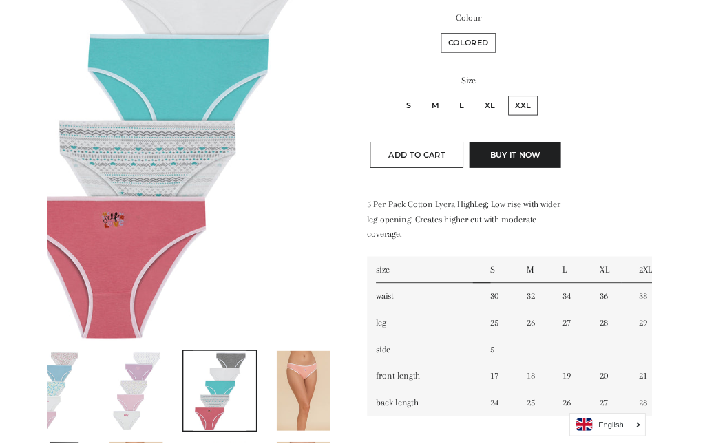
scroll to position [361, 59]
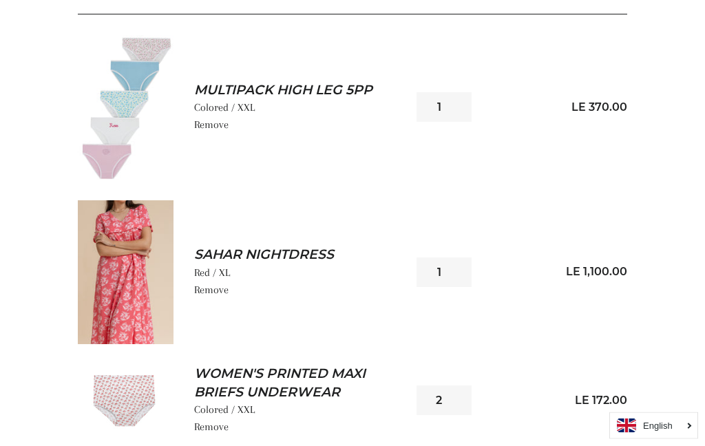
scroll to position [251, 0]
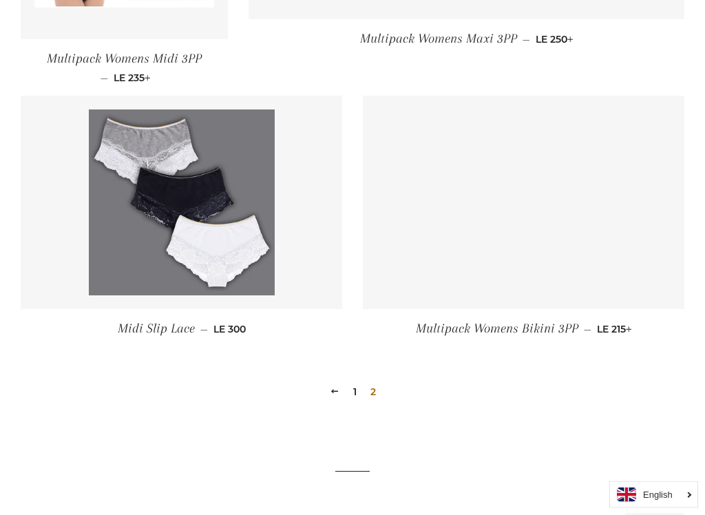
scroll to position [1005, 0]
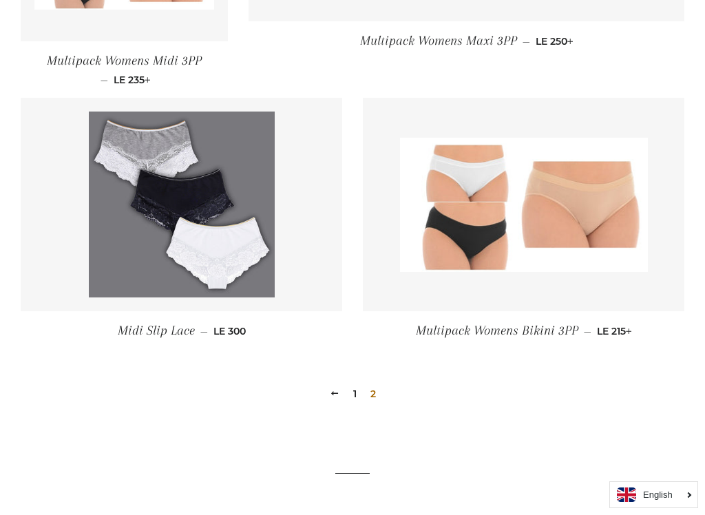
click at [334, 392] on span at bounding box center [335, 393] width 10 height 10
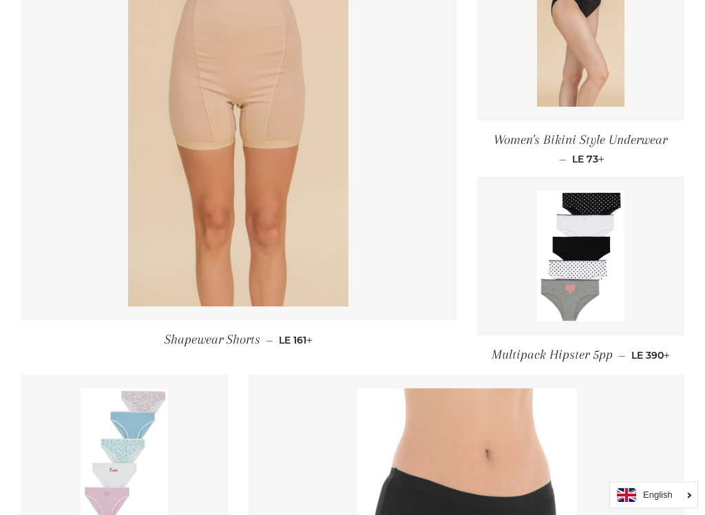
scroll to position [1137, 0]
click at [585, 272] on img at bounding box center [580, 256] width 87 height 131
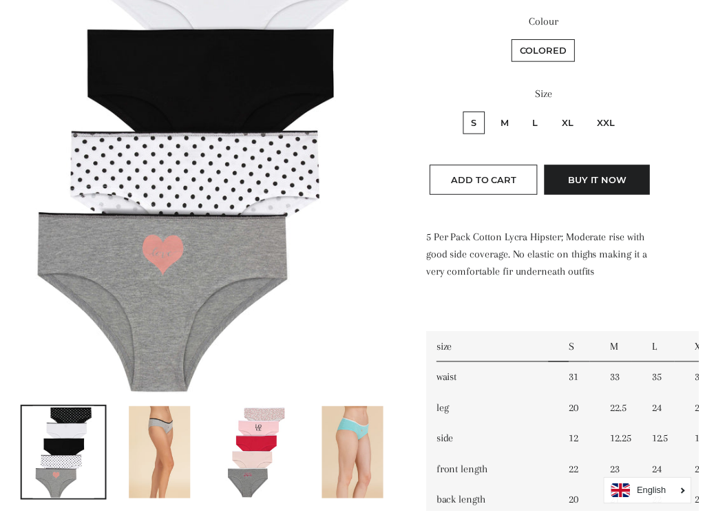
scroll to position [318, 0]
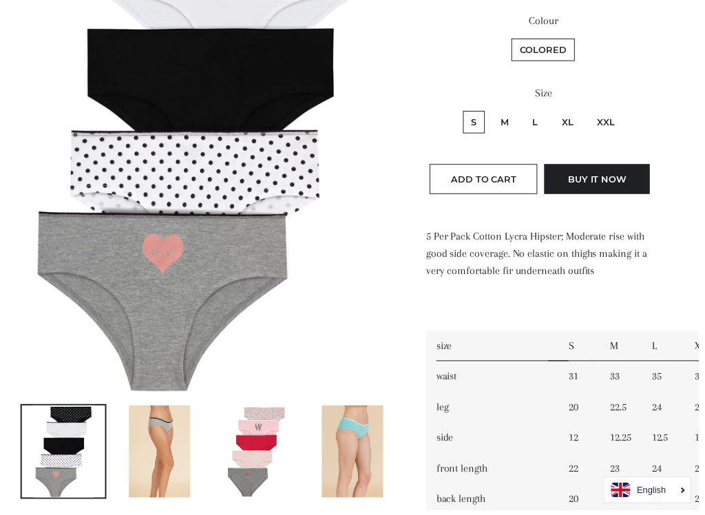
click at [183, 443] on img at bounding box center [161, 456] width 62 height 93
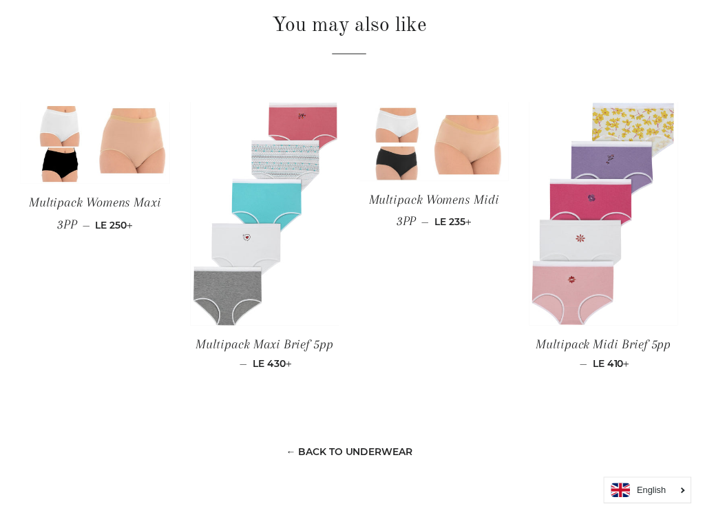
scroll to position [1128, 0]
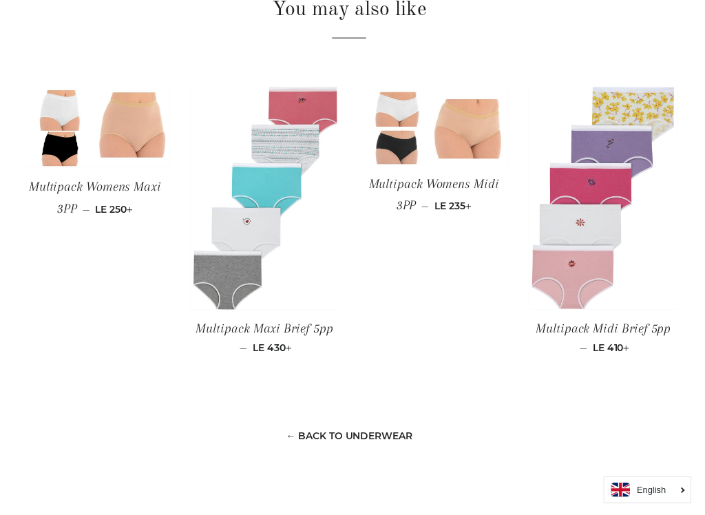
click at [455, 131] on img at bounding box center [438, 127] width 151 height 80
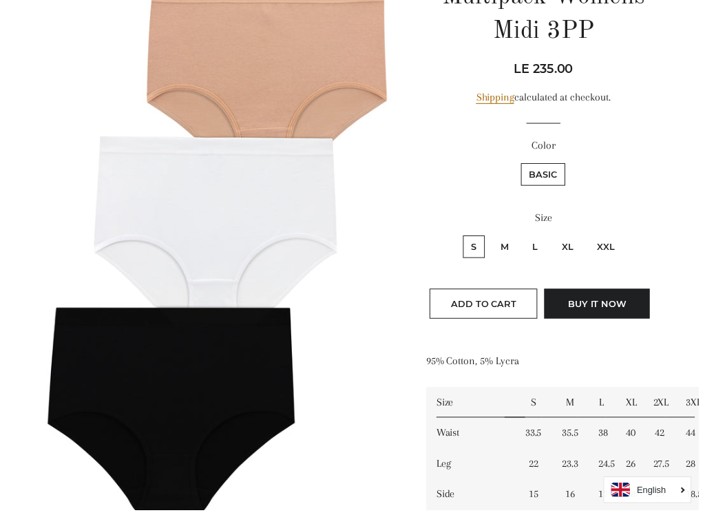
scroll to position [193, 0]
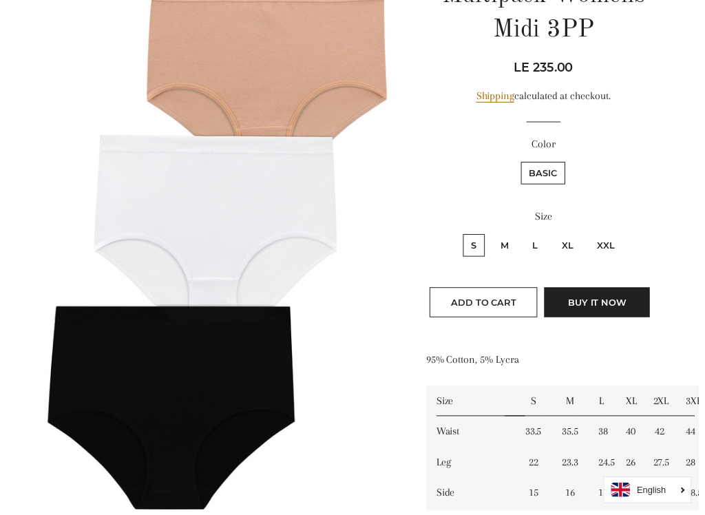
click at [580, 238] on label "XL" at bounding box center [573, 248] width 28 height 23
click at [558, 235] on input "XL" at bounding box center [557, 235] width 1 height 1
radio input "true"
click at [620, 238] on label "XXL" at bounding box center [612, 248] width 34 height 23
click at [593, 235] on input "XXL" at bounding box center [593, 235] width 1 height 1
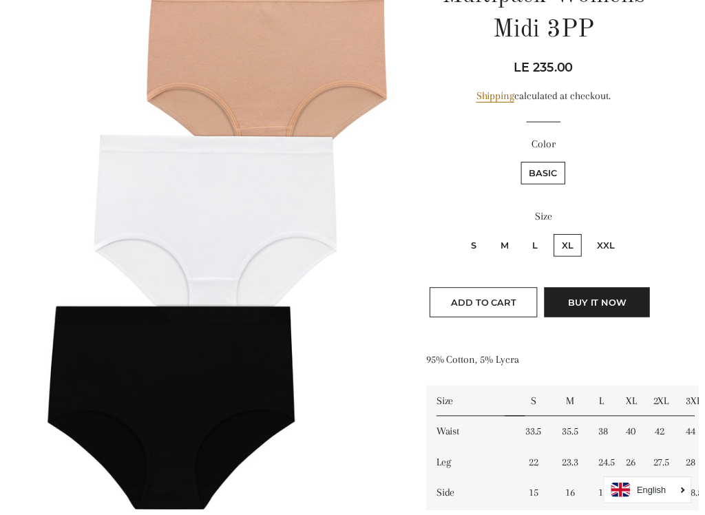
radio input "true"
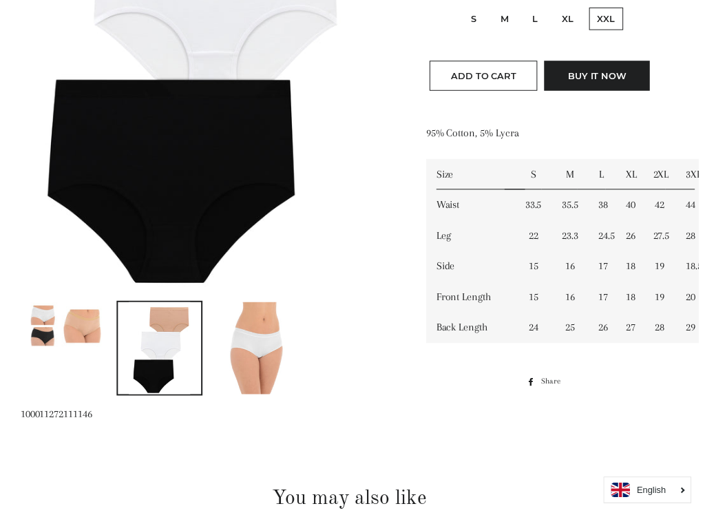
scroll to position [427, 0]
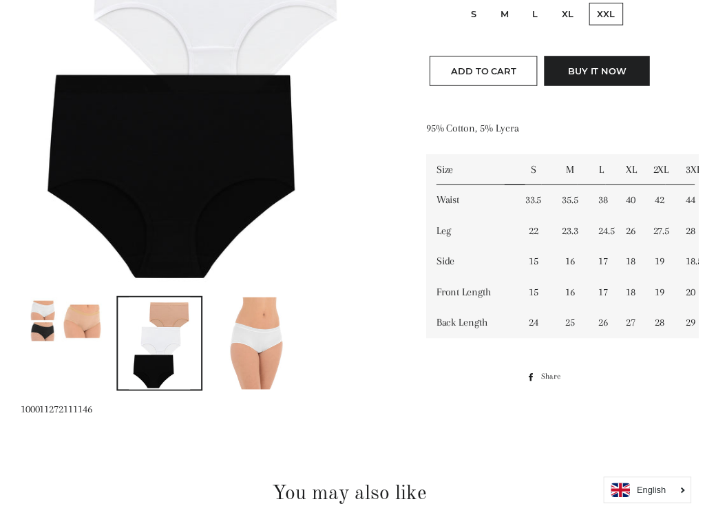
click at [266, 346] on img at bounding box center [259, 346] width 62 height 93
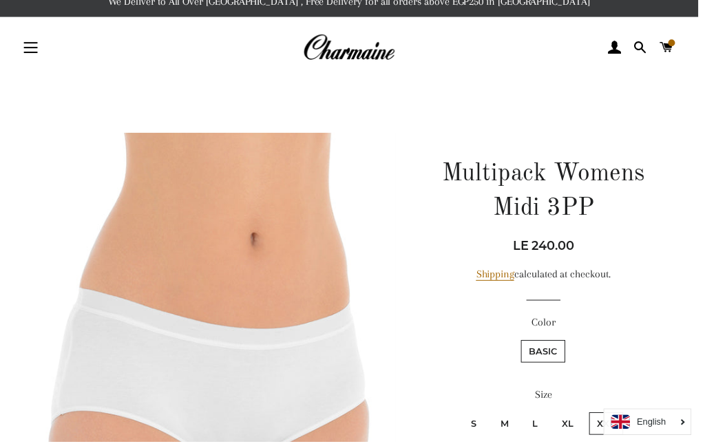
scroll to position [0, 0]
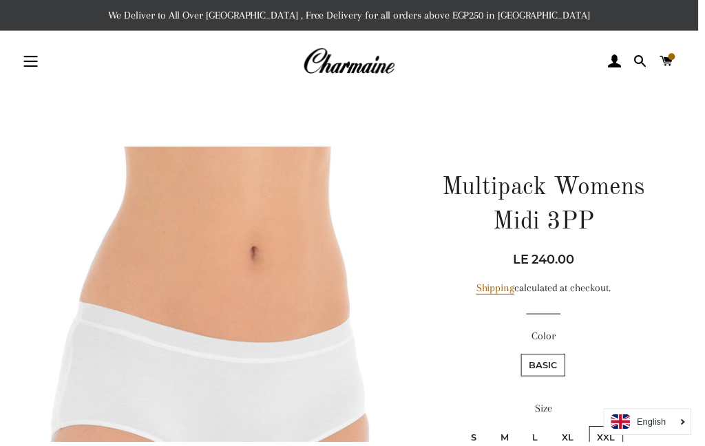
click at [684, 49] on link "Cart" at bounding box center [672, 61] width 23 height 41
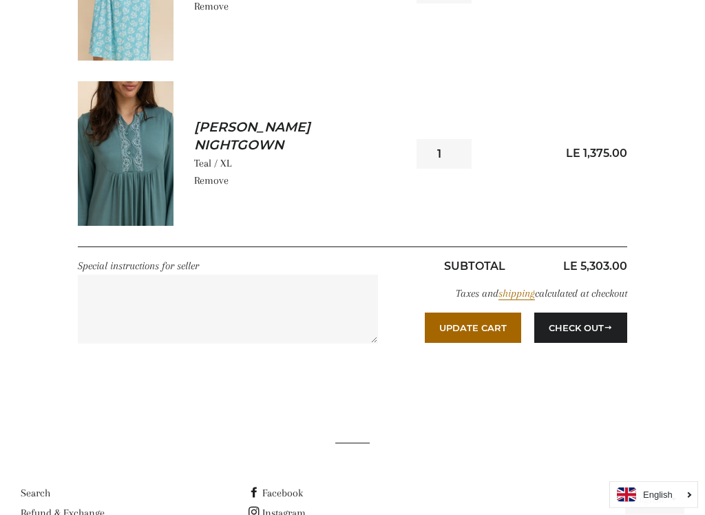
scroll to position [1051, 0]
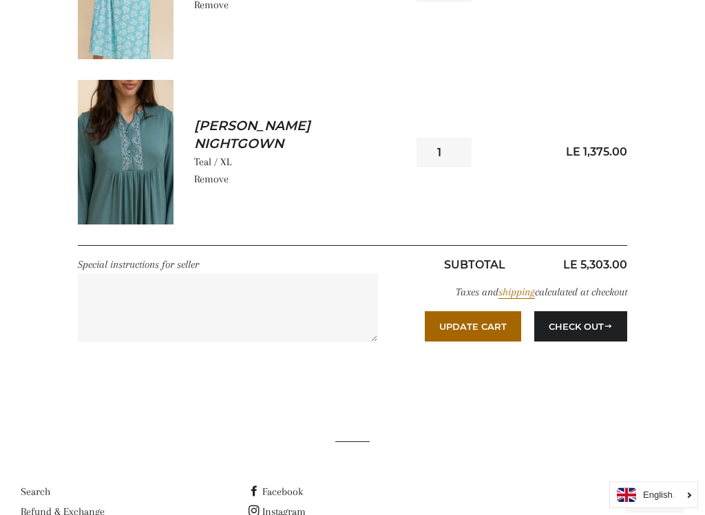
click at [592, 324] on button "Check Out" at bounding box center [580, 326] width 93 height 30
